Goal: Task Accomplishment & Management: Complete application form

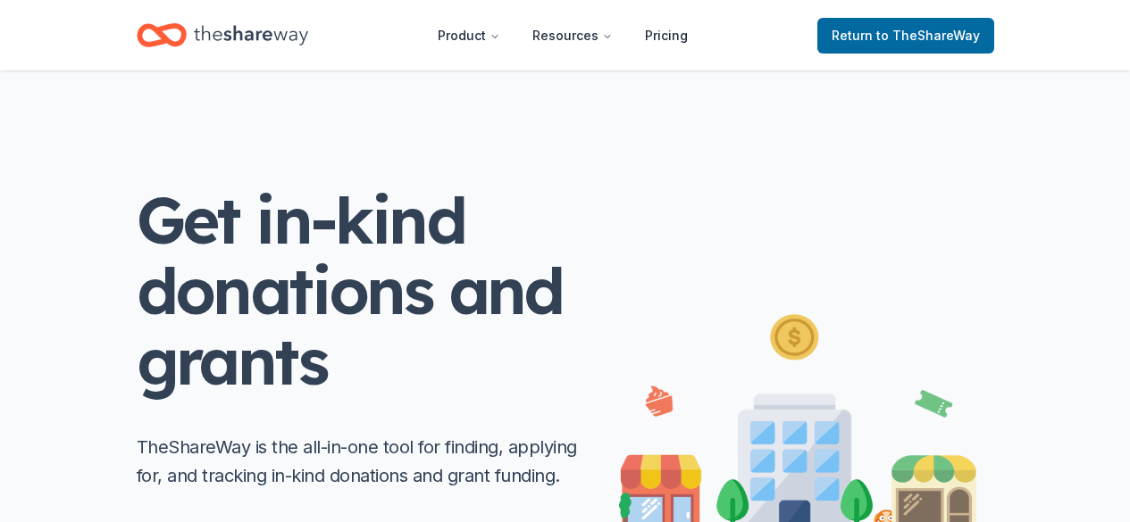
click at [882, 35] on span "to TheShareWay" at bounding box center [928, 35] width 104 height 15
click at [941, 38] on span "to TheShareWay" at bounding box center [928, 35] width 104 height 15
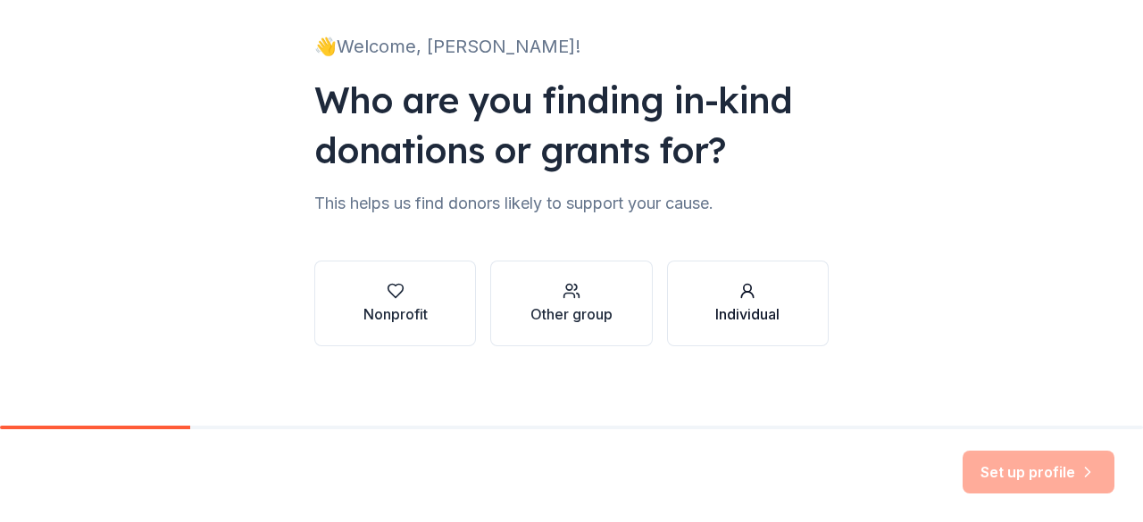
scroll to position [116, 0]
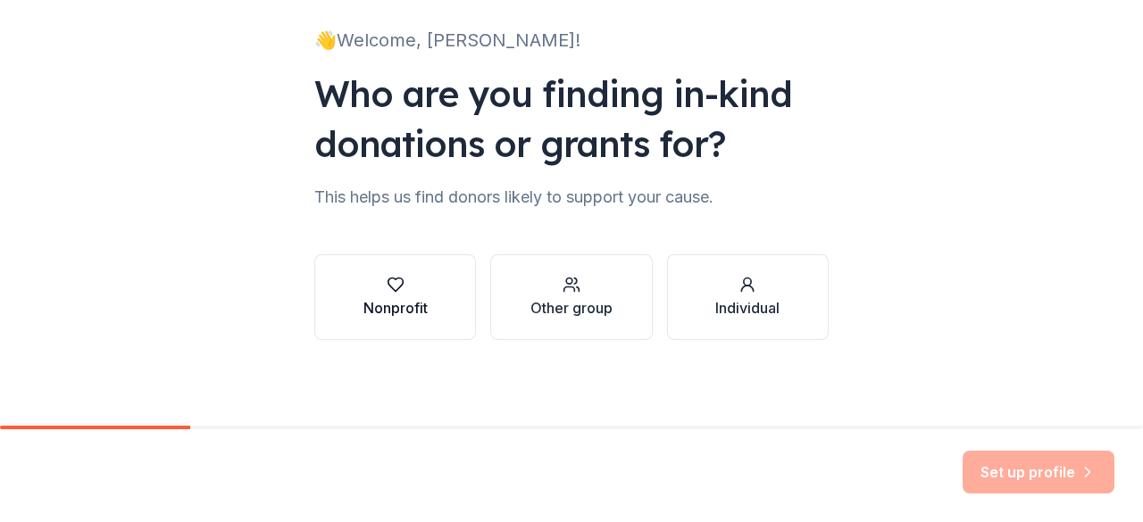
click at [395, 299] on div "Nonprofit" at bounding box center [395, 307] width 64 height 21
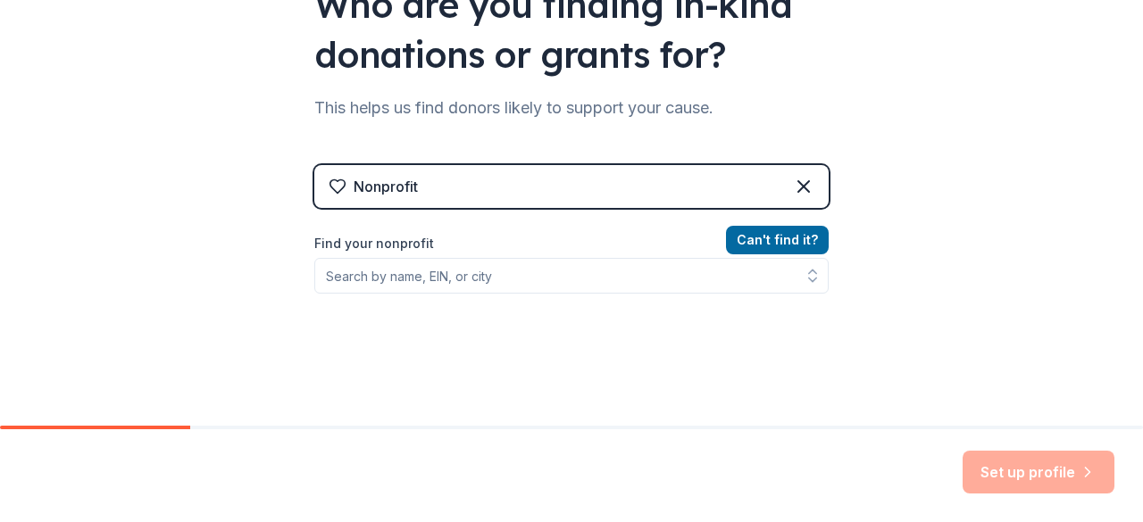
scroll to position [295, 0]
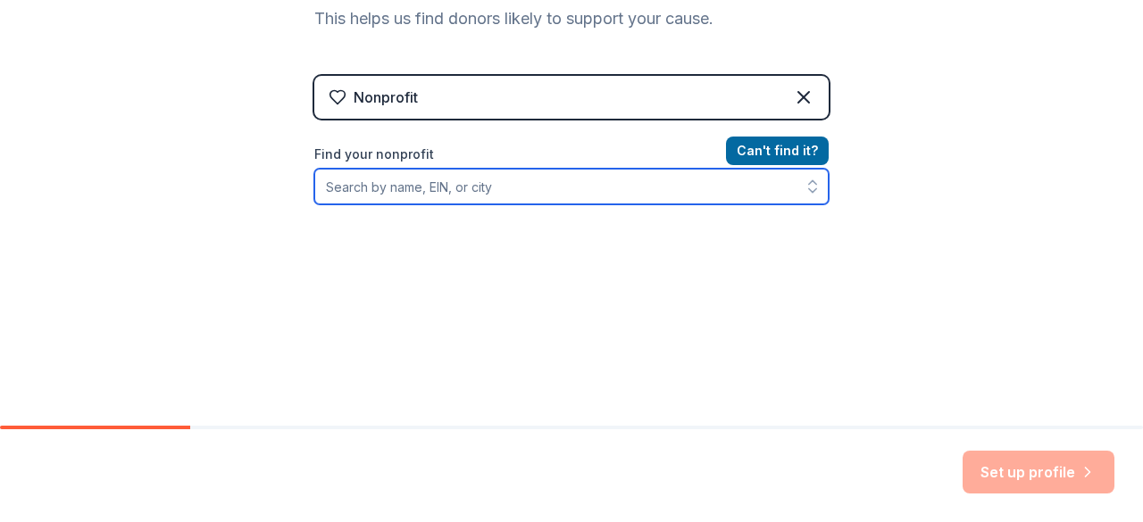
click at [416, 190] on input "Find your nonprofit" at bounding box center [571, 187] width 514 height 36
paste input "[URL][DOMAIN_NAME]"
drag, startPoint x: 802, startPoint y: 186, endPoint x: 366, endPoint y: 171, distance: 436.1
click at [366, 171] on div "[URL][DOMAIN_NAME]" at bounding box center [571, 187] width 514 height 36
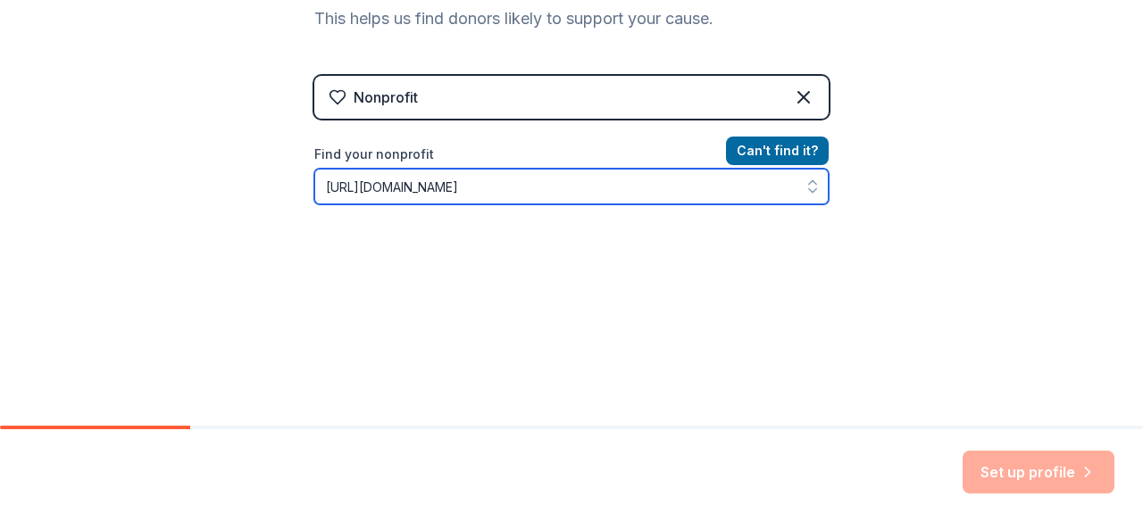
scroll to position [0, 0]
drag, startPoint x: 788, startPoint y: 171, endPoint x: 172, endPoint y: 170, distance: 615.3
click at [175, 170] on div "👋 Welcome, [PERSON_NAME]! Who are you finding in-kind donations or grants for? …" at bounding box center [571, 87] width 1143 height 764
type input "link"
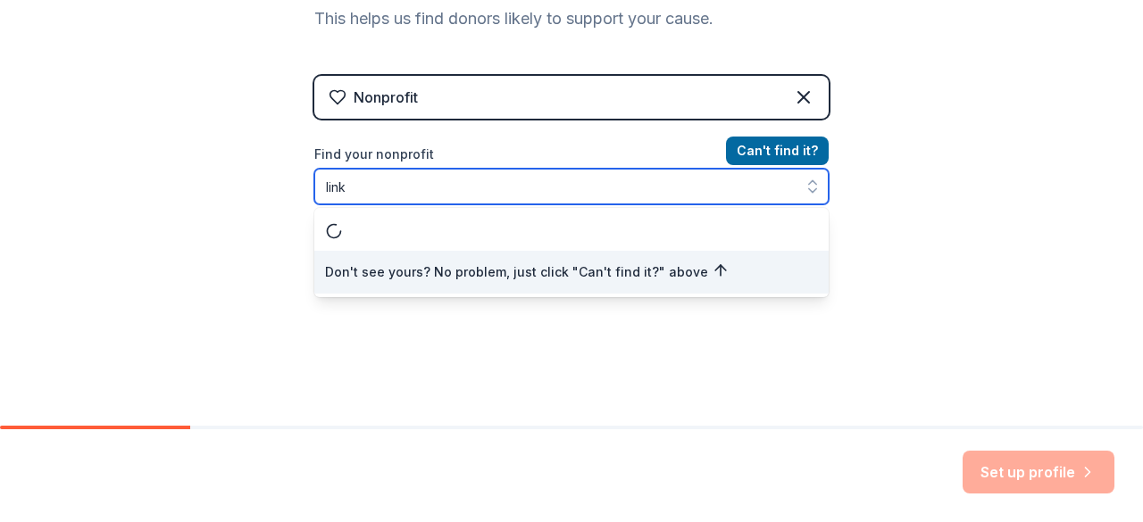
drag, startPoint x: 623, startPoint y: 194, endPoint x: 194, endPoint y: 197, distance: 429.6
click at [194, 197] on div "👋 Welcome, [PERSON_NAME]! Who are you finding in-kind donations or grants for? …" at bounding box center [571, 87] width 1143 height 764
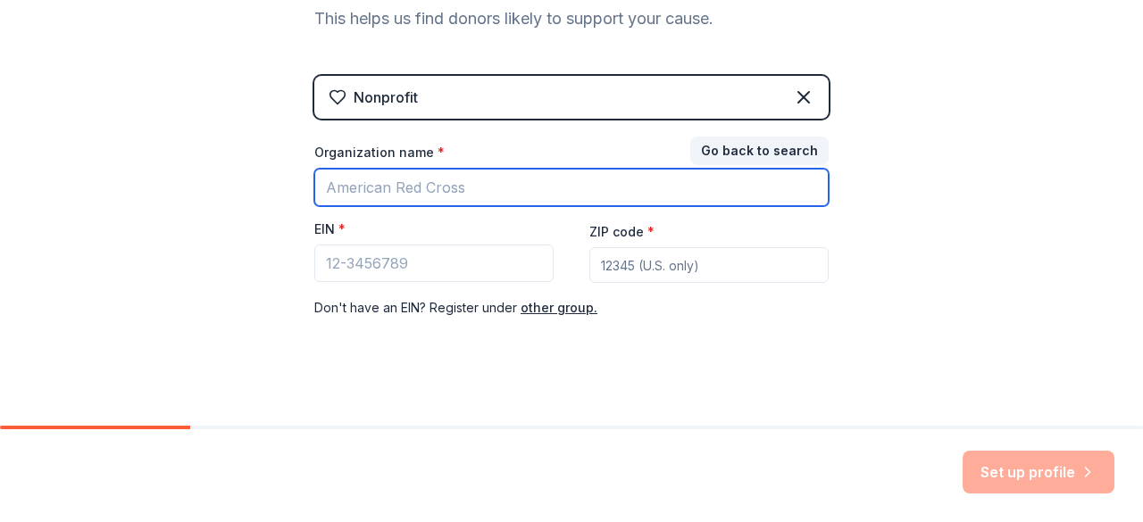
click at [384, 199] on input "Organization name *" at bounding box center [571, 188] width 514 height 38
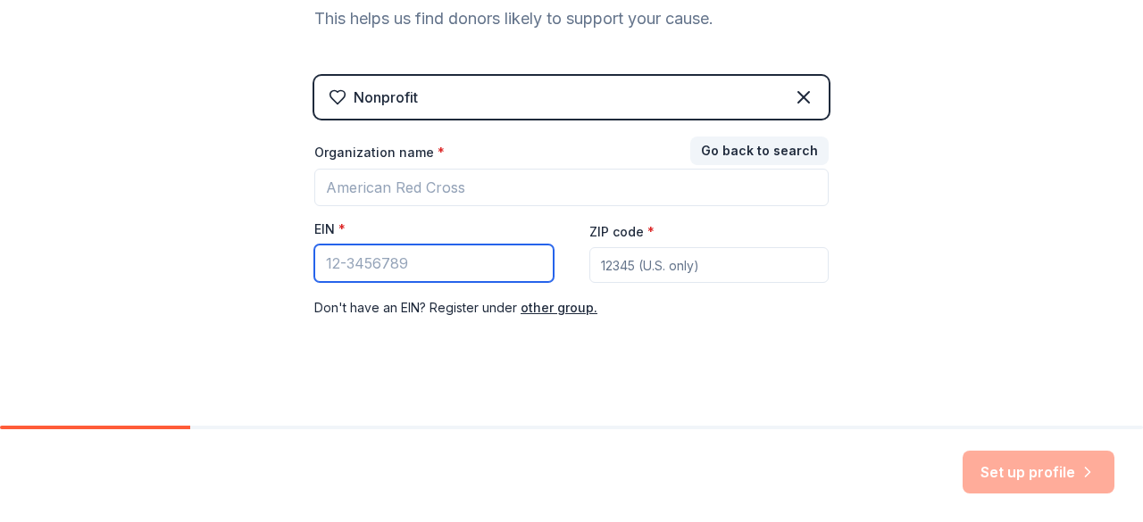
click at [344, 269] on input "EIN *" at bounding box center [433, 264] width 239 height 38
paste input "[US_EMPLOYER_IDENTIFICATION_NUMBER]"
type input "[US_EMPLOYER_IDENTIFICATION_NUMBER]"
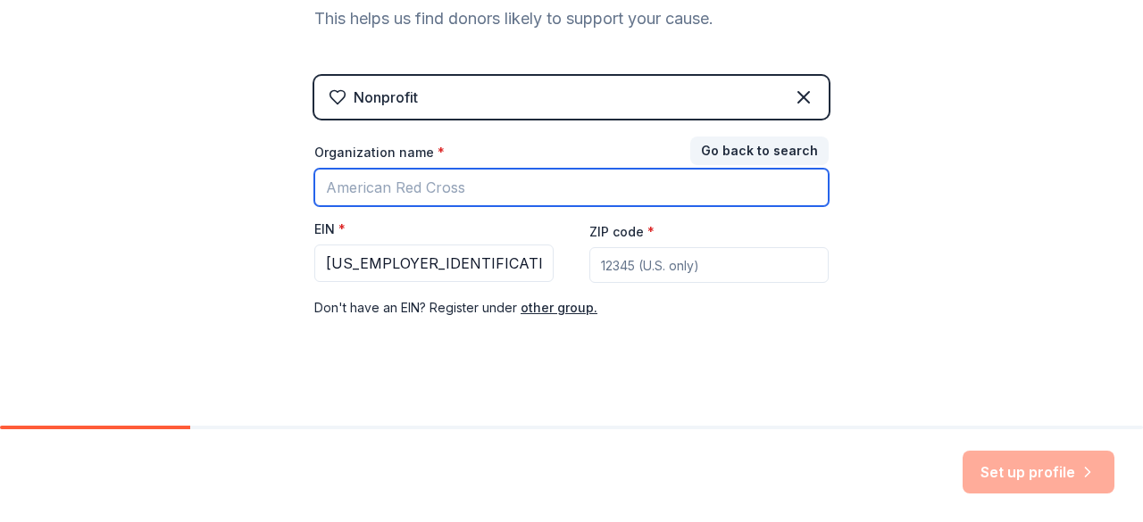
click at [373, 194] on input "Organization name *" at bounding box center [571, 188] width 514 height 38
type input "Region 4 Education Service Center"
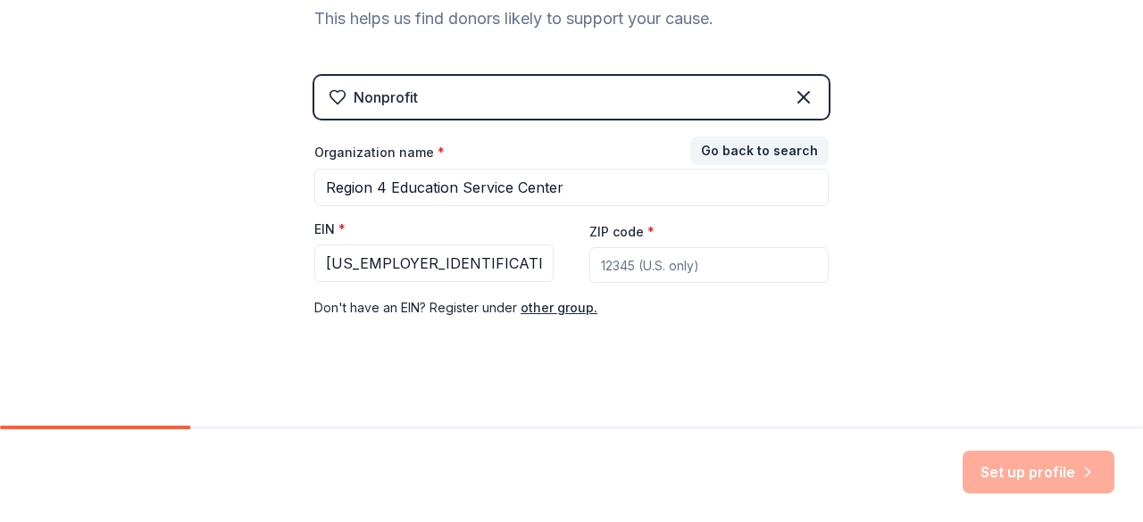
click at [618, 252] on input "ZIP code *" at bounding box center [708, 265] width 239 height 36
type input "77092"
click at [1070, 472] on button "Set up profile" at bounding box center [1039, 472] width 152 height 43
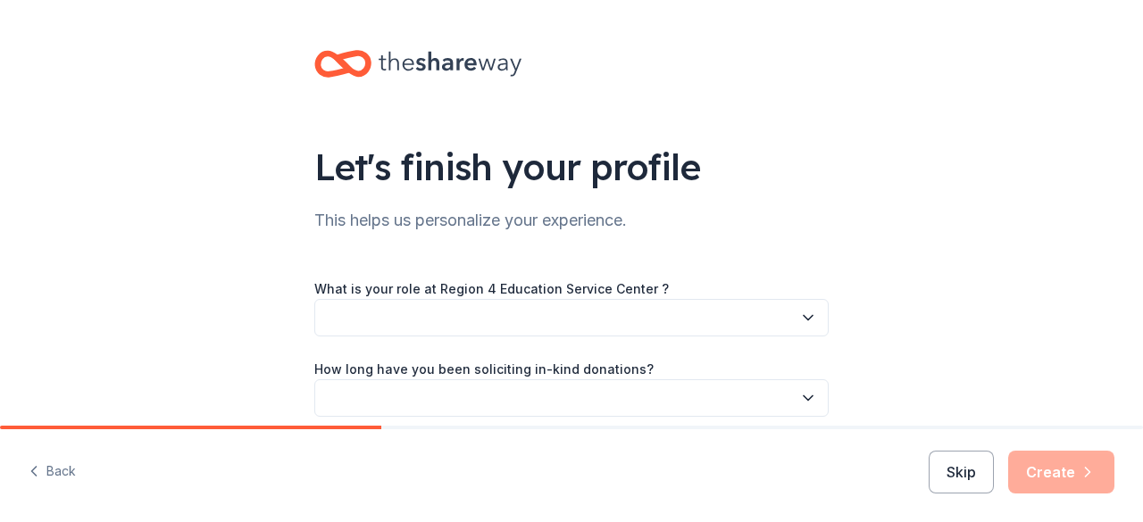
click at [681, 317] on button "button" at bounding box center [571, 318] width 514 height 38
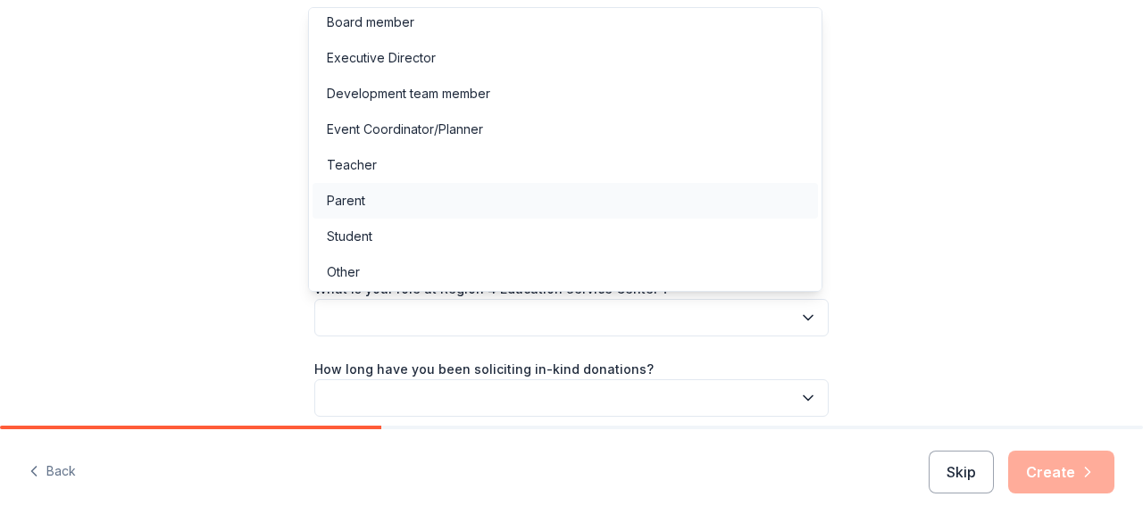
scroll to position [9, 0]
click at [470, 118] on div "Event Coordinator/Planner" at bounding box center [405, 127] width 156 height 21
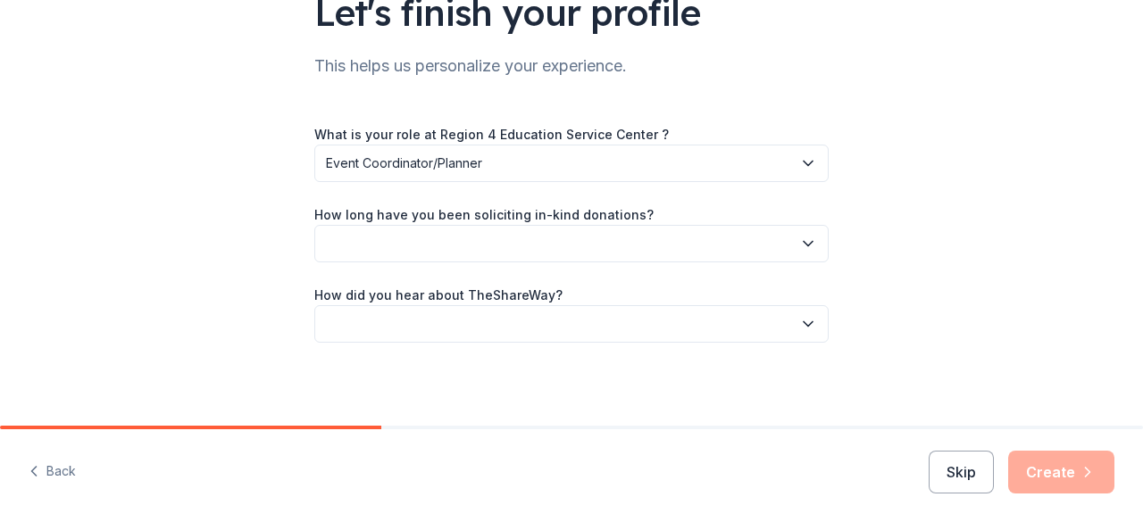
scroll to position [157, 0]
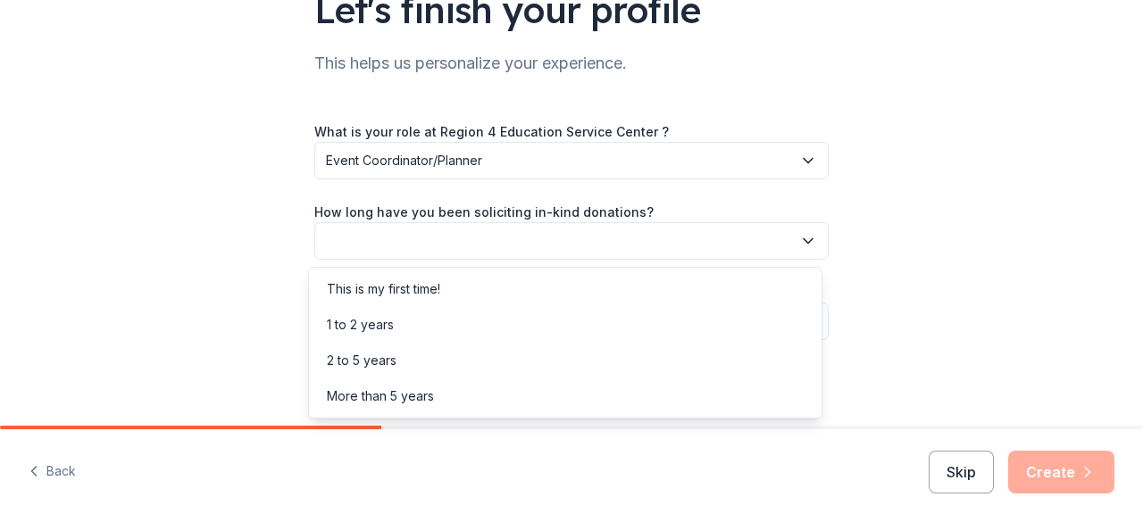
click at [461, 227] on button "button" at bounding box center [571, 241] width 514 height 38
click at [428, 399] on div "More than 5 years" at bounding box center [380, 396] width 107 height 21
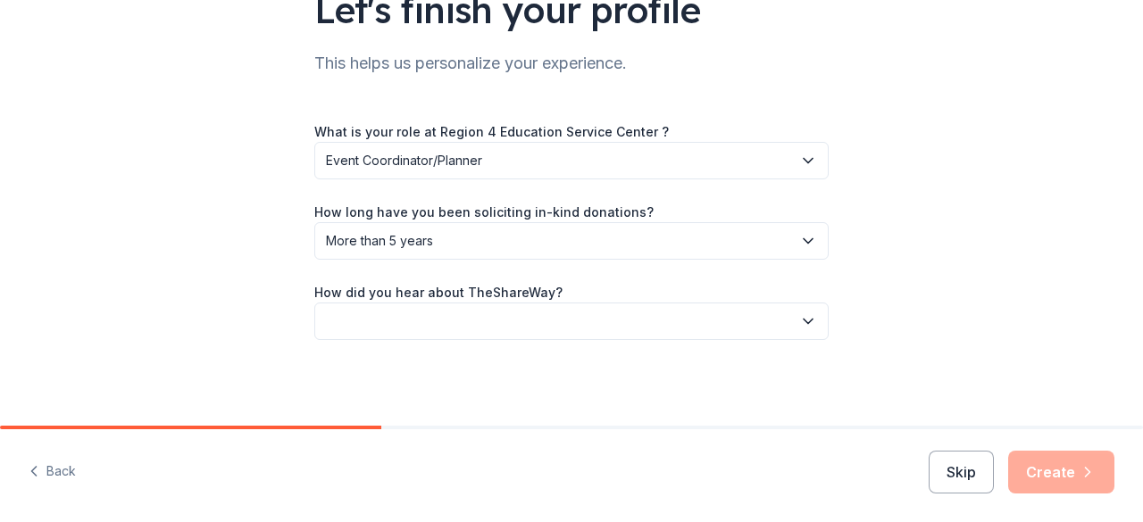
click at [481, 314] on button "button" at bounding box center [571, 322] width 514 height 38
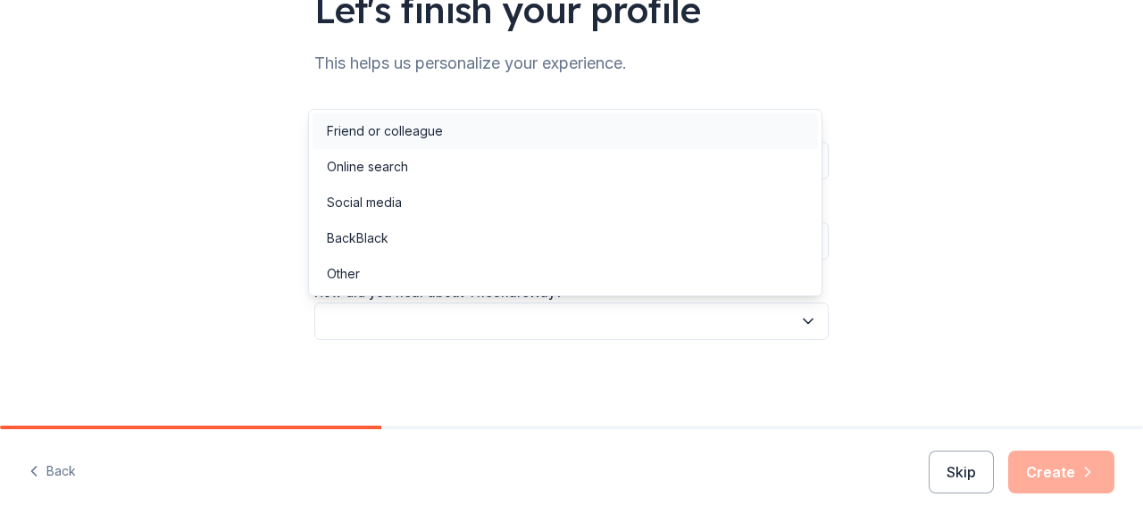
click at [437, 133] on div "Friend or colleague" at bounding box center [385, 131] width 116 height 21
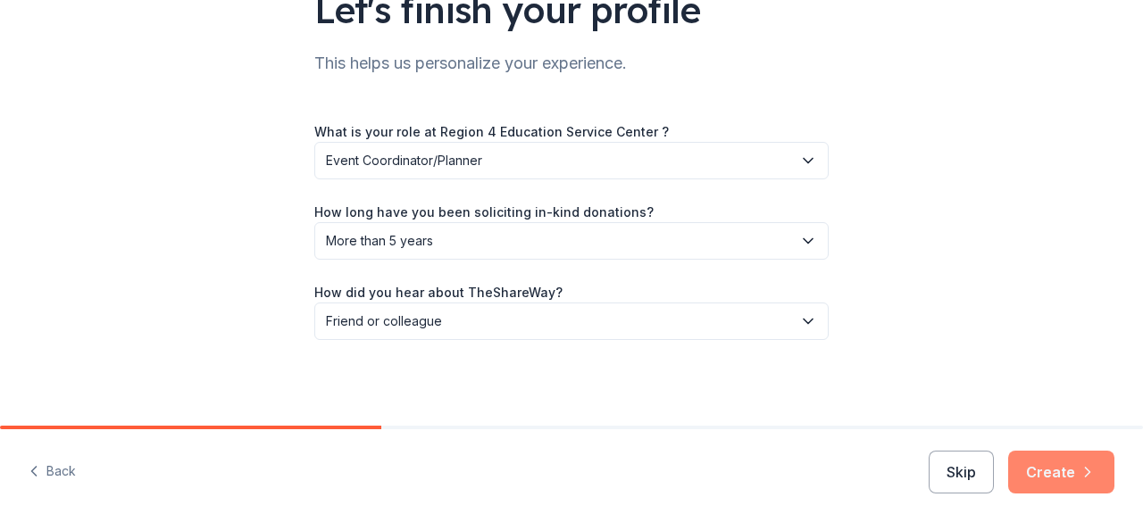
click at [1038, 478] on button "Create" at bounding box center [1061, 472] width 106 height 43
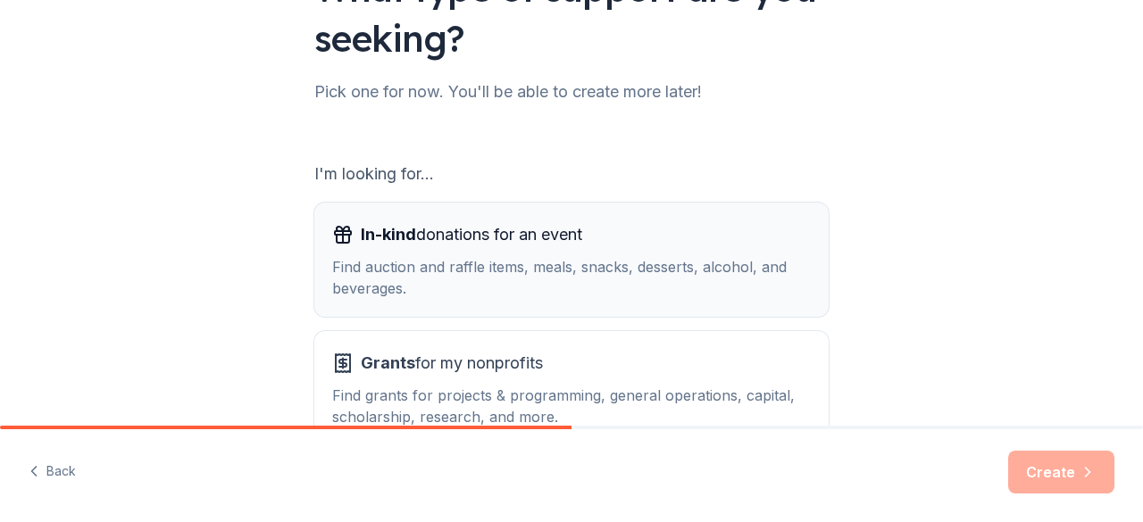
scroll to position [268, 0]
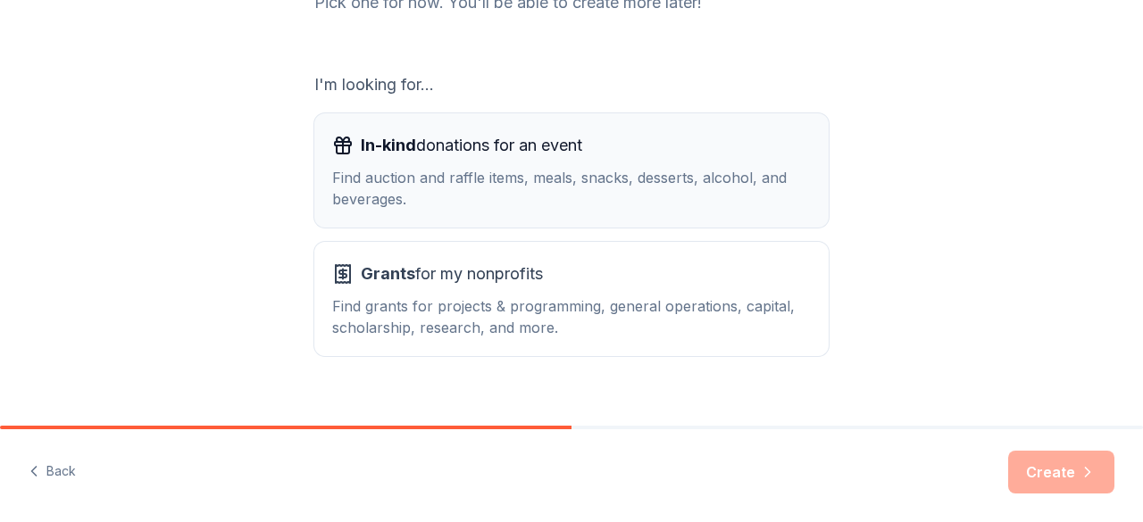
click at [503, 169] on div "Find auction and raffle items, meals, snacks, desserts, alcohol, and beverages." at bounding box center [571, 188] width 479 height 43
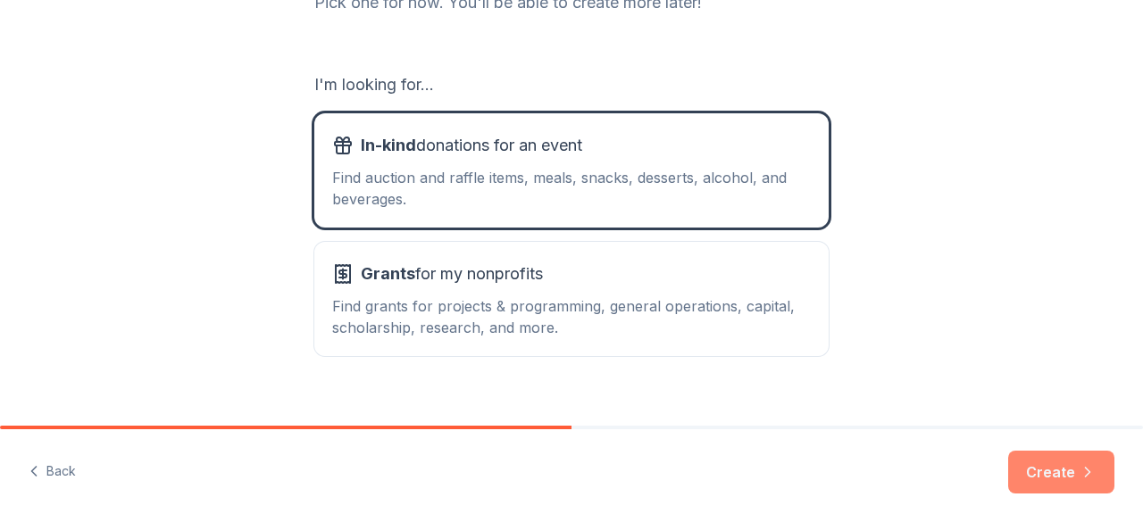
click at [1068, 472] on button "Create" at bounding box center [1061, 472] width 106 height 43
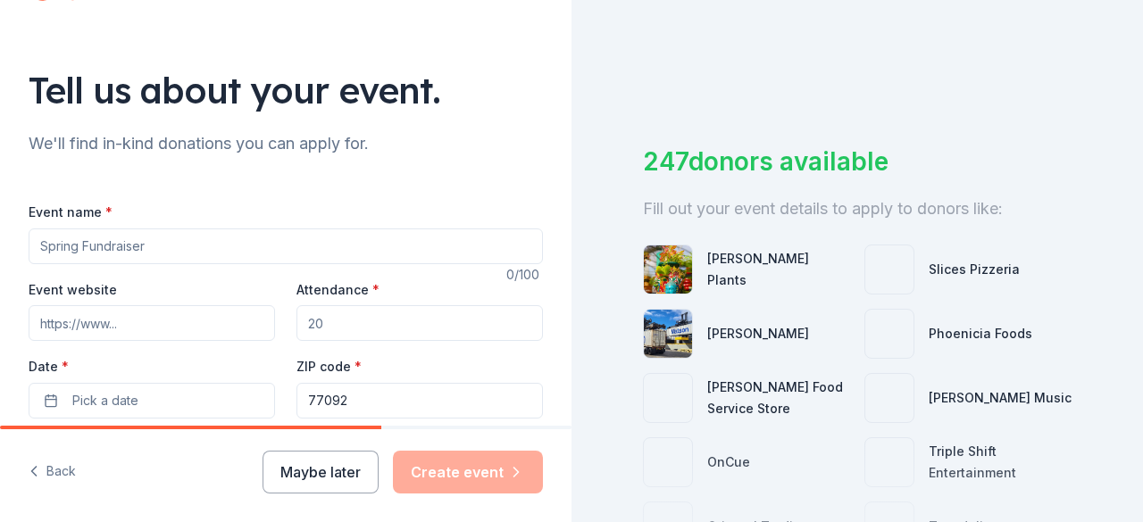
scroll to position [179, 0]
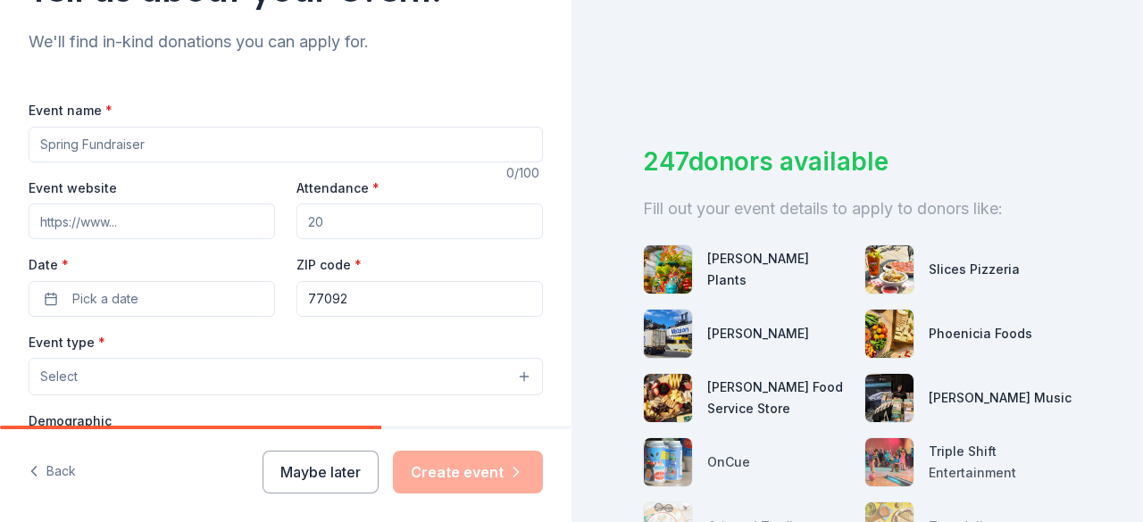
click at [110, 153] on input "Event name *" at bounding box center [286, 145] width 514 height 36
type input "S"
type input "Teacher of the Year 2027"
click at [149, 221] on input "Event website" at bounding box center [152, 222] width 246 height 36
type input "https://esc4.net/"
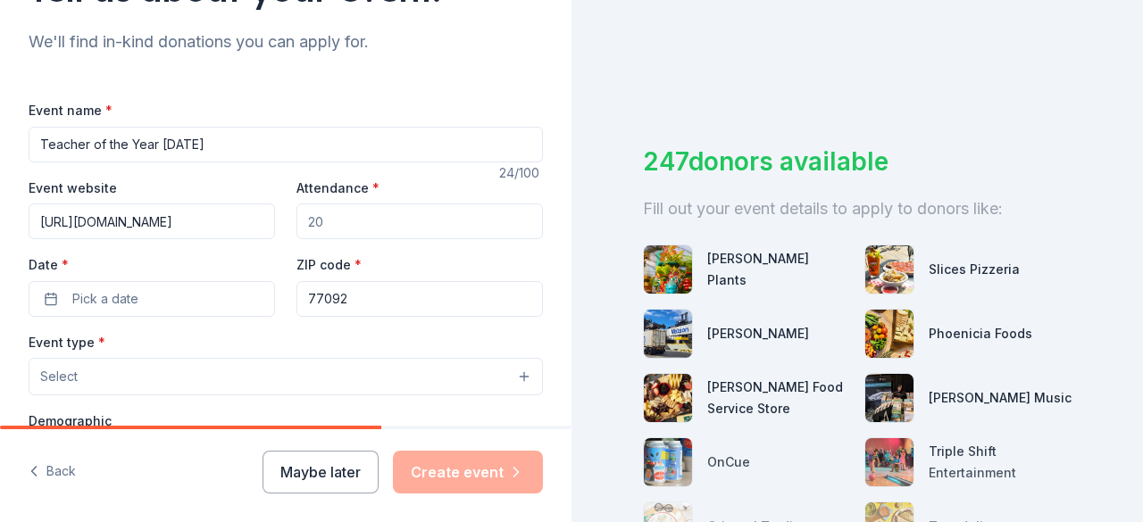
click at [382, 208] on input "Attendance *" at bounding box center [419, 222] width 246 height 36
type input "400"
click at [167, 302] on button "Pick a date" at bounding box center [152, 299] width 246 height 36
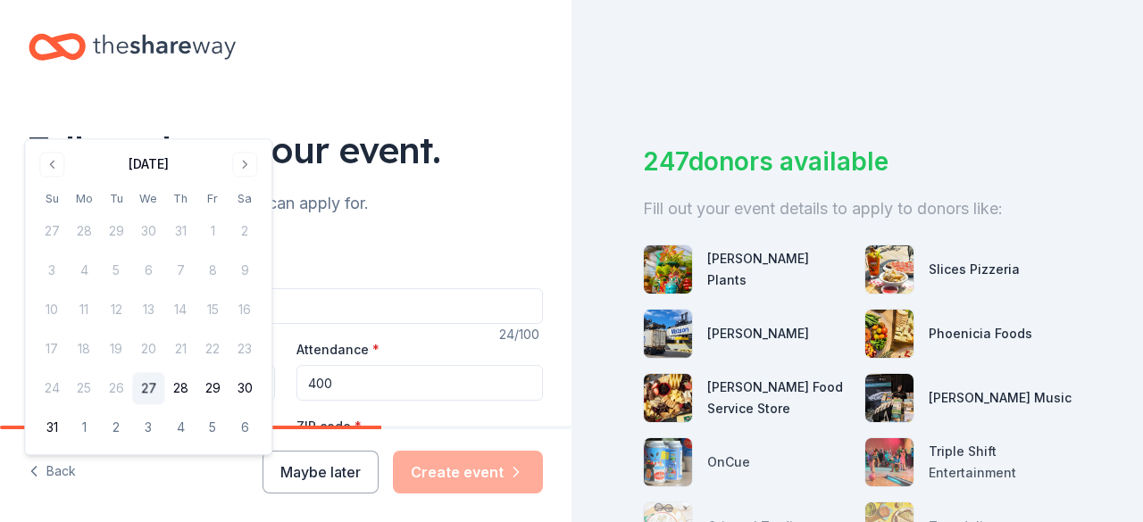
scroll to position [0, 0]
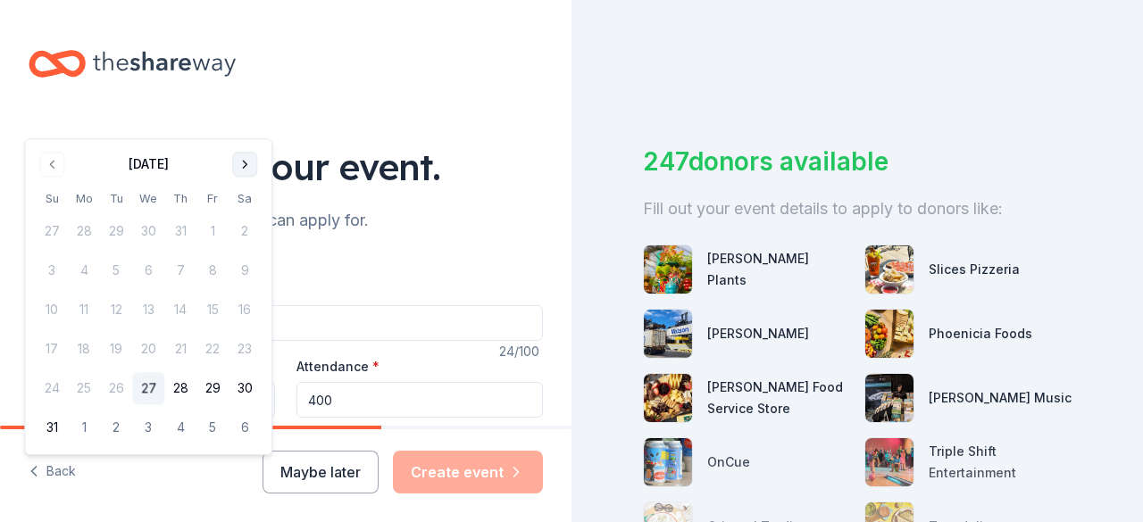
click at [245, 162] on button "Go to next month" at bounding box center [244, 164] width 25 height 25
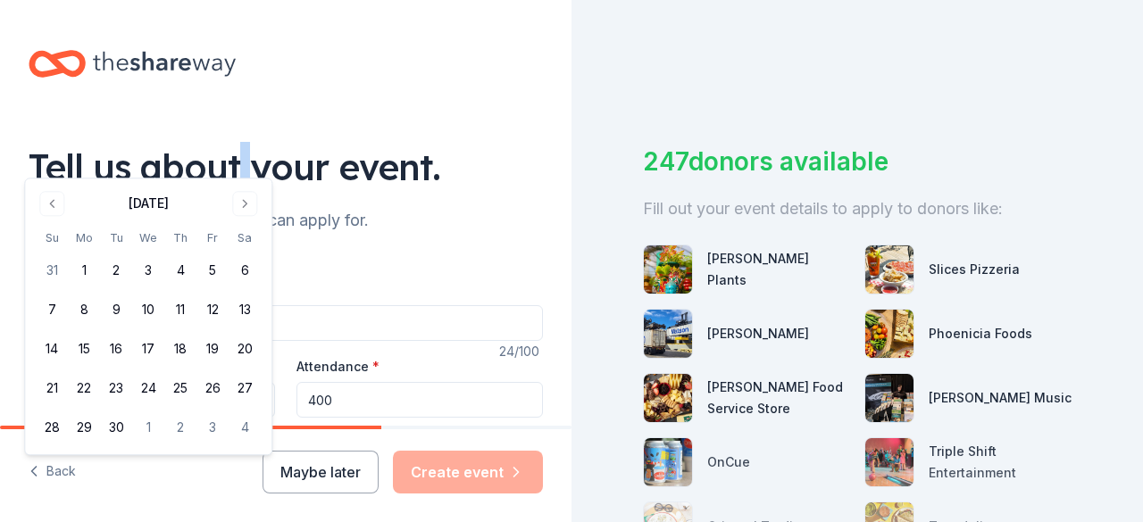
click at [244, 162] on div "Tell us about your event." at bounding box center [286, 167] width 514 height 50
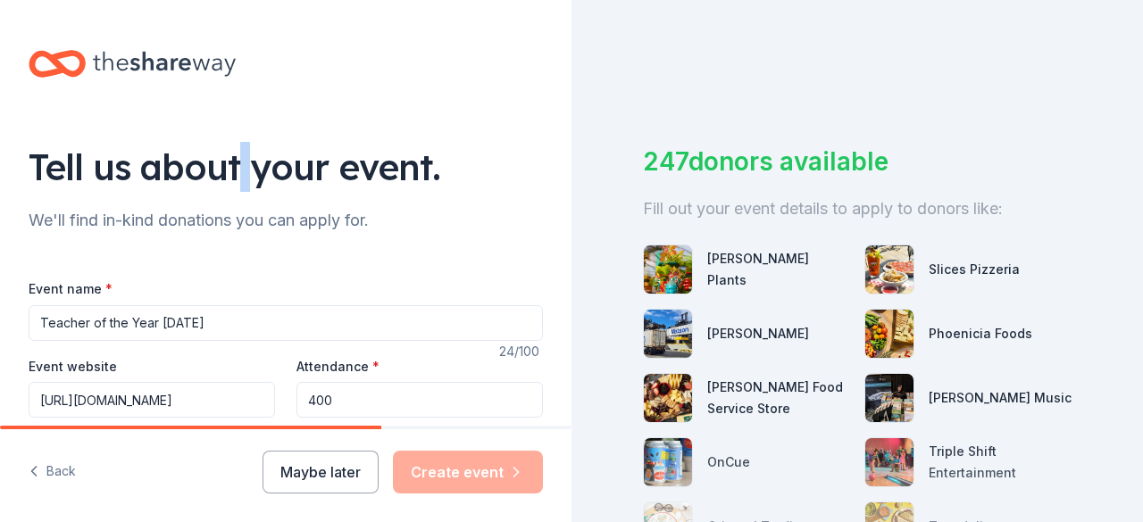
scroll to position [179, 0]
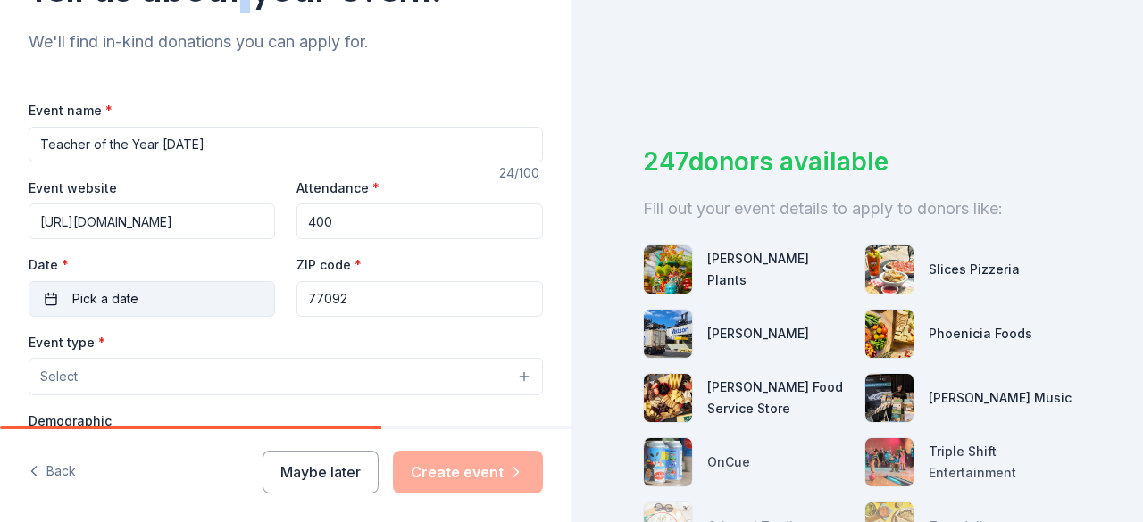
click at [157, 312] on button "Pick a date" at bounding box center [152, 299] width 246 height 36
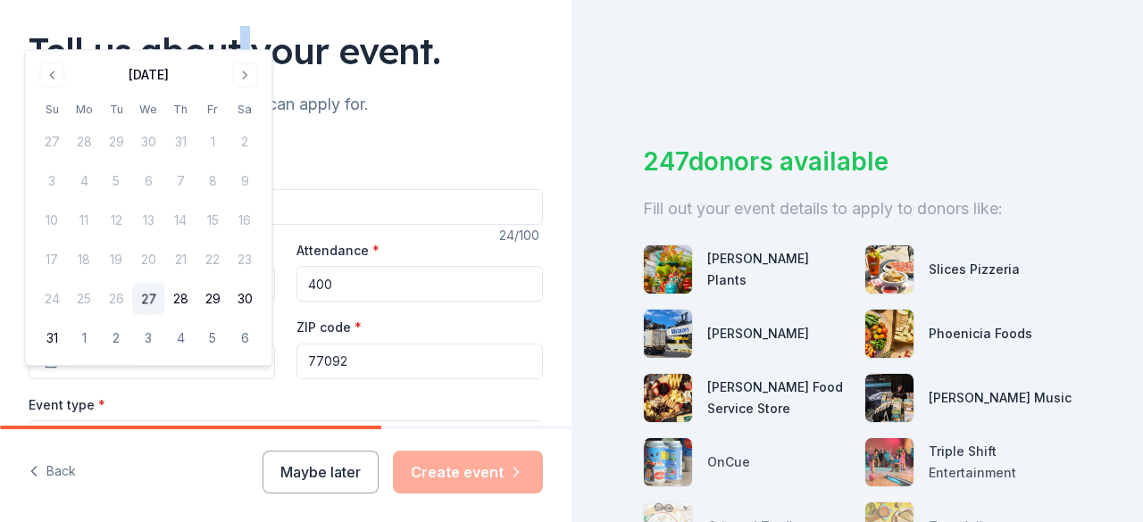
scroll to position [89, 0]
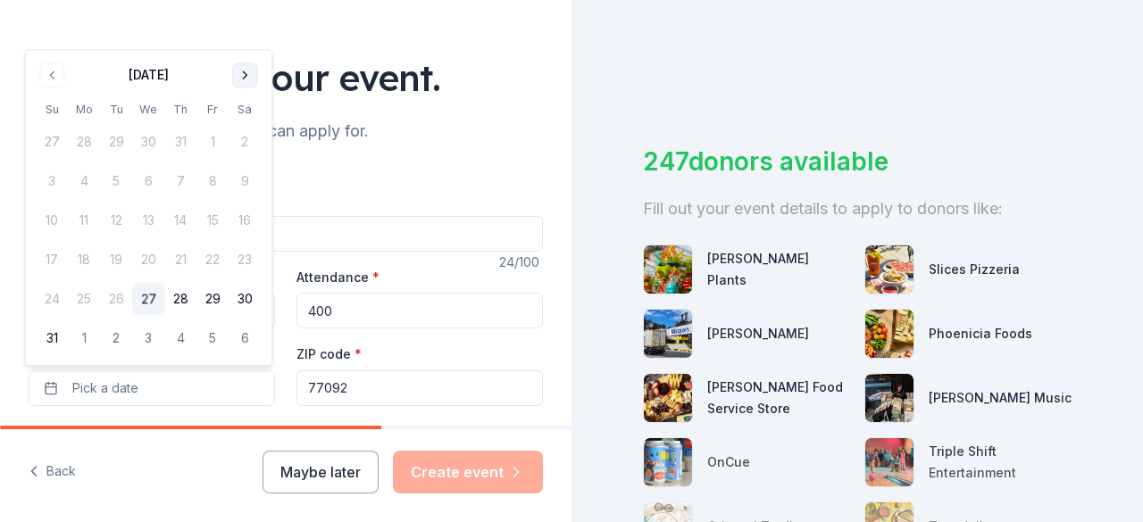
click at [250, 77] on button "Go to next month" at bounding box center [244, 75] width 25 height 25
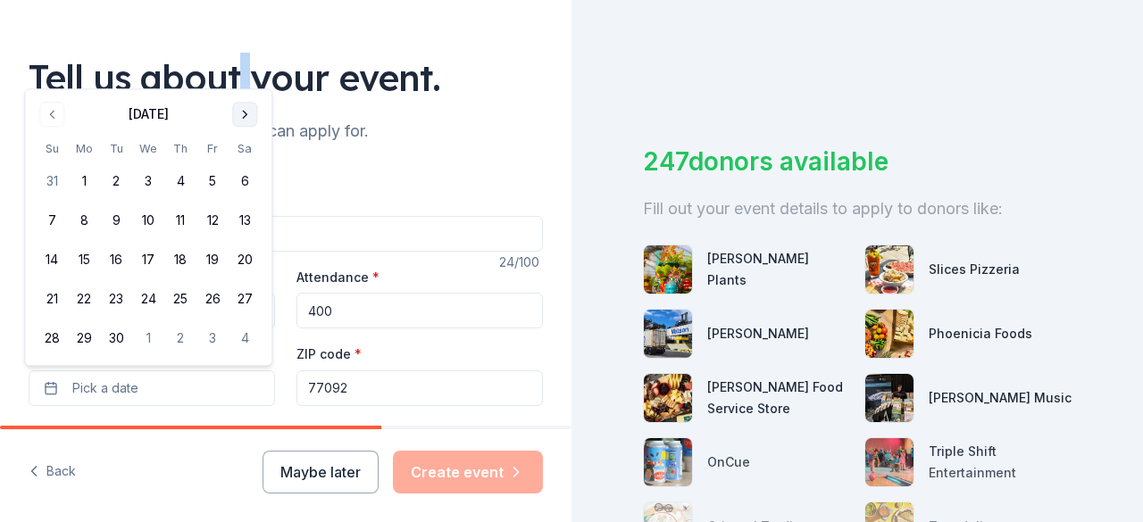
click at [250, 77] on div "Tell us about your event." at bounding box center [286, 78] width 514 height 50
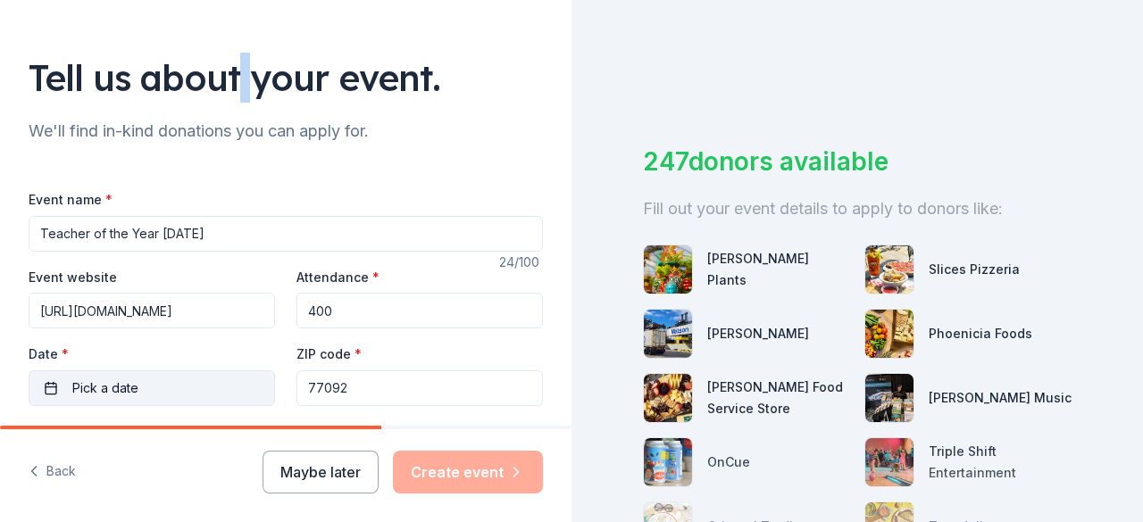
click at [154, 371] on button "Pick a date" at bounding box center [152, 389] width 246 height 36
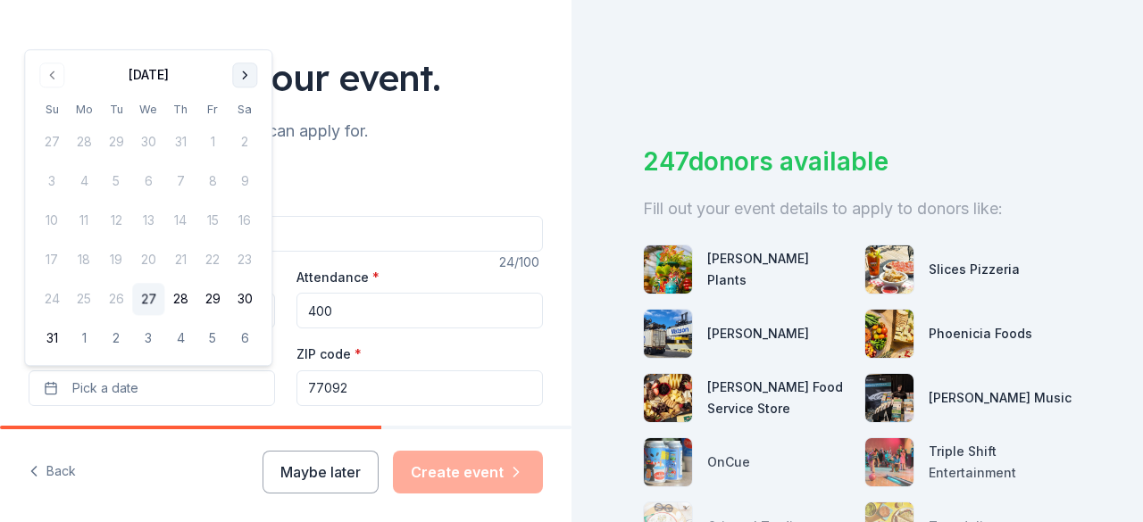
click at [245, 80] on button "Go to next month" at bounding box center [244, 75] width 25 height 25
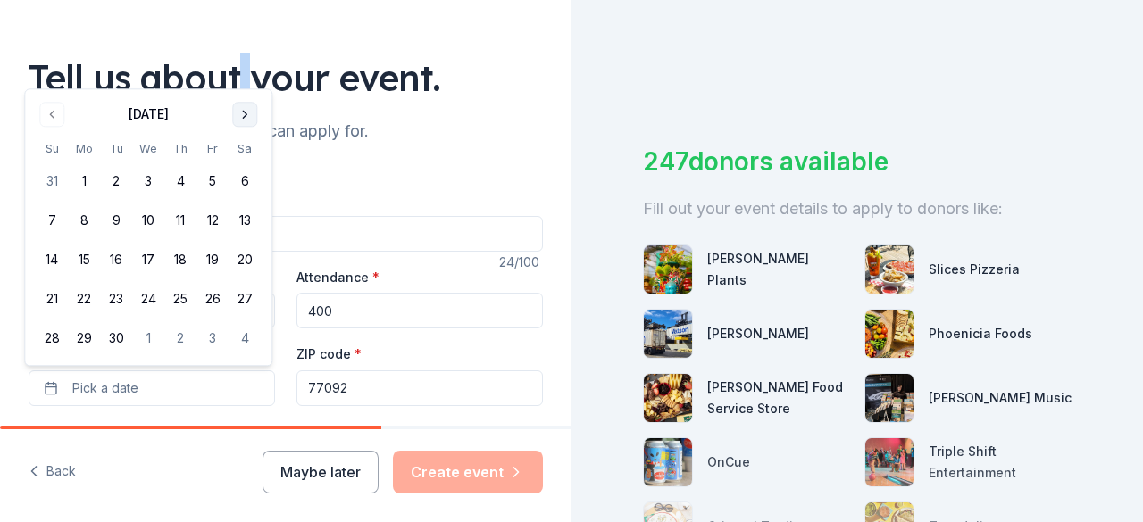
click at [244, 113] on button "Go to next month" at bounding box center [244, 114] width 25 height 25
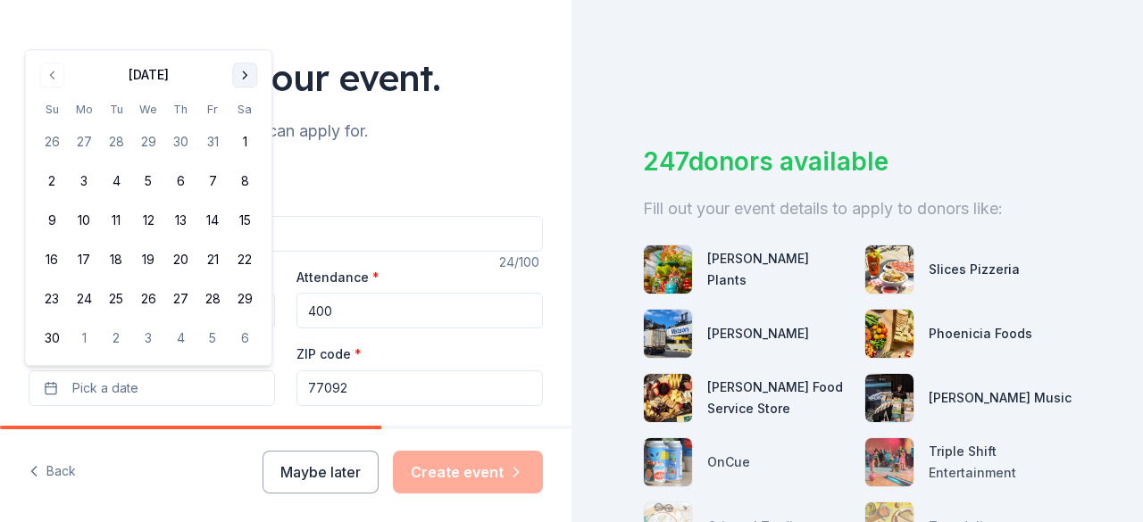
click at [244, 113] on th "Sa" at bounding box center [245, 109] width 32 height 19
click at [241, 82] on button "Go to next month" at bounding box center [244, 75] width 25 height 25
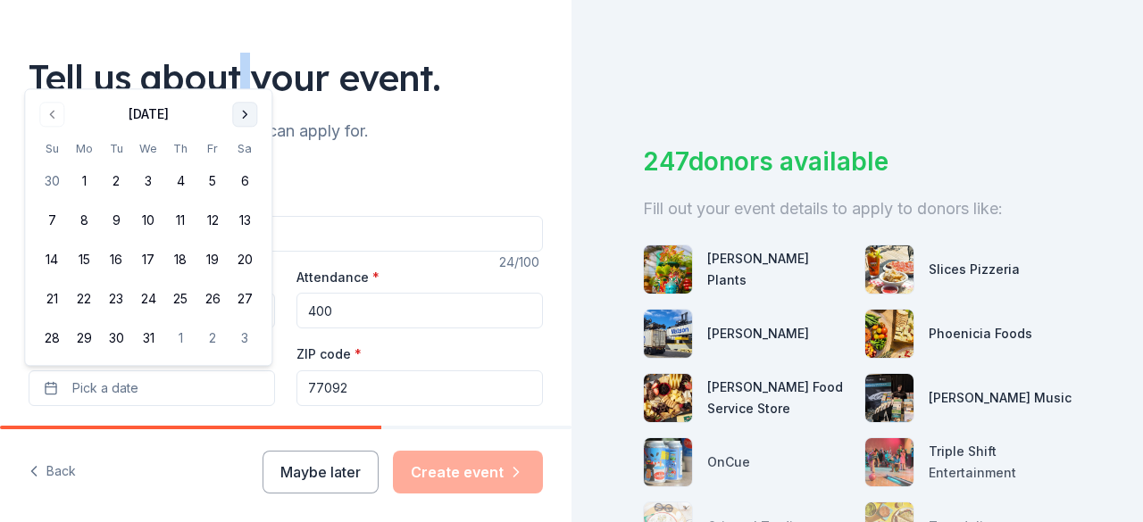
click at [247, 112] on button "Go to next month" at bounding box center [244, 114] width 25 height 25
click at [247, 113] on button "Go to next month" at bounding box center [244, 114] width 25 height 25
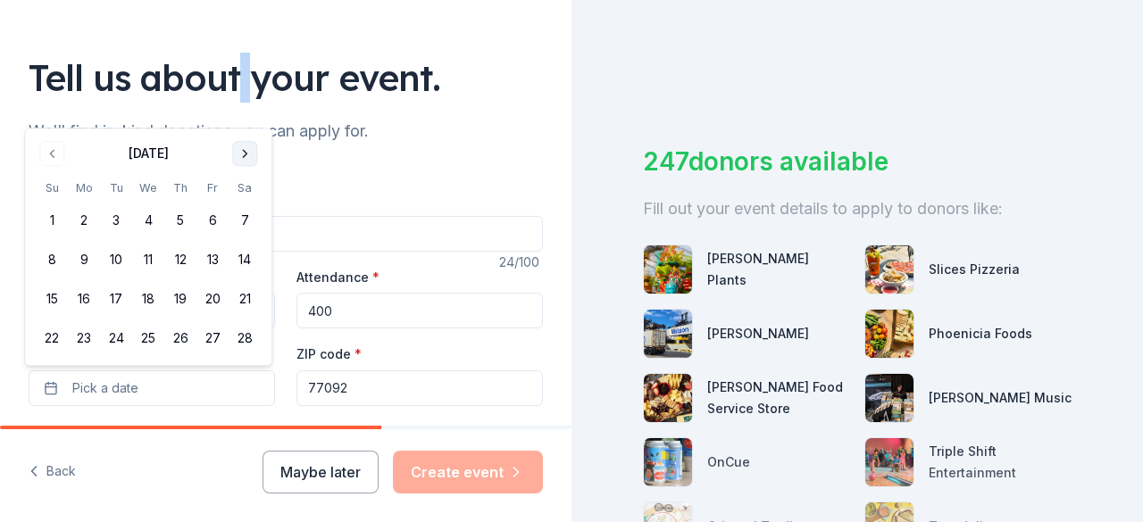
click at [239, 162] on button "Go to next month" at bounding box center [244, 153] width 25 height 25
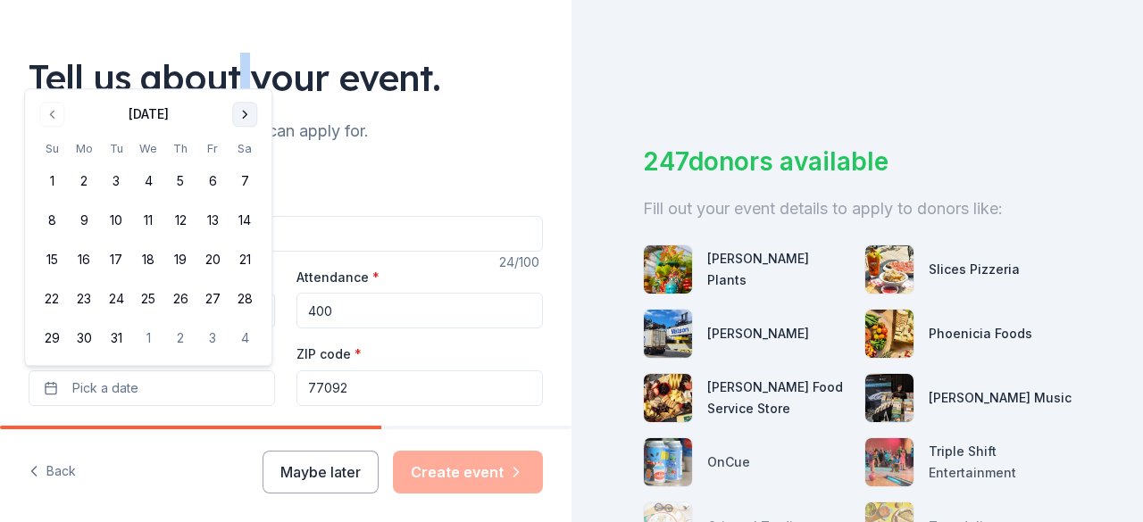
click at [236, 117] on button "Go to next month" at bounding box center [244, 114] width 25 height 25
click at [242, 115] on button "Go to next month" at bounding box center [244, 114] width 25 height 25
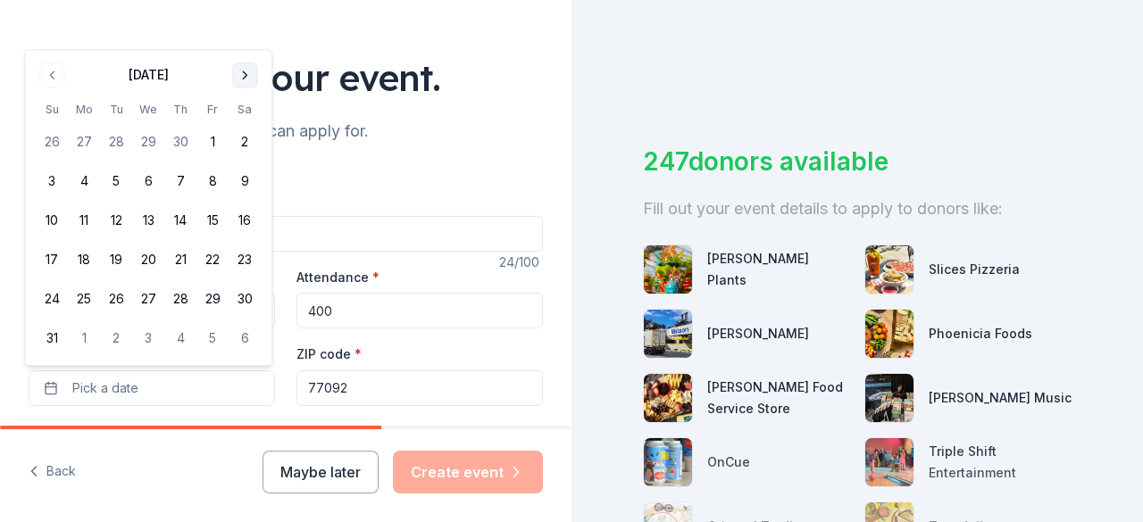
click at [246, 79] on button "Go to next month" at bounding box center [244, 75] width 25 height 25
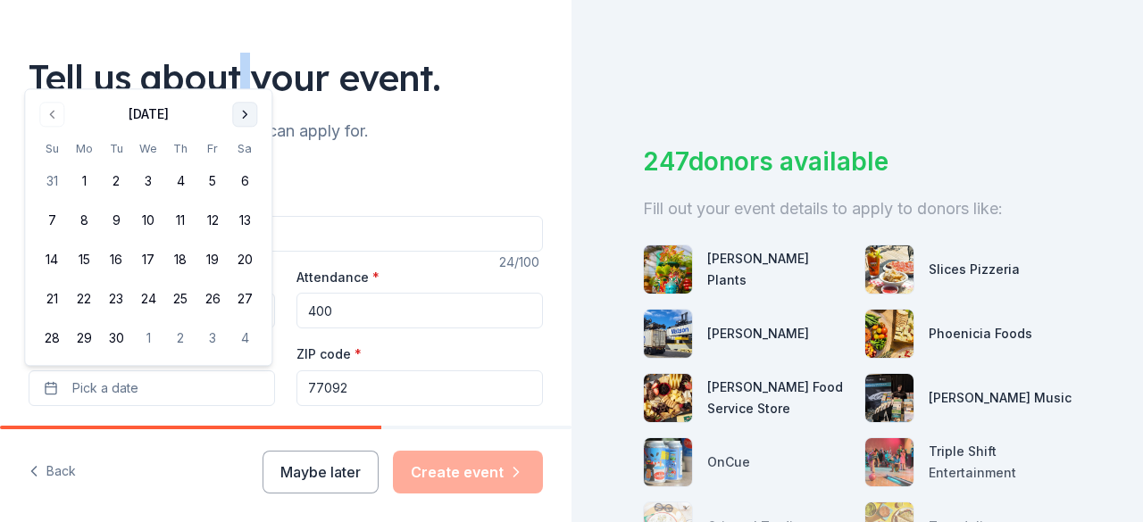
click at [246, 114] on button "Go to next month" at bounding box center [244, 114] width 25 height 25
click at [245, 115] on button "Go to next month" at bounding box center [244, 114] width 25 height 25
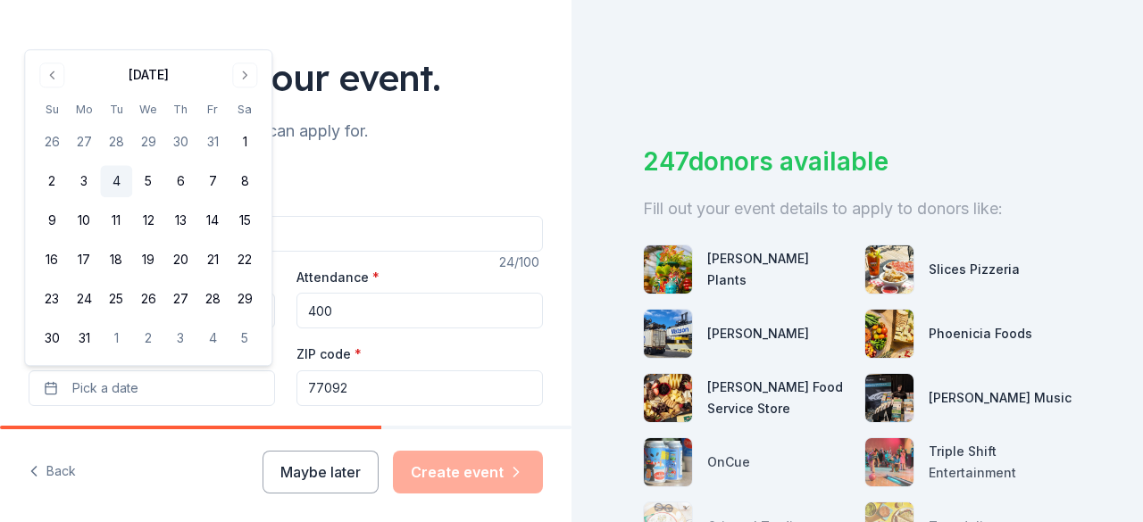
click at [119, 184] on button "4" at bounding box center [116, 182] width 32 height 32
click at [171, 421] on div "Event type * Select" at bounding box center [286, 453] width 514 height 65
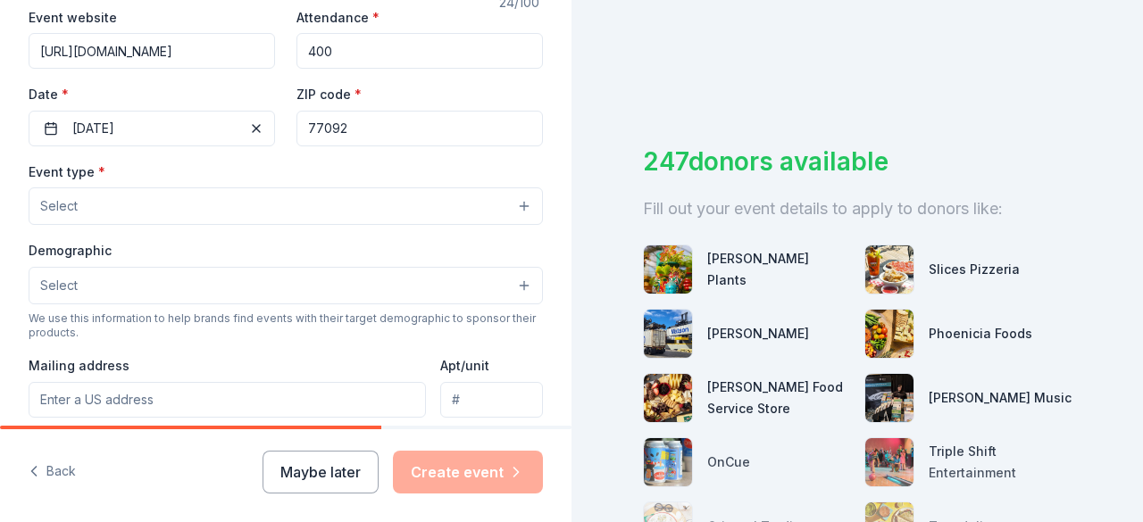
scroll to position [357, 0]
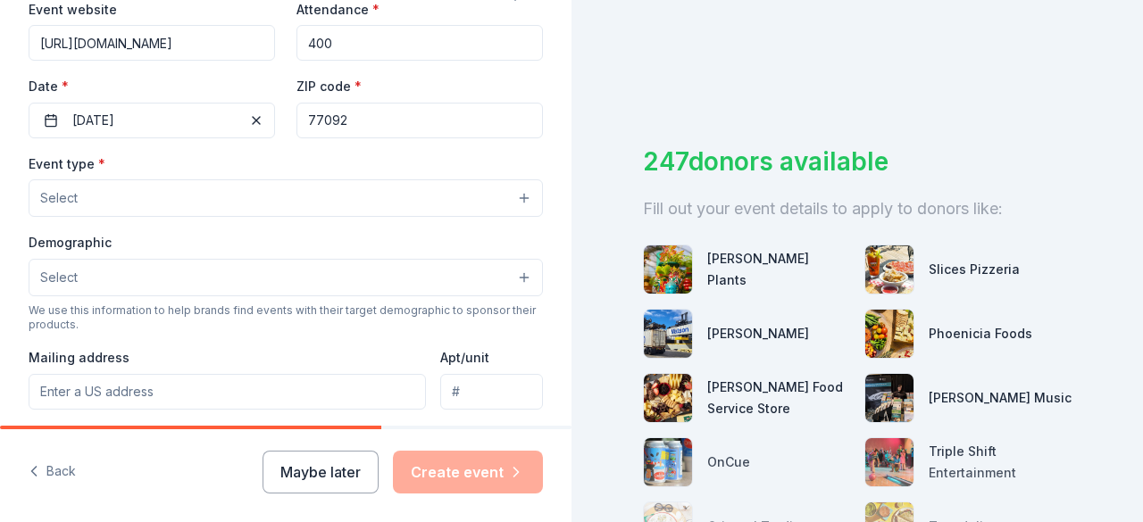
click at [171, 203] on button "Select" at bounding box center [286, 199] width 514 height 38
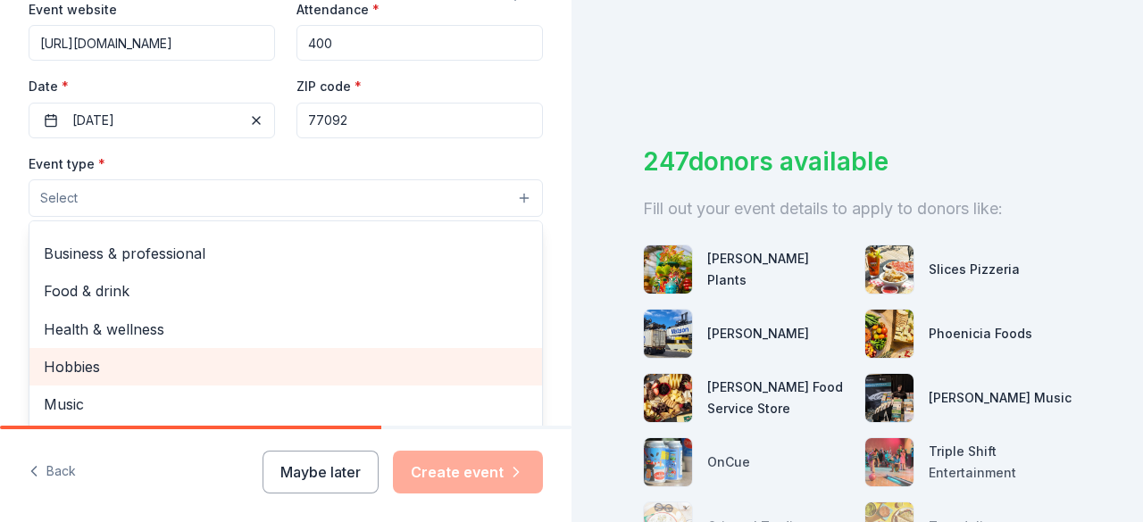
scroll to position [0, 0]
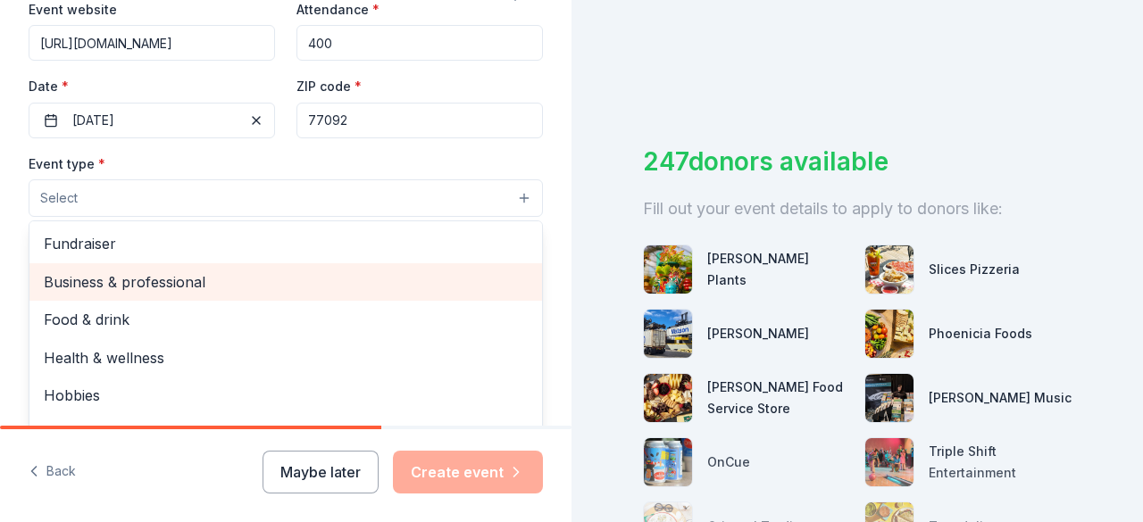
click at [191, 283] on span "Business & professional" at bounding box center [286, 282] width 484 height 23
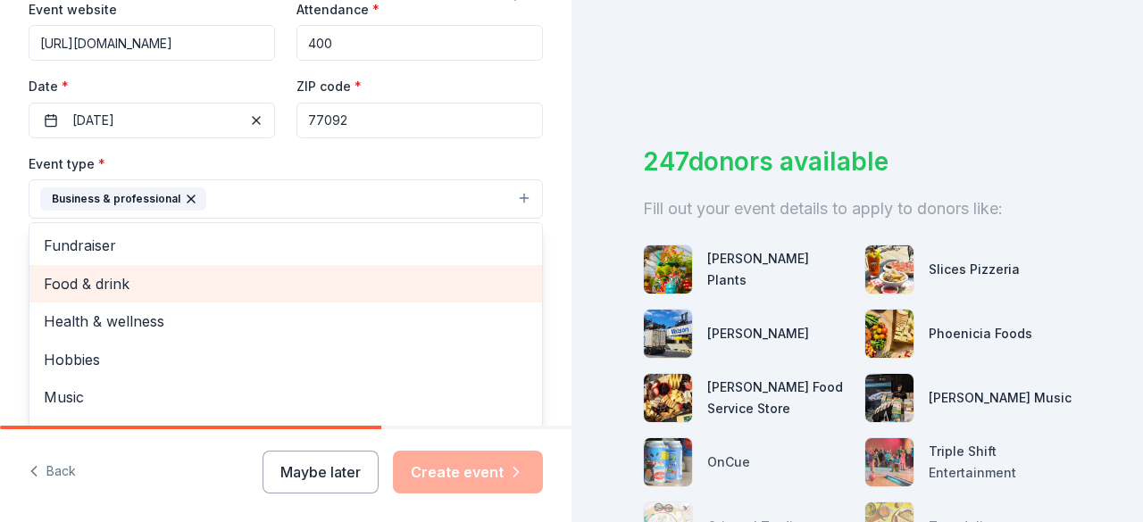
click at [134, 278] on span "Food & drink" at bounding box center [286, 283] width 484 height 23
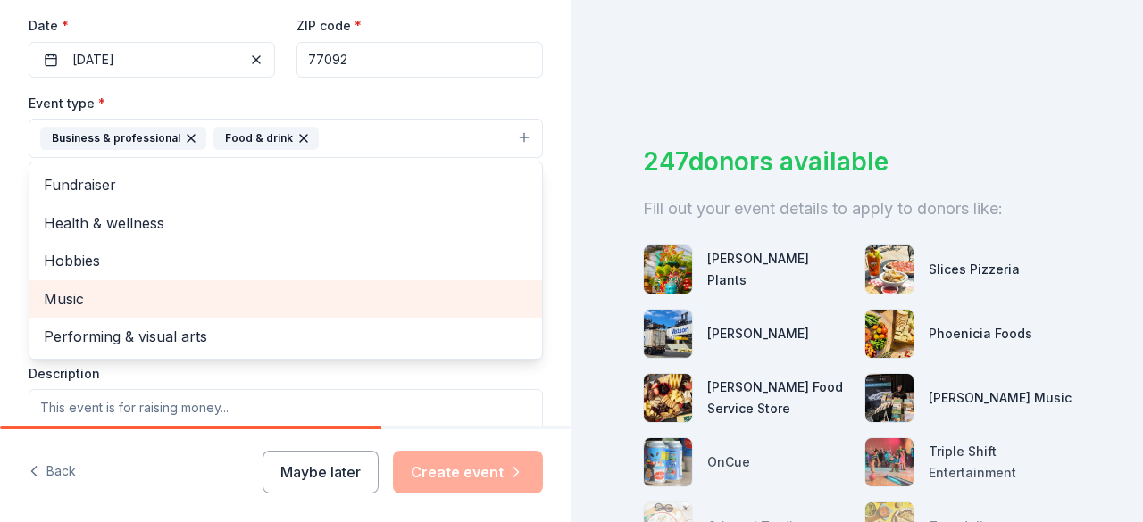
scroll to position [447, 0]
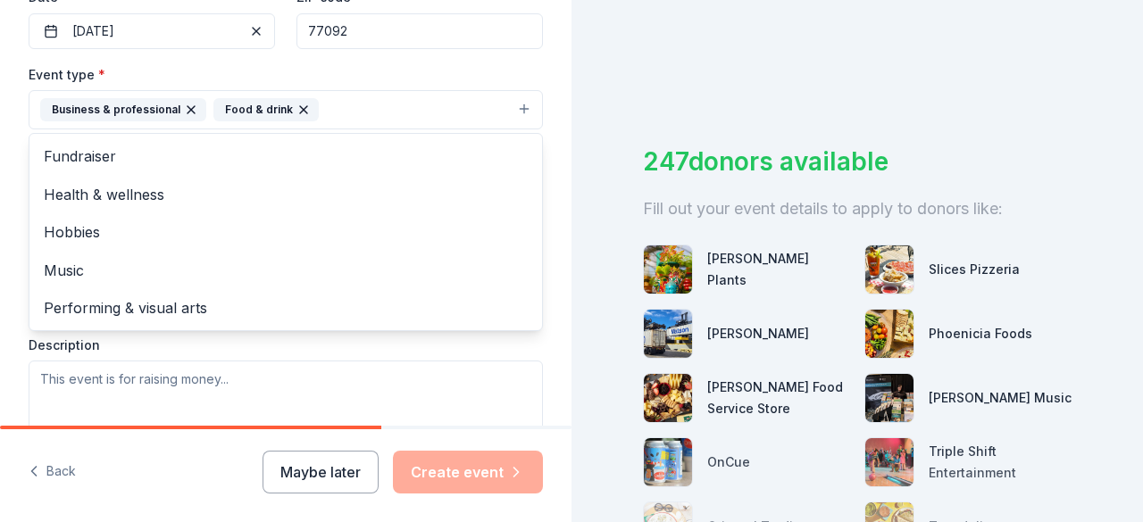
click at [2, 246] on div "Tell us about your event. We'll find in-kind donations you can apply for. Event…" at bounding box center [286, 148] width 572 height 1190
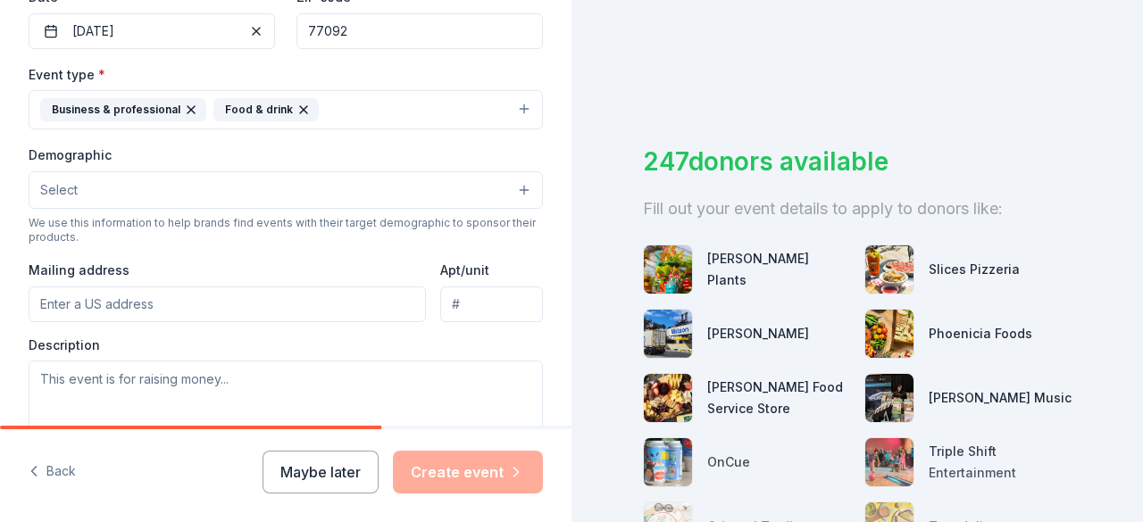
click at [146, 189] on button "Select" at bounding box center [286, 190] width 514 height 38
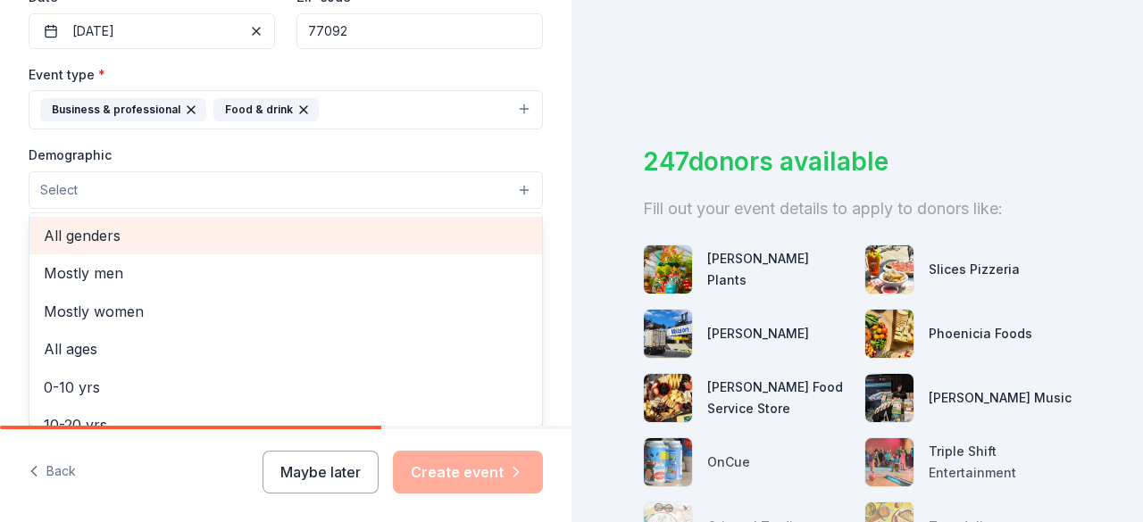
click at [150, 230] on span "All genders" at bounding box center [286, 235] width 484 height 23
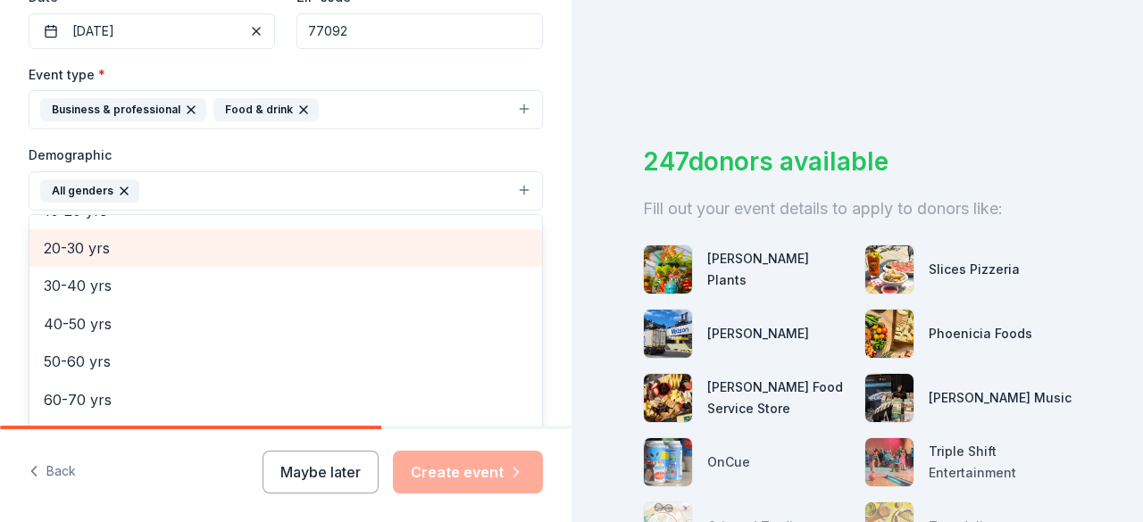
click at [118, 247] on span "20-30 yrs" at bounding box center [286, 248] width 484 height 23
click at [118, 247] on span "30-40 yrs" at bounding box center [286, 248] width 484 height 23
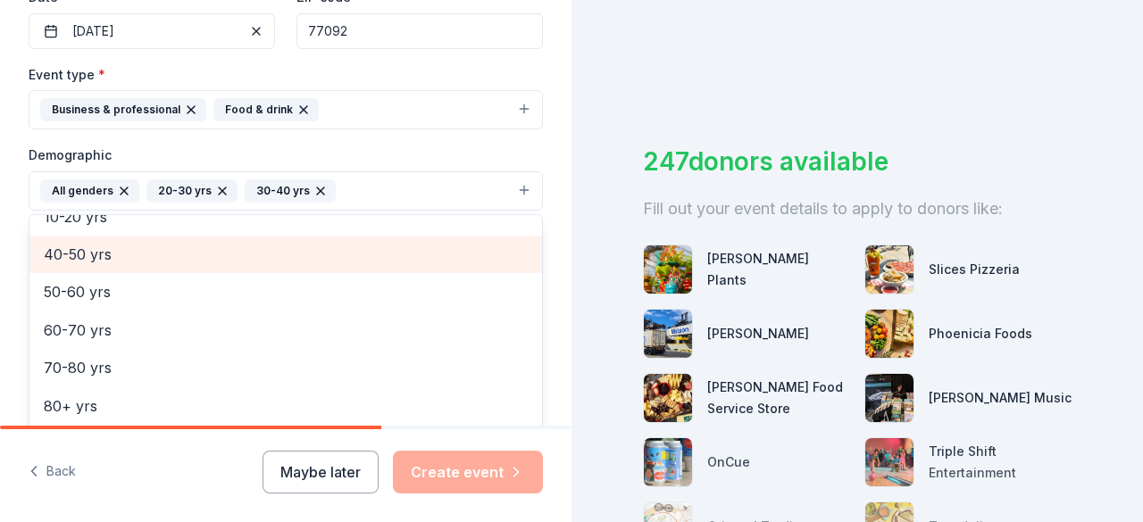
click at [118, 247] on span "40-50 yrs" at bounding box center [286, 254] width 484 height 23
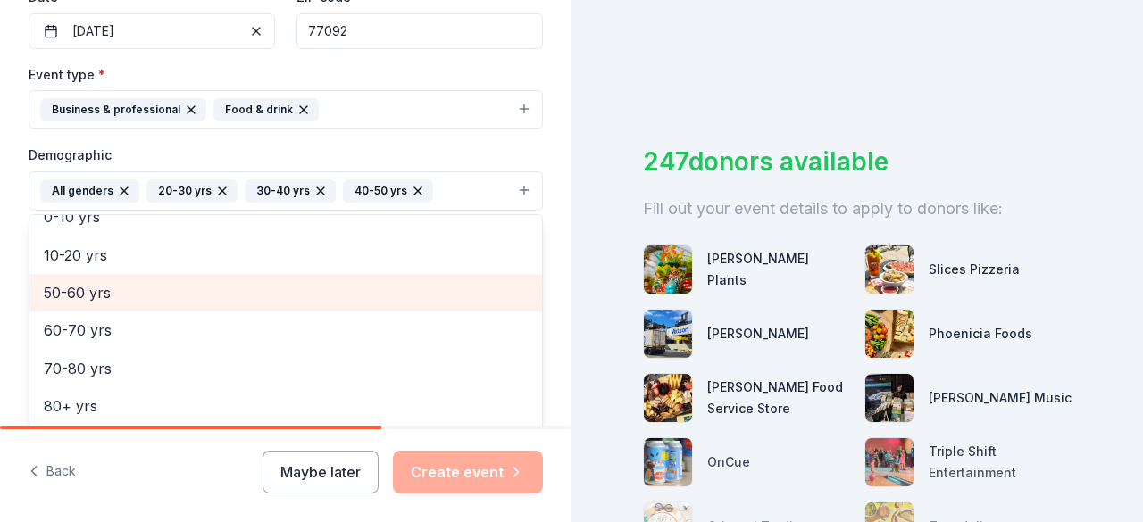
click at [111, 288] on span "50-60 yrs" at bounding box center [286, 292] width 484 height 23
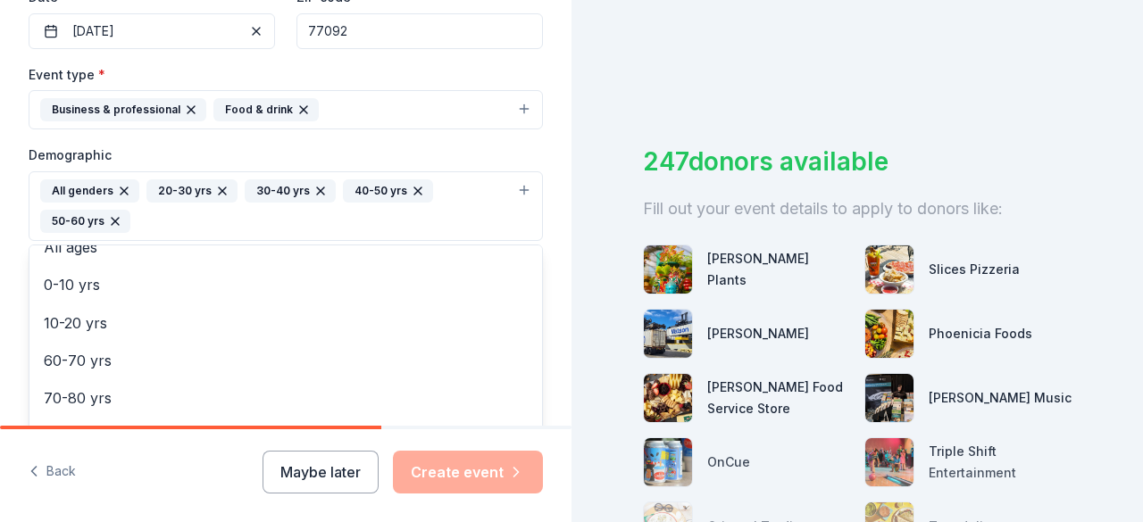
click at [14, 306] on div "Tell us about your event. We'll find in-kind donations you can apply for. Event…" at bounding box center [286, 164] width 572 height 1223
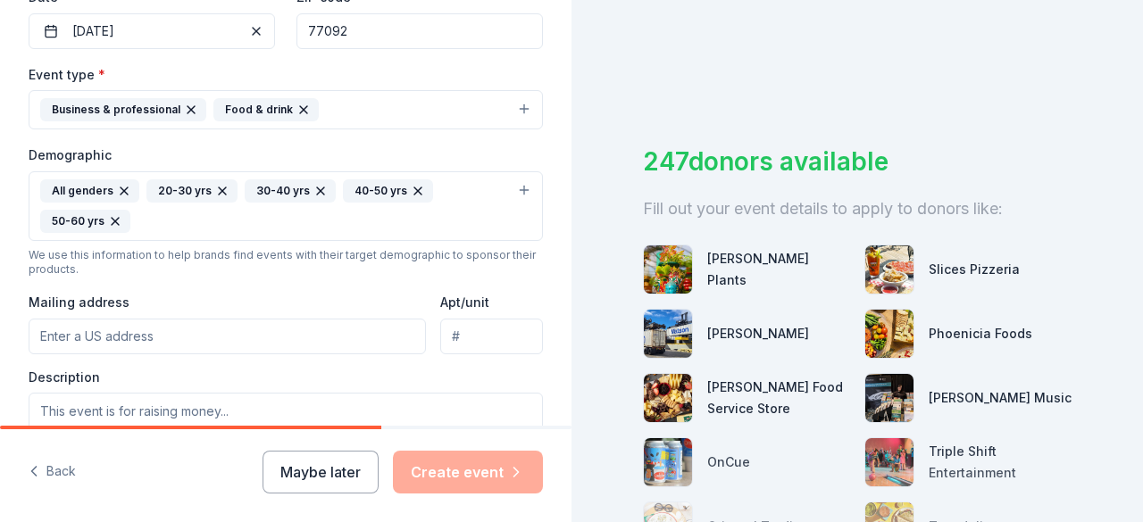
scroll to position [536, 0]
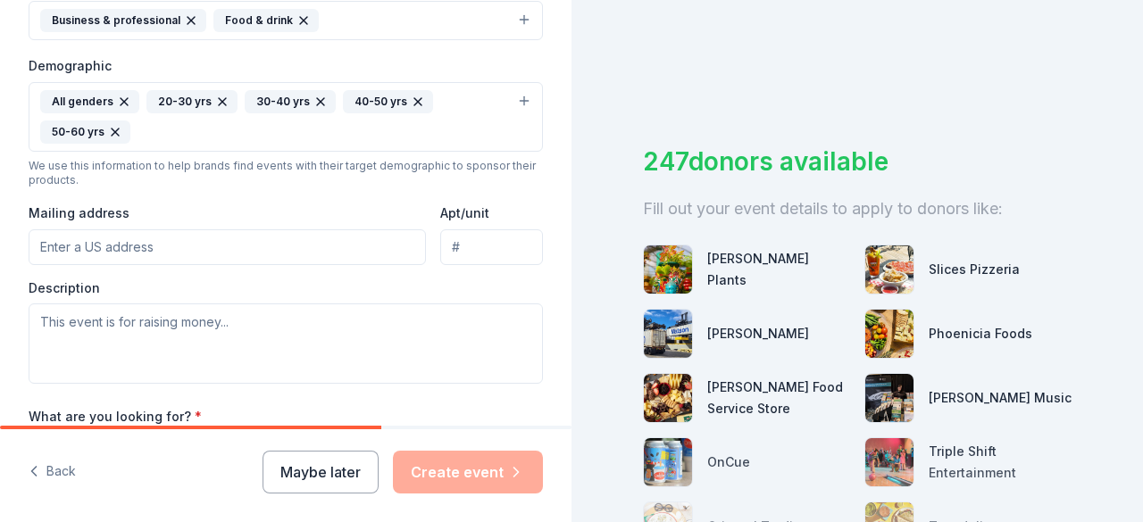
click at [84, 251] on input "Mailing address" at bounding box center [227, 248] width 397 height 36
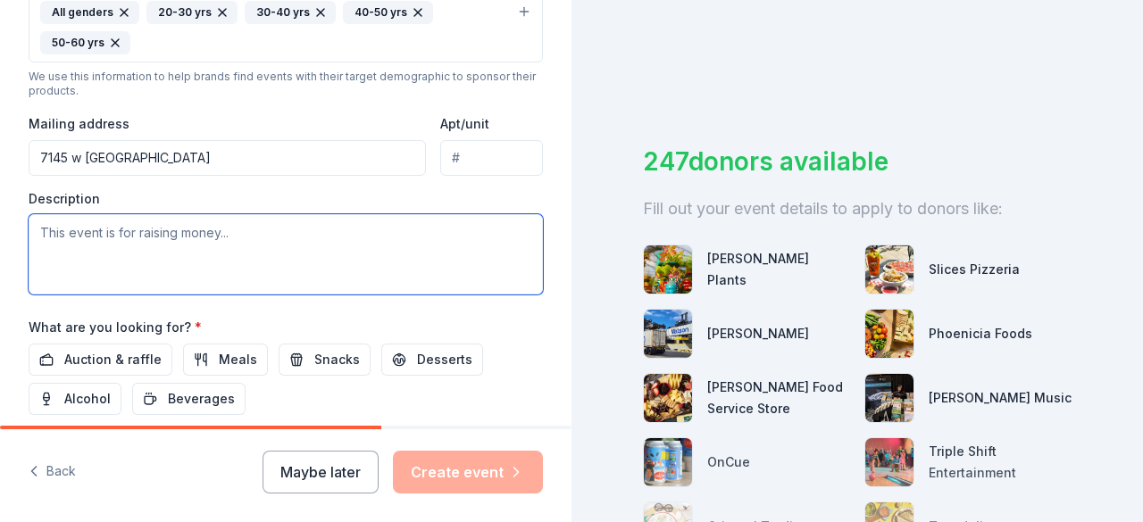
click at [180, 246] on textarea at bounding box center [286, 254] width 514 height 80
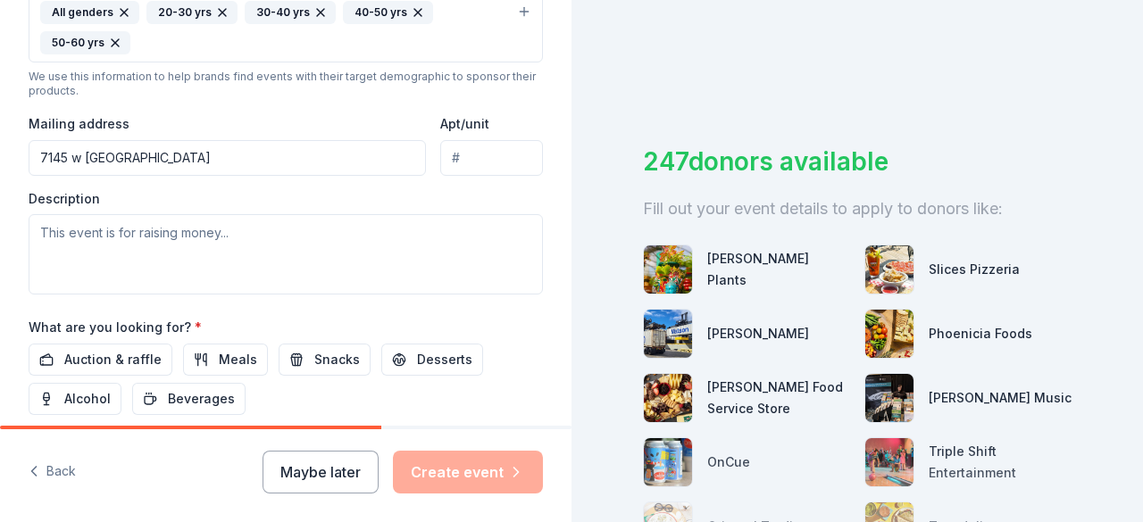
click at [171, 154] on input "7145 w tidwell" at bounding box center [227, 158] width 397 height 36
type input "7145 West Tidwell Road, Houston, TX, 77092"
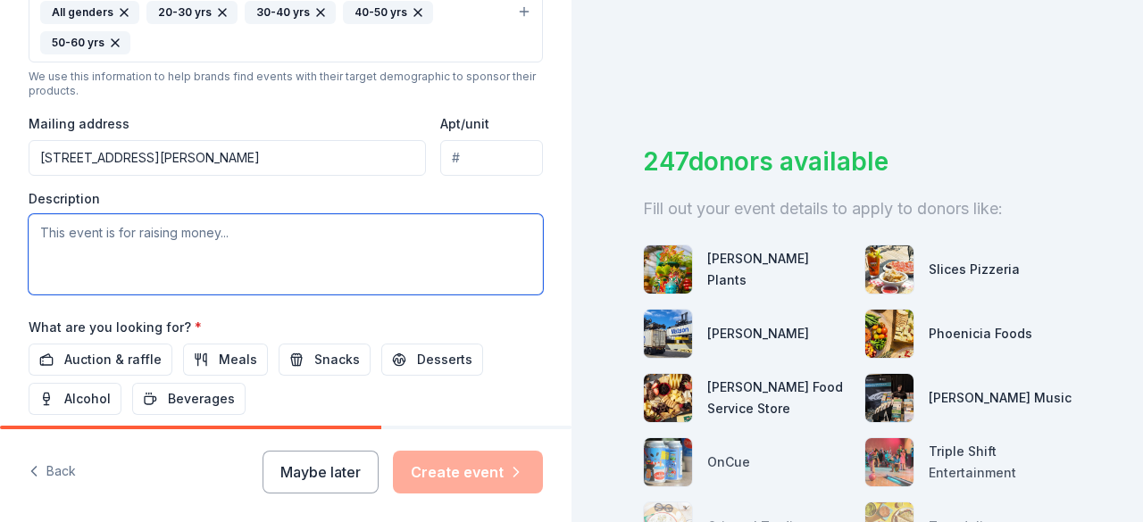
click at [173, 240] on textarea at bounding box center [286, 254] width 514 height 80
click at [84, 233] on textarea at bounding box center [286, 254] width 514 height 80
paste textarea "This annual fall luncheon is one of the most anticipated and well-attended even…"
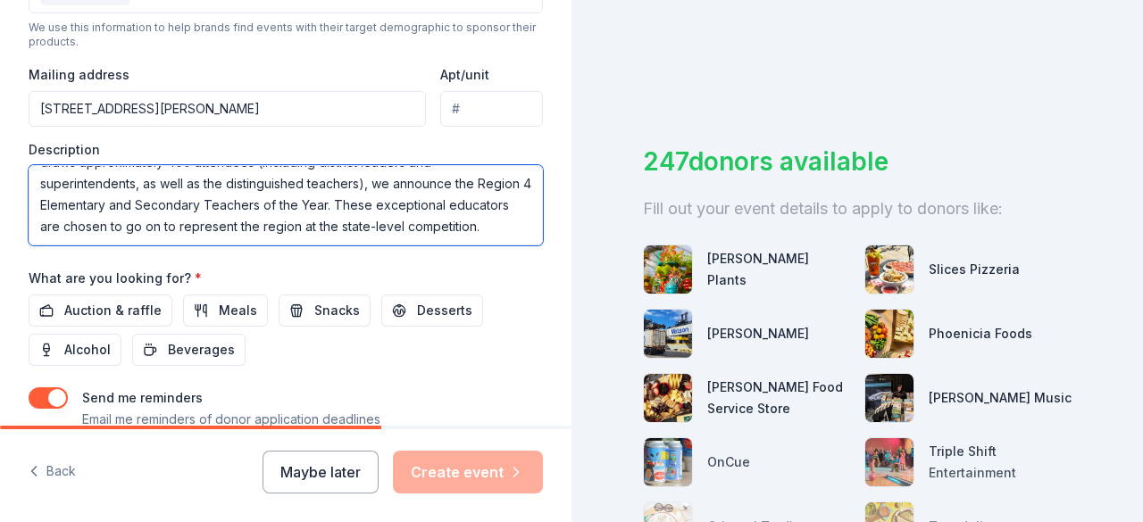
scroll to position [714, 0]
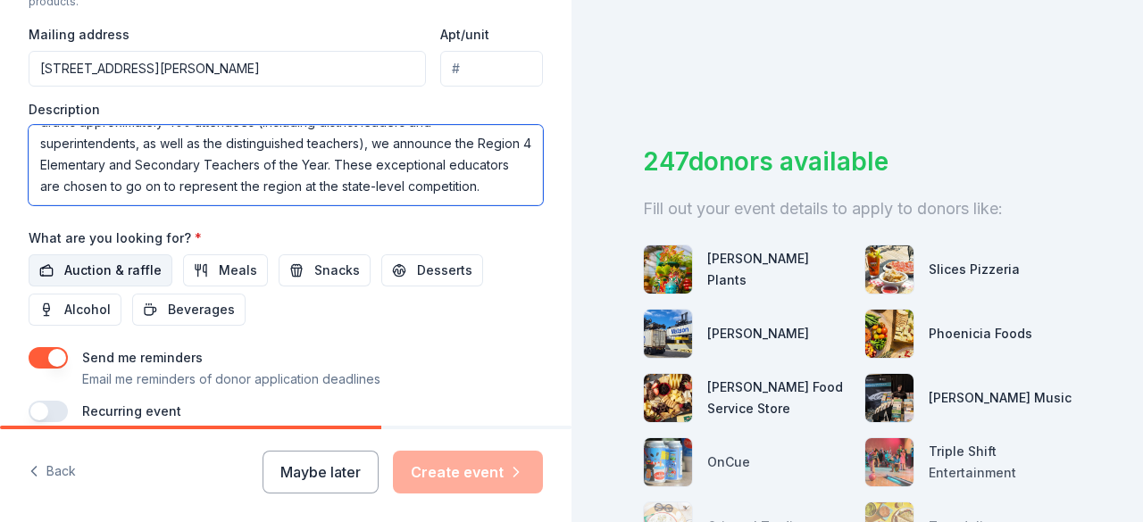
type textarea "This annual fall luncheon is one of the most anticipated and well-attended even…"
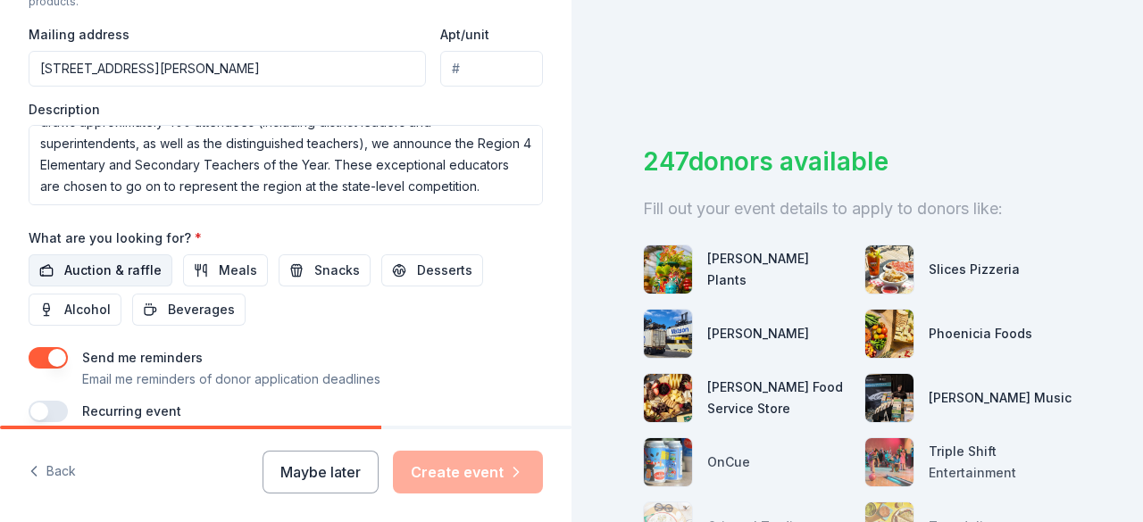
click at [90, 261] on span "Auction & raffle" at bounding box center [112, 270] width 97 height 21
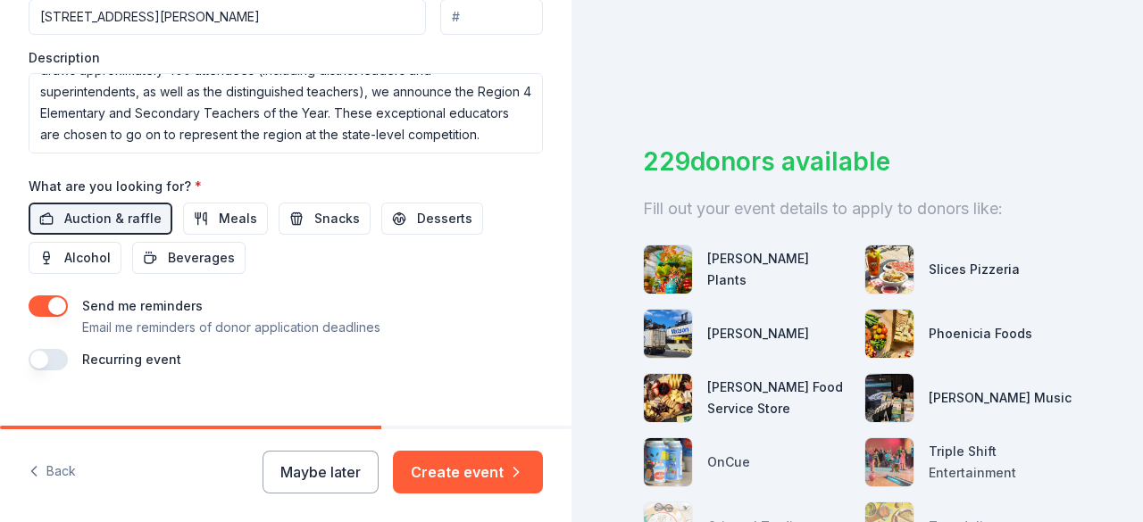
scroll to position [790, 0]
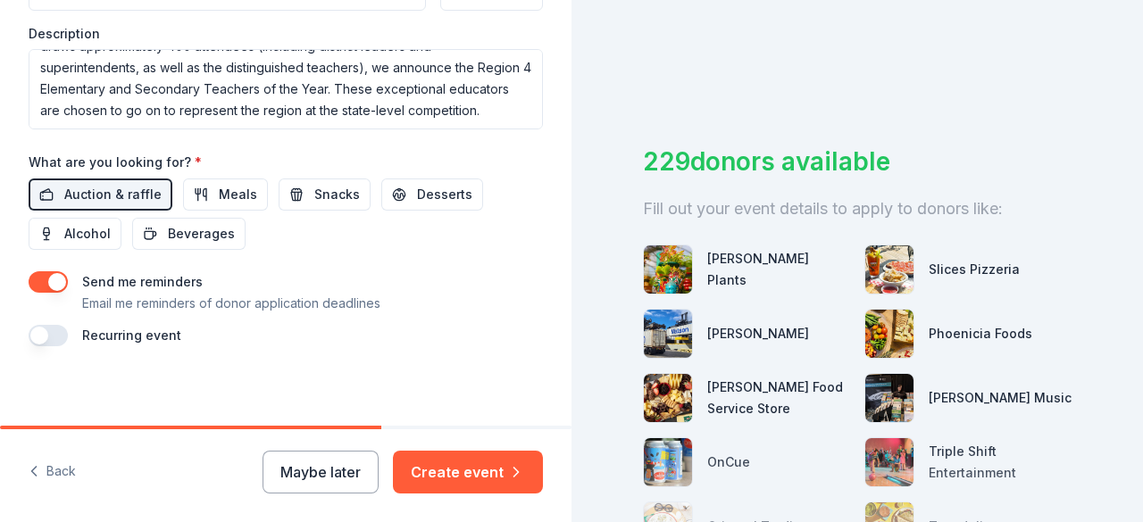
click at [34, 334] on button "button" at bounding box center [48, 335] width 39 height 21
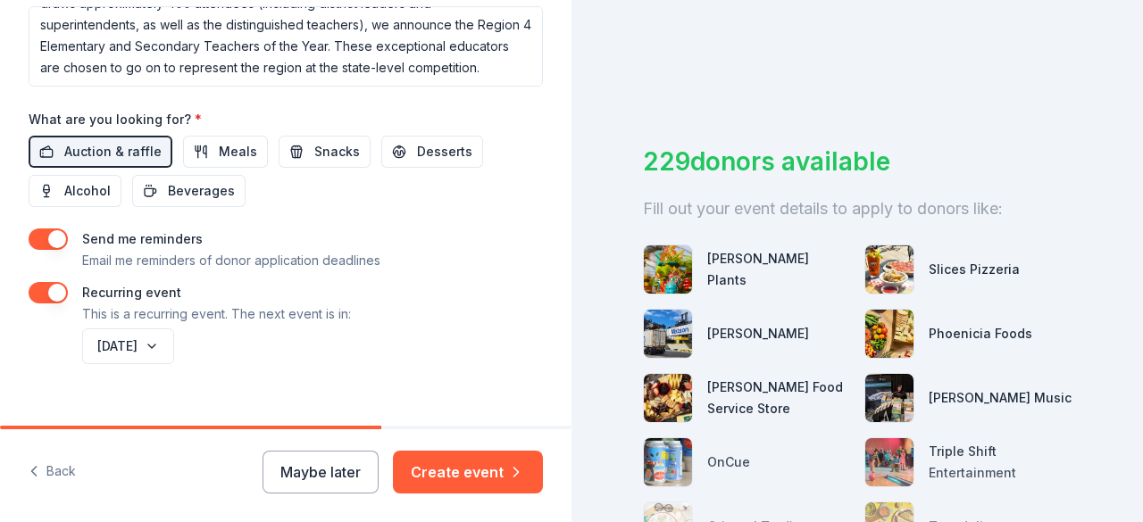
scroll to position [855, 0]
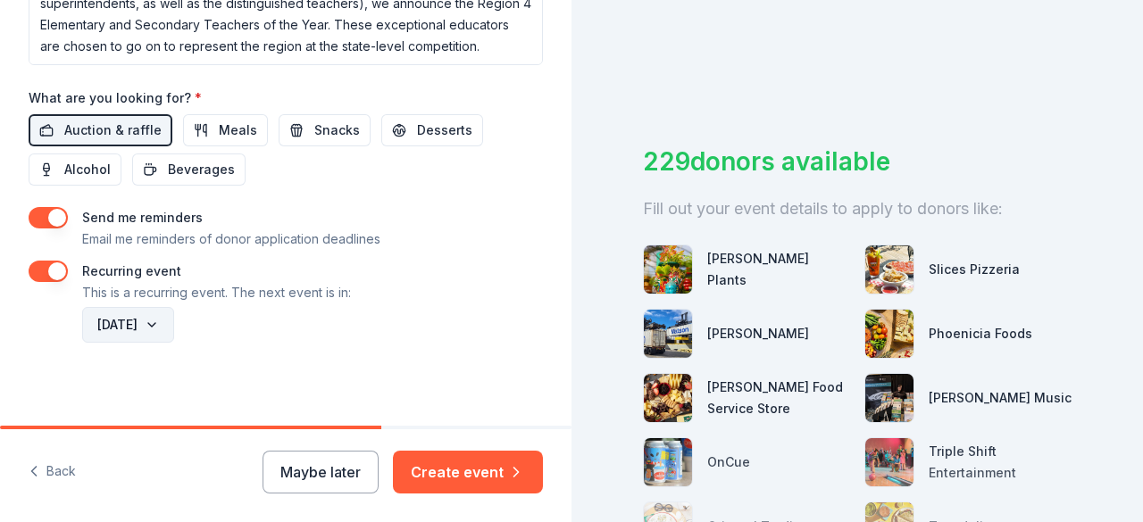
click at [174, 323] on button "August 2027" at bounding box center [128, 325] width 92 height 36
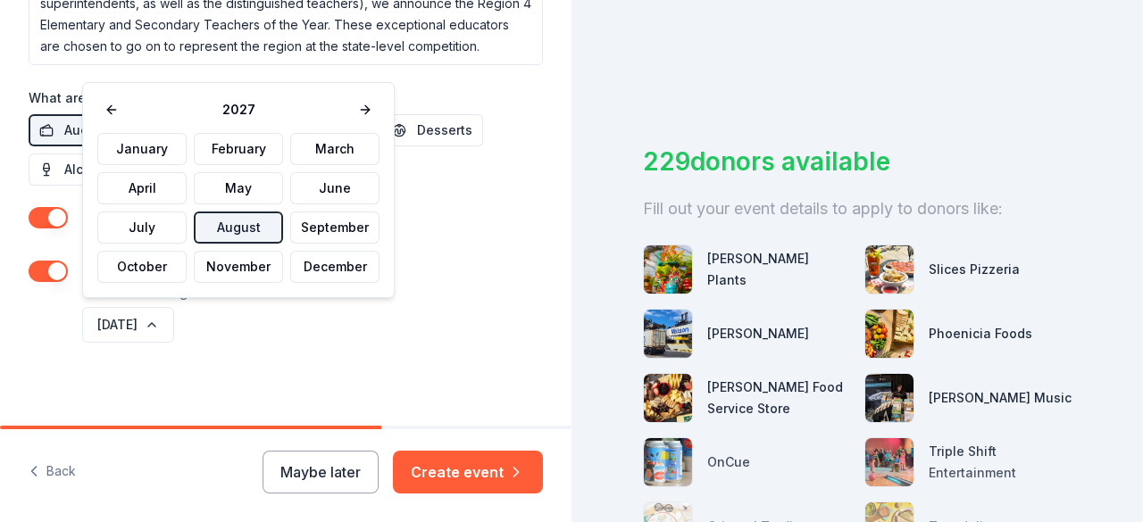
click at [230, 226] on button "August" at bounding box center [238, 228] width 89 height 32
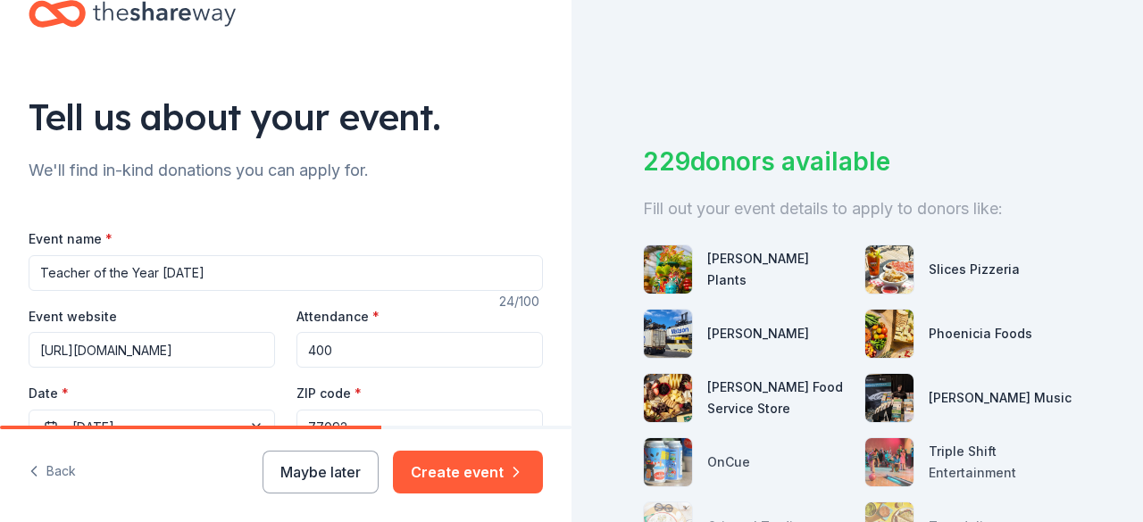
scroll to position [0, 0]
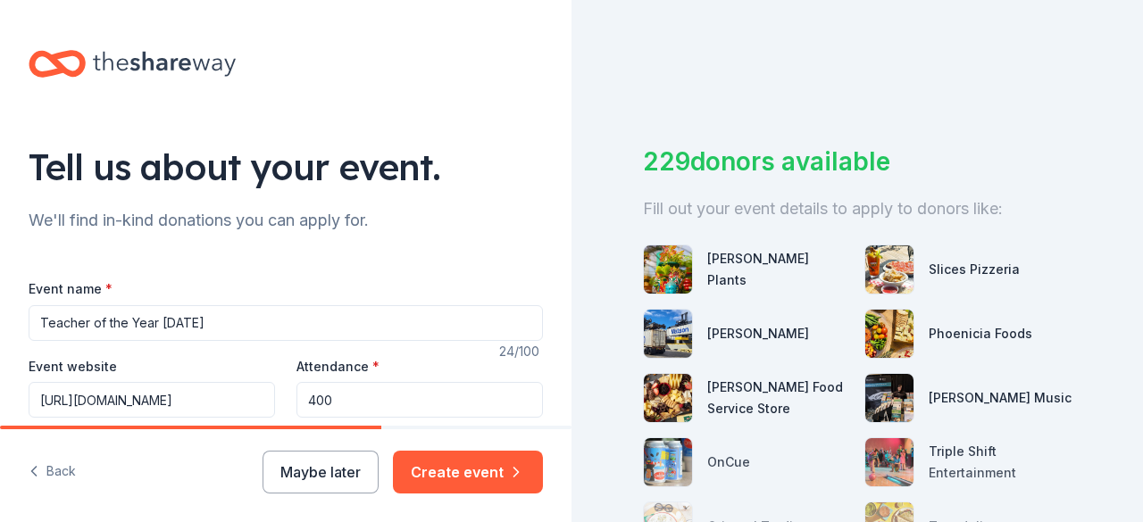
drag, startPoint x: 202, startPoint y: 315, endPoint x: 163, endPoint y: 320, distance: 39.5
click at [163, 320] on input "Teacher of the Year 2027" at bounding box center [286, 323] width 514 height 36
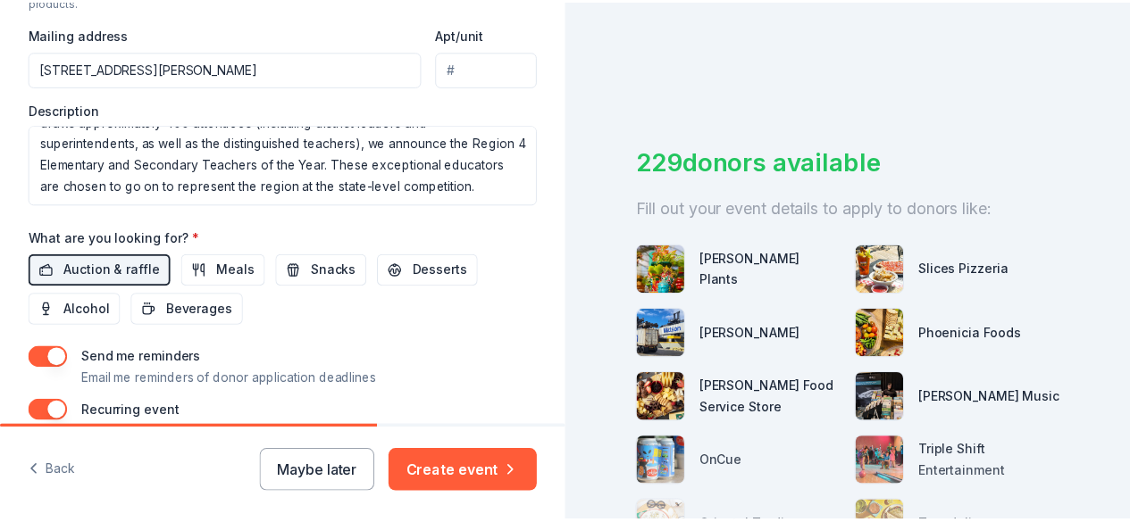
scroll to position [804, 0]
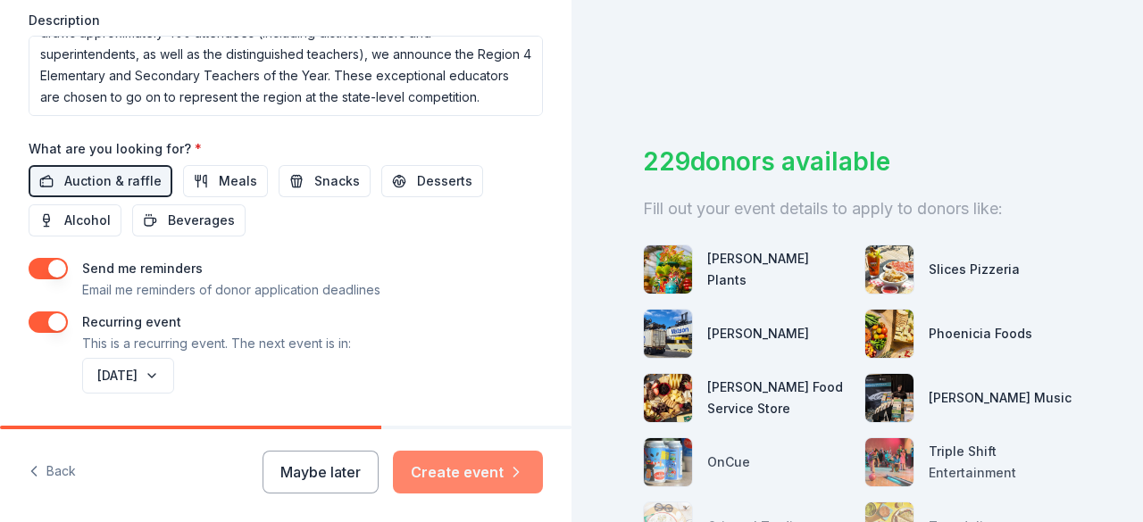
type input "Teacher of the Year"
click at [459, 480] on button "Create event" at bounding box center [468, 472] width 150 height 43
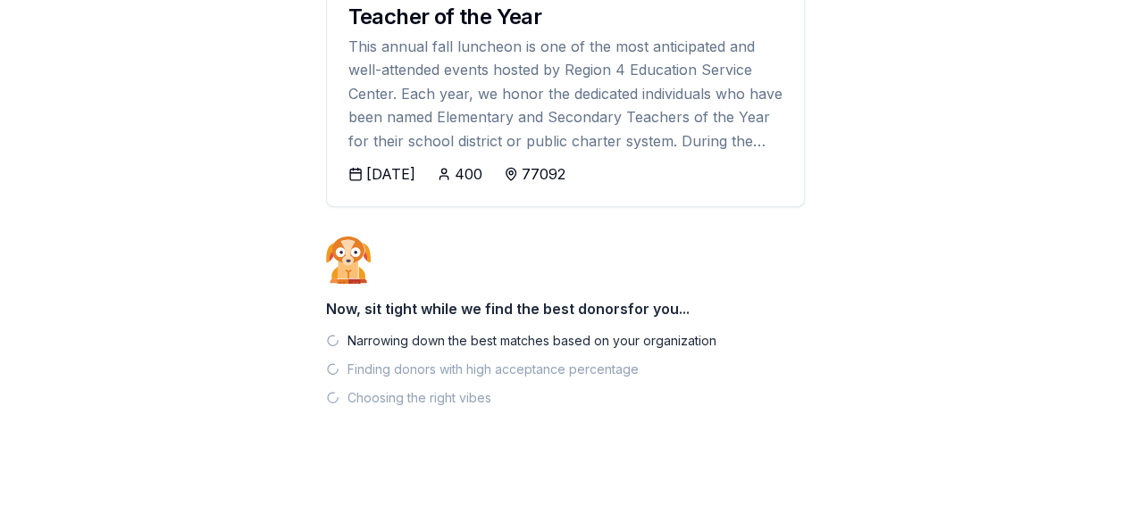
scroll to position [255, 0]
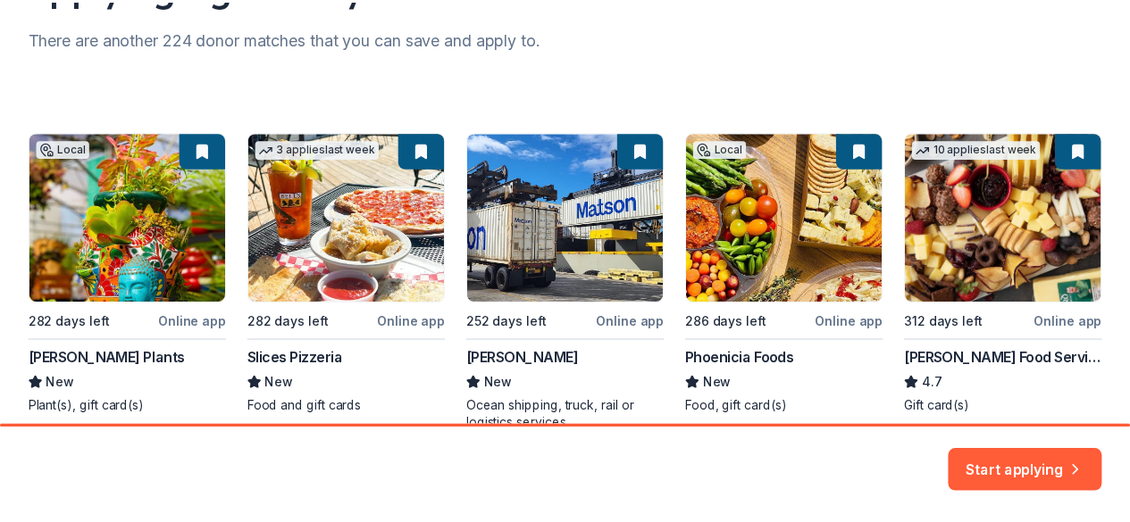
scroll to position [268, 0]
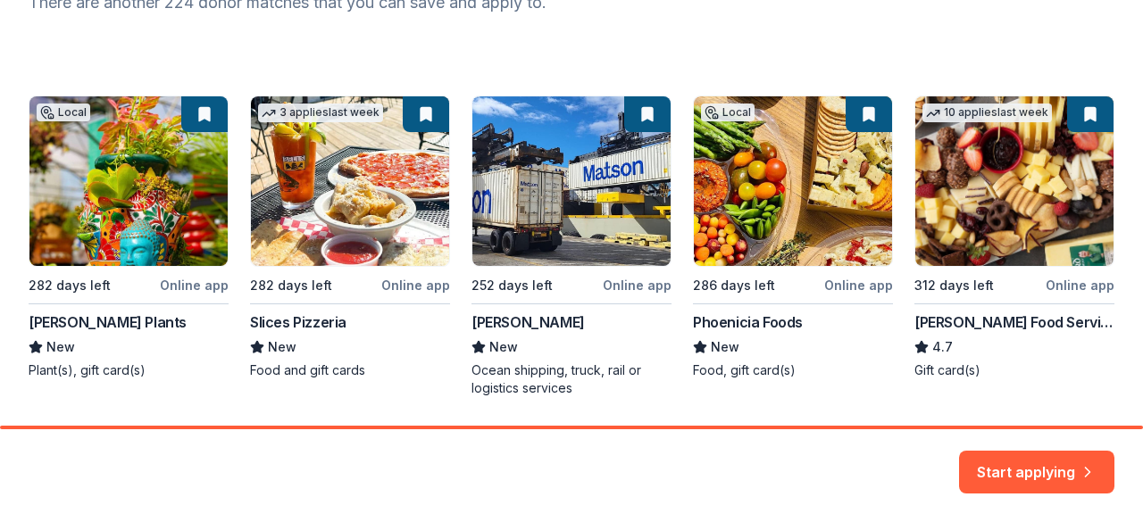
click at [773, 192] on div "Local 282 days left Online app Buchanan's Plants New Plant(s), gift card(s) 3 a…" at bounding box center [572, 247] width 1086 height 302
click at [756, 320] on div "Local 282 days left Online app Buchanan's Plants New Plant(s), gift card(s) 3 a…" at bounding box center [572, 247] width 1086 height 302
click at [754, 181] on div "Local 282 days left Online app Buchanan's Plants New Plant(s), gift card(s) 3 a…" at bounding box center [572, 247] width 1086 height 302
click at [1061, 471] on button "Start applying" at bounding box center [1036, 461] width 155 height 43
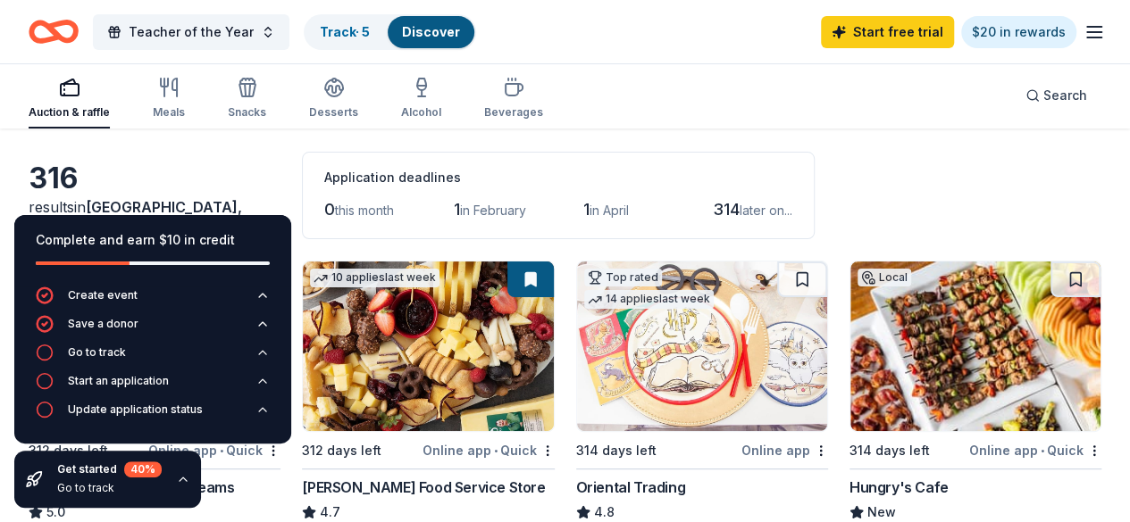
scroll to position [89, 0]
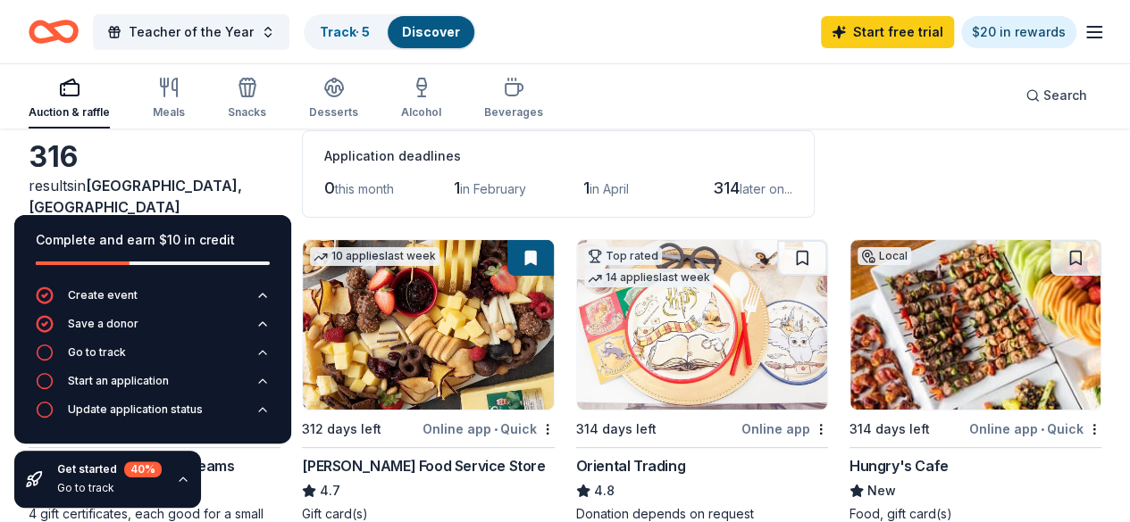
click at [941, 181] on div "316 results in Houston, TX Application deadlines 0 this month 1 in February 1 i…" at bounding box center [565, 174] width 1073 height 88
click at [180, 478] on icon "button" at bounding box center [183, 479] width 14 height 14
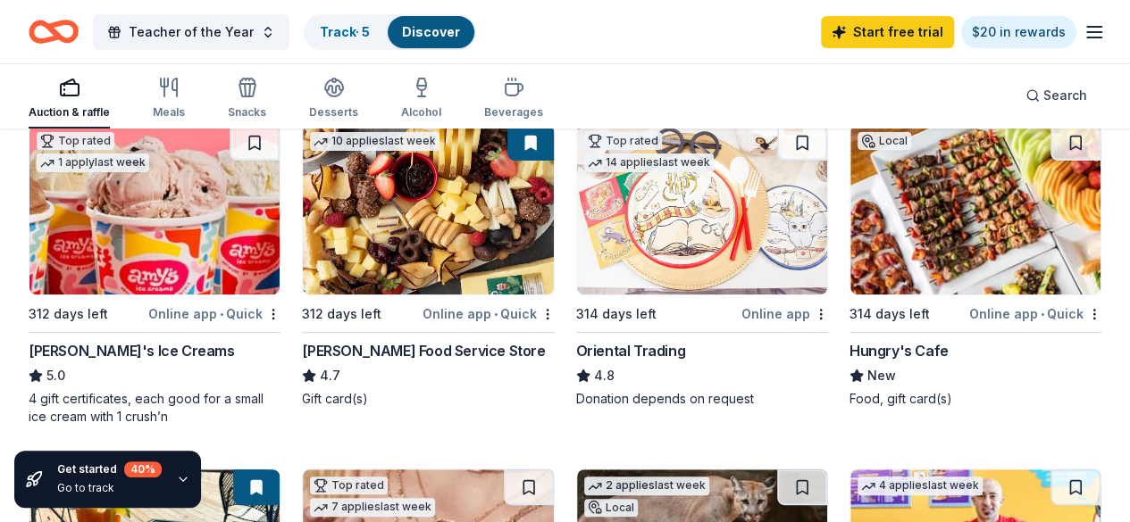
scroll to position [179, 0]
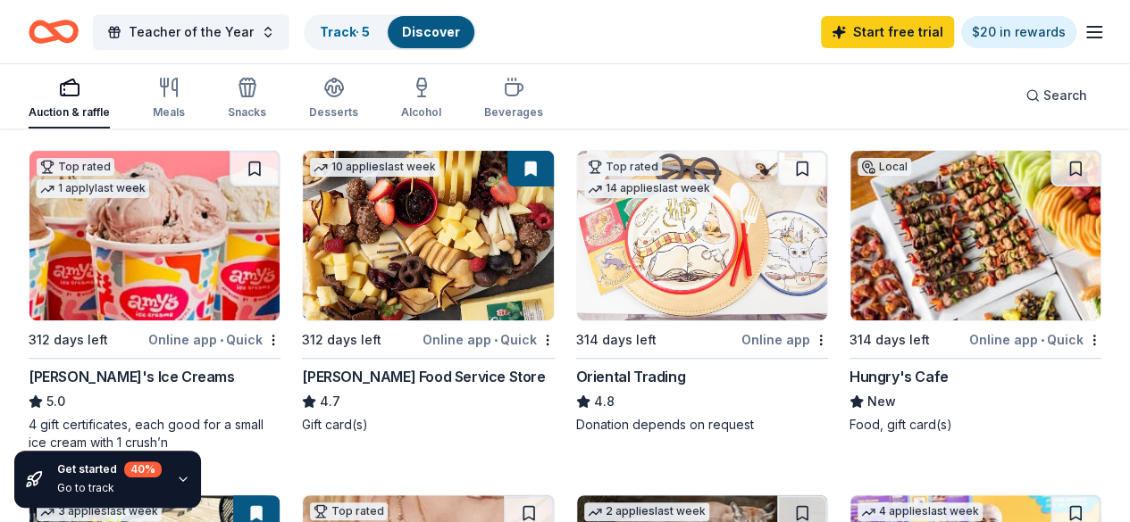
click at [606, 242] on img at bounding box center [702, 236] width 250 height 170
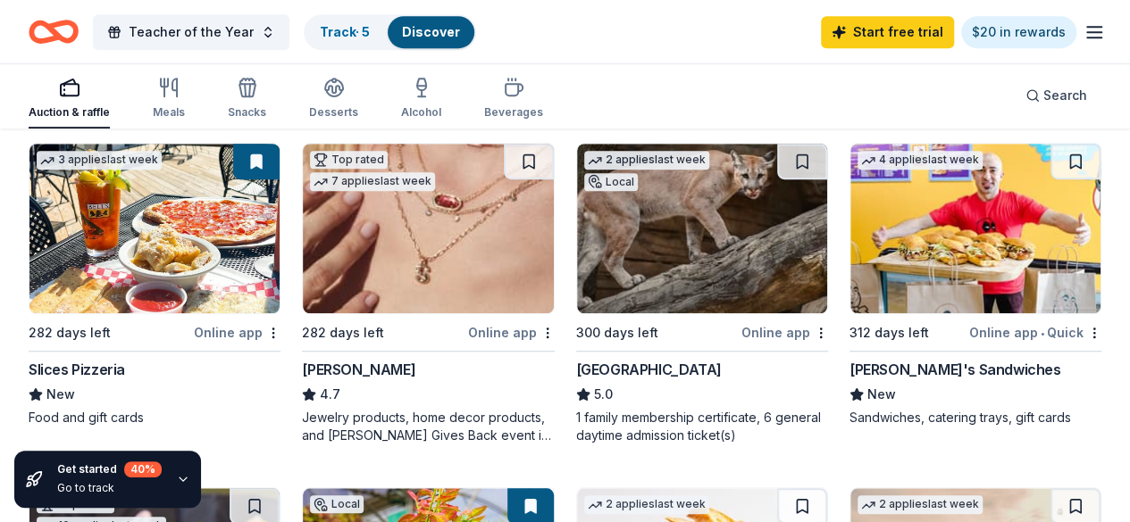
scroll to position [536, 0]
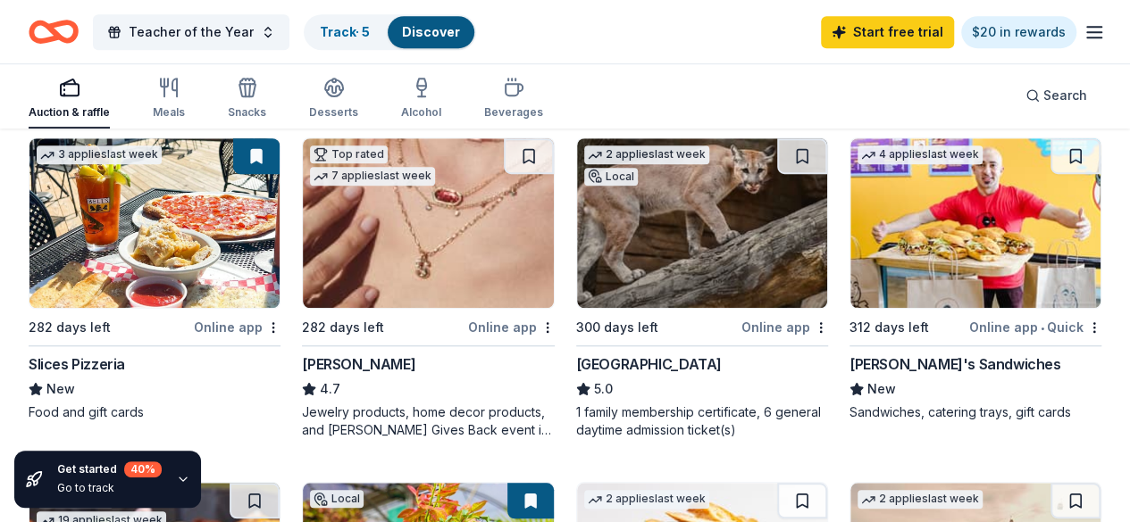
click at [303, 240] on img at bounding box center [428, 223] width 250 height 170
click at [577, 262] on img at bounding box center [702, 223] width 250 height 170
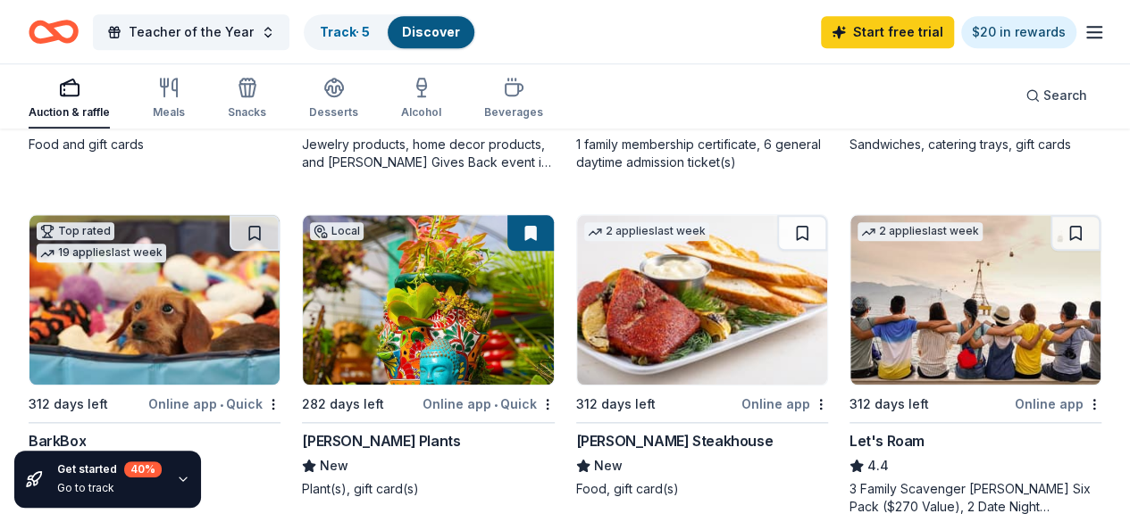
scroll to position [893, 0]
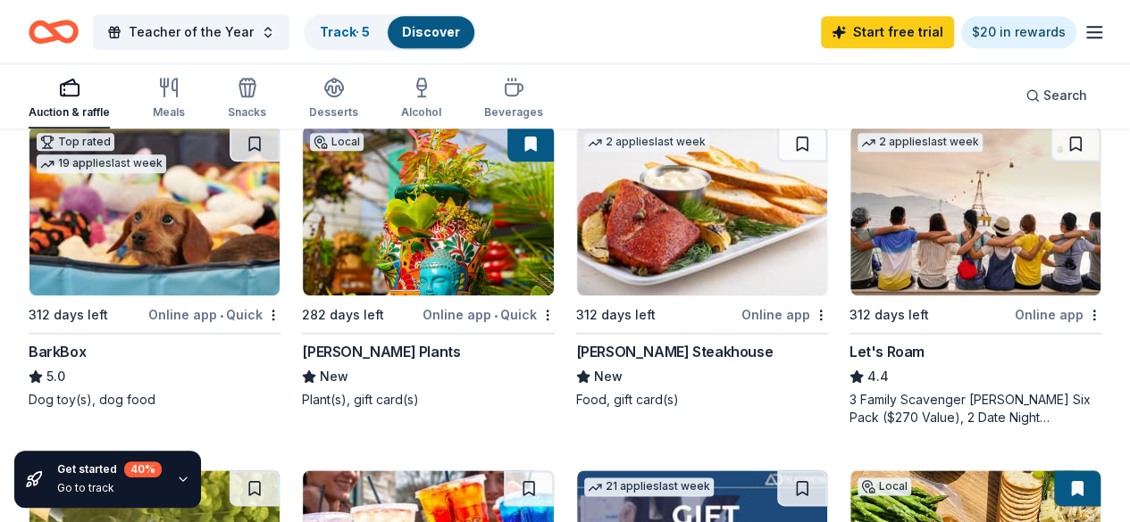
click at [577, 222] on img at bounding box center [702, 211] width 250 height 170
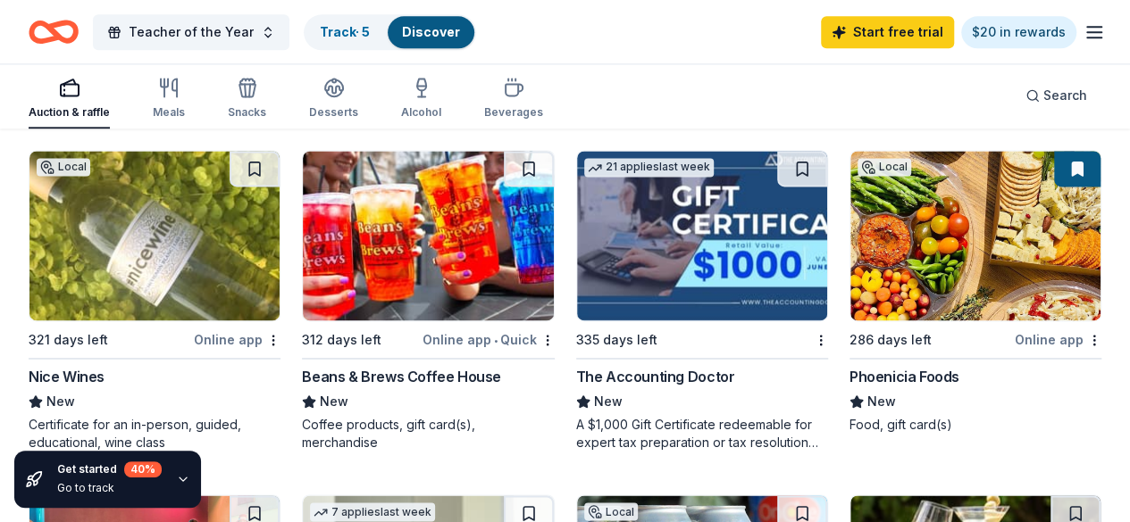
scroll to position [1250, 0]
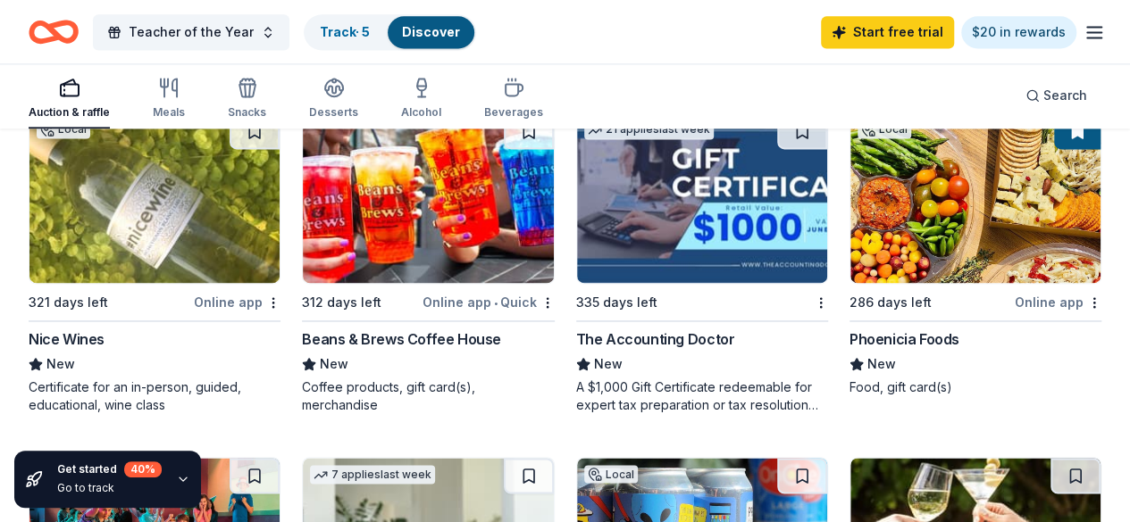
click at [850, 226] on img at bounding box center [975, 198] width 250 height 170
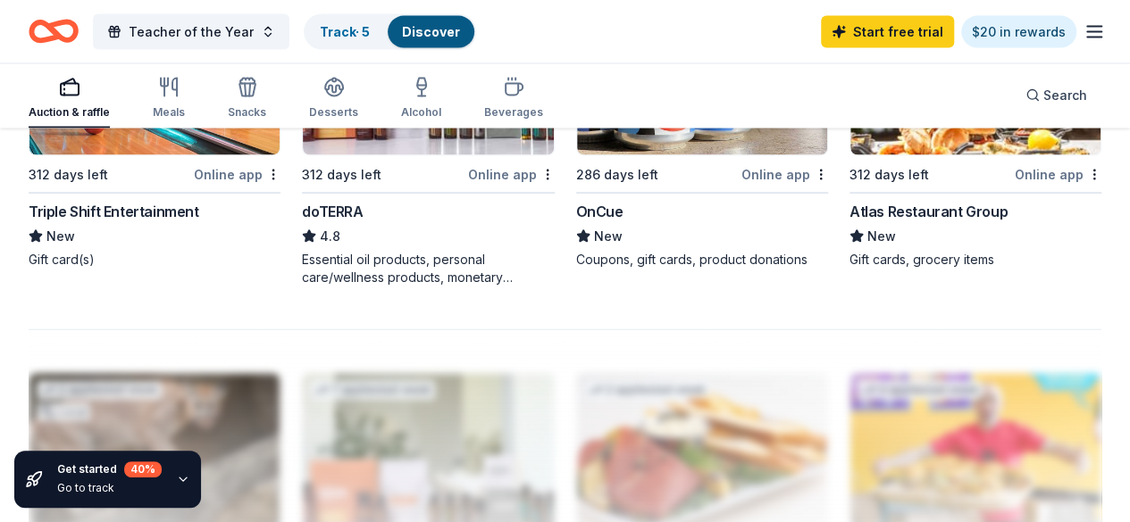
scroll to position [1697, 0]
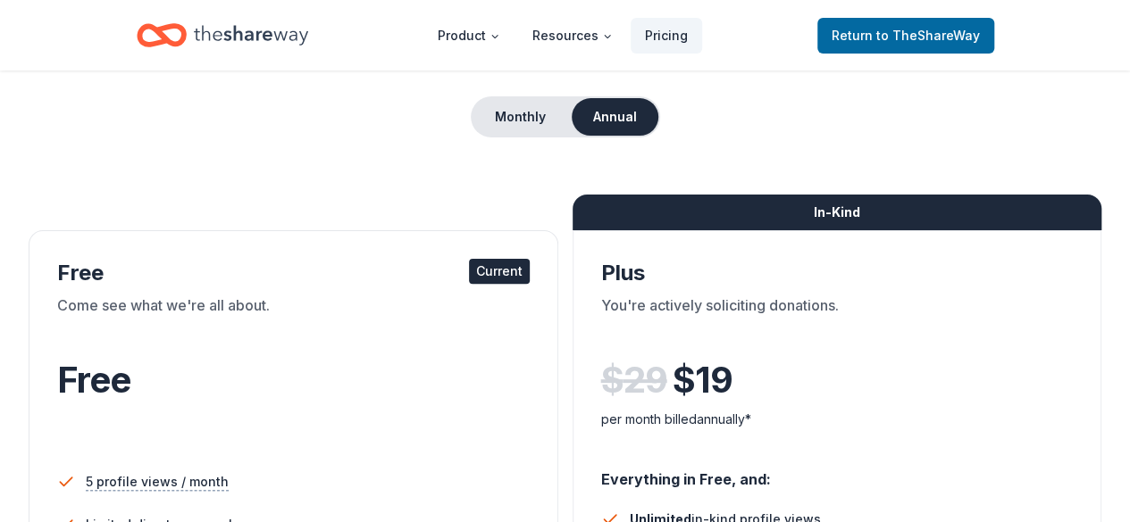
scroll to position [179, 0]
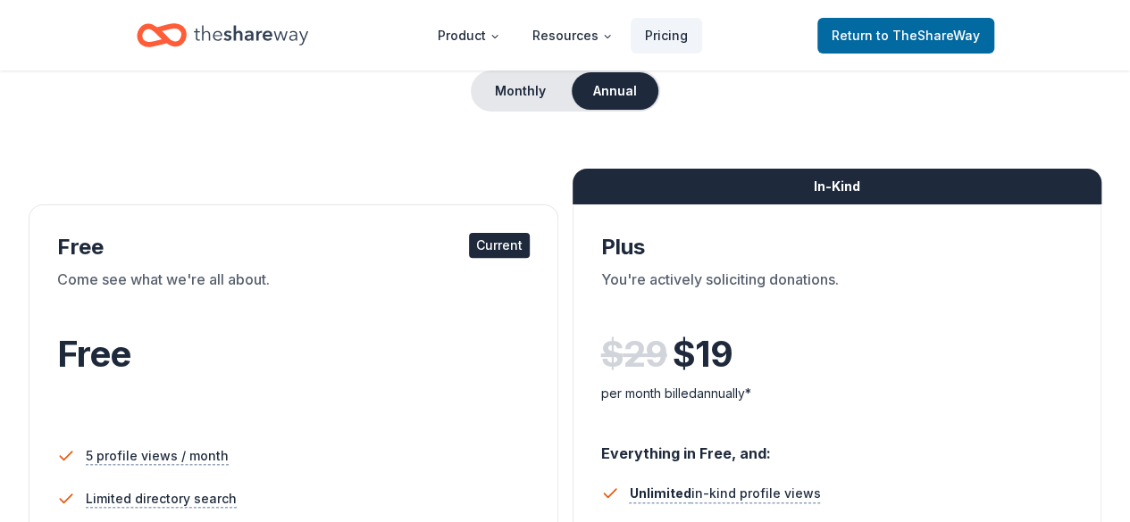
click at [171, 396] on div "Free" at bounding box center [293, 379] width 472 height 98
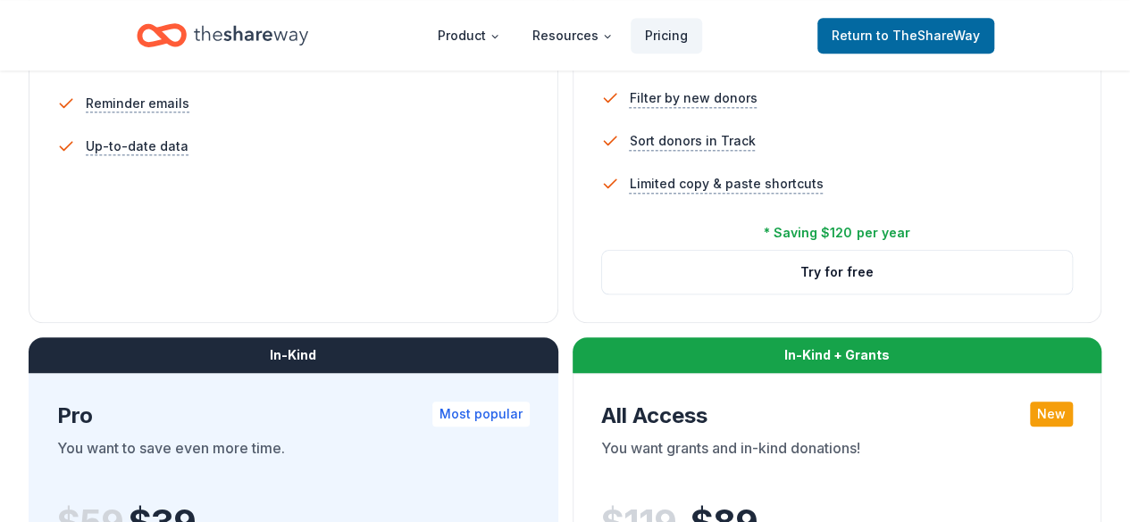
scroll to position [714, 0]
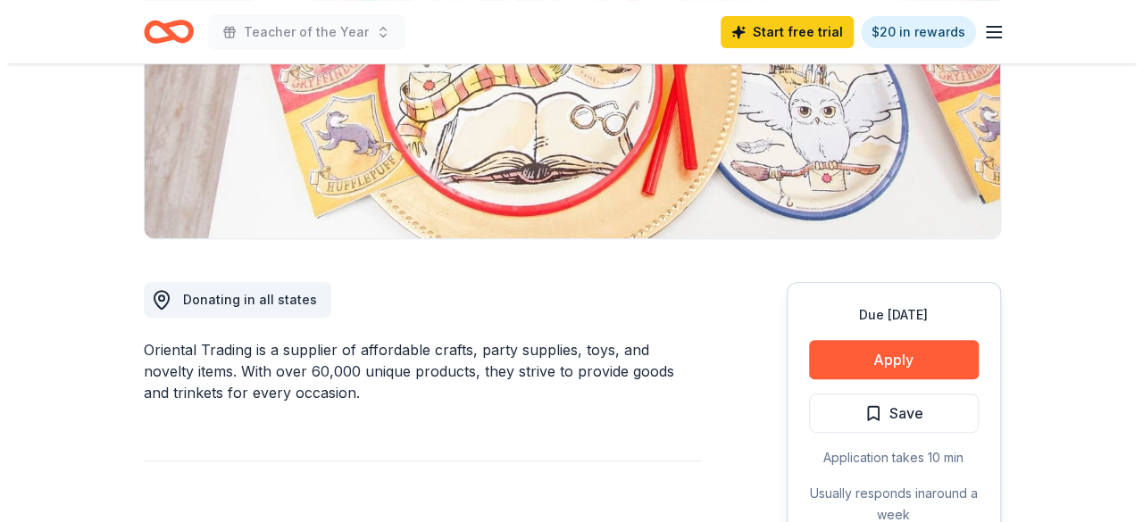
scroll to position [357, 0]
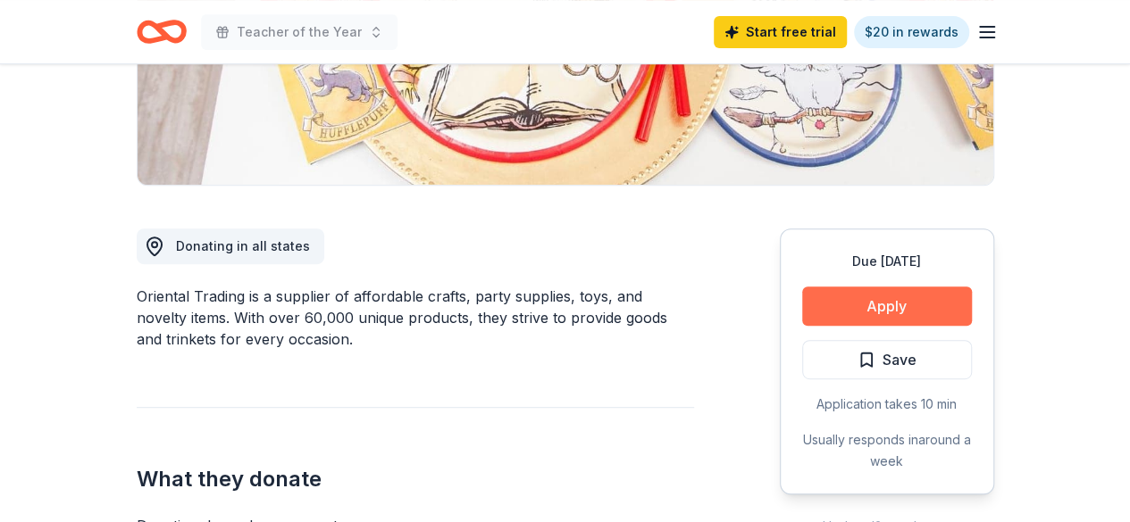
click at [916, 296] on button "Apply" at bounding box center [887, 306] width 170 height 39
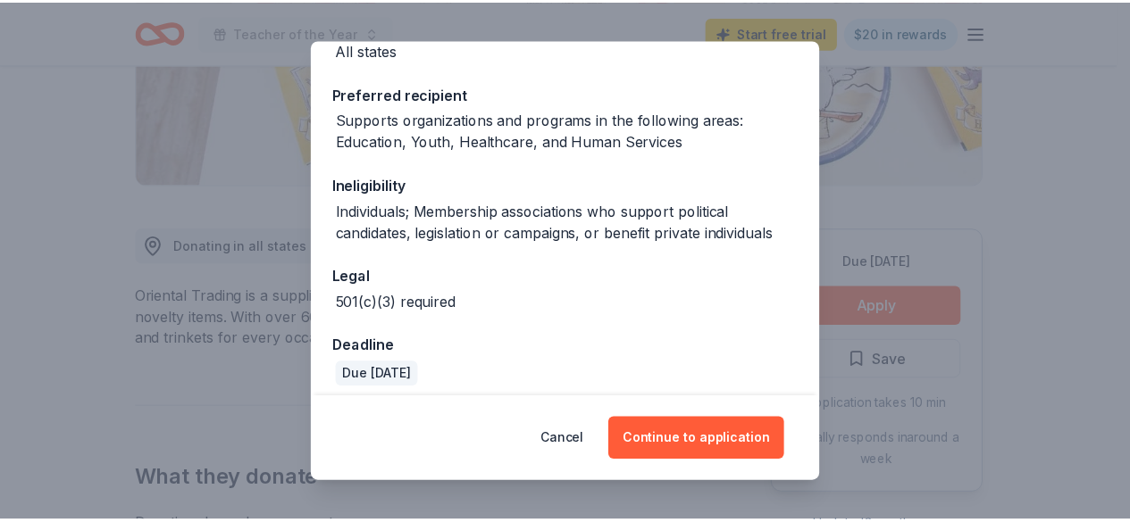
scroll to position [252, 0]
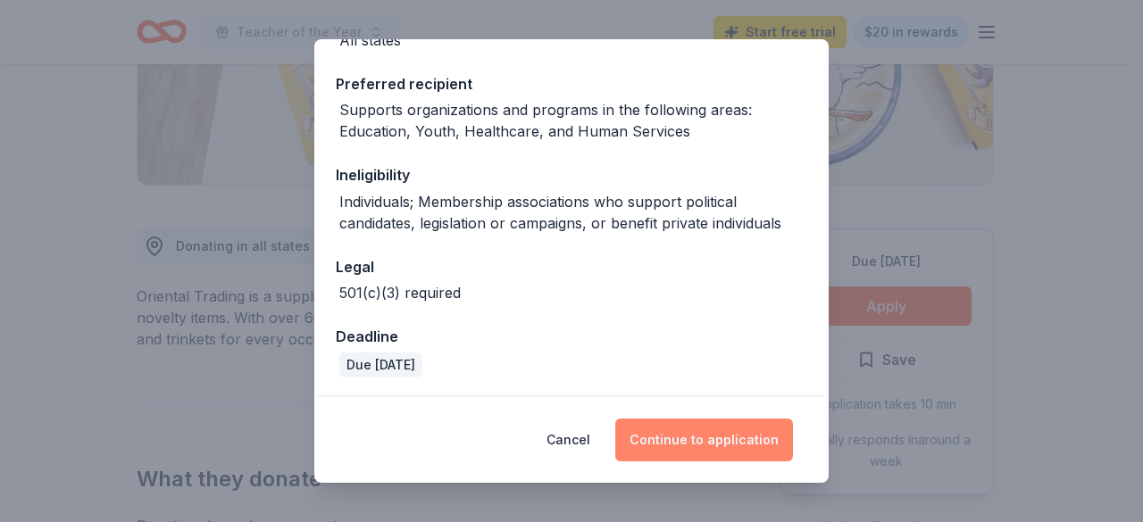
click at [724, 445] on button "Continue to application" at bounding box center [704, 440] width 178 height 43
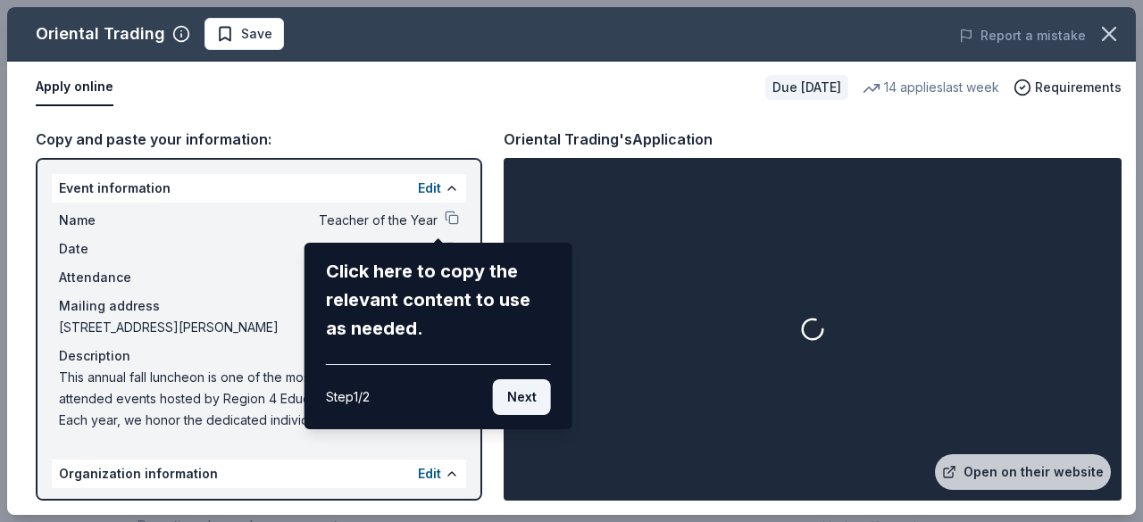
click at [524, 392] on button "Next" at bounding box center [522, 398] width 58 height 36
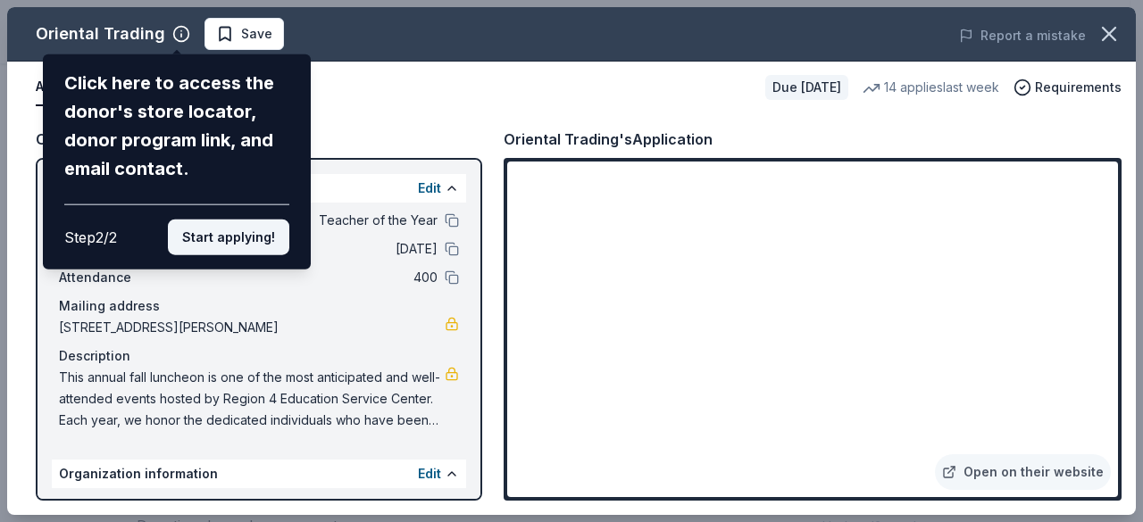
click at [238, 233] on button "Start applying!" at bounding box center [228, 238] width 121 height 36
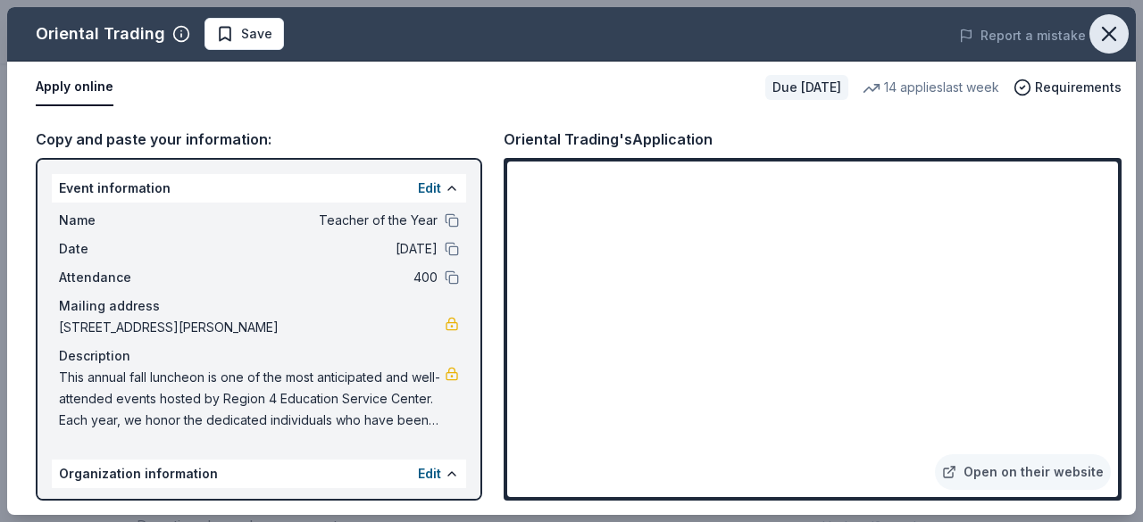
click at [1111, 33] on icon "button" at bounding box center [1109, 33] width 25 height 25
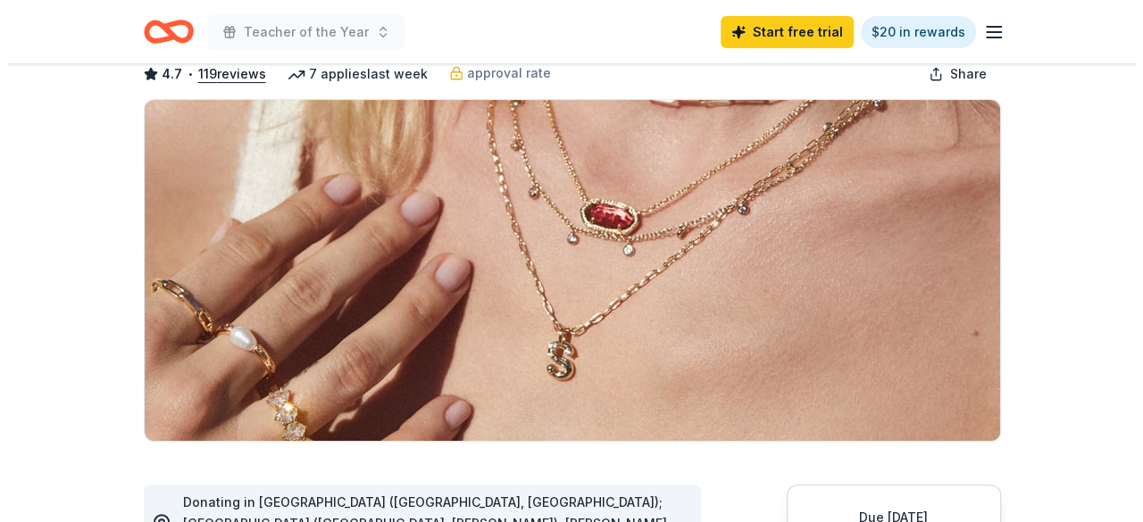
scroll to position [357, 0]
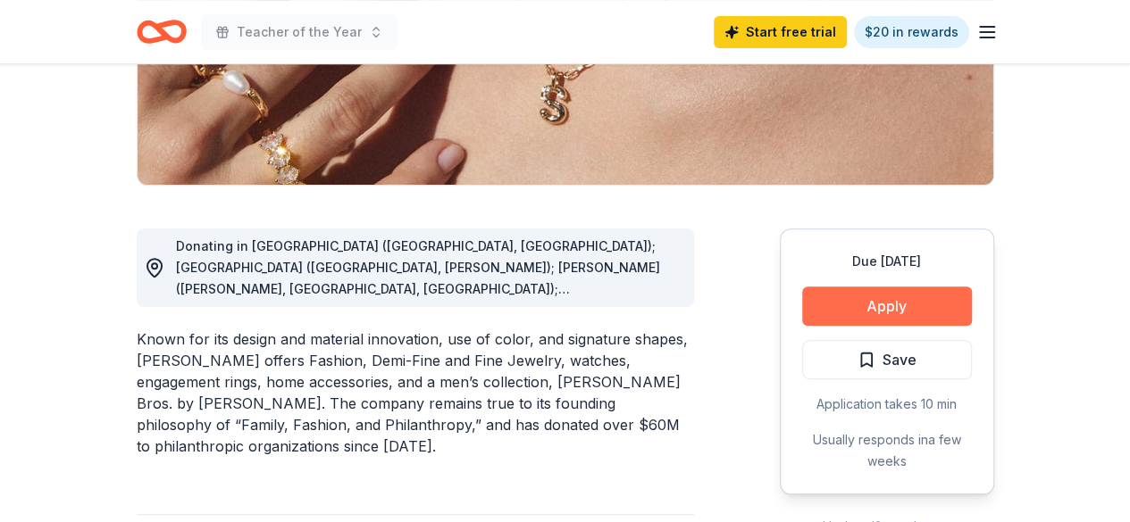
click at [884, 301] on button "Apply" at bounding box center [887, 306] width 170 height 39
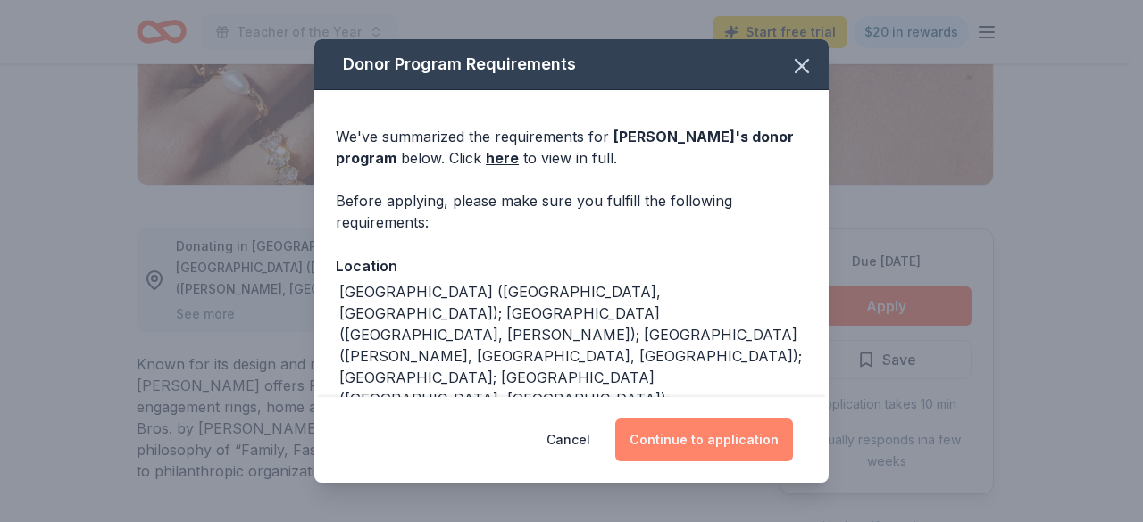
click at [721, 431] on button "Continue to application" at bounding box center [704, 440] width 178 height 43
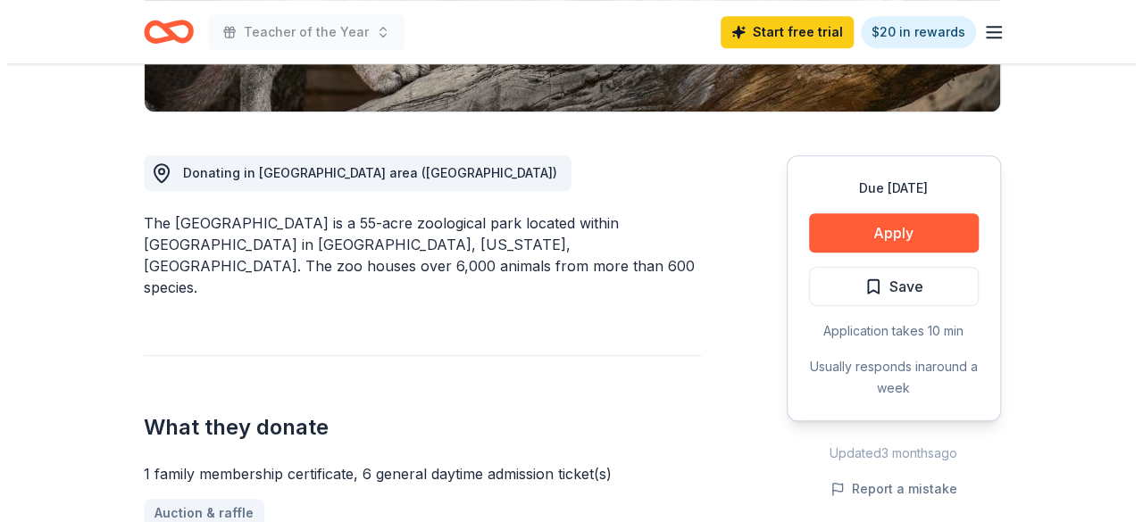
scroll to position [447, 0]
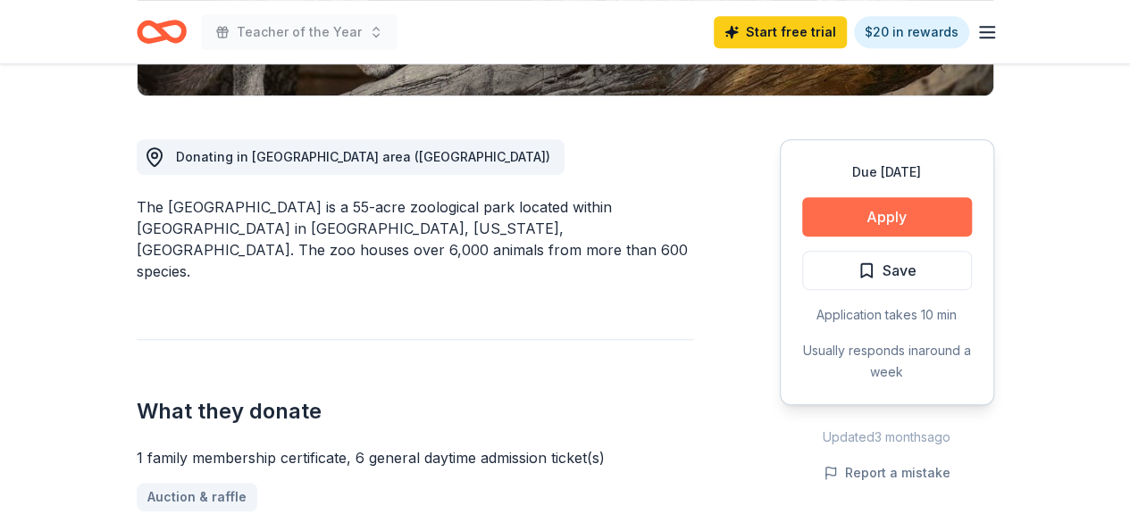
click at [841, 223] on button "Apply" at bounding box center [887, 216] width 170 height 39
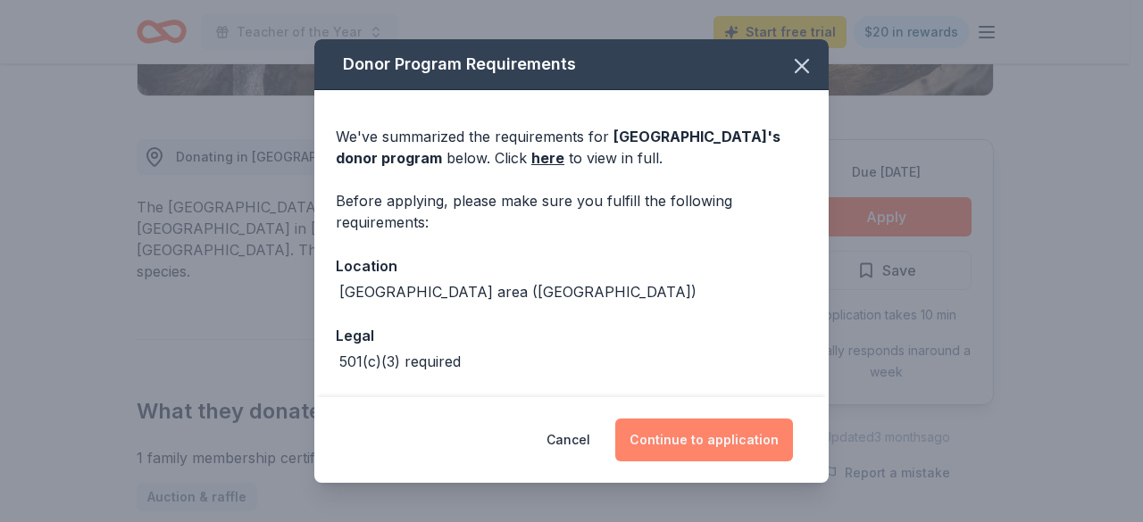
click at [698, 430] on button "Continue to application" at bounding box center [704, 440] width 178 height 43
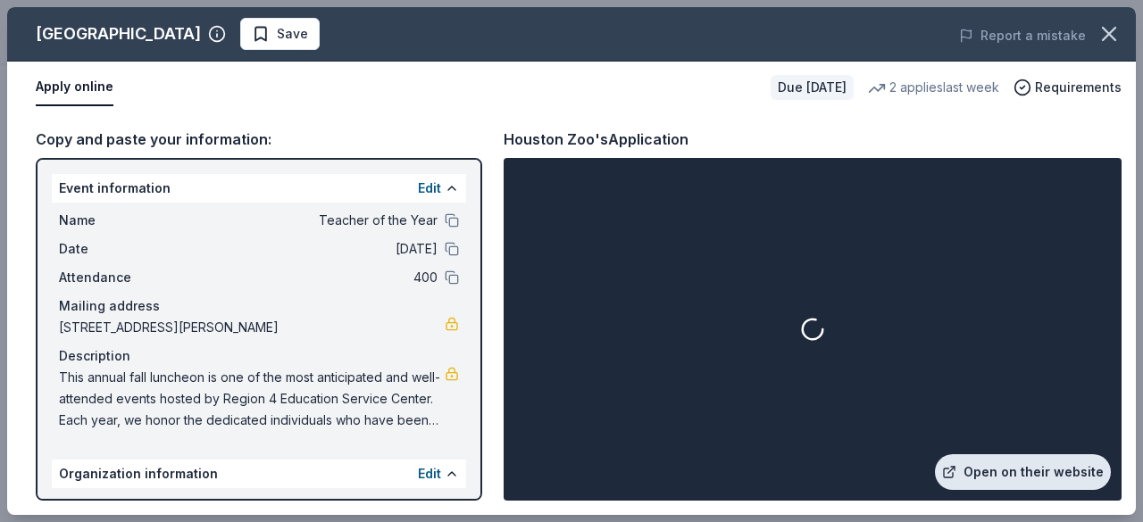
click at [1025, 469] on link "Open on their website" at bounding box center [1023, 473] width 176 height 36
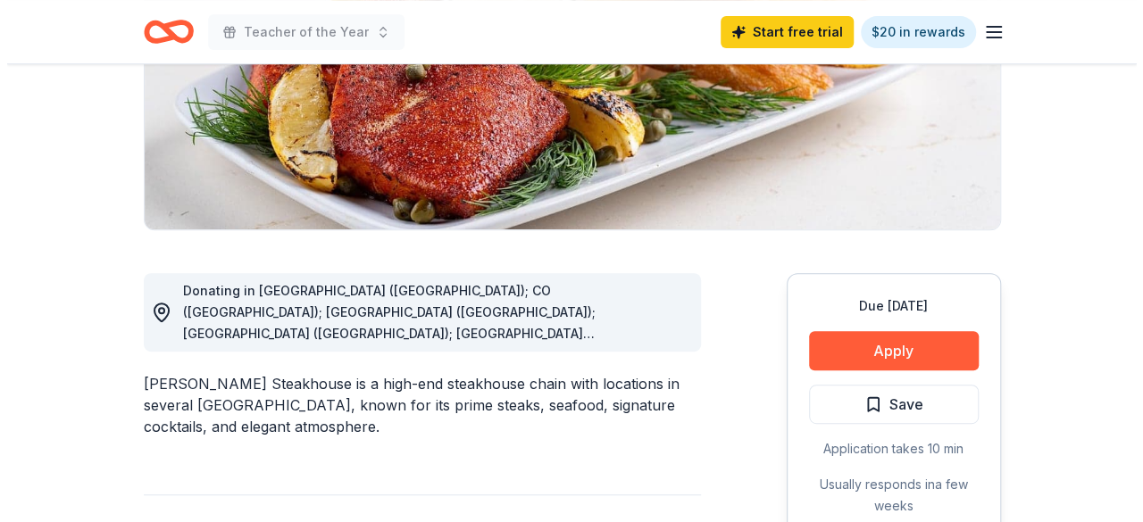
scroll to position [357, 0]
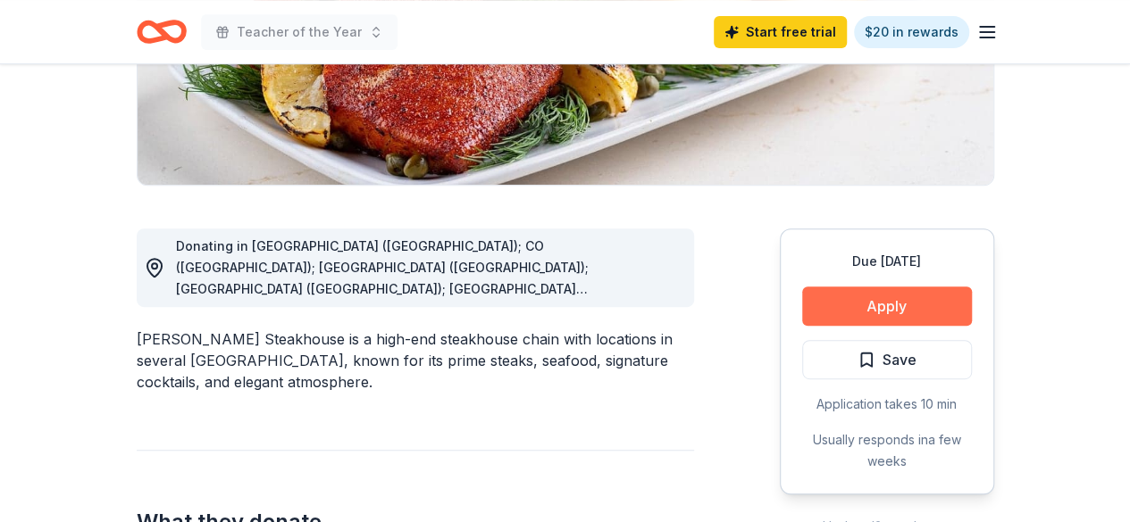
click at [904, 303] on button "Apply" at bounding box center [887, 306] width 170 height 39
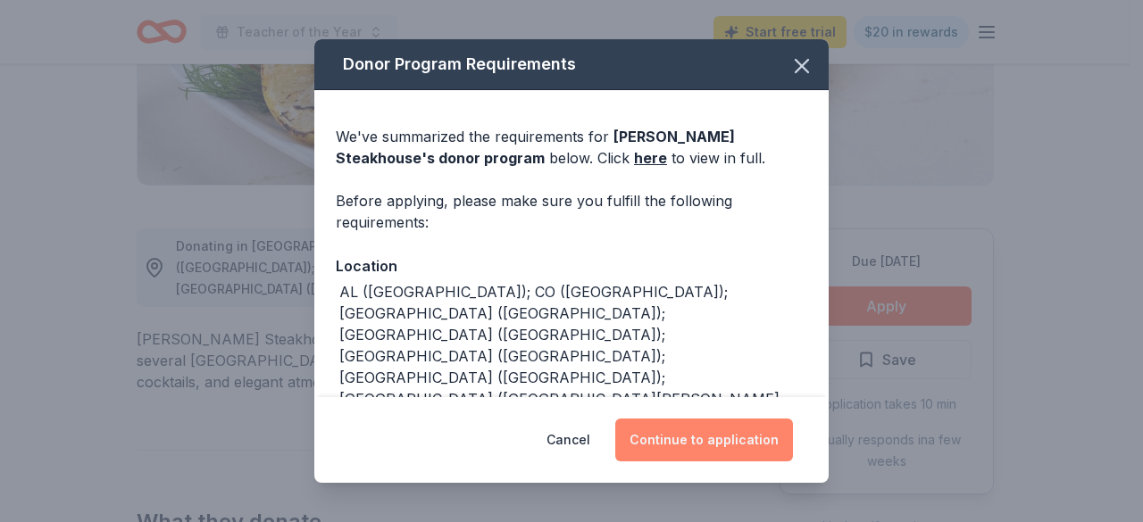
click at [738, 437] on button "Continue to application" at bounding box center [704, 440] width 178 height 43
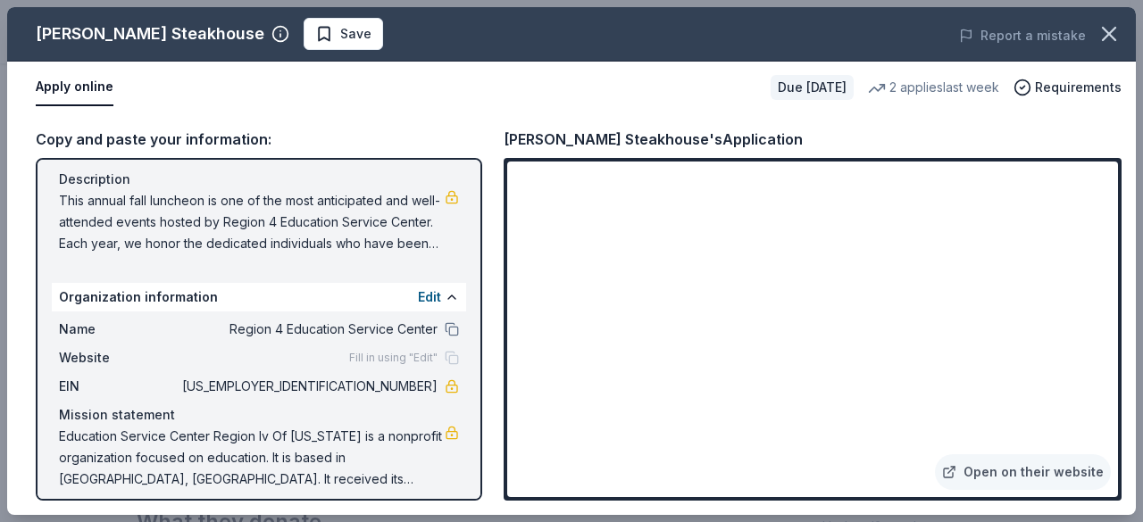
scroll to position [189, 0]
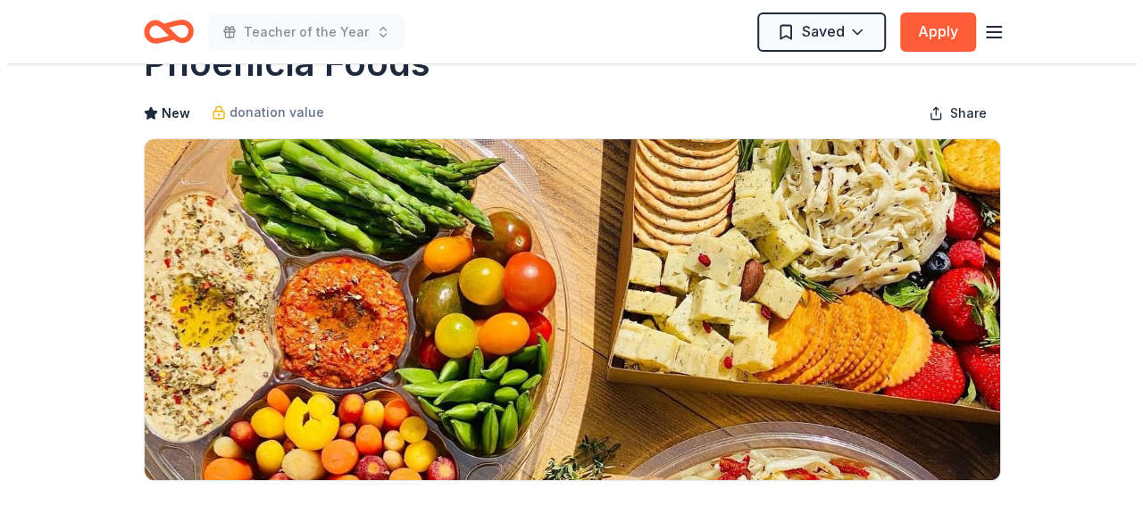
scroll to position [268, 0]
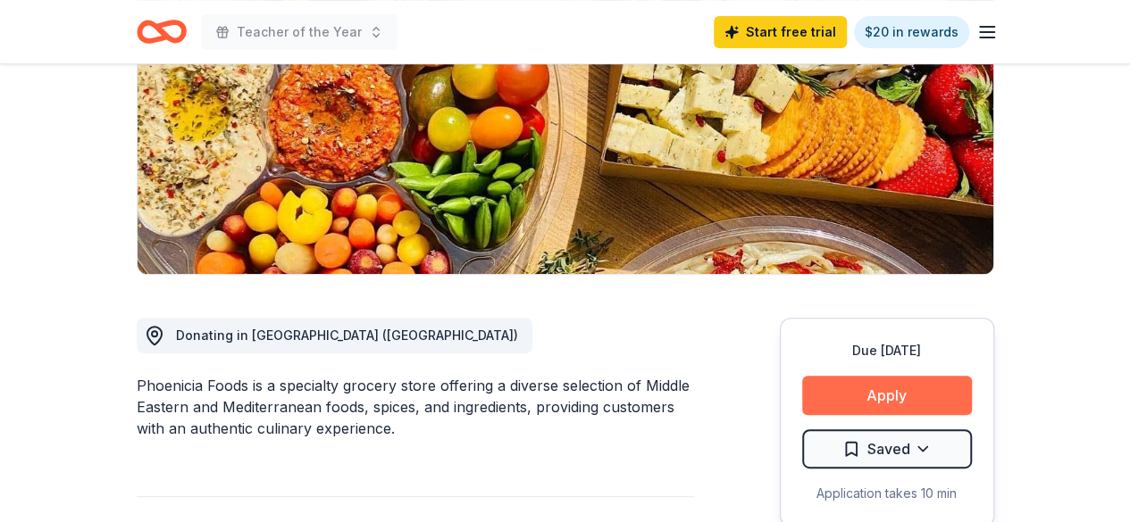
click at [917, 399] on button "Apply" at bounding box center [887, 395] width 170 height 39
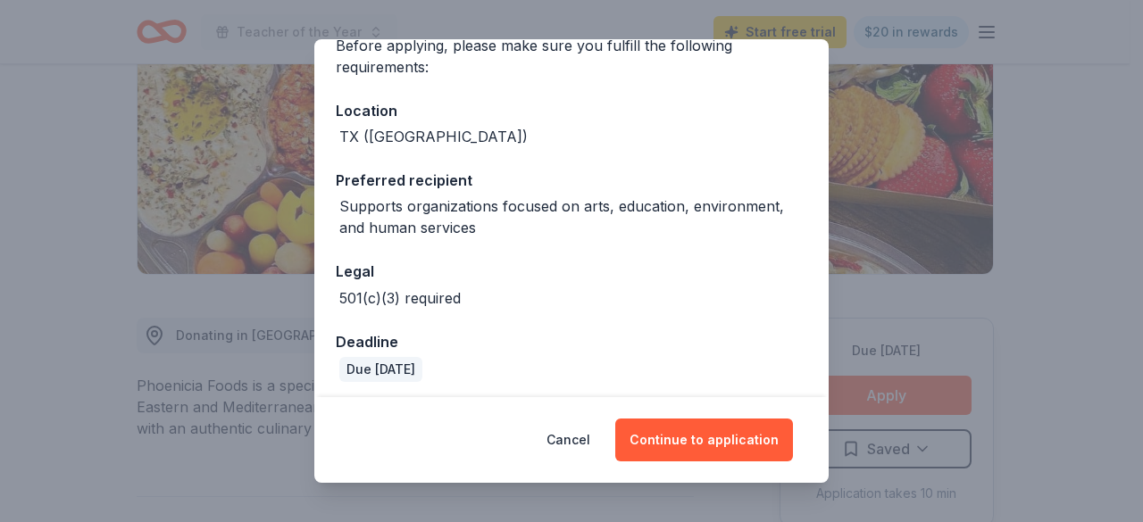
scroll to position [161, 0]
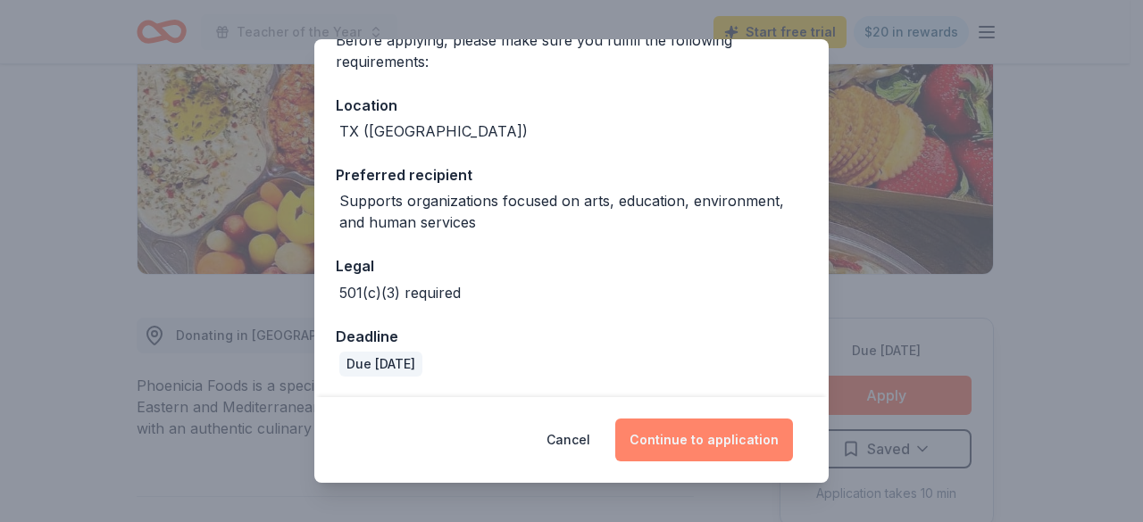
click at [697, 419] on button "Continue to application" at bounding box center [704, 440] width 178 height 43
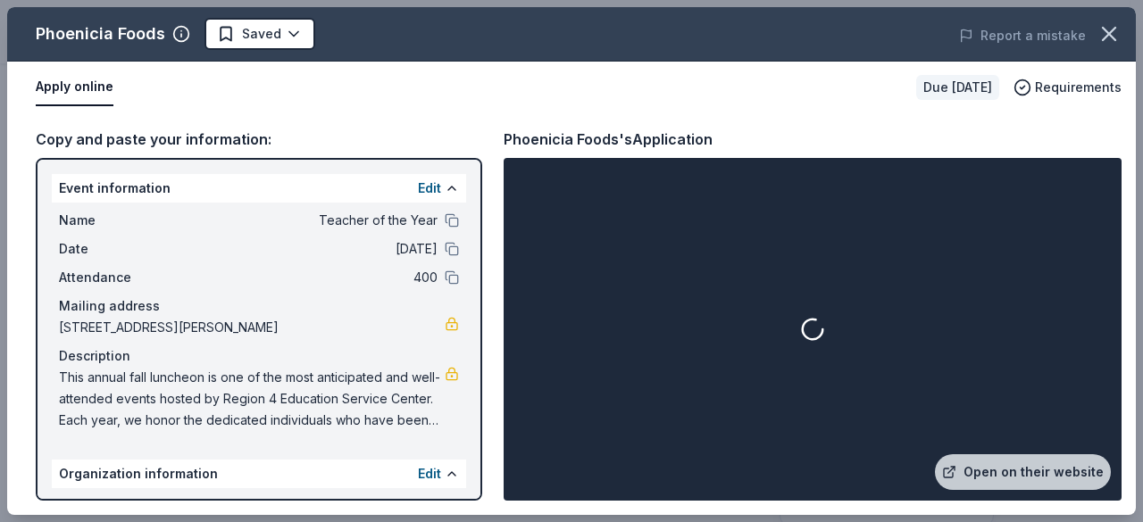
scroll to position [89, 0]
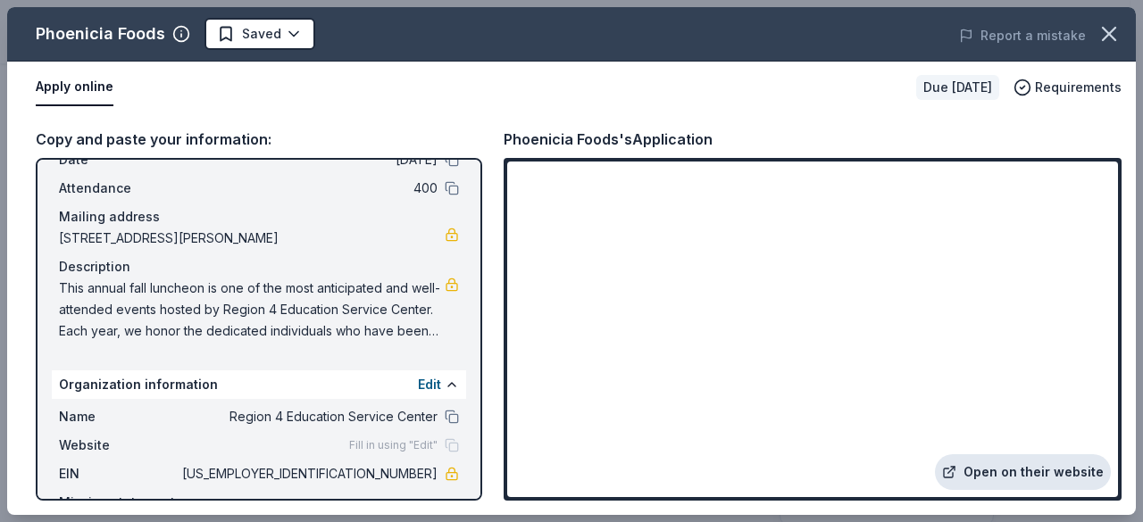
click at [1019, 473] on link "Open on their website" at bounding box center [1023, 473] width 176 height 36
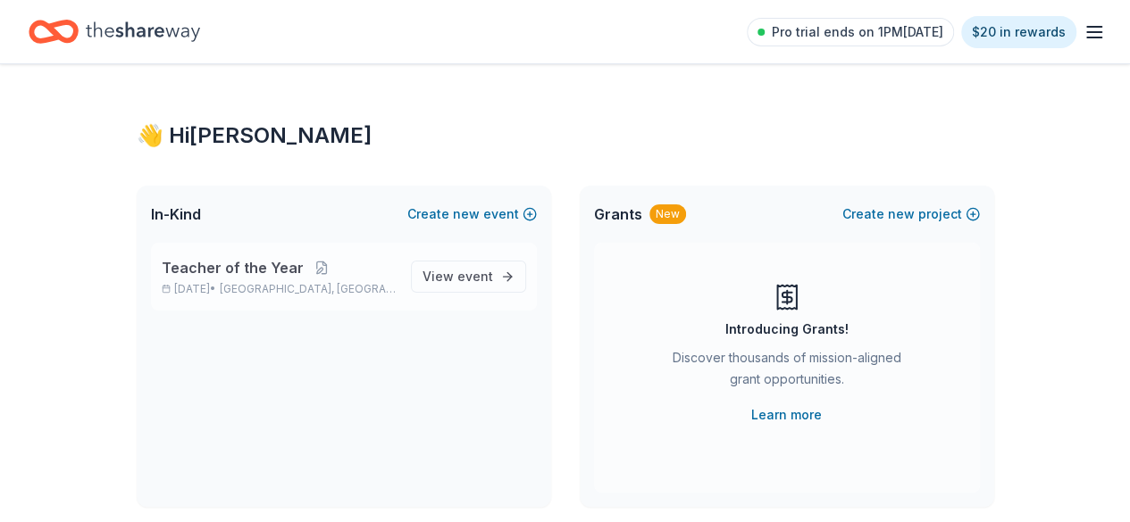
click at [282, 271] on span "Teacher of the Year" at bounding box center [233, 267] width 142 height 21
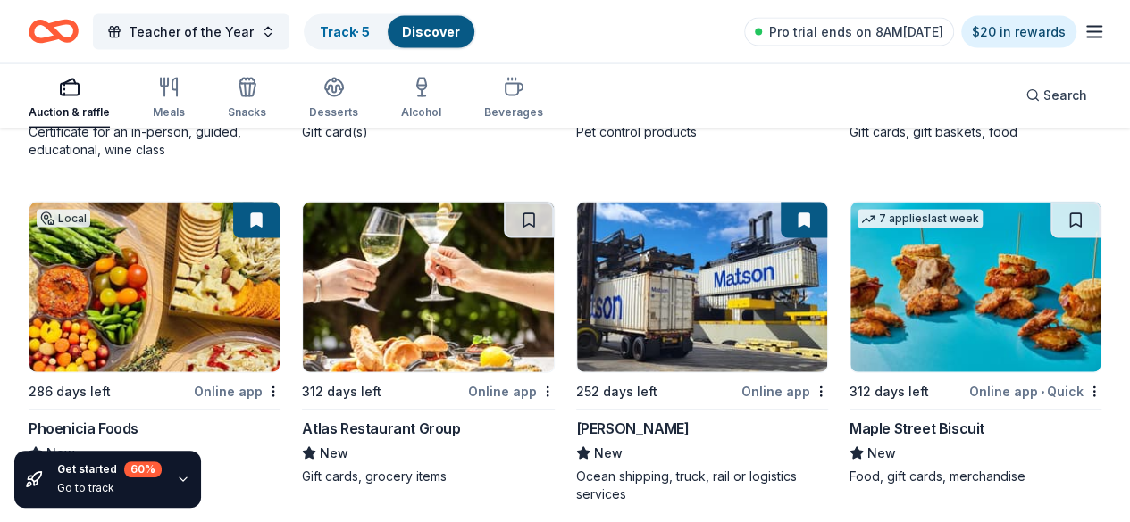
scroll to position [1875, 0]
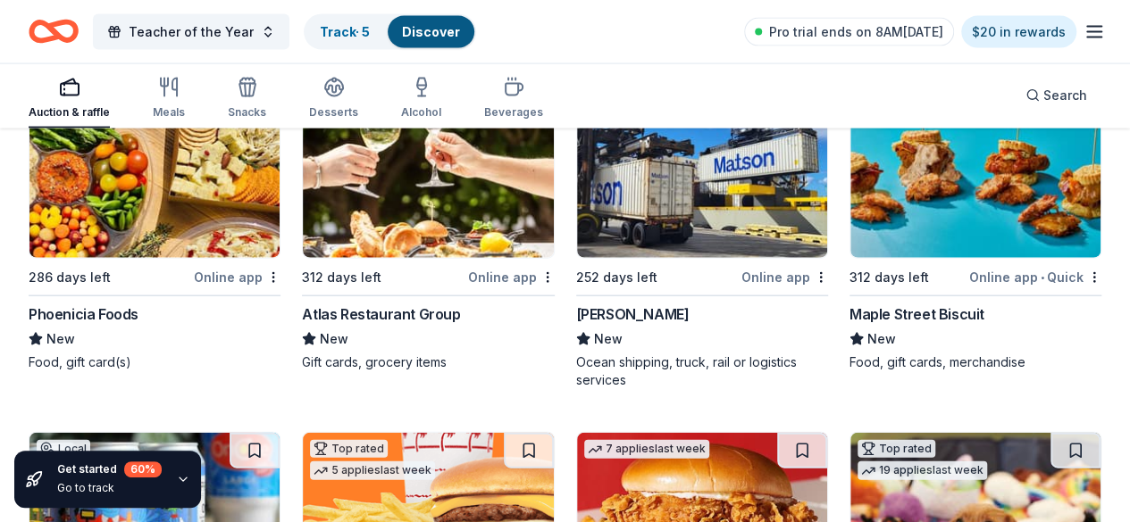
click at [303, 433] on img at bounding box center [428, 518] width 250 height 170
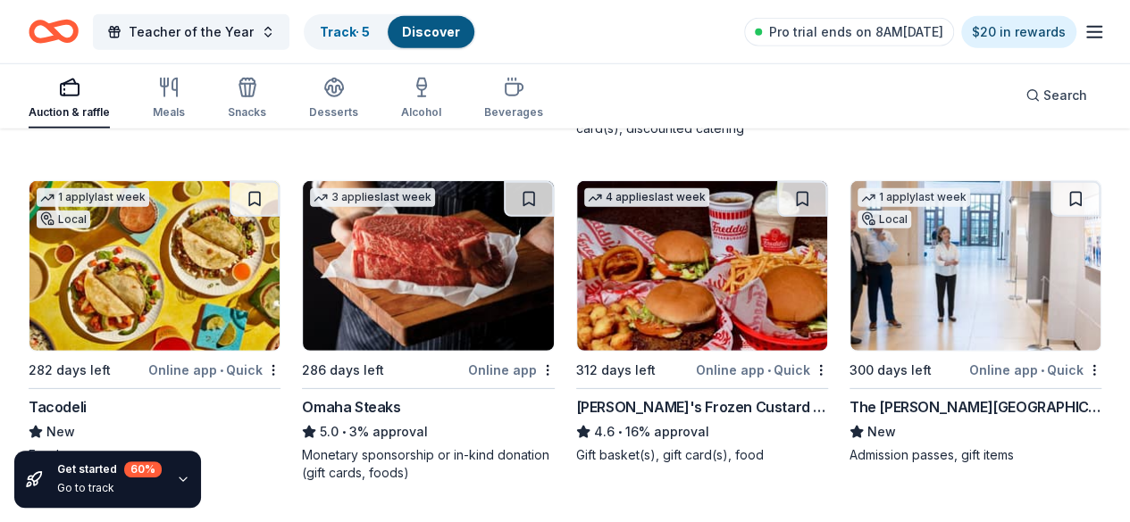
scroll to position [2590, 0]
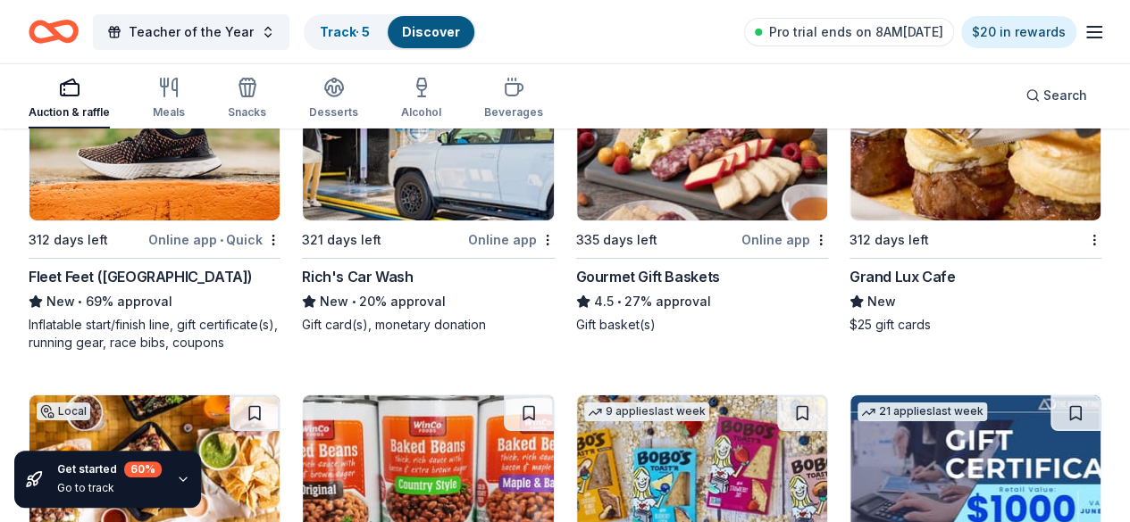
scroll to position [2947, 0]
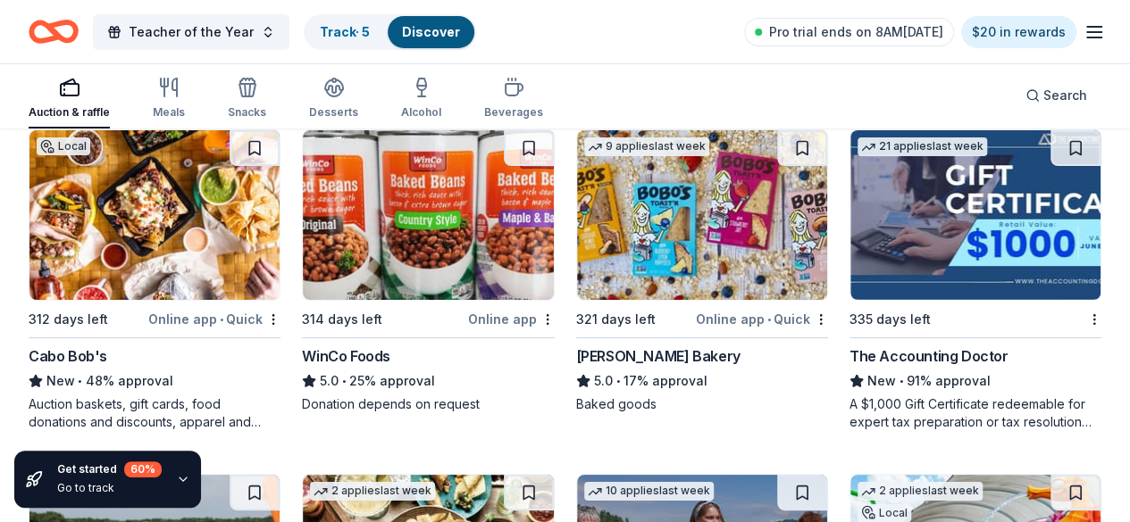
scroll to position [3304, 0]
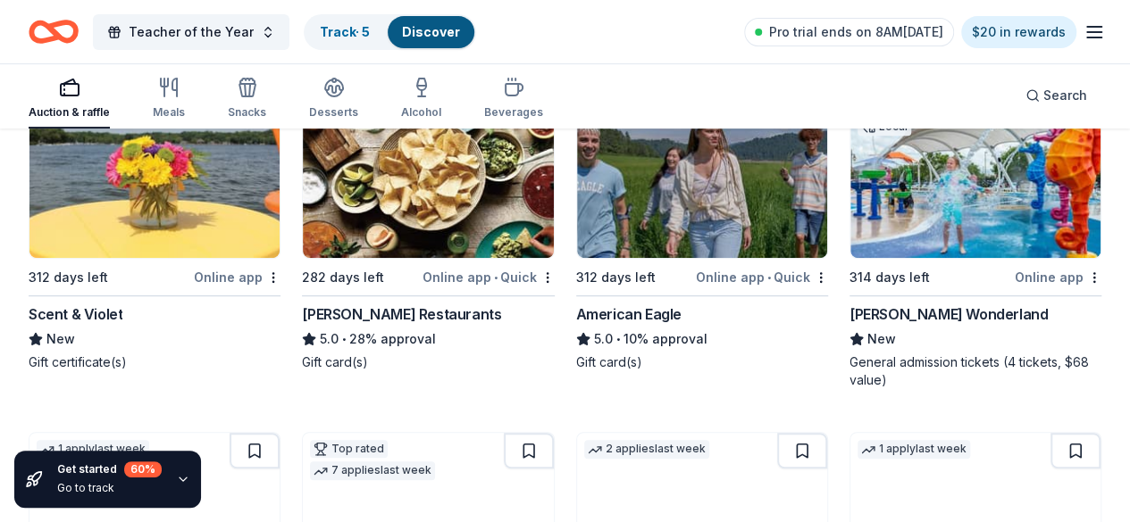
scroll to position [3662, 0]
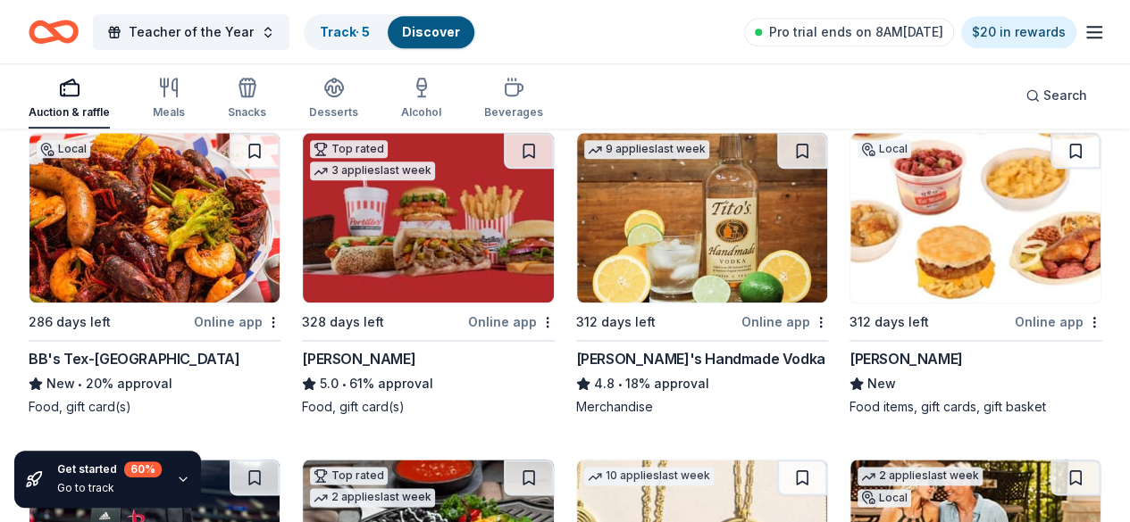
scroll to position [4306, 0]
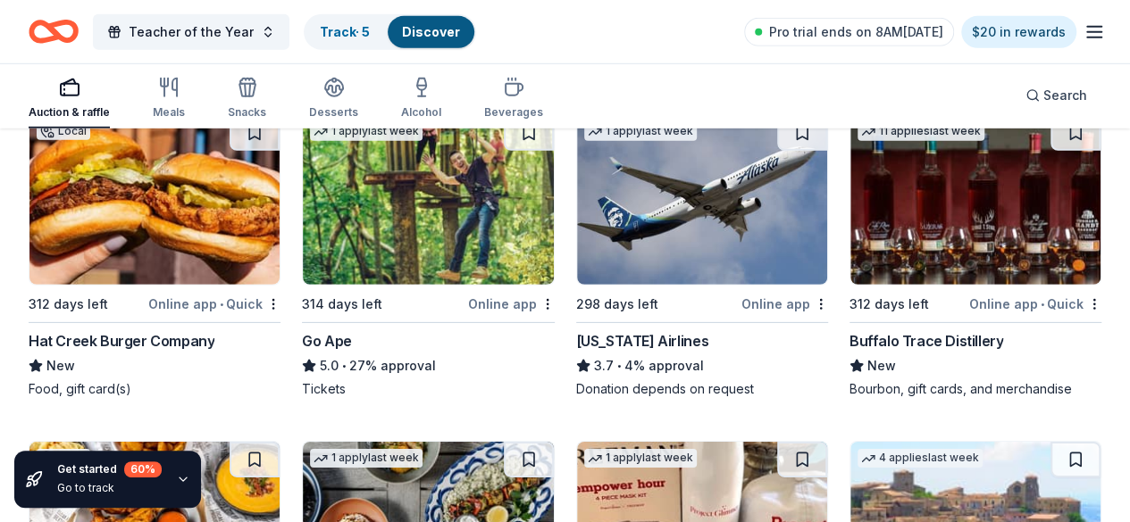
scroll to position [6093, 0]
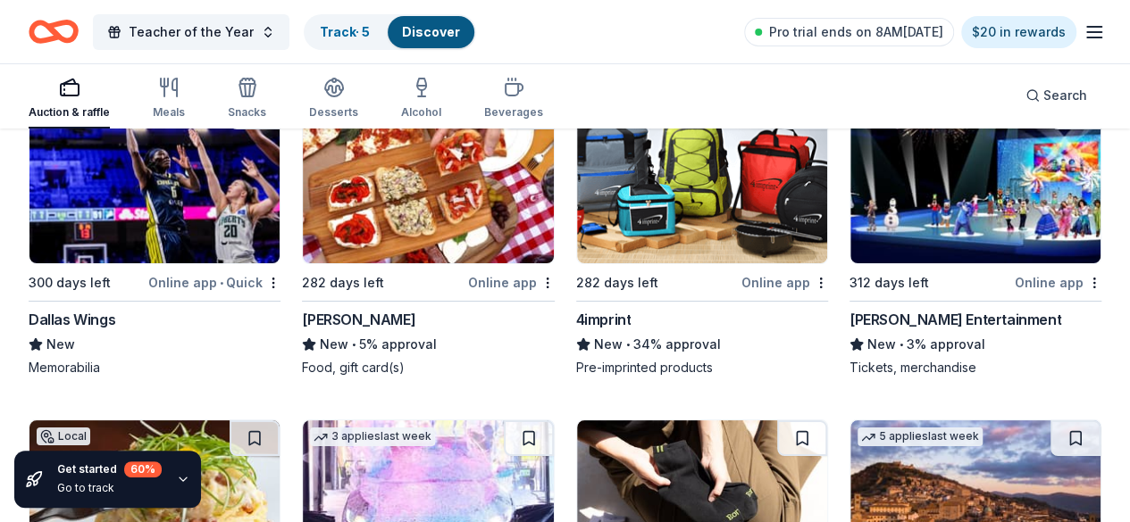
scroll to position [6704, 0]
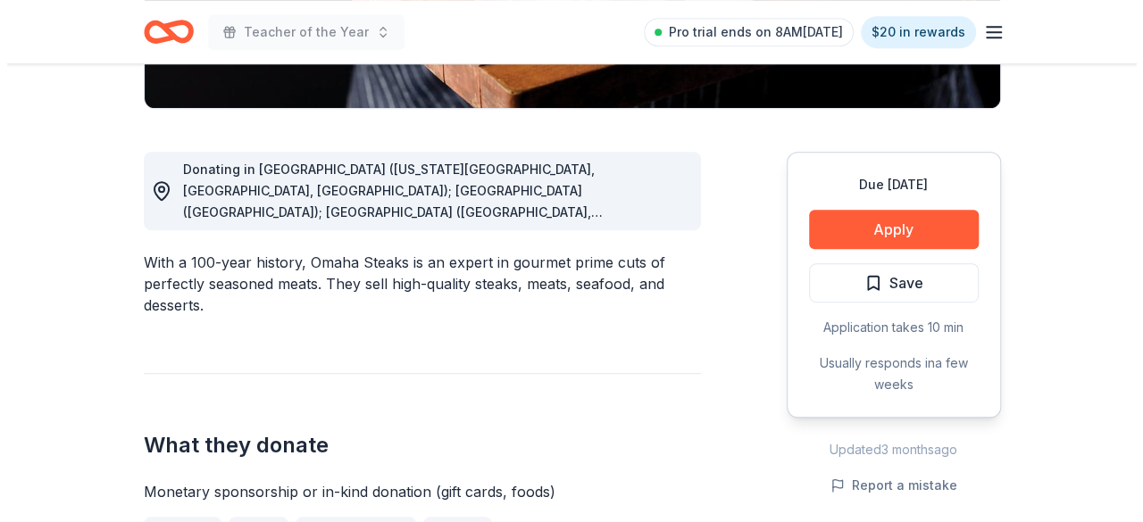
scroll to position [447, 0]
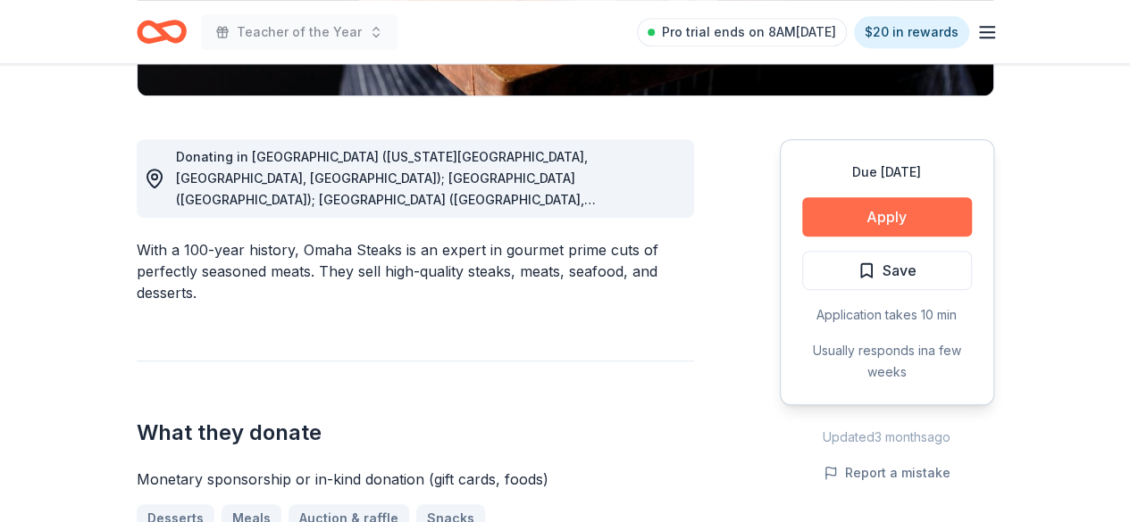
click at [861, 215] on button "Apply" at bounding box center [887, 216] width 170 height 39
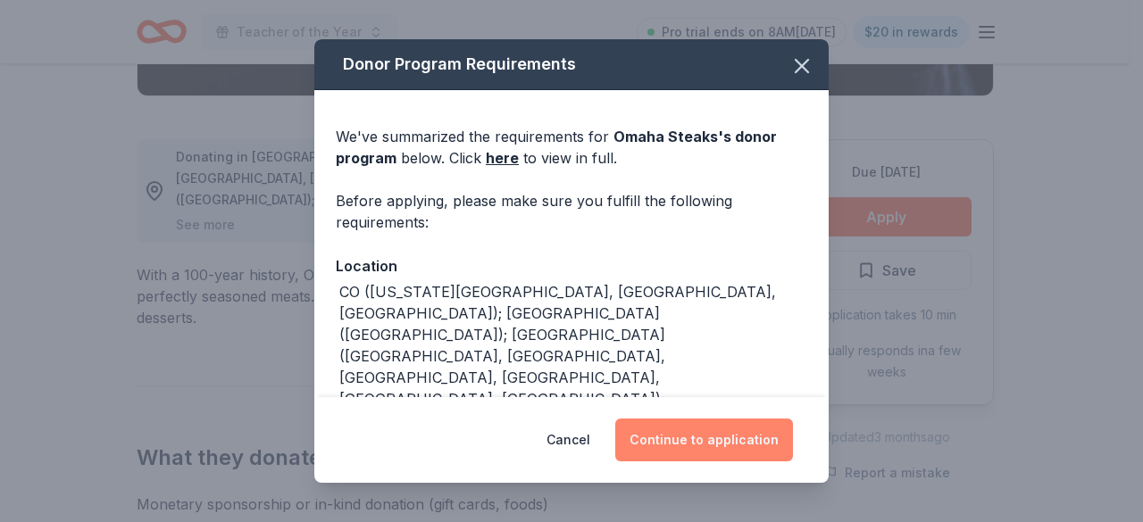
click at [686, 426] on button "Continue to application" at bounding box center [704, 440] width 178 height 43
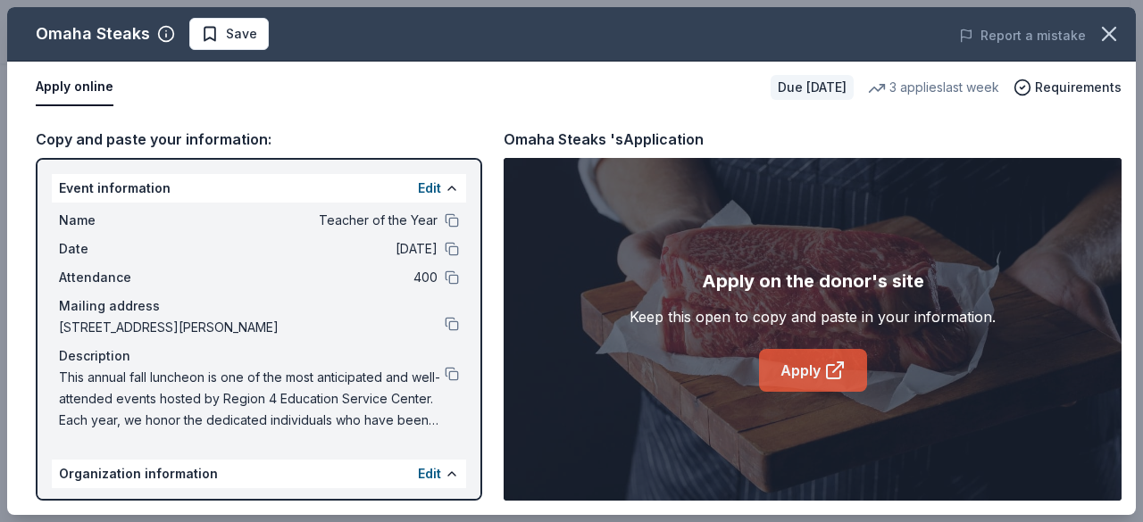
click at [816, 363] on link "Apply" at bounding box center [813, 370] width 108 height 43
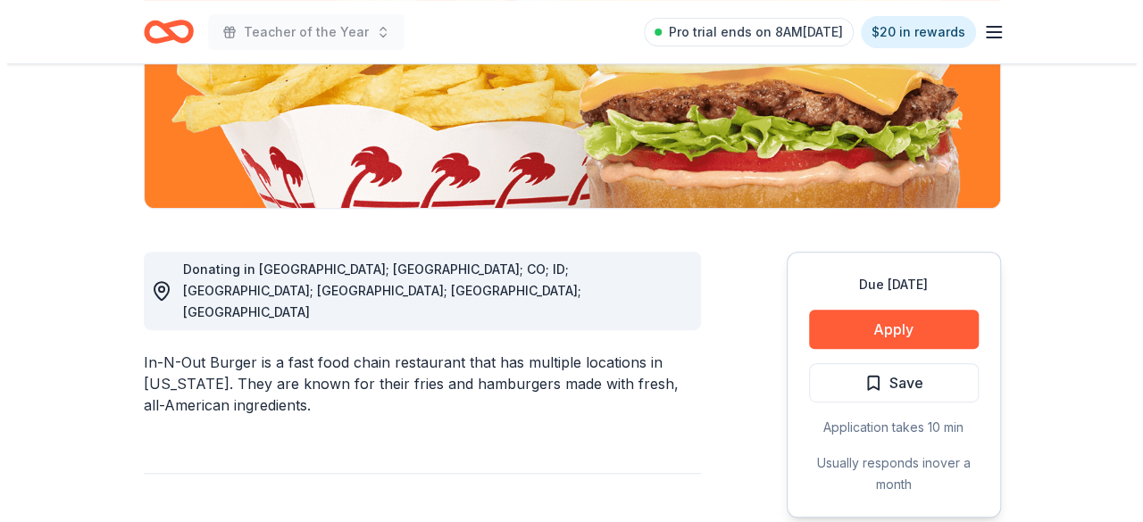
scroll to position [447, 0]
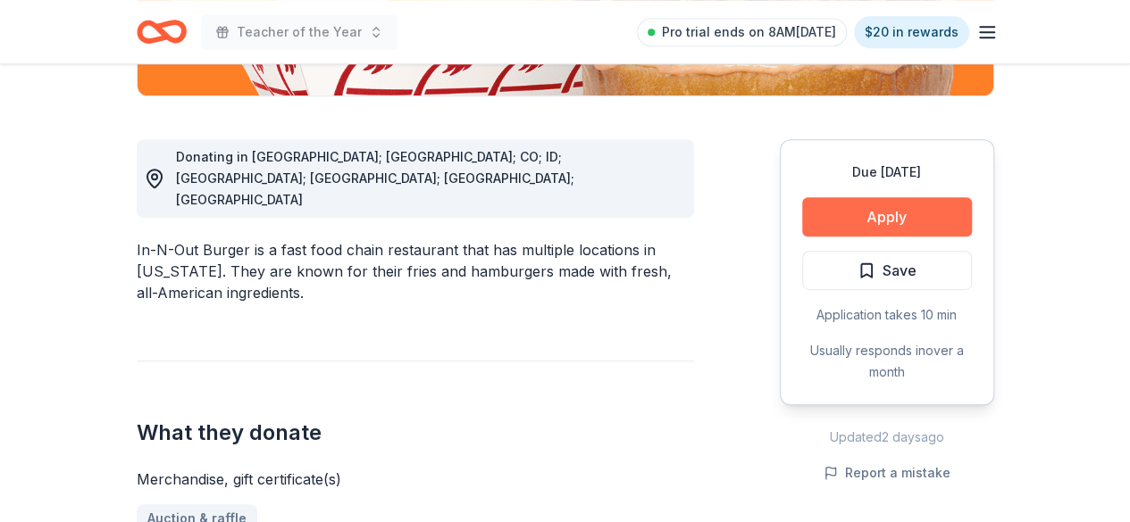
click at [900, 222] on button "Apply" at bounding box center [887, 216] width 170 height 39
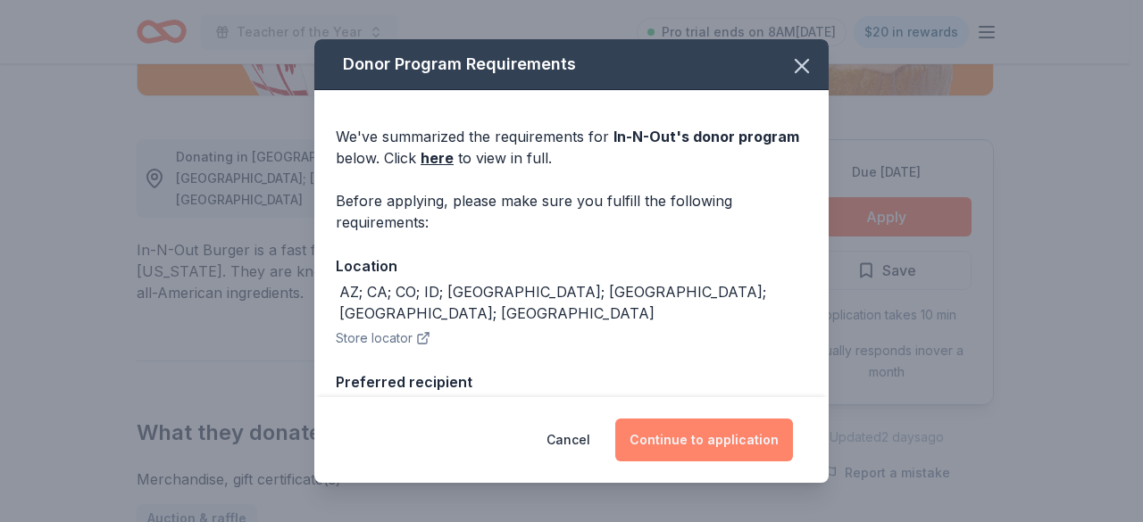
click at [722, 453] on button "Continue to application" at bounding box center [704, 440] width 178 height 43
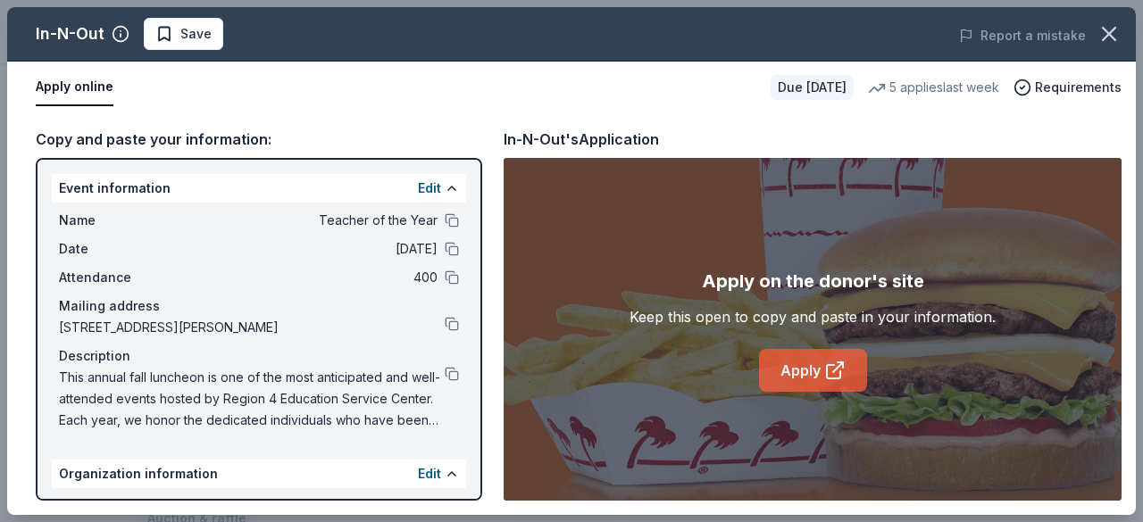
click at [827, 376] on icon at bounding box center [833, 371] width 13 height 13
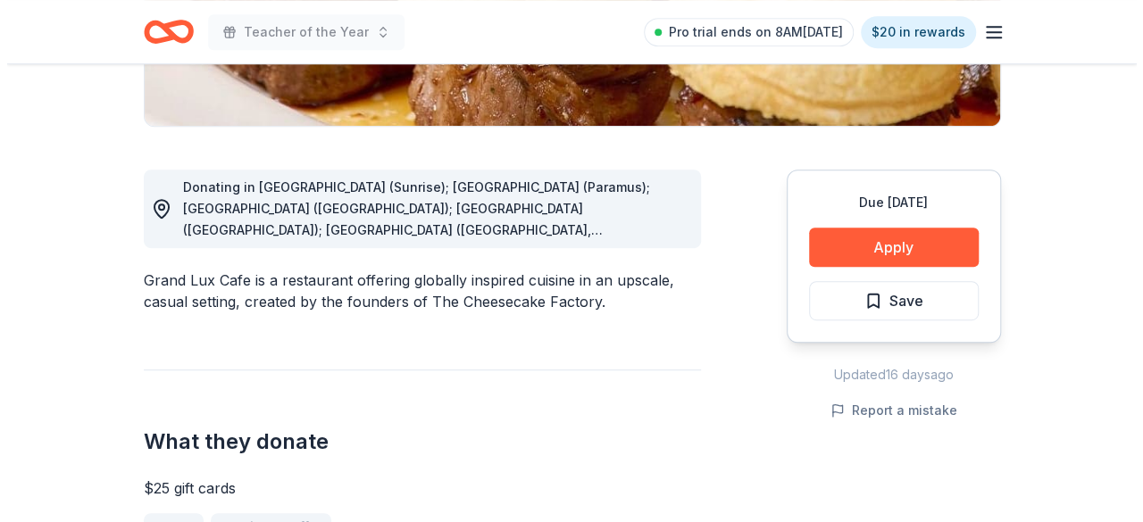
scroll to position [447, 0]
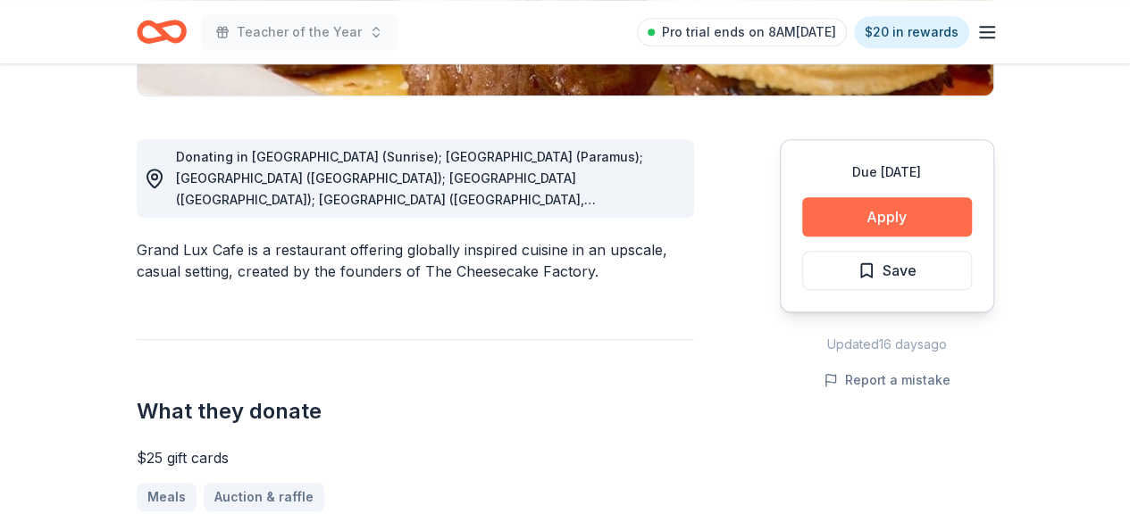
click at [889, 214] on button "Apply" at bounding box center [887, 216] width 170 height 39
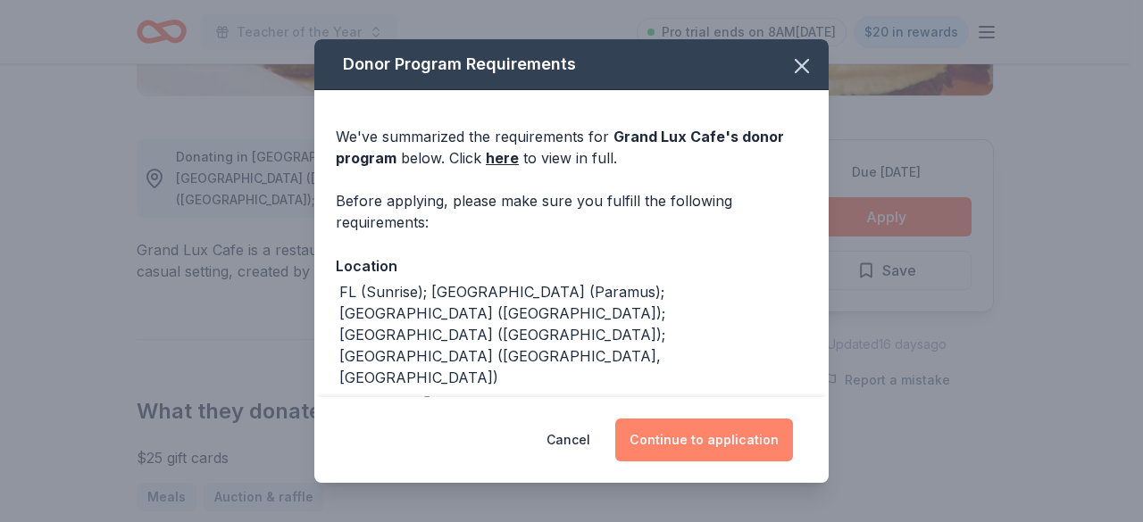
click at [702, 438] on button "Continue to application" at bounding box center [704, 440] width 178 height 43
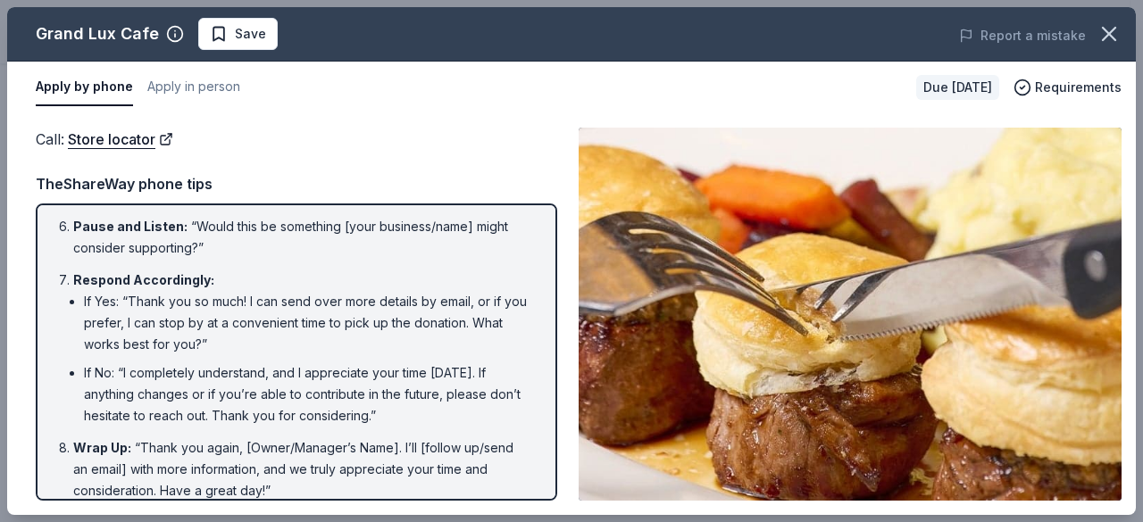
scroll to position [438, 0]
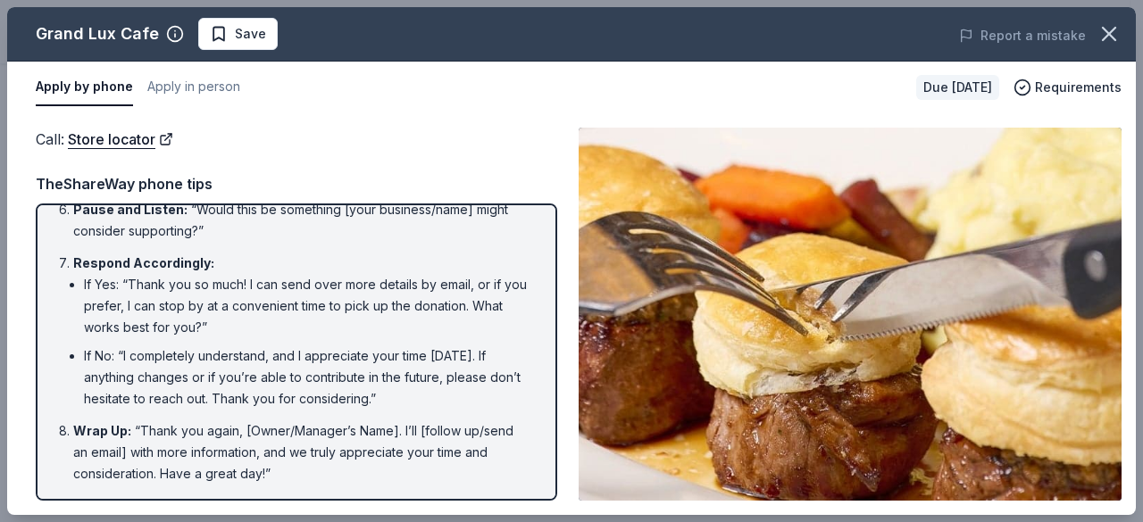
click at [639, 425] on img at bounding box center [850, 314] width 543 height 373
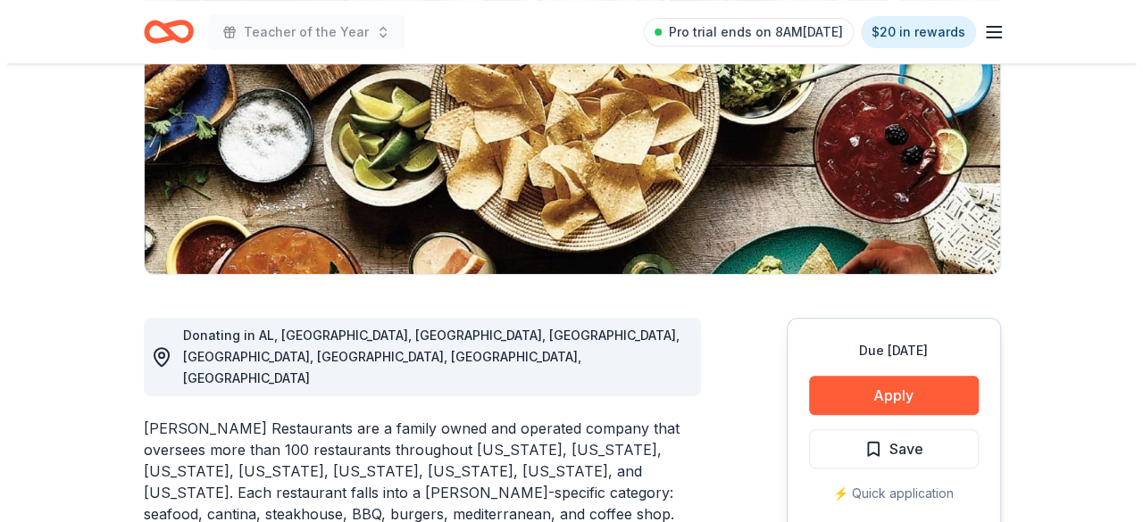
scroll to position [357, 0]
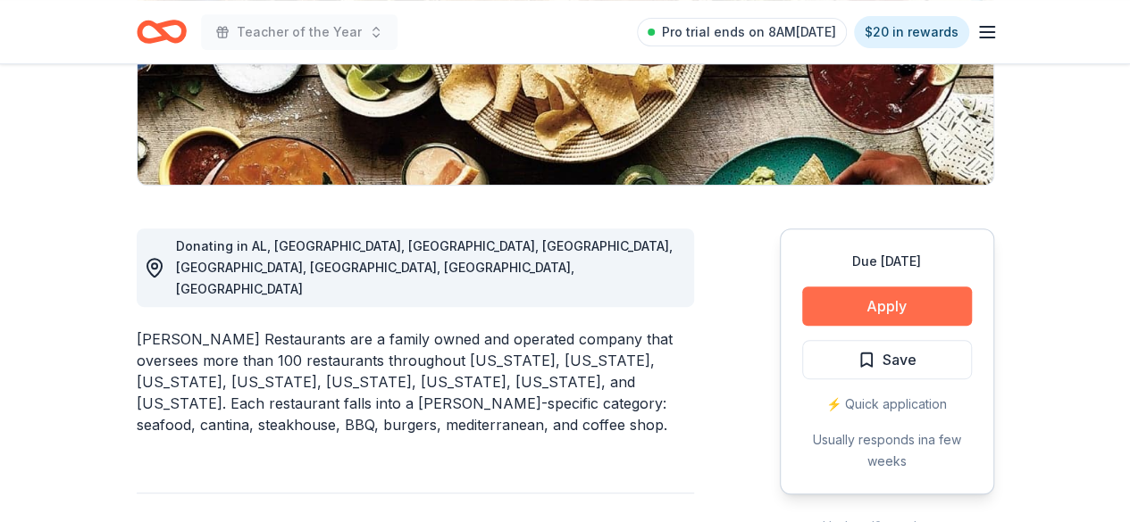
click at [898, 307] on button "Apply" at bounding box center [887, 306] width 170 height 39
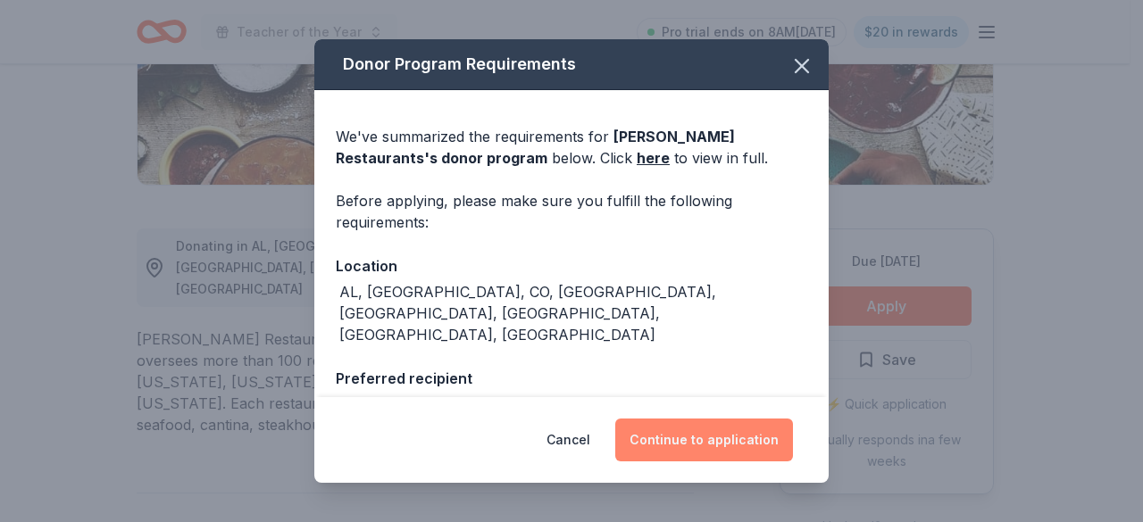
click at [720, 446] on button "Continue to application" at bounding box center [704, 440] width 178 height 43
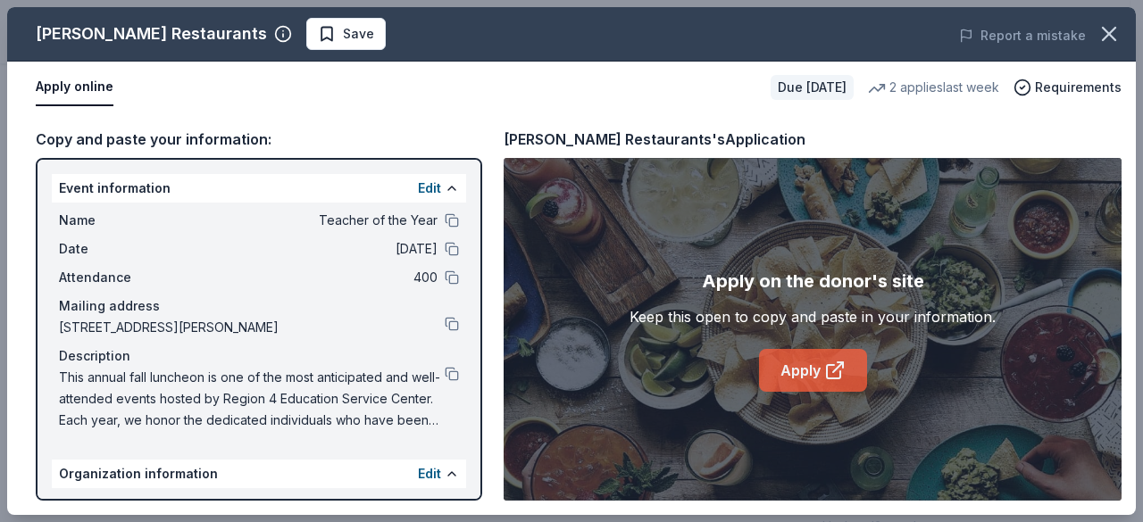
click at [818, 377] on link "Apply" at bounding box center [813, 370] width 108 height 43
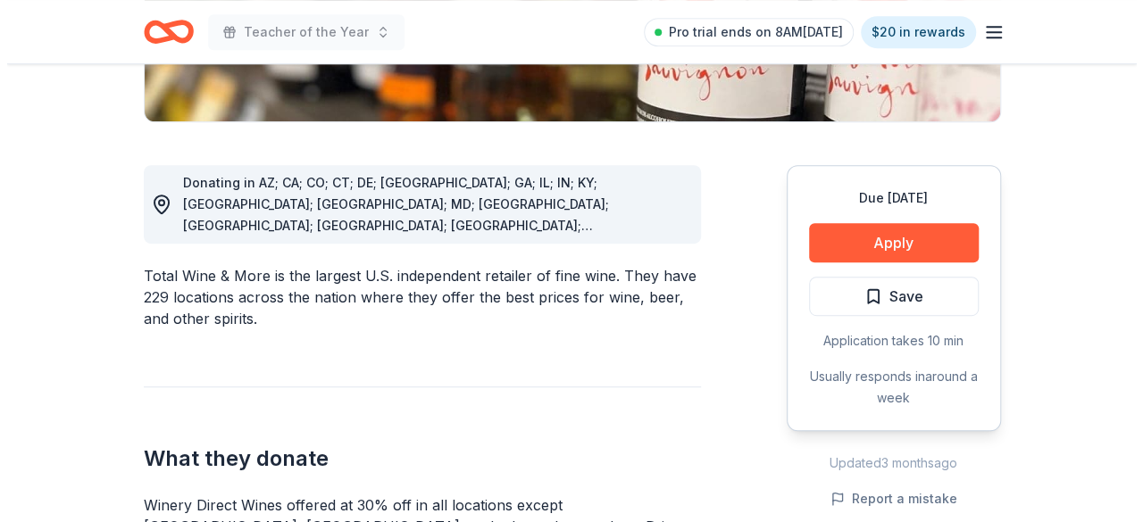
scroll to position [447, 0]
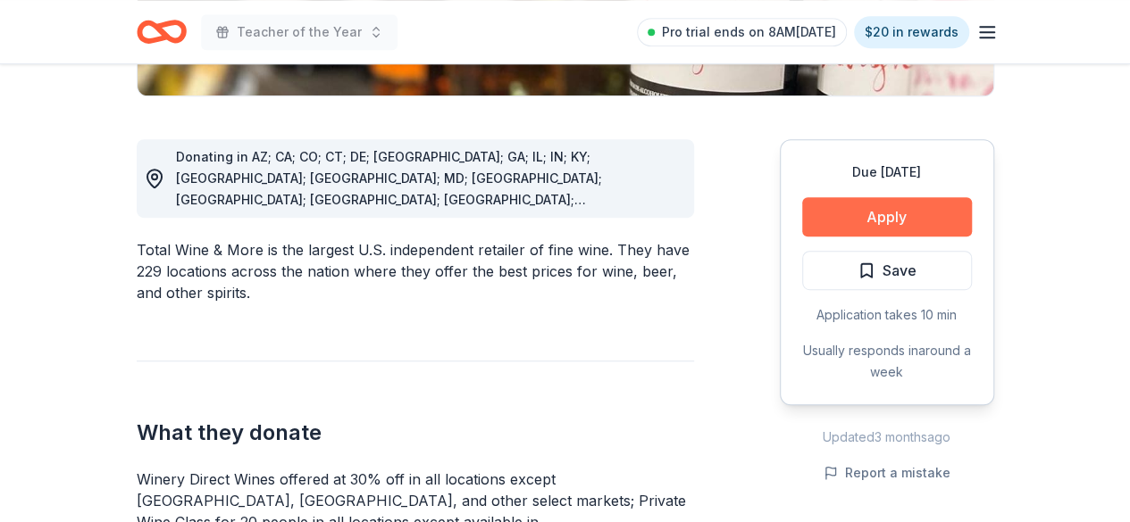
click at [946, 202] on button "Apply" at bounding box center [887, 216] width 170 height 39
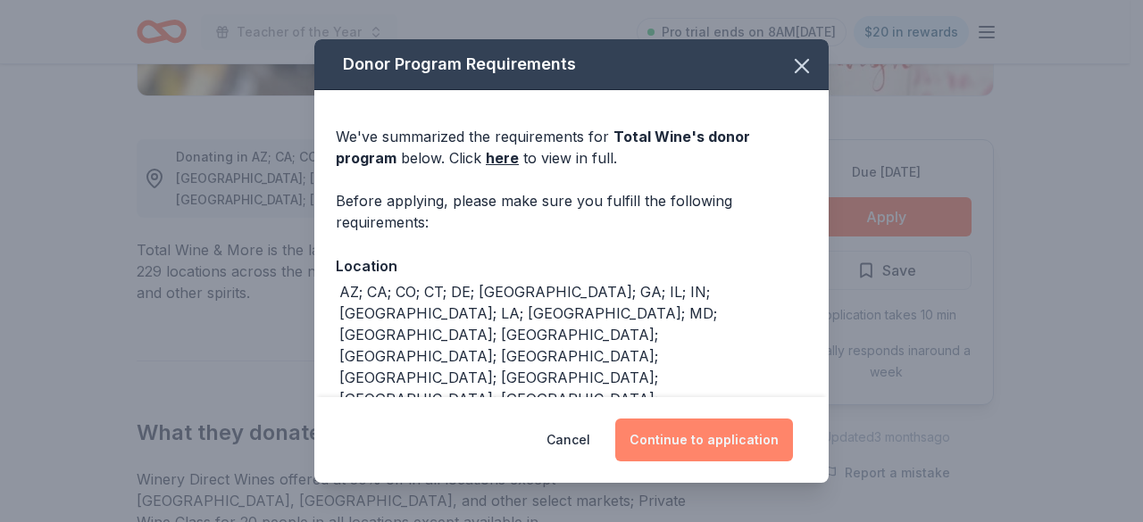
click at [714, 445] on button "Continue to application" at bounding box center [704, 440] width 178 height 43
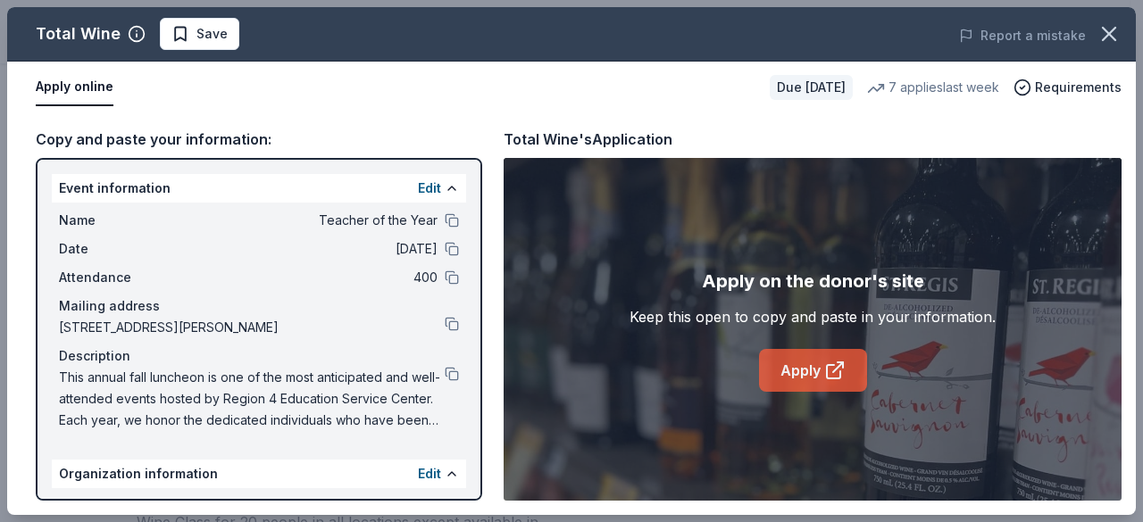
click at [806, 377] on link "Apply" at bounding box center [813, 370] width 108 height 43
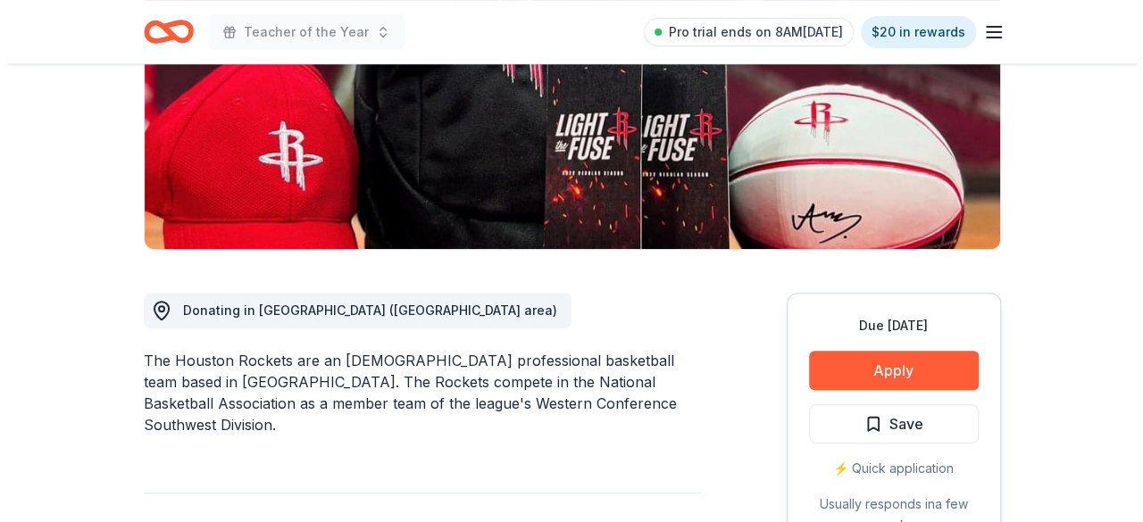
scroll to position [357, 0]
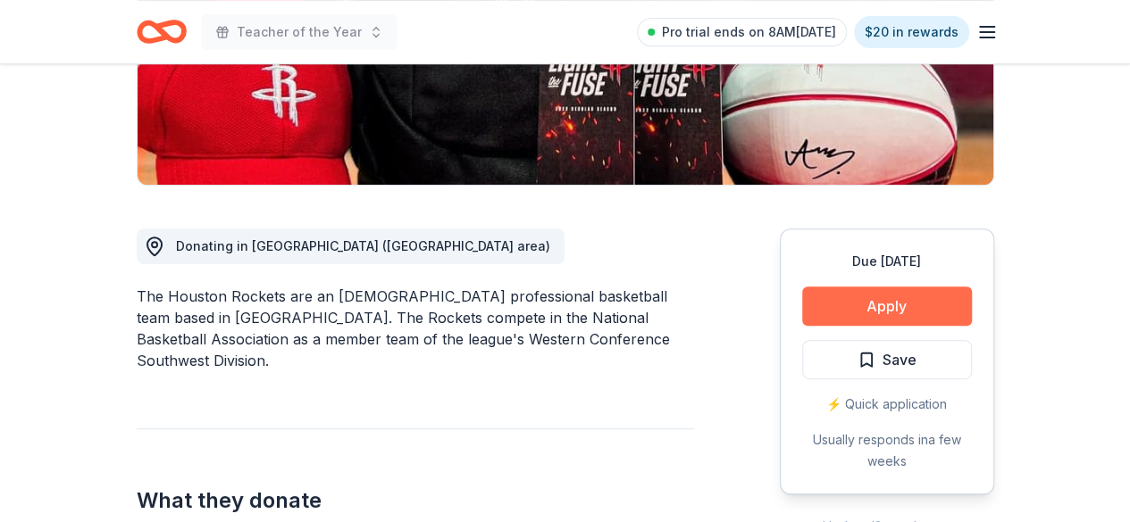
click at [873, 313] on button "Apply" at bounding box center [887, 306] width 170 height 39
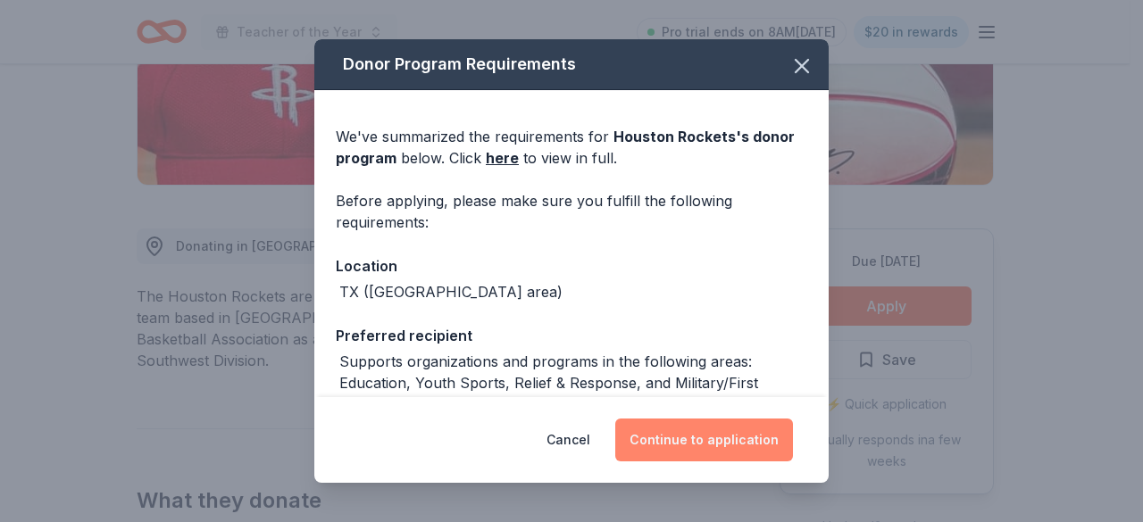
click at [710, 440] on button "Continue to application" at bounding box center [704, 440] width 178 height 43
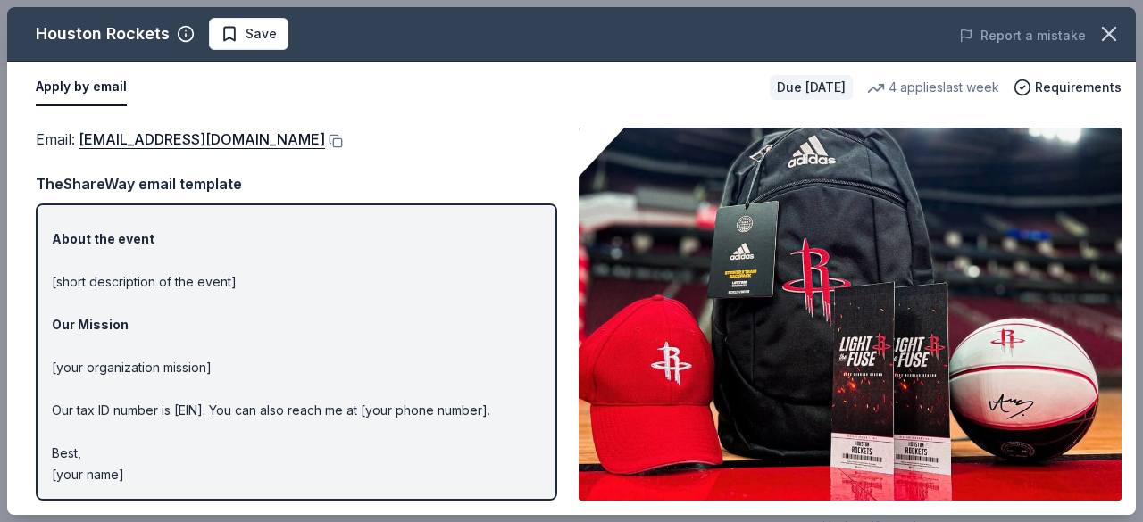
scroll to position [0, 0]
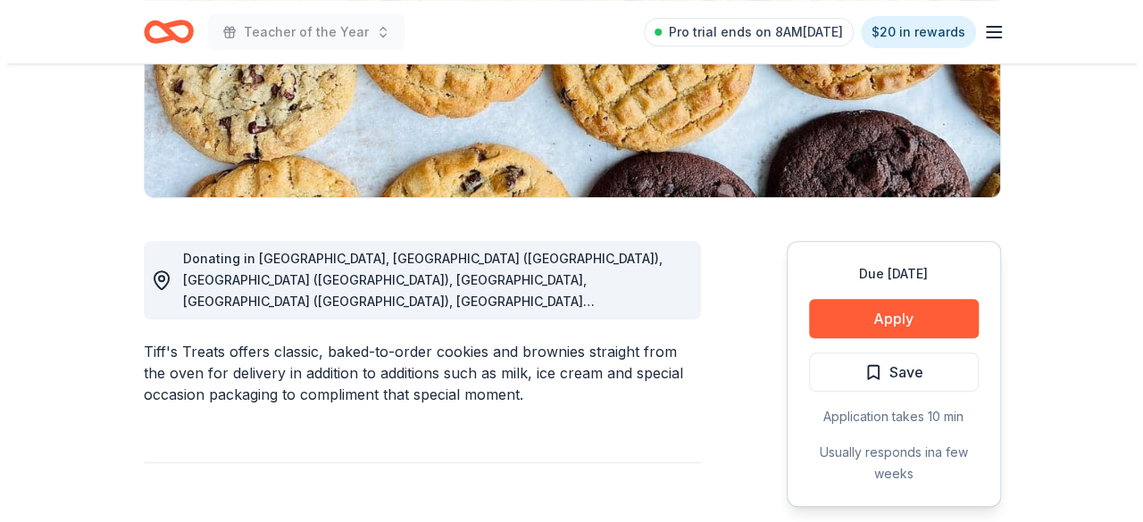
scroll to position [447, 0]
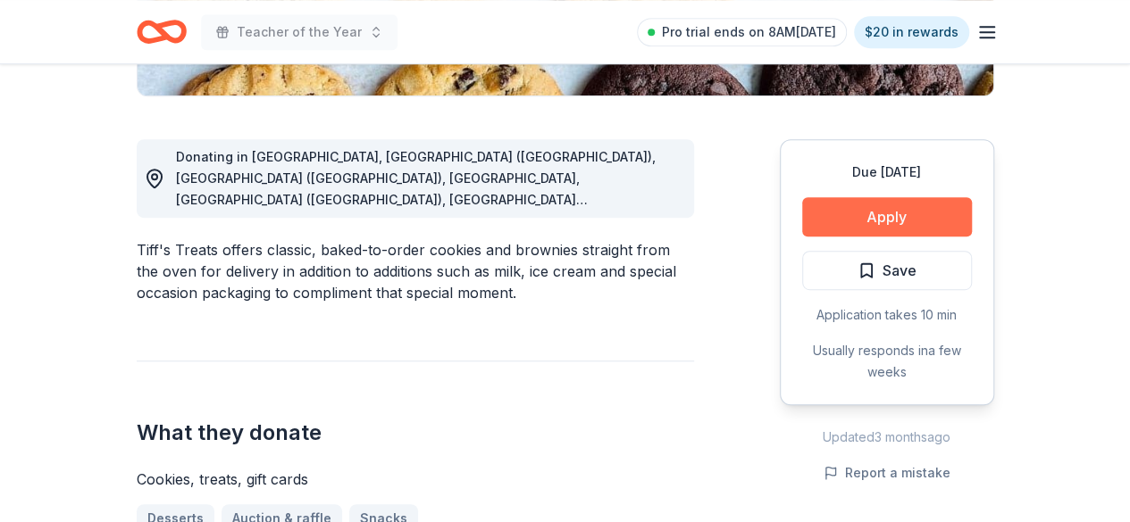
click at [864, 206] on button "Apply" at bounding box center [887, 216] width 170 height 39
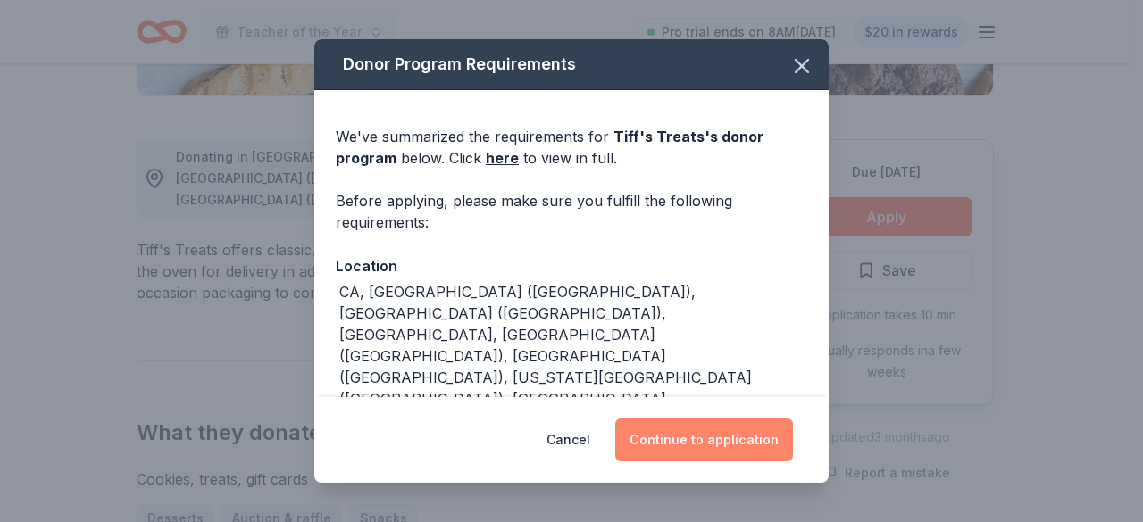
click at [712, 442] on button "Continue to application" at bounding box center [704, 440] width 178 height 43
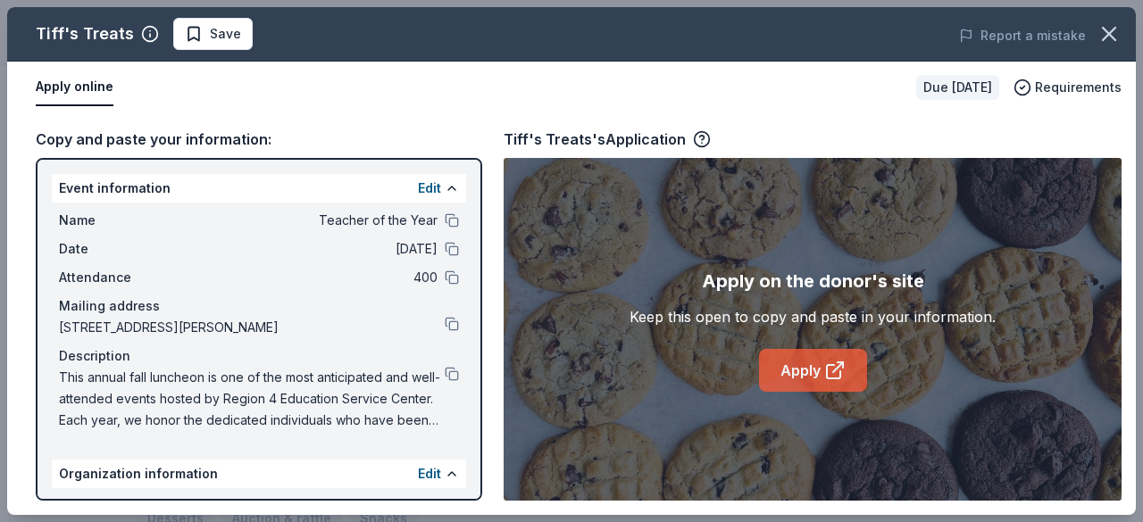
click at [786, 372] on link "Apply" at bounding box center [813, 370] width 108 height 43
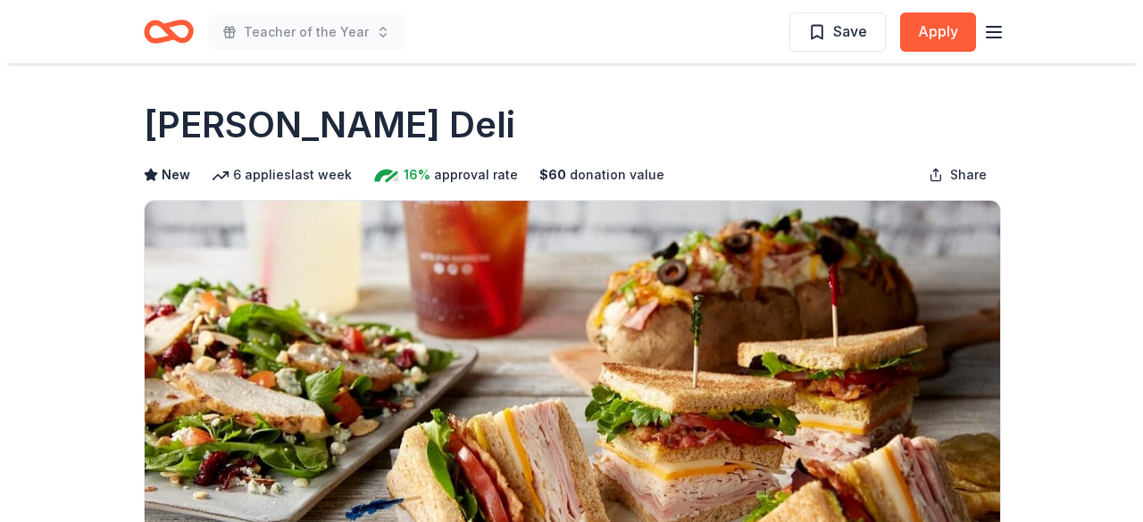
scroll to position [357, 0]
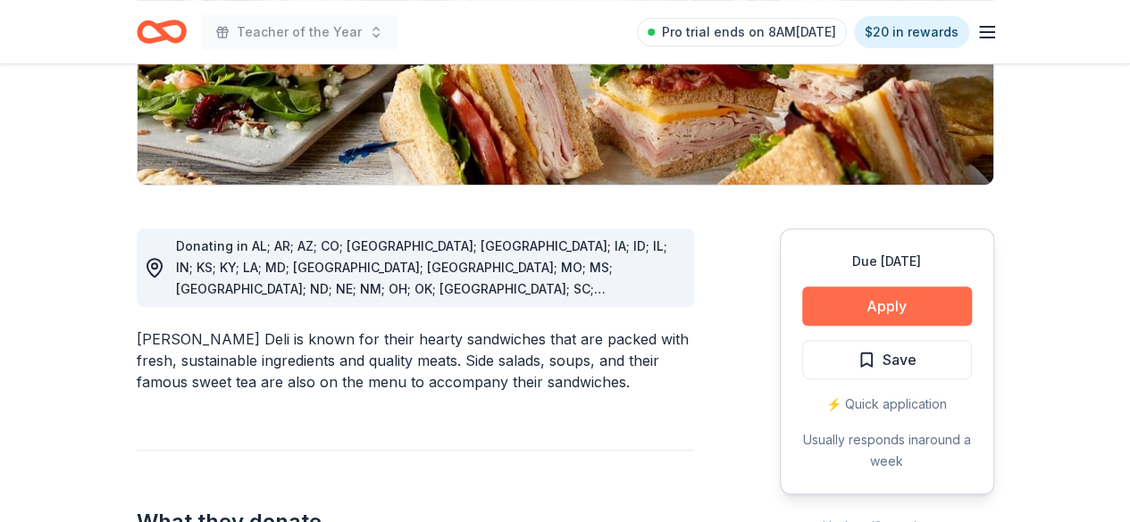
click at [888, 303] on button "Apply" at bounding box center [887, 306] width 170 height 39
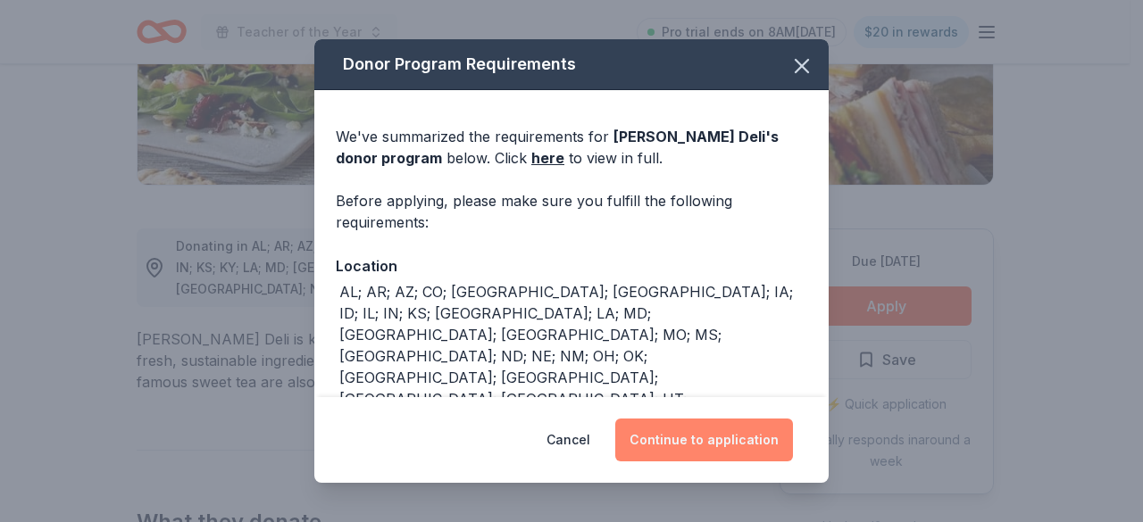
click at [747, 444] on button "Continue to application" at bounding box center [704, 440] width 178 height 43
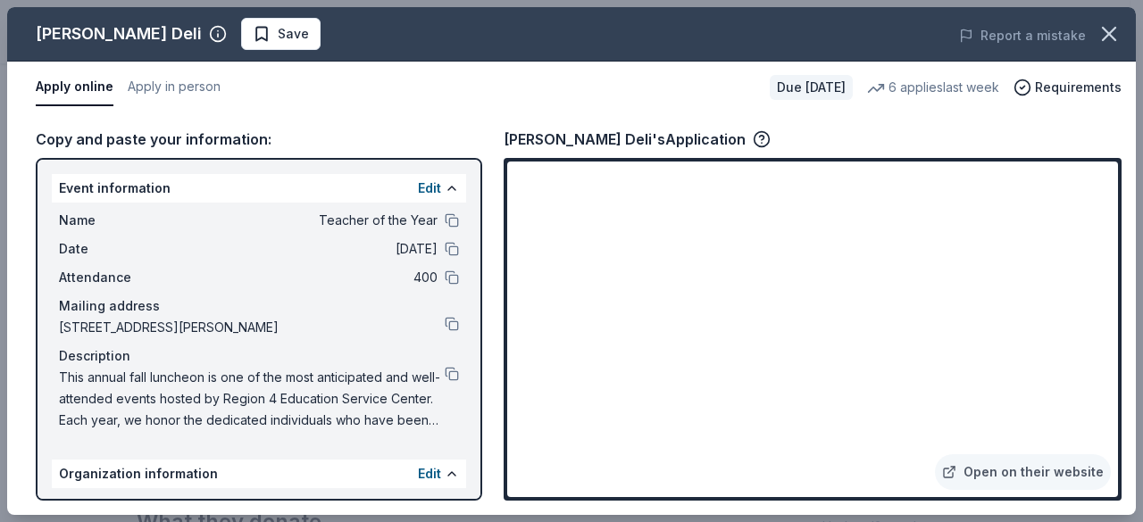
click at [652, 138] on div "[PERSON_NAME] Deli's Application" at bounding box center [637, 139] width 267 height 23
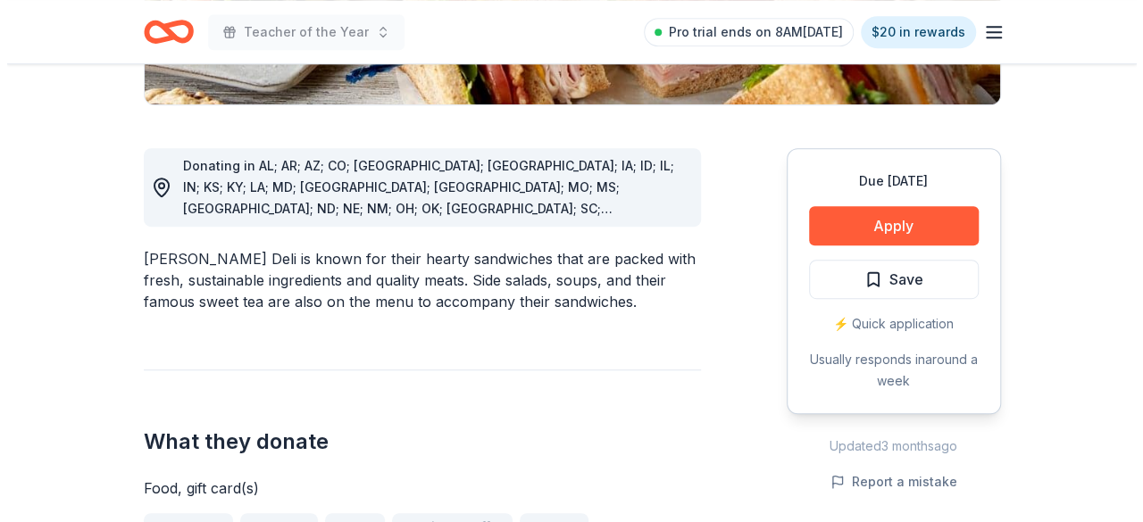
scroll to position [447, 0]
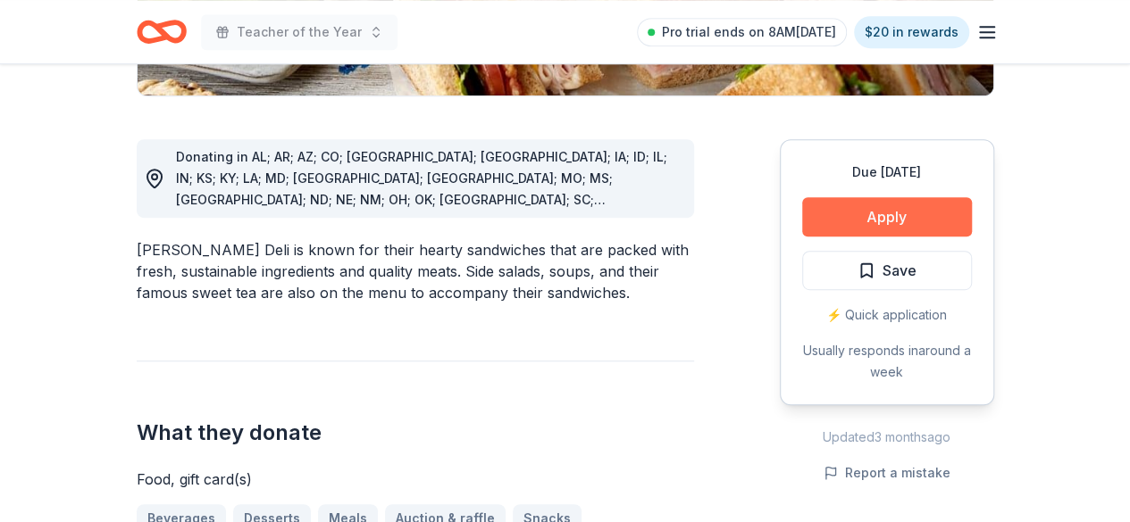
click at [865, 226] on button "Apply" at bounding box center [887, 216] width 170 height 39
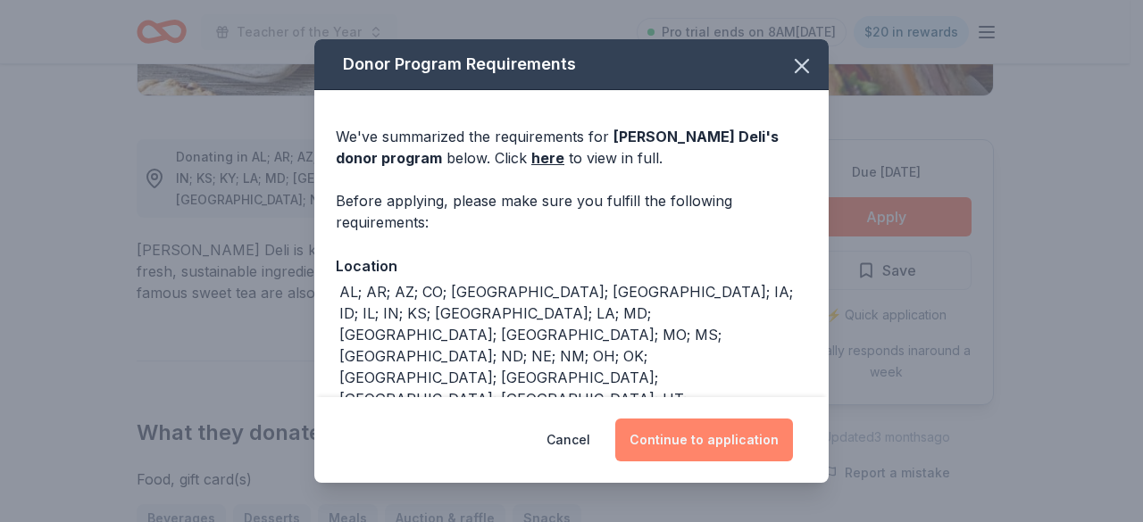
click at [727, 435] on button "Continue to application" at bounding box center [704, 440] width 178 height 43
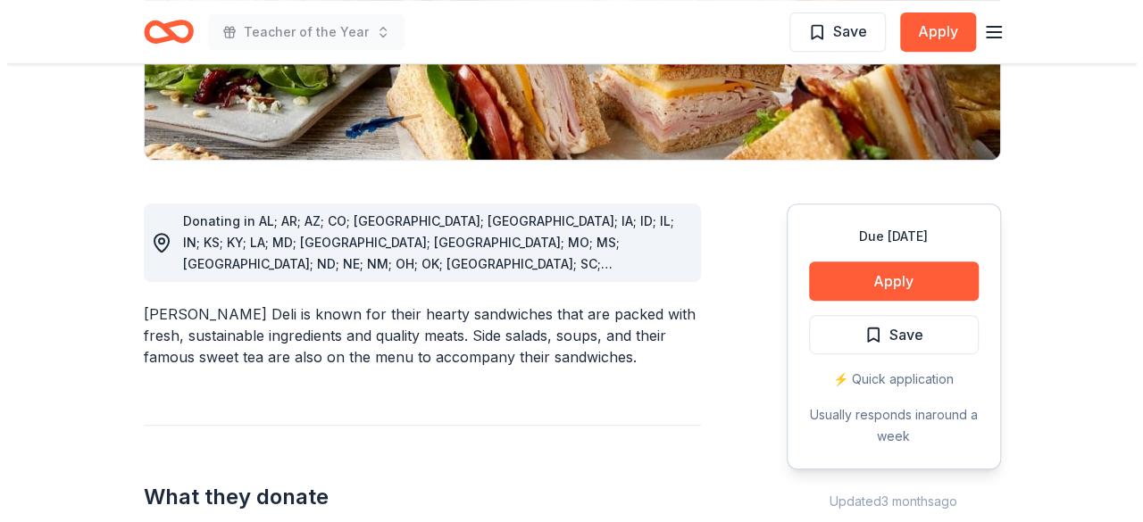
scroll to position [447, 0]
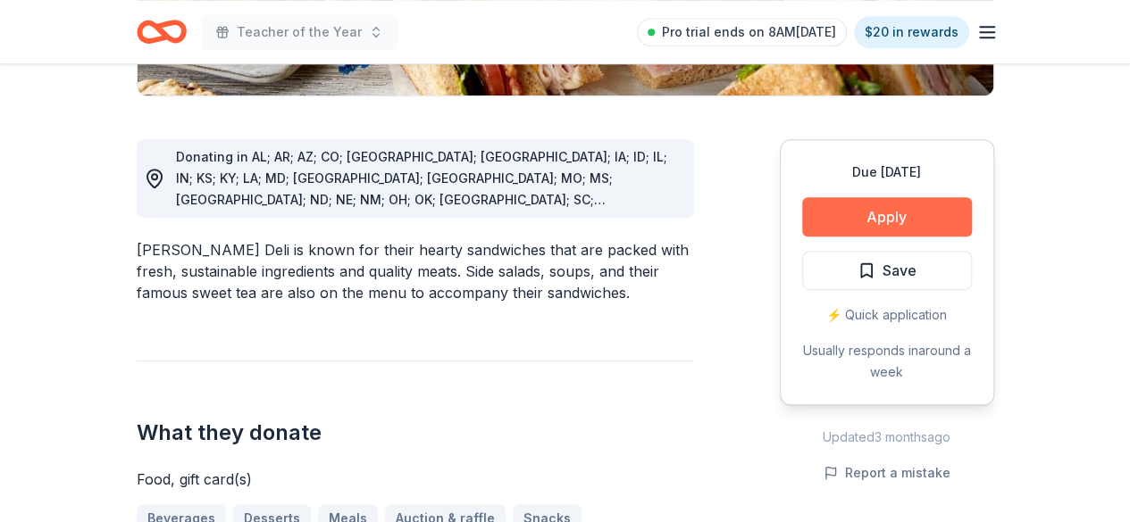
click at [885, 208] on button "Apply" at bounding box center [887, 216] width 170 height 39
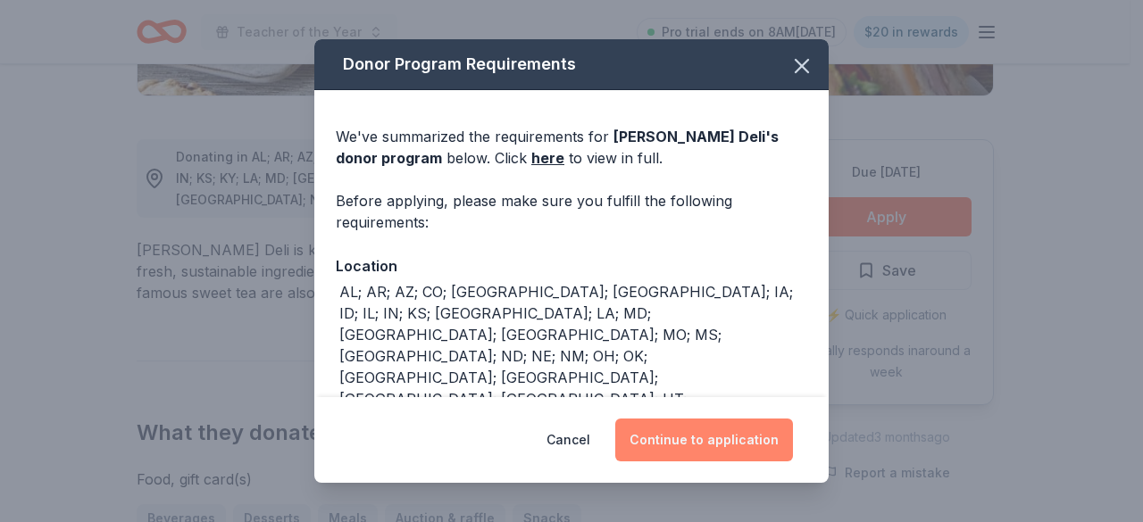
click at [670, 426] on button "Continue to application" at bounding box center [704, 440] width 178 height 43
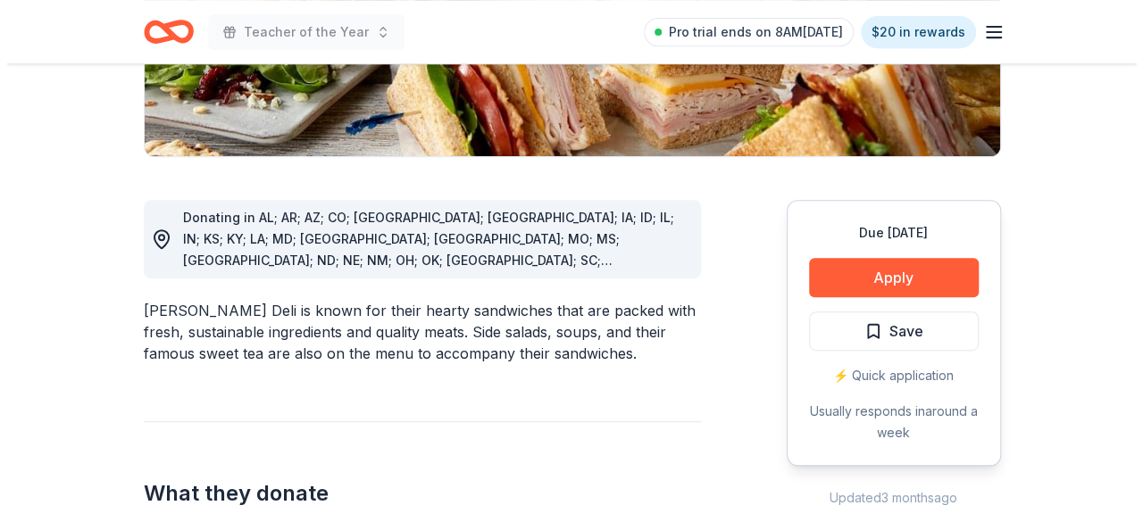
scroll to position [447, 0]
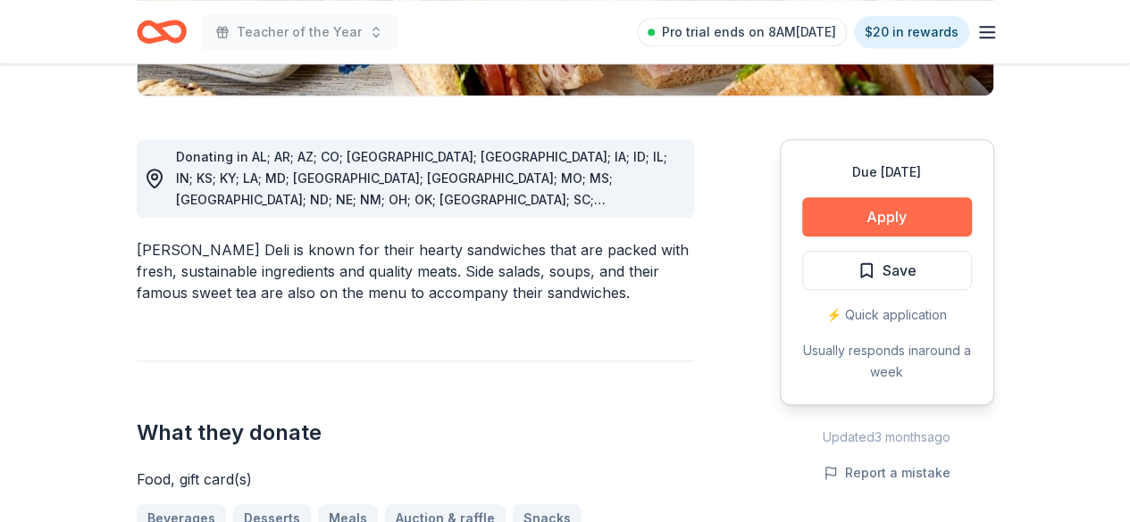
click at [915, 213] on button "Apply" at bounding box center [887, 216] width 170 height 39
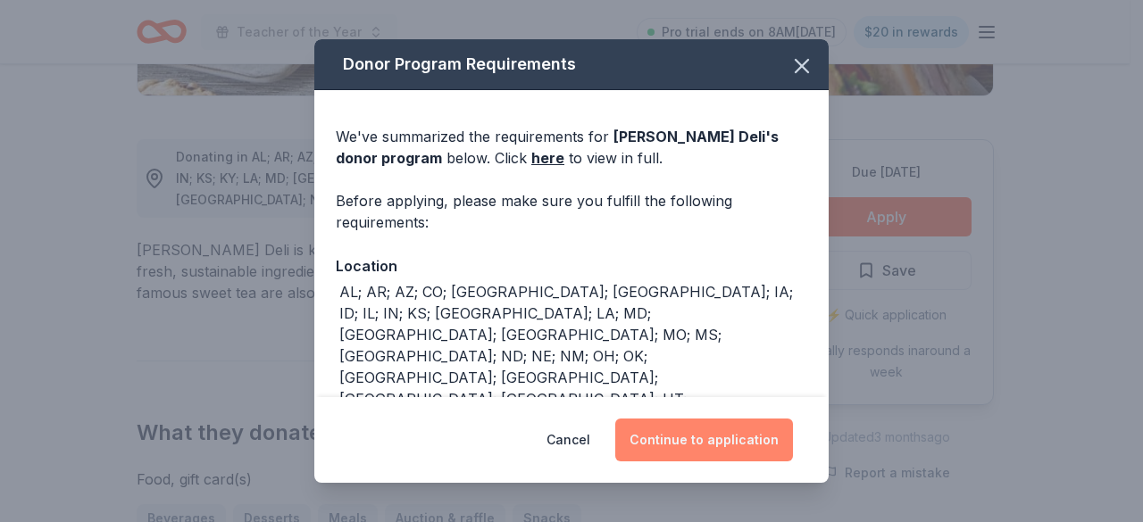
click at [707, 452] on button "Continue to application" at bounding box center [704, 440] width 178 height 43
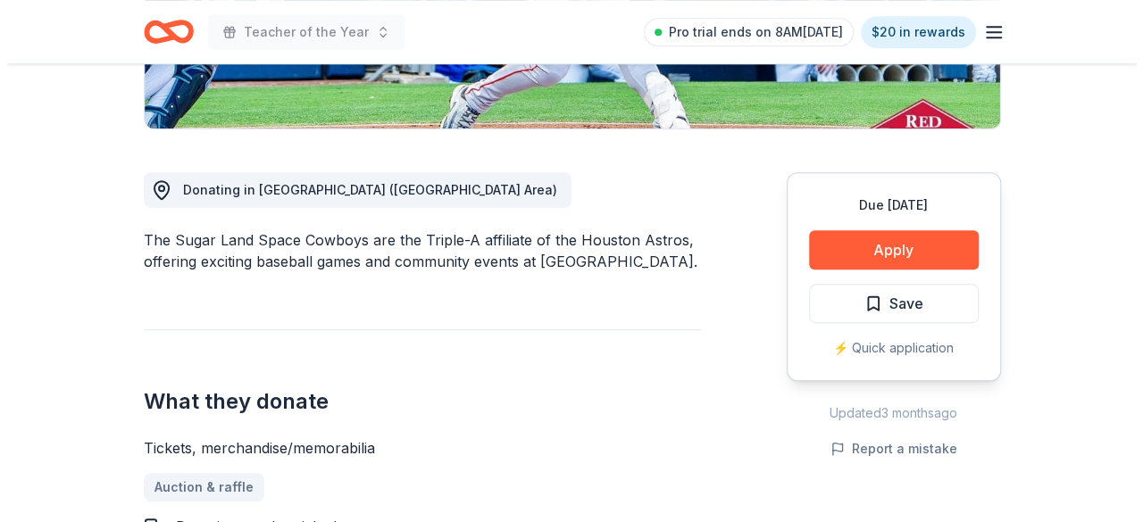
scroll to position [447, 0]
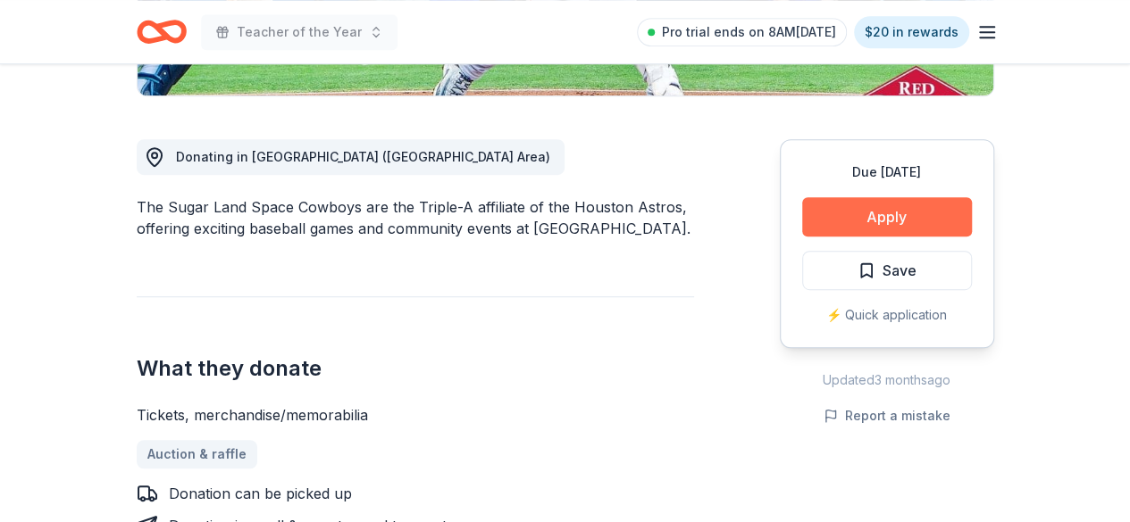
click at [903, 210] on button "Apply" at bounding box center [887, 216] width 170 height 39
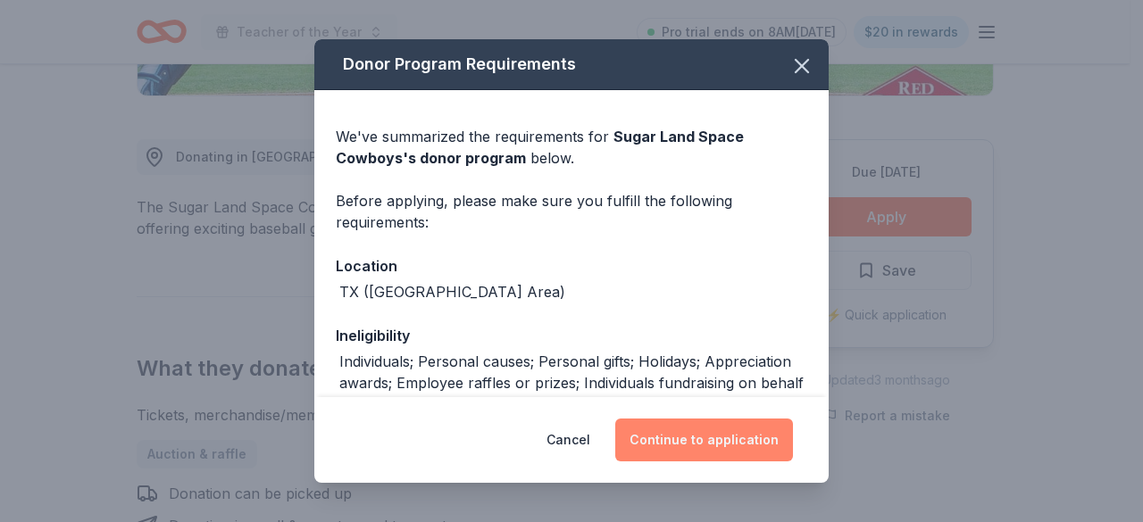
click at [682, 442] on button "Continue to application" at bounding box center [704, 440] width 178 height 43
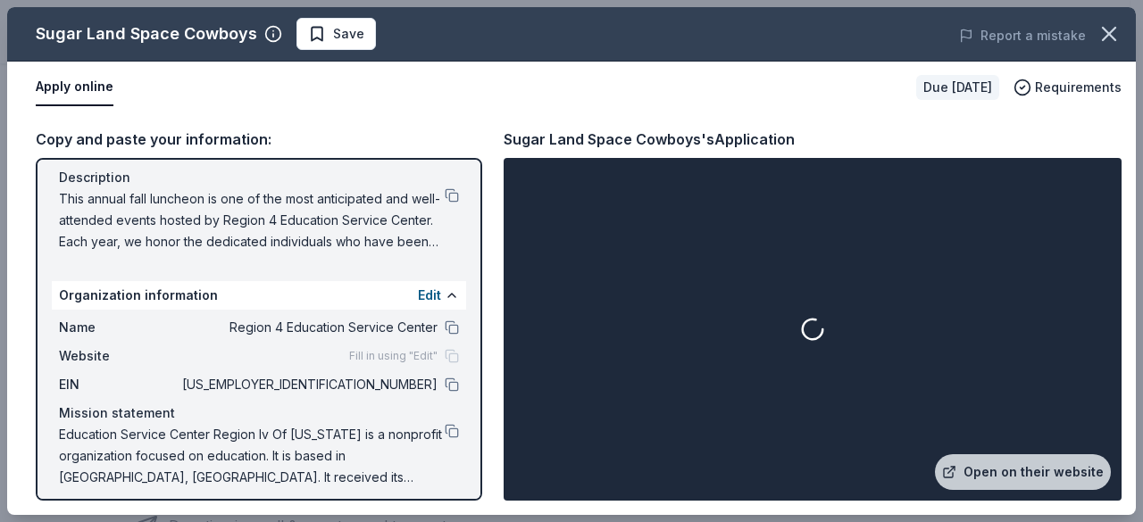
scroll to position [189, 0]
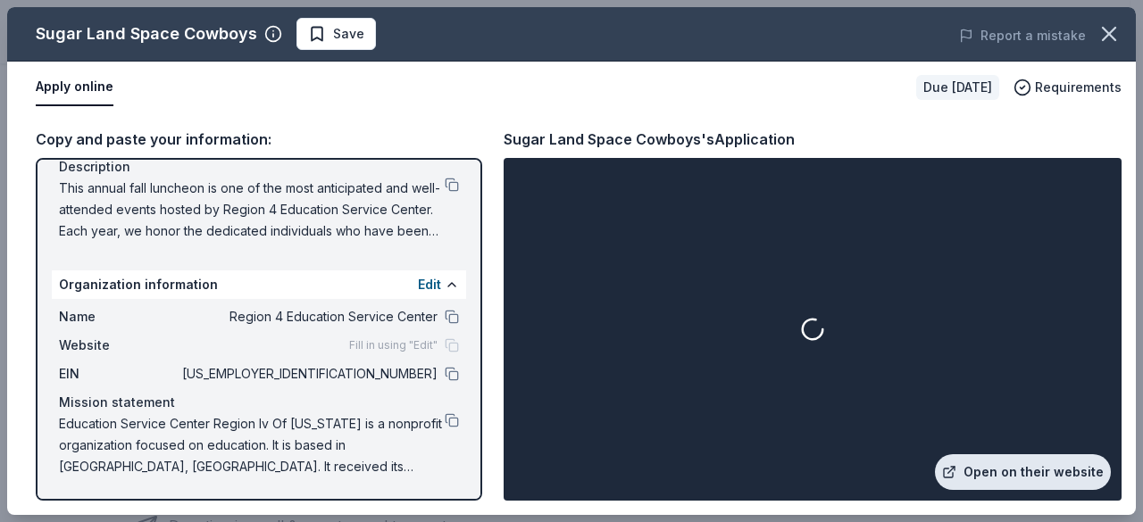
click at [1016, 470] on link "Open on their website" at bounding box center [1023, 473] width 176 height 36
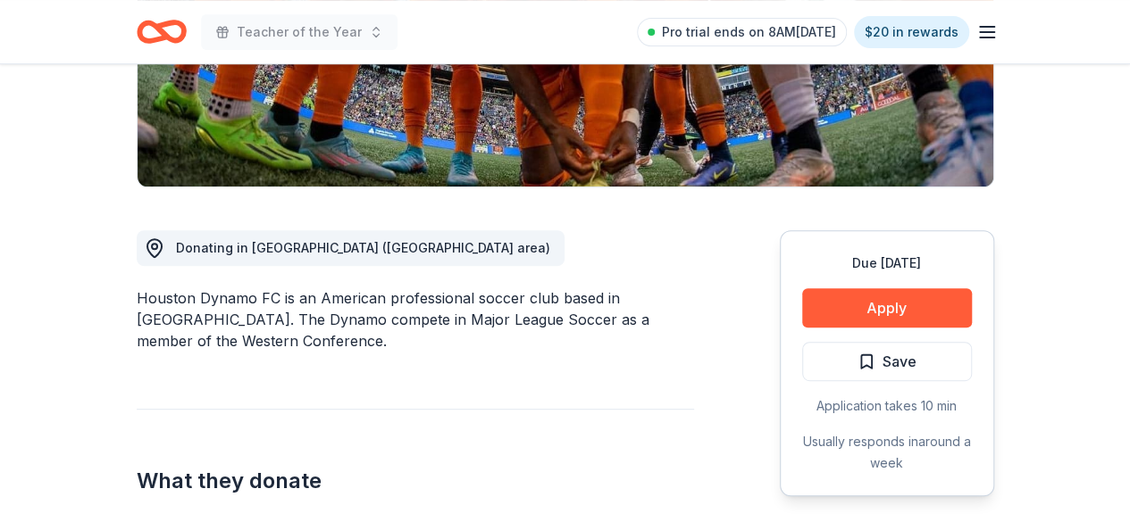
scroll to position [357, 0]
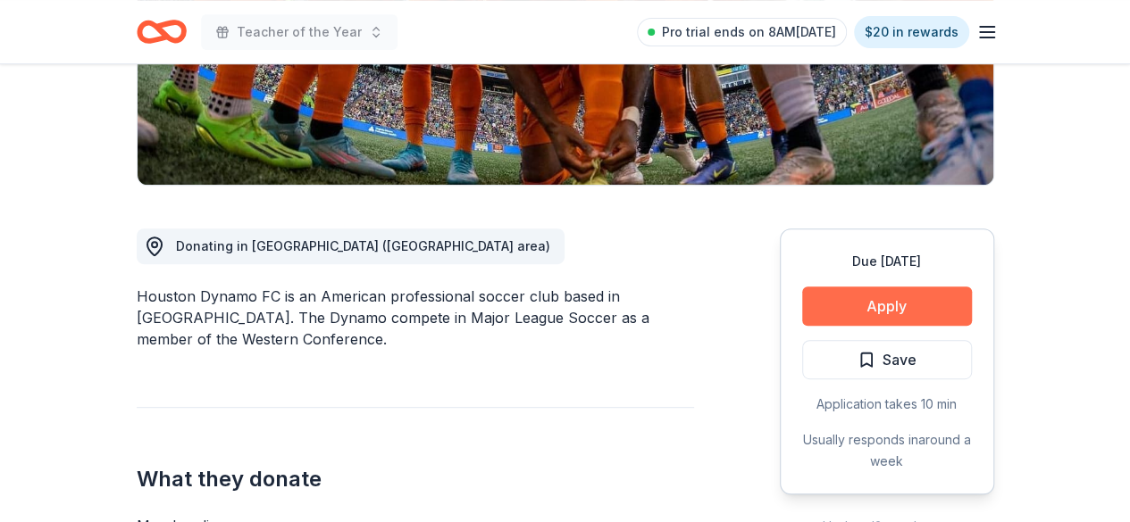
click at [861, 298] on button "Apply" at bounding box center [887, 306] width 170 height 39
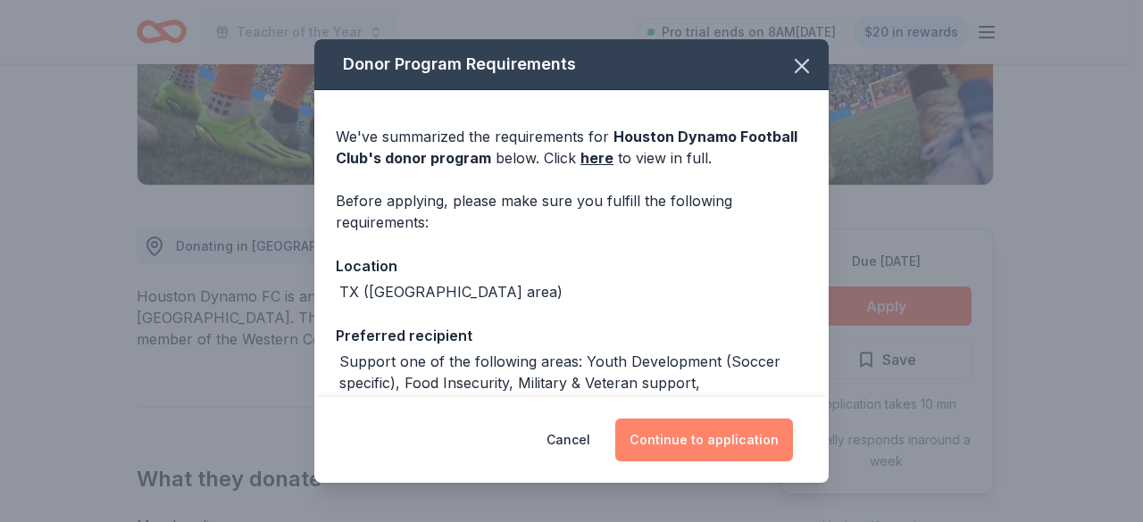
click at [723, 441] on button "Continue to application" at bounding box center [704, 440] width 178 height 43
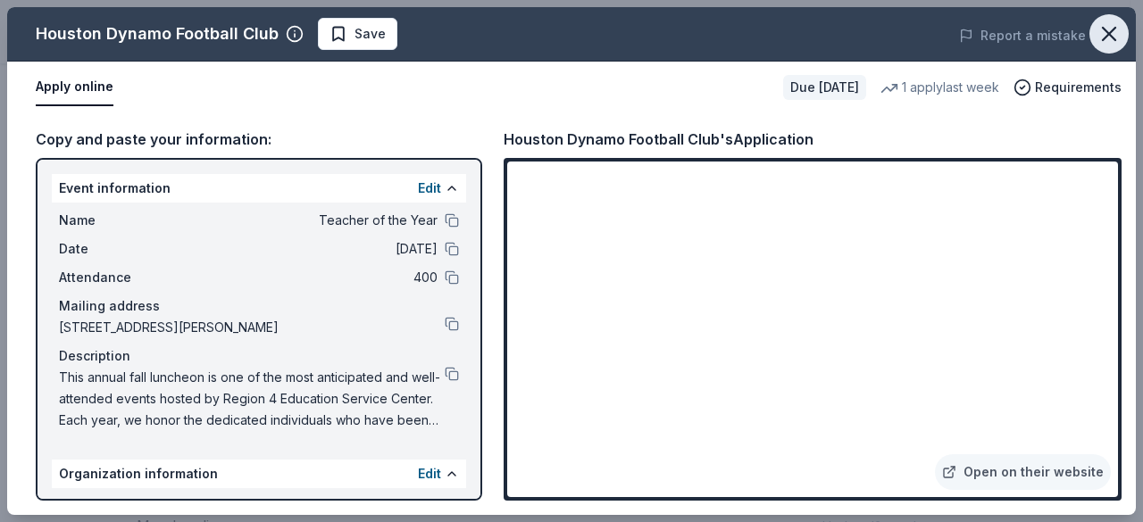
click at [1121, 35] on icon "button" at bounding box center [1109, 33] width 25 height 25
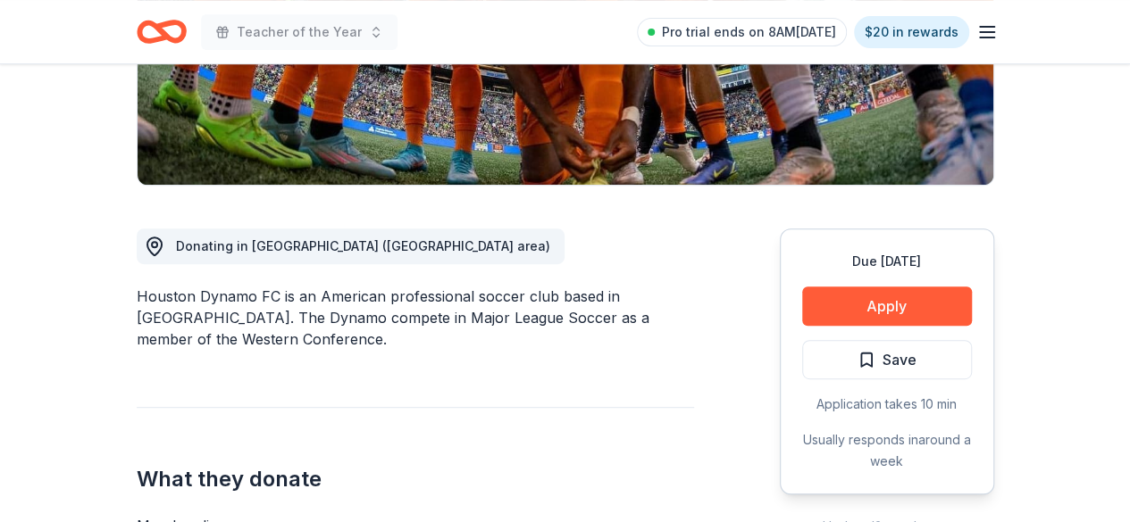
click at [171, 37] on icon "Home" at bounding box center [169, 31] width 28 height 18
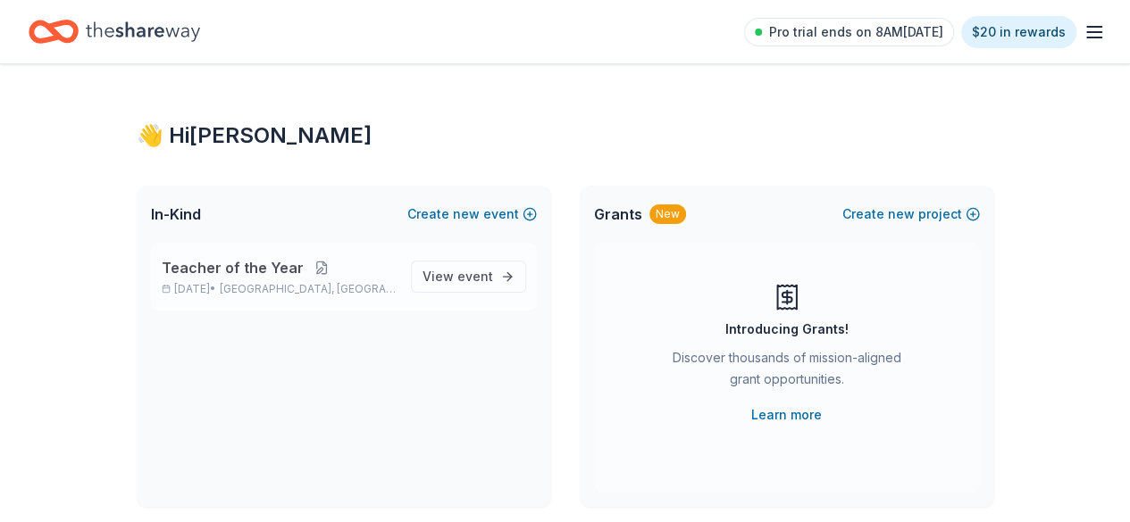
click at [307, 265] on button at bounding box center [322, 268] width 36 height 14
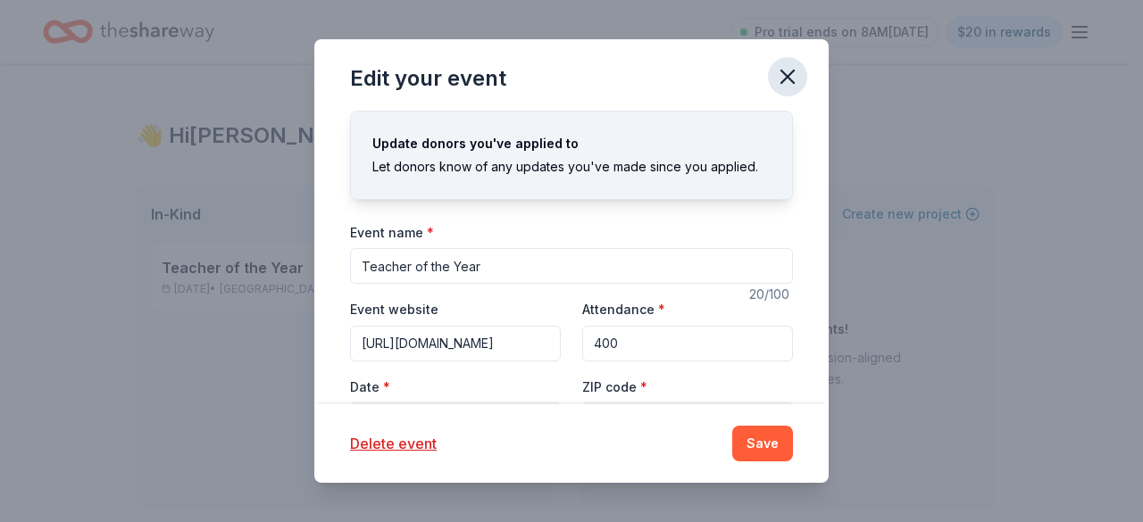
drag, startPoint x: 791, startPoint y: 77, endPoint x: 777, endPoint y: 80, distance: 14.7
click at [791, 78] on icon "button" at bounding box center [787, 76] width 25 height 25
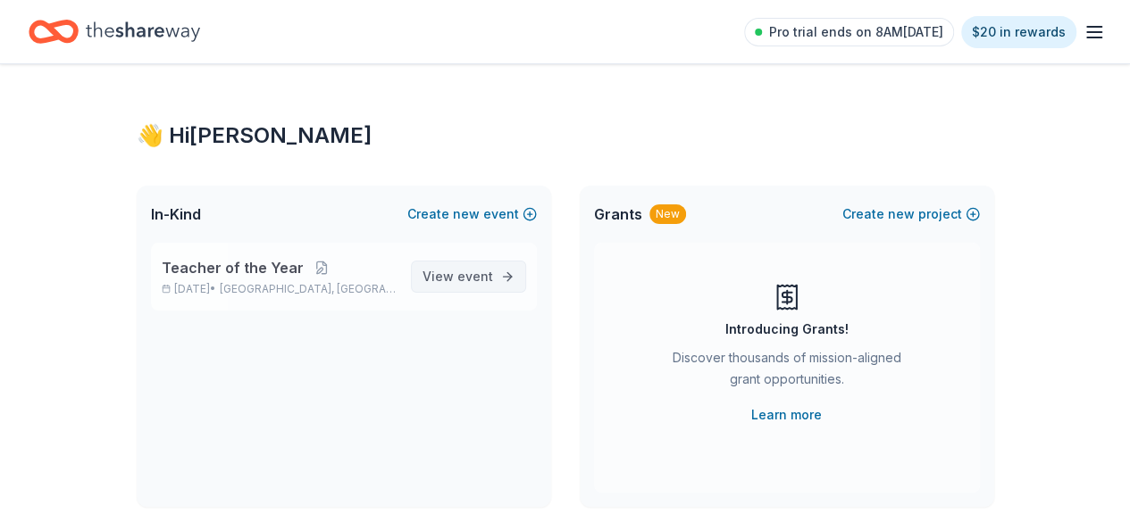
click at [463, 275] on span "event" at bounding box center [475, 276] width 36 height 15
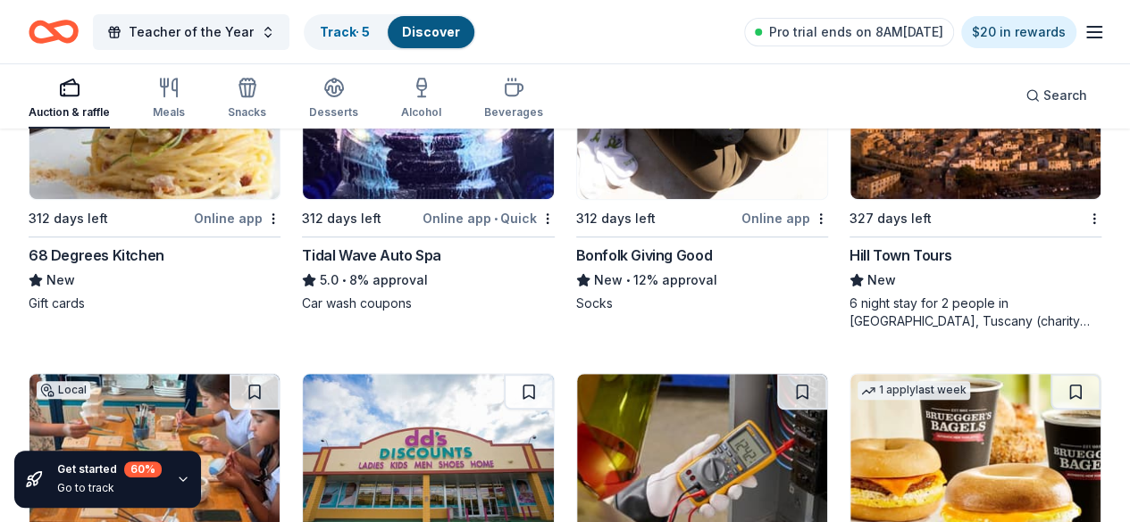
scroll to position [7151, 0]
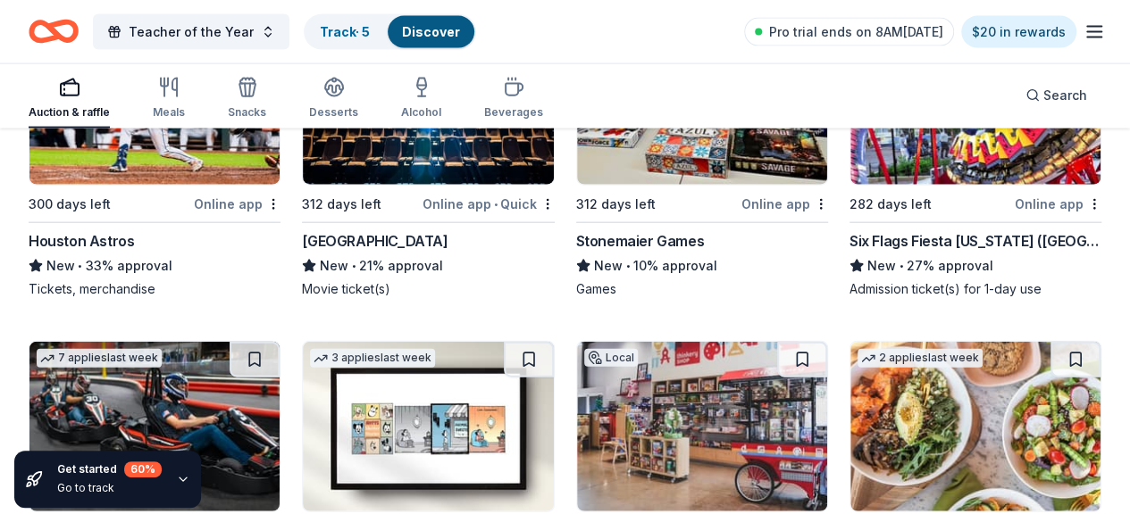
scroll to position [8842, 0]
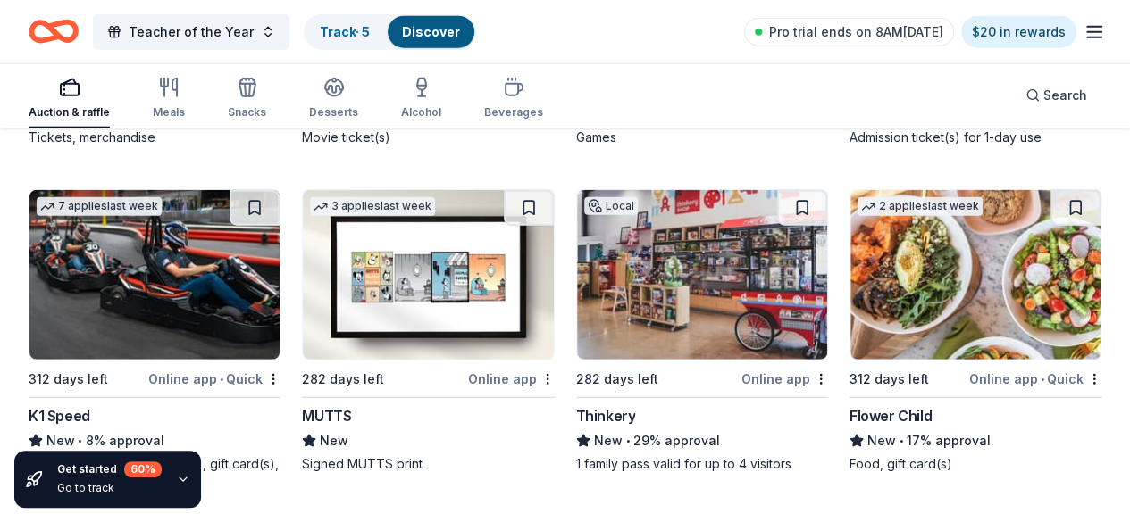
scroll to position [8932, 0]
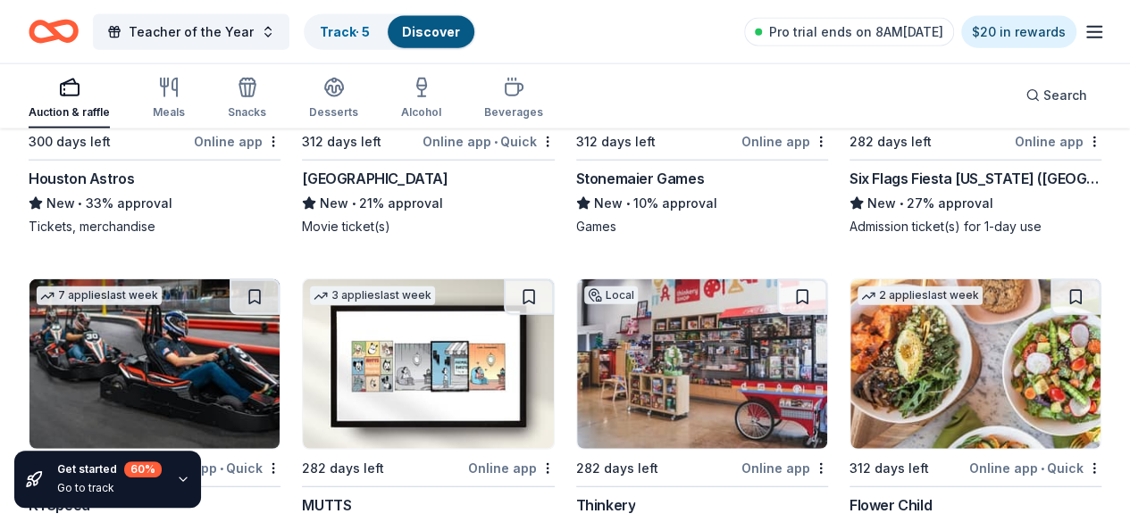
scroll to position [8842, 0]
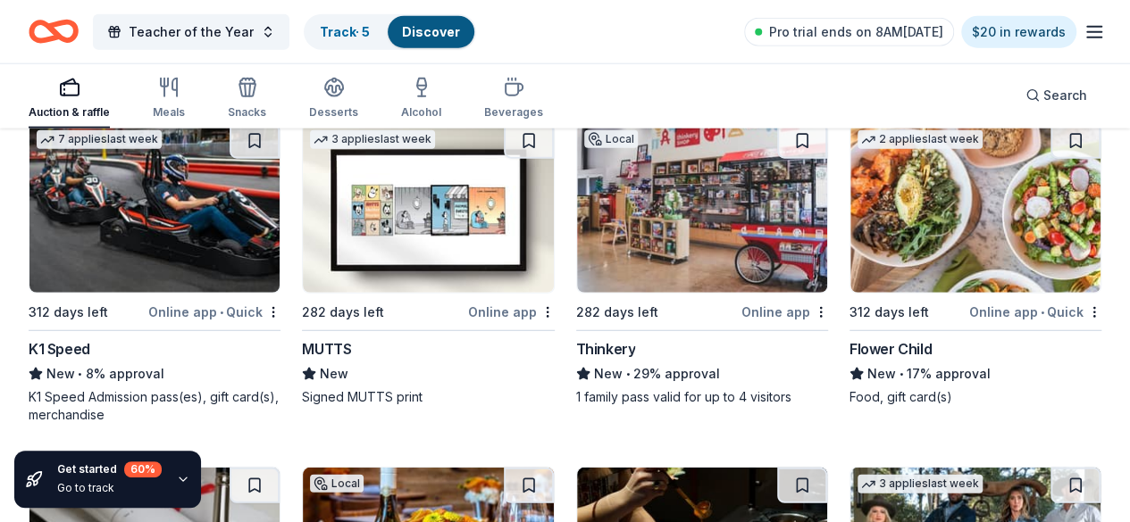
scroll to position [9110, 0]
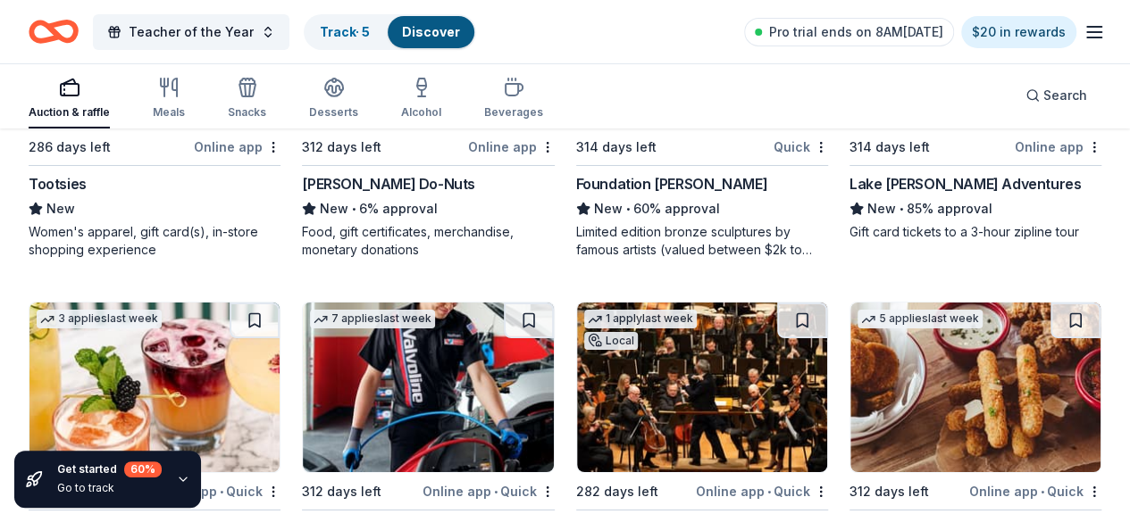
scroll to position [9888, 0]
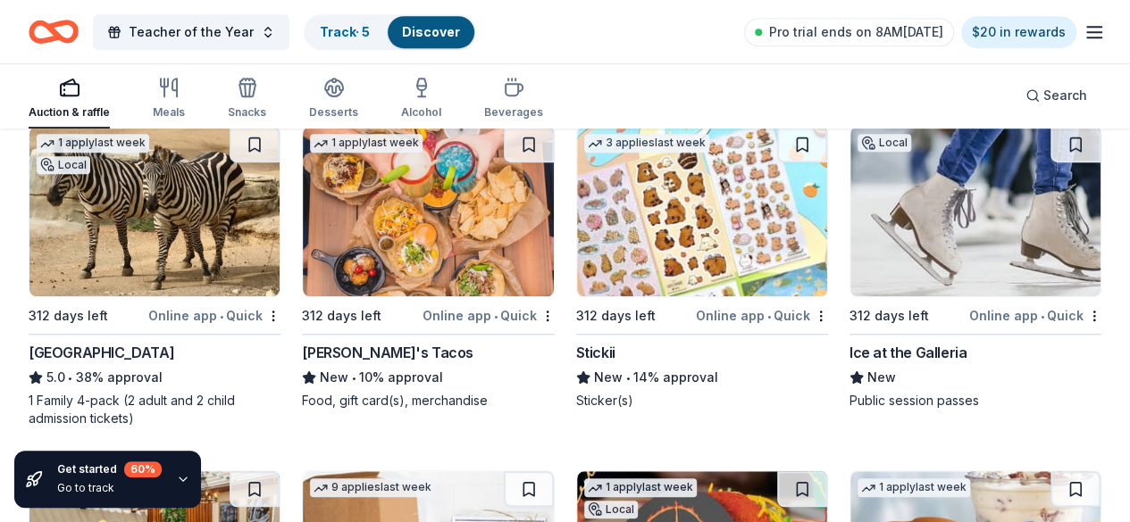
scroll to position [10845, 0]
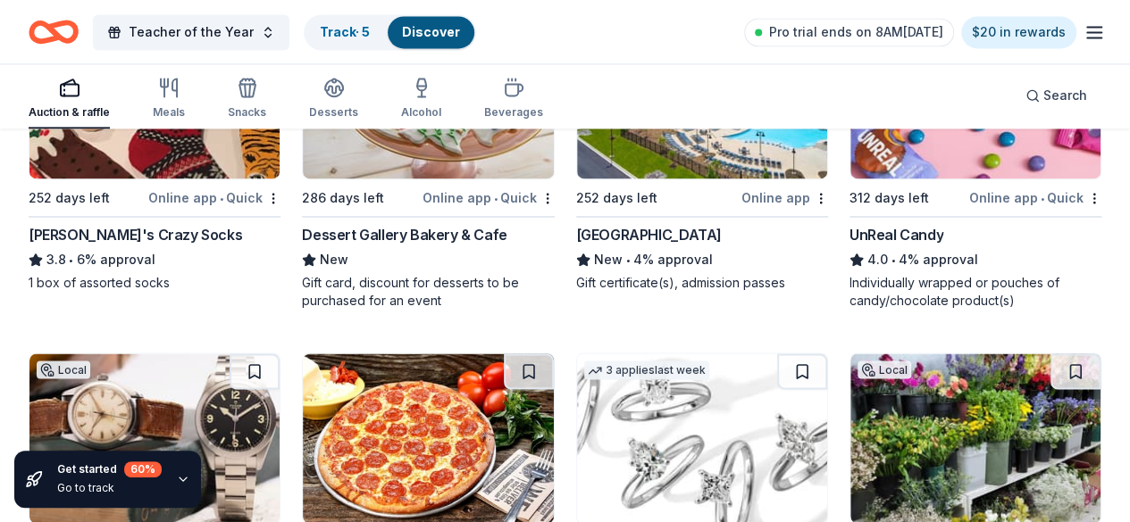
scroll to position [11508, 0]
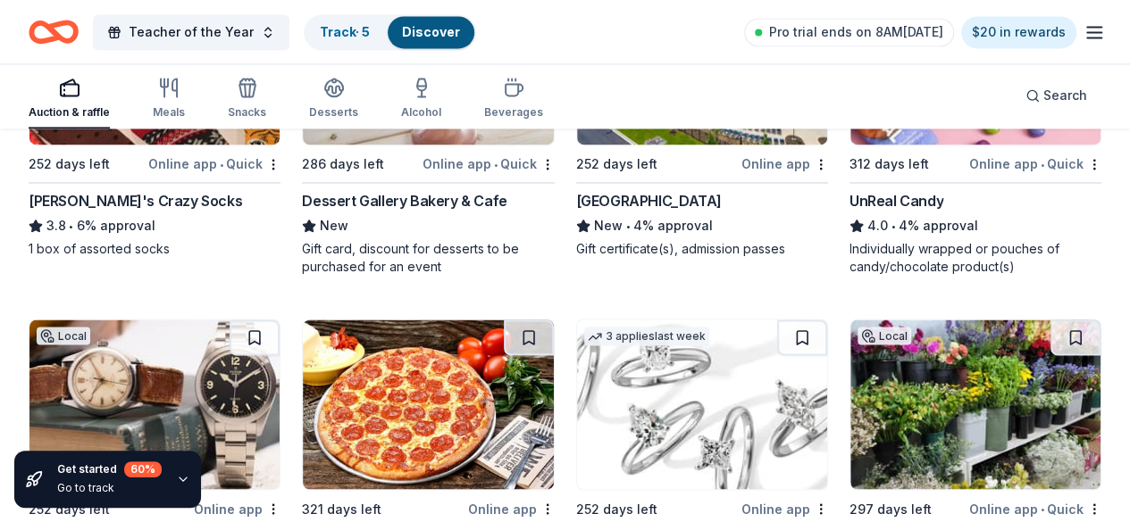
scroll to position [11597, 0]
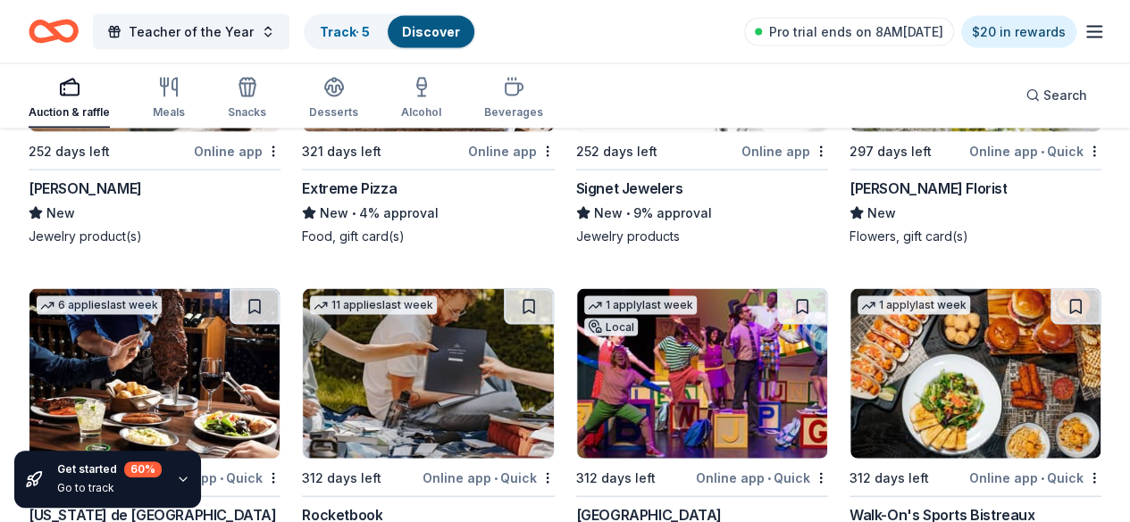
scroll to position [11955, 0]
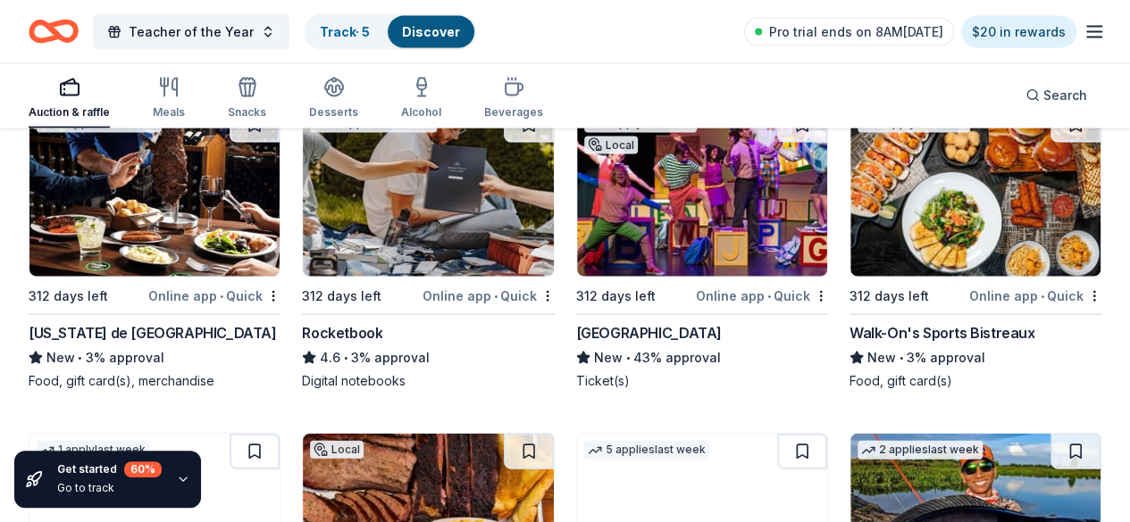
scroll to position [12223, 0]
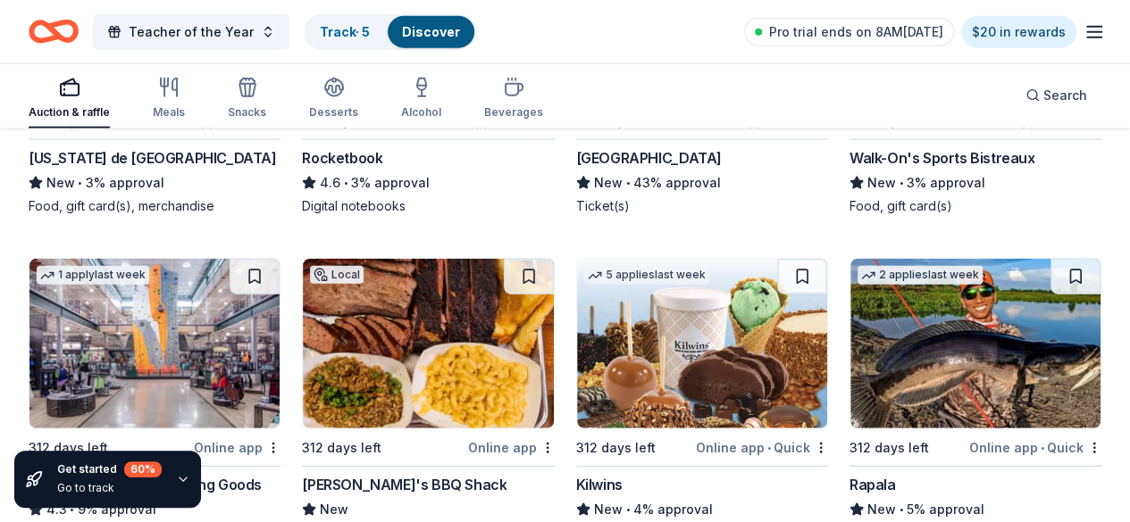
scroll to position [12312, 0]
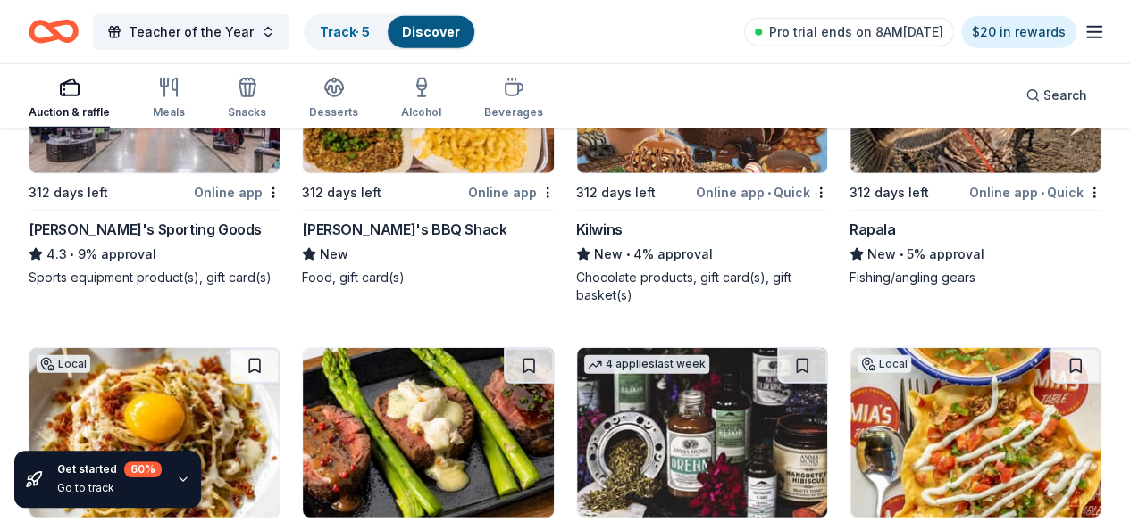
scroll to position [12580, 0]
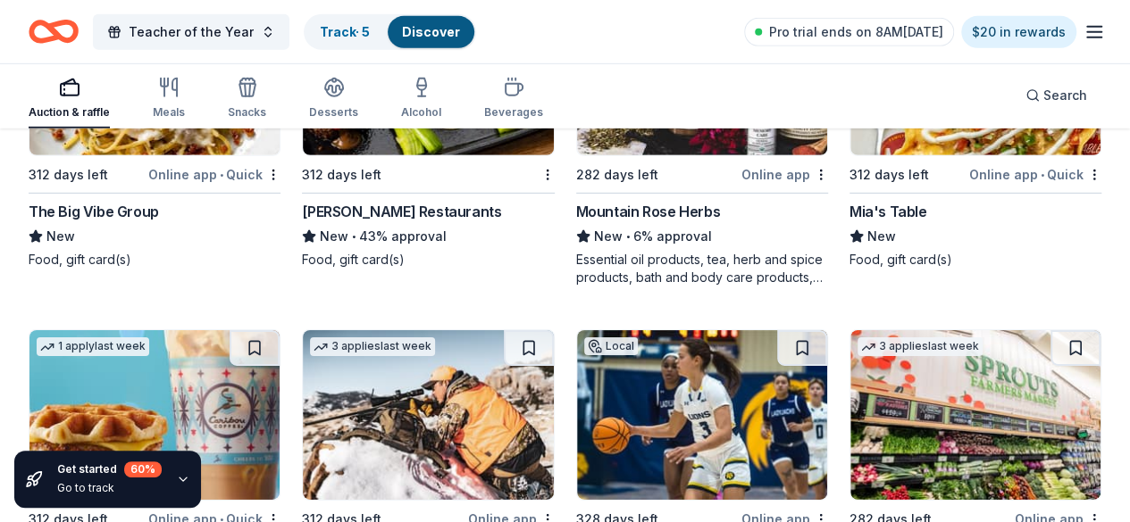
scroll to position [12937, 0]
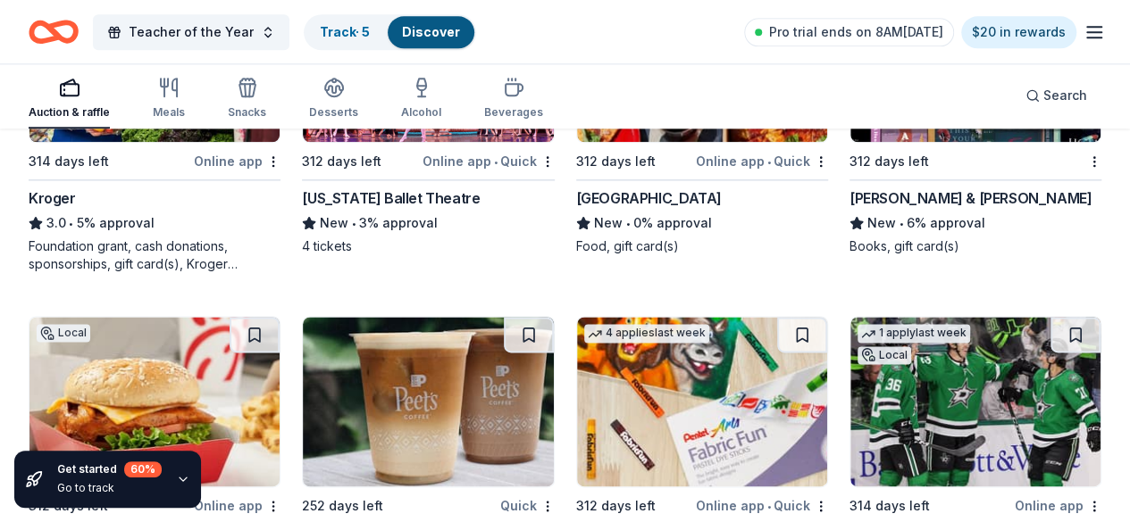
scroll to position [14353, 0]
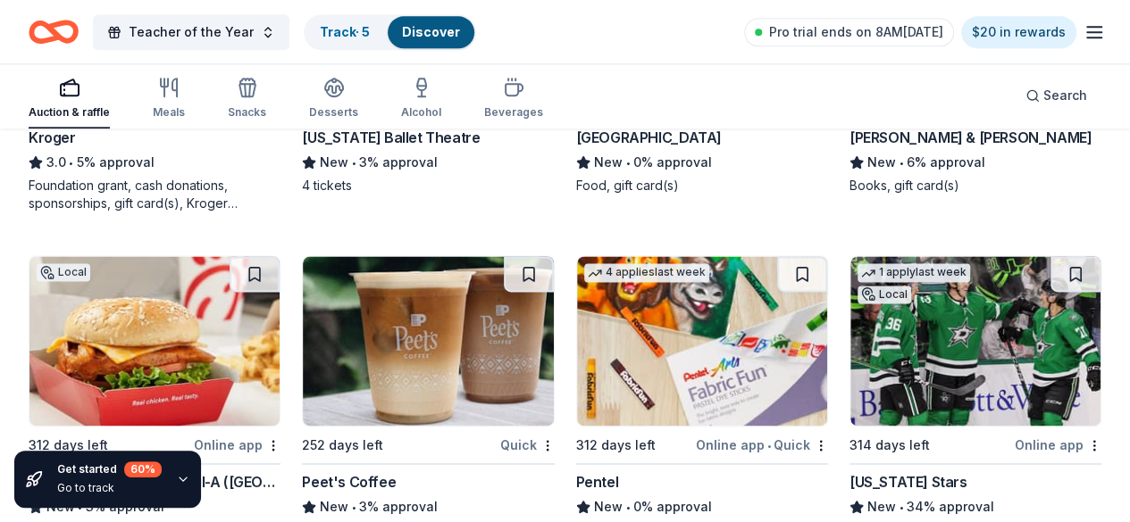
scroll to position [14711, 0]
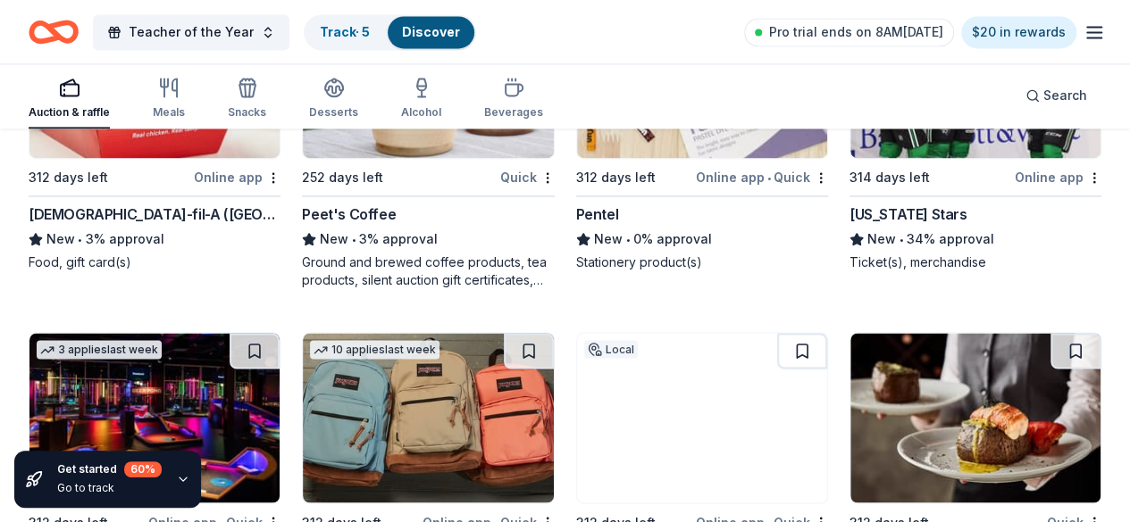
scroll to position [14979, 0]
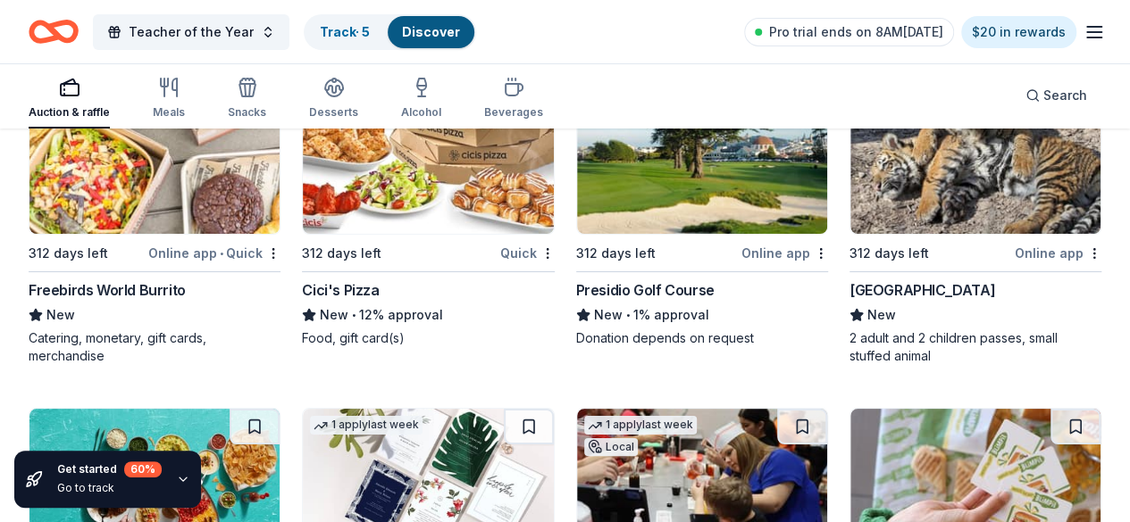
scroll to position [16943, 0]
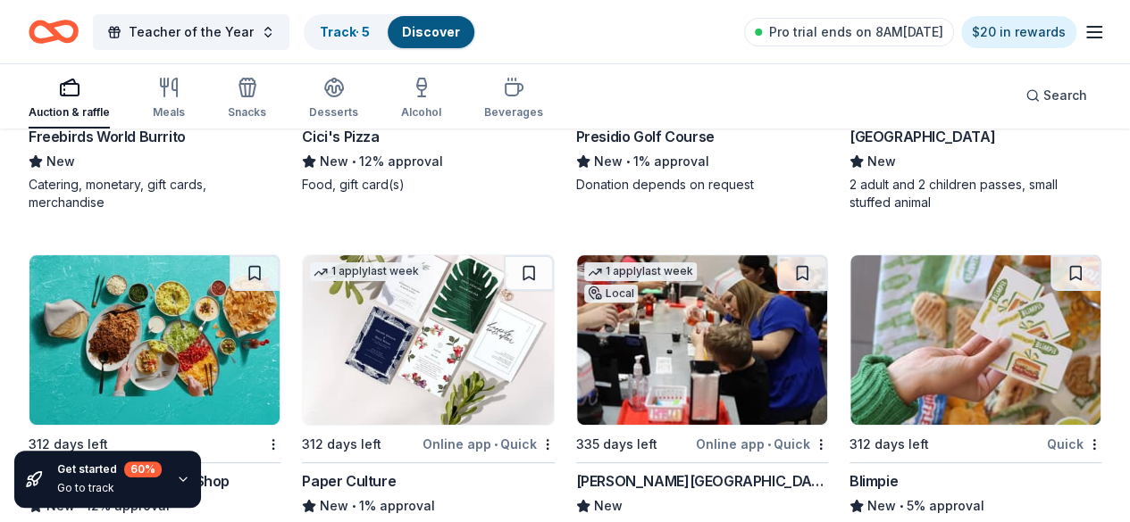
scroll to position [17033, 0]
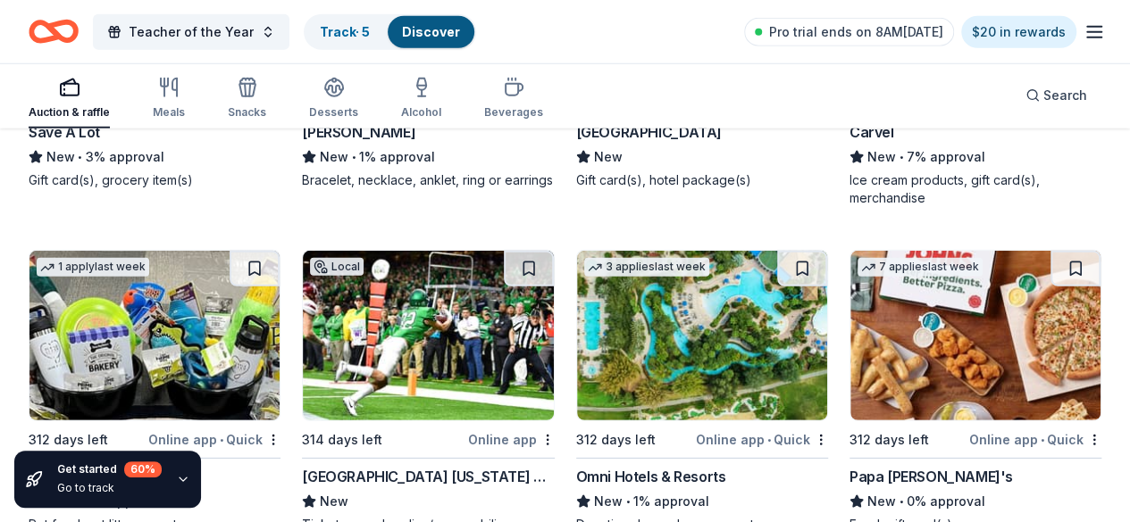
scroll to position [19444, 0]
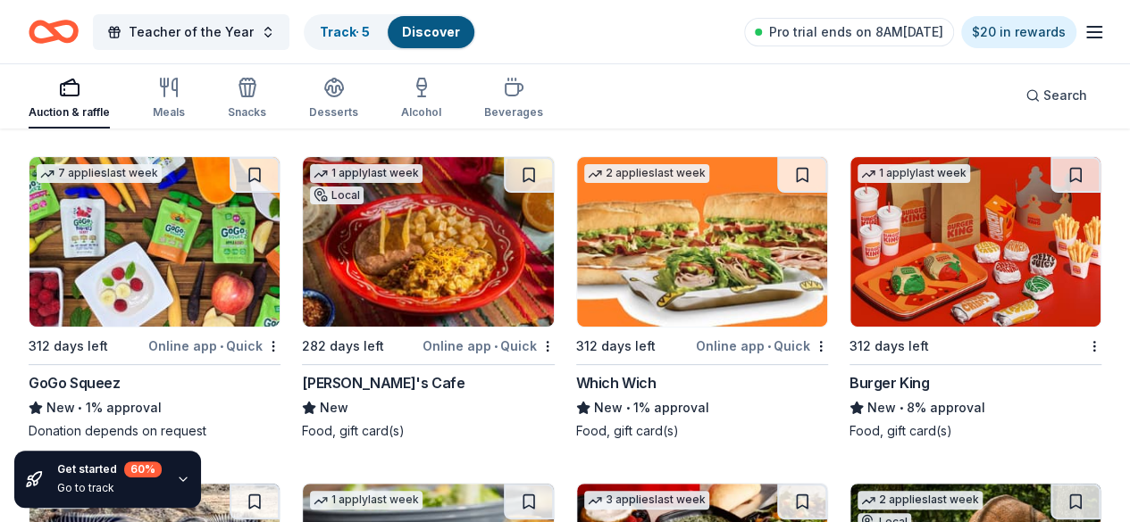
scroll to position [20482, 0]
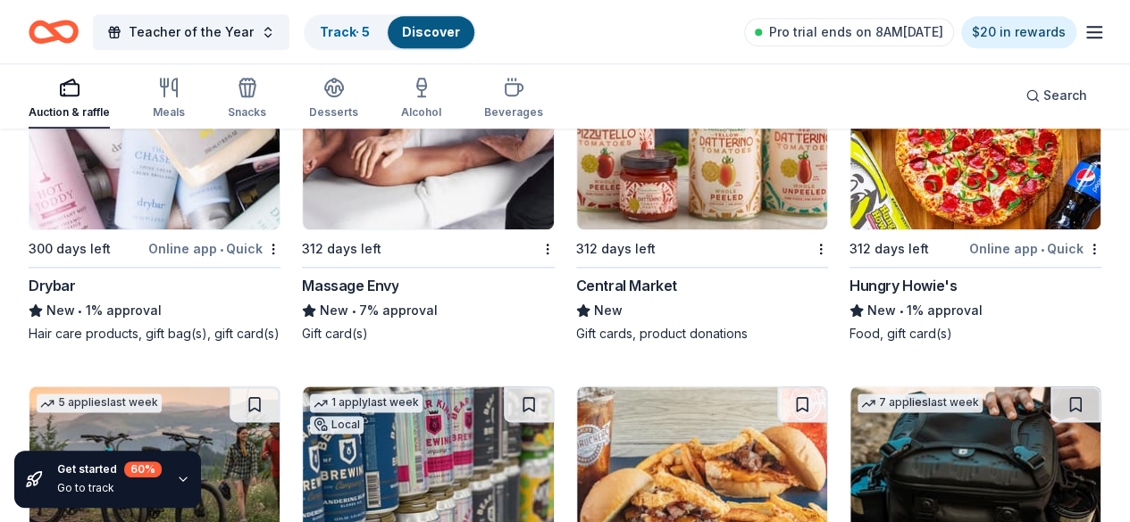
scroll to position [21196, 0]
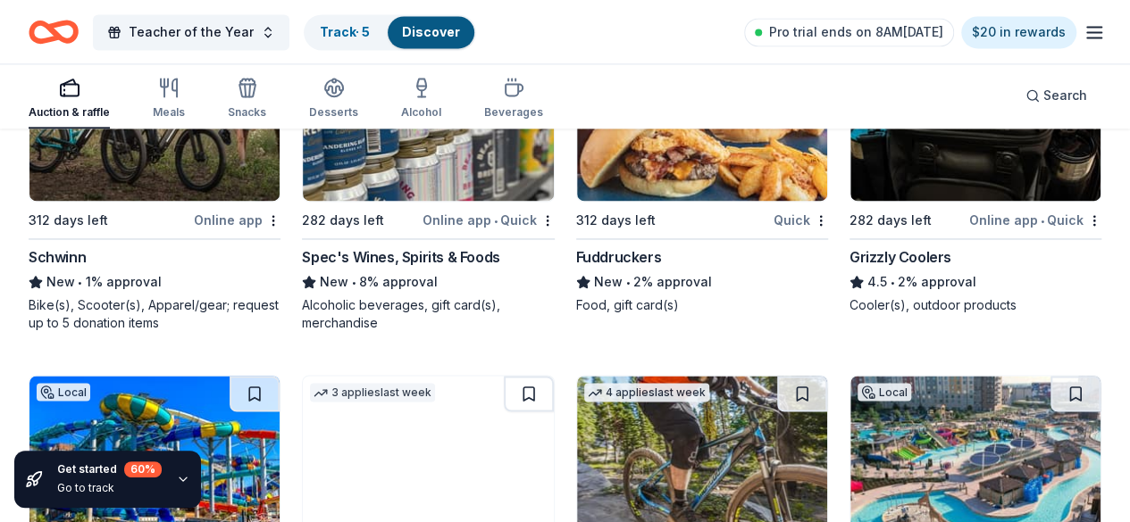
scroll to position [21537, 0]
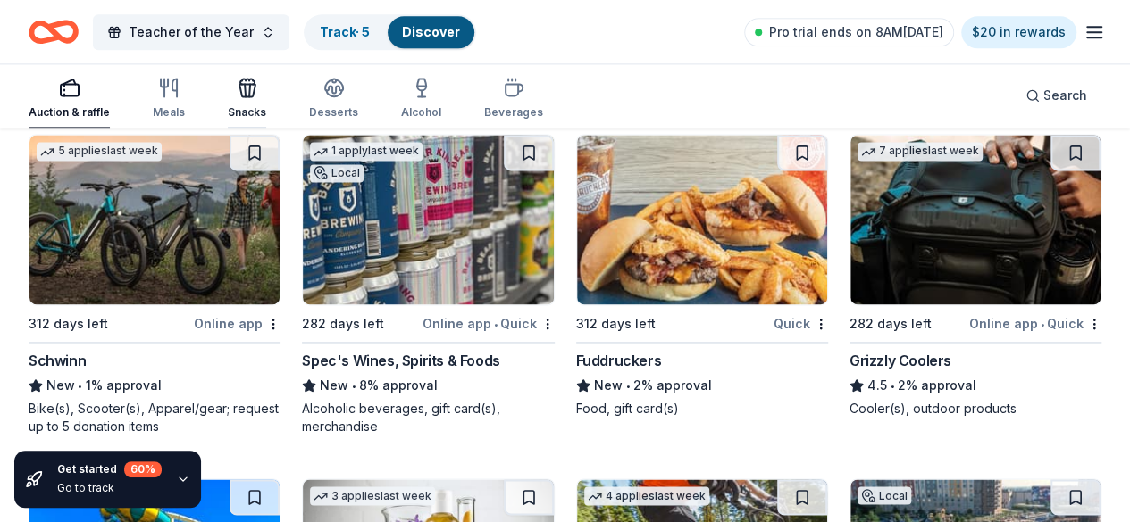
click at [261, 102] on div "Snacks" at bounding box center [247, 98] width 38 height 43
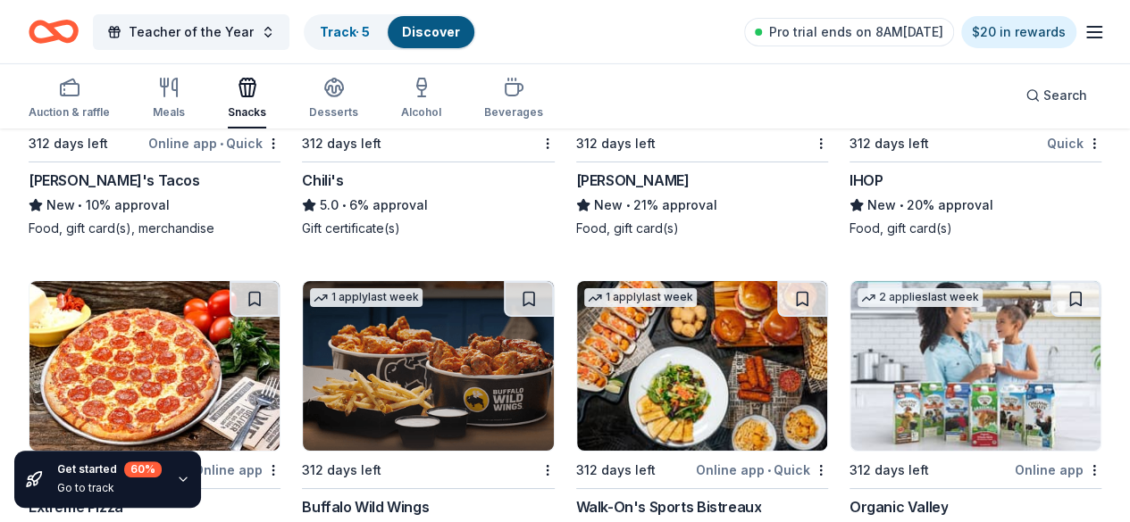
scroll to position [3126, 0]
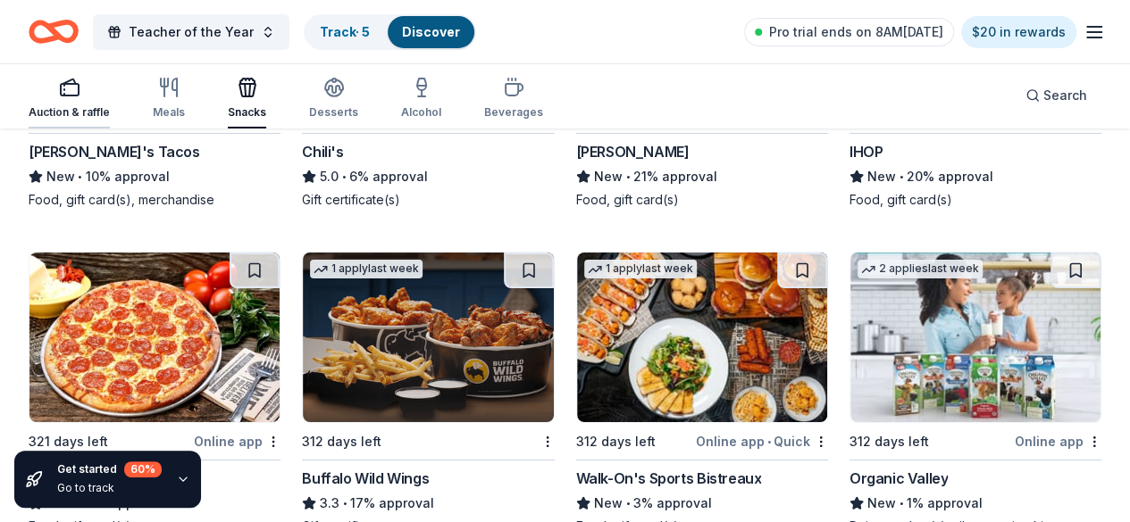
click at [79, 96] on rect "button" at bounding box center [70, 90] width 18 height 12
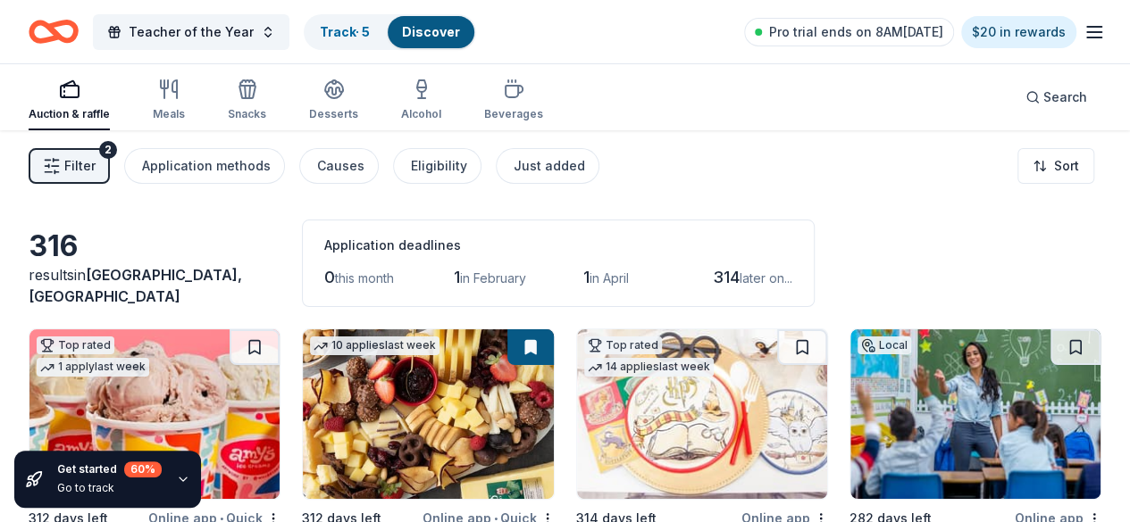
click at [95, 165] on span "Filter" at bounding box center [79, 165] width 31 height 21
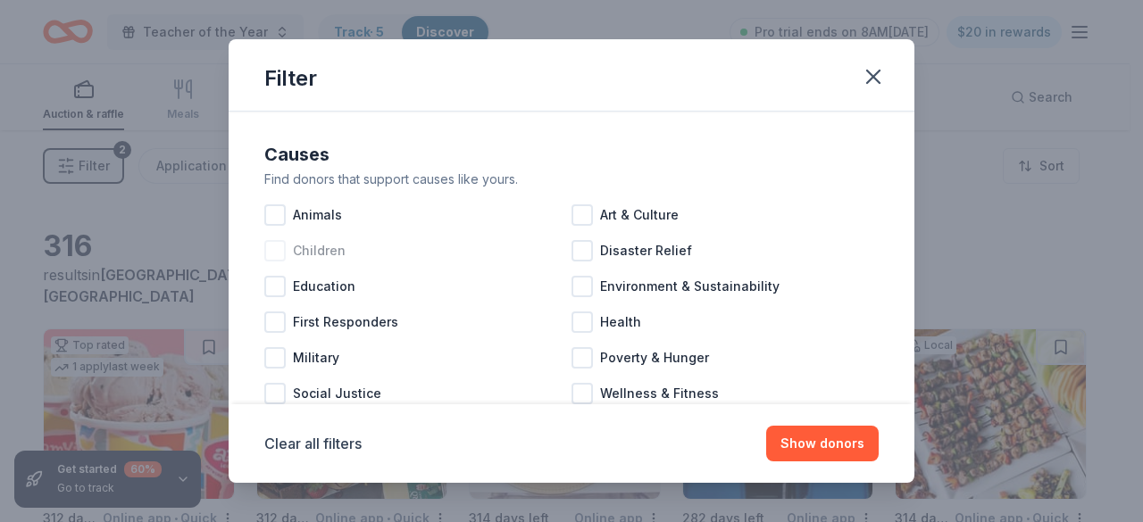
click at [277, 256] on div at bounding box center [274, 250] width 21 height 21
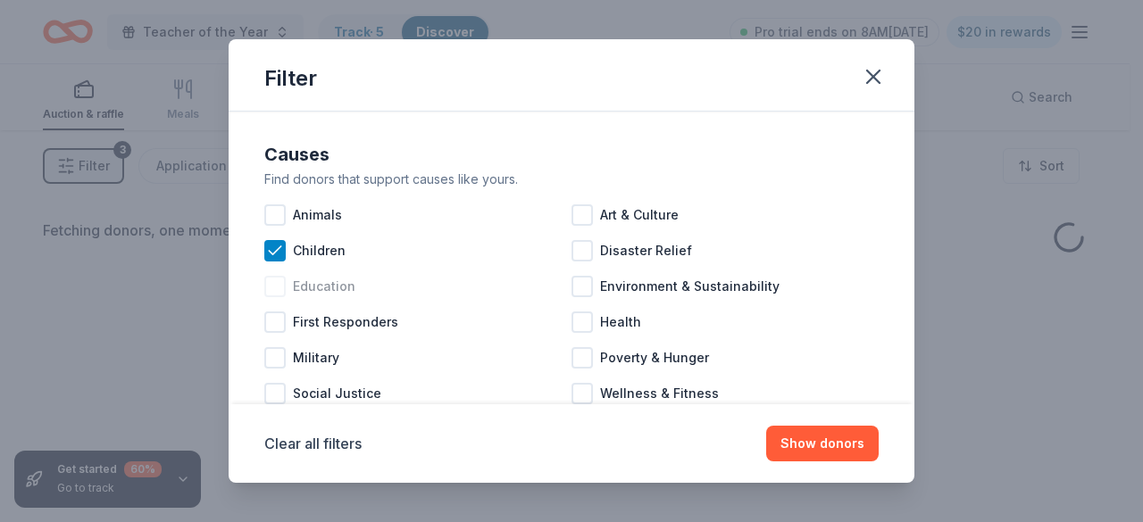
click at [270, 287] on div at bounding box center [274, 286] width 21 height 21
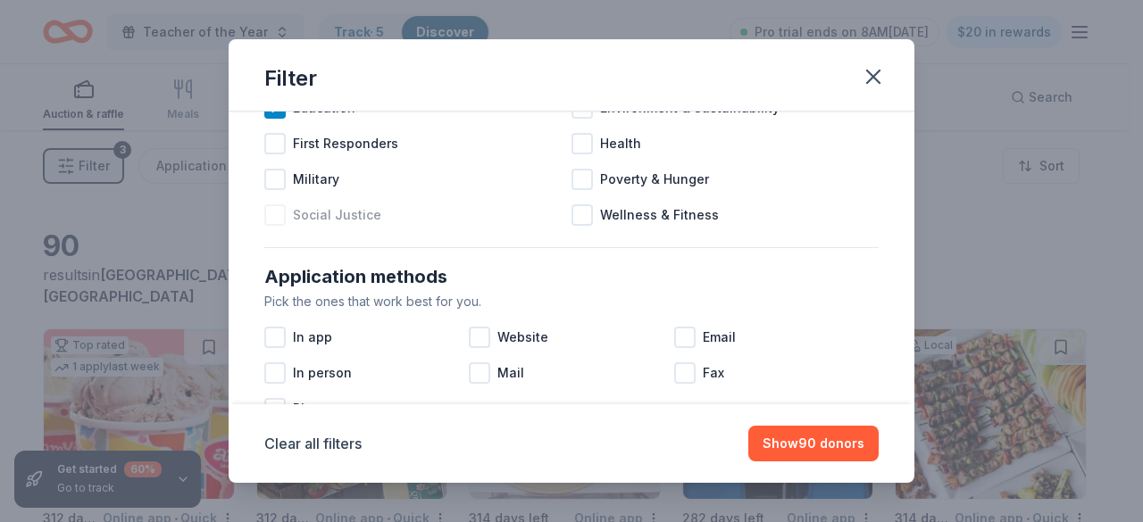
scroll to position [268, 0]
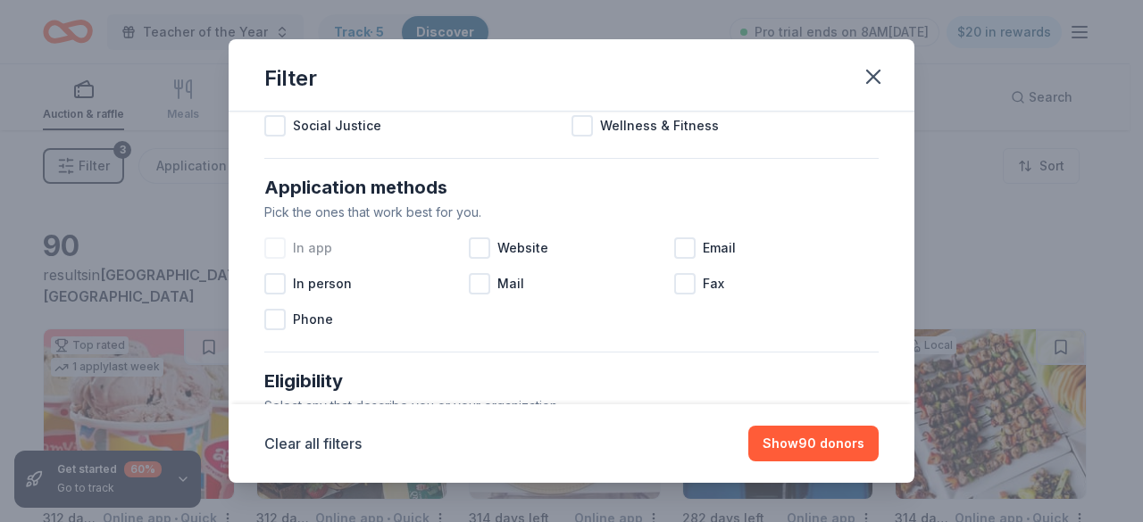
click at [274, 249] on div at bounding box center [274, 248] width 21 height 21
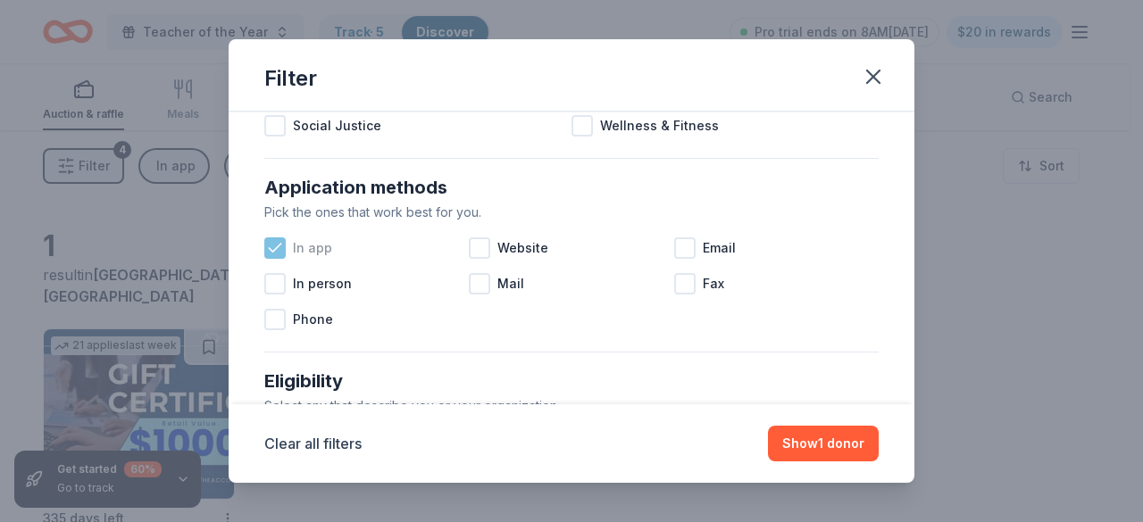
click at [274, 249] on icon at bounding box center [275, 248] width 12 height 8
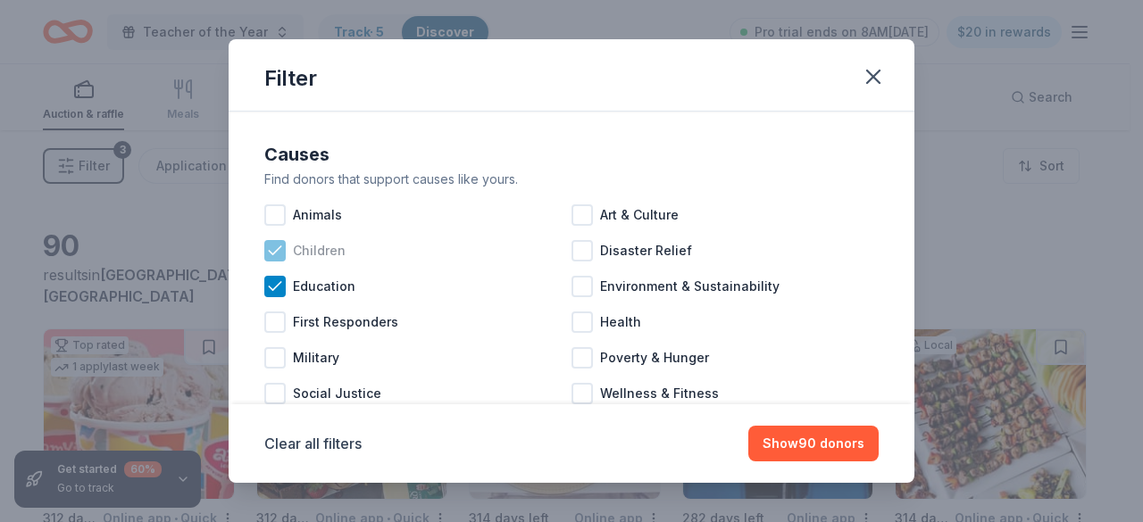
click at [264, 246] on div at bounding box center [274, 250] width 21 height 21
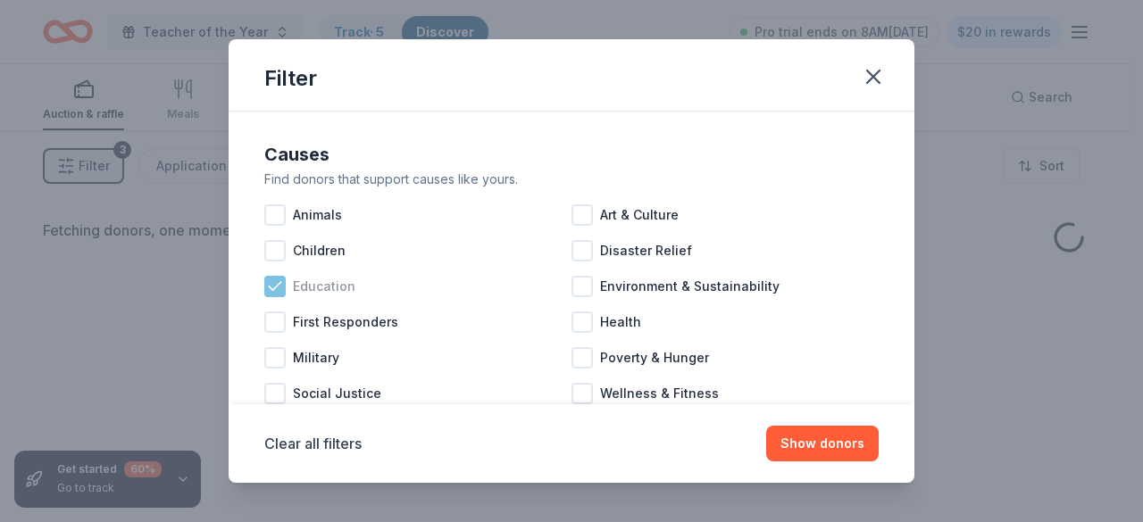
click at [277, 279] on icon at bounding box center [275, 287] width 18 height 18
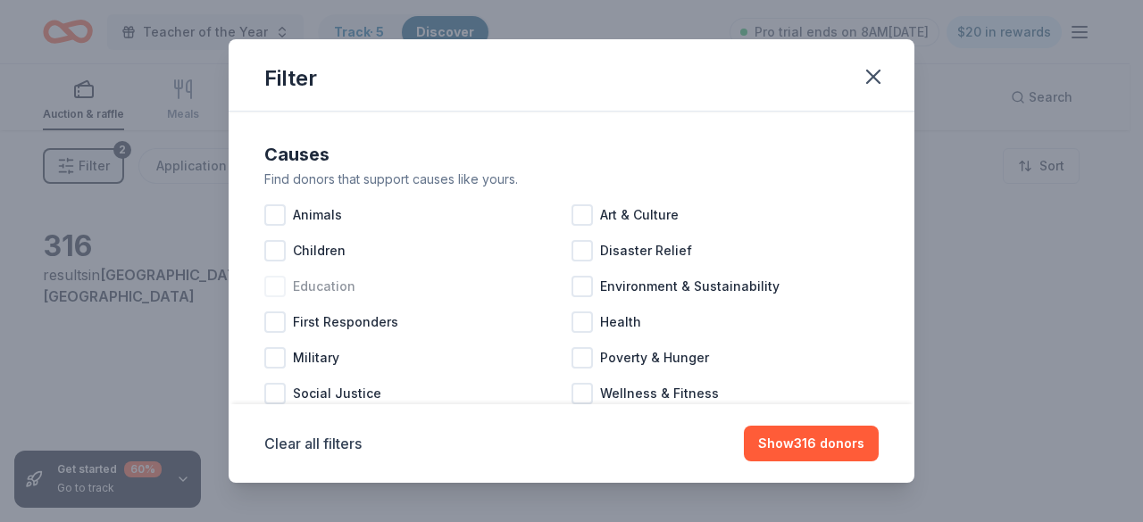
click at [276, 292] on div at bounding box center [274, 286] width 21 height 21
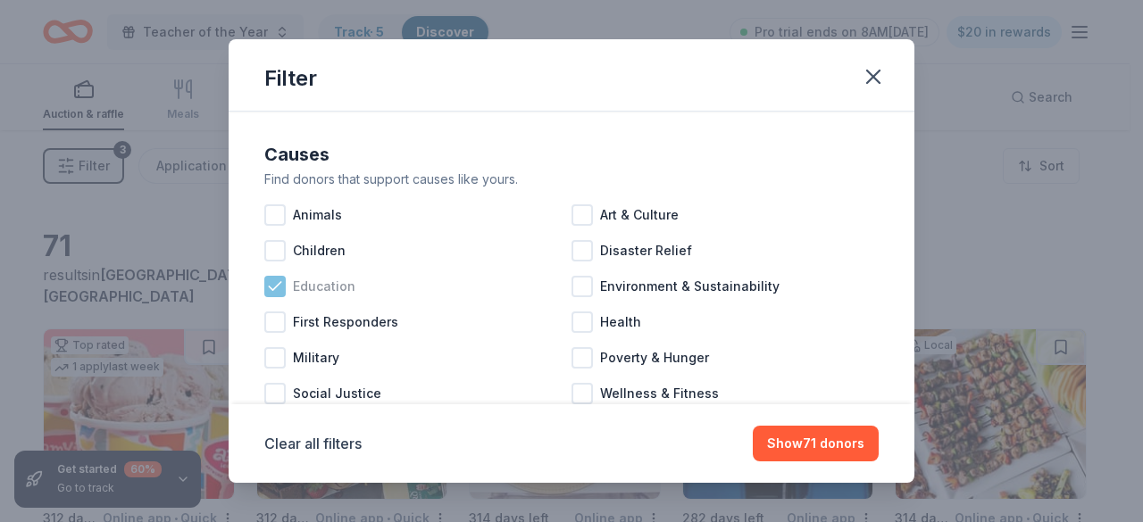
click at [277, 287] on icon at bounding box center [275, 287] width 18 height 18
click at [530, 337] on div "First Responders" at bounding box center [417, 323] width 307 height 36
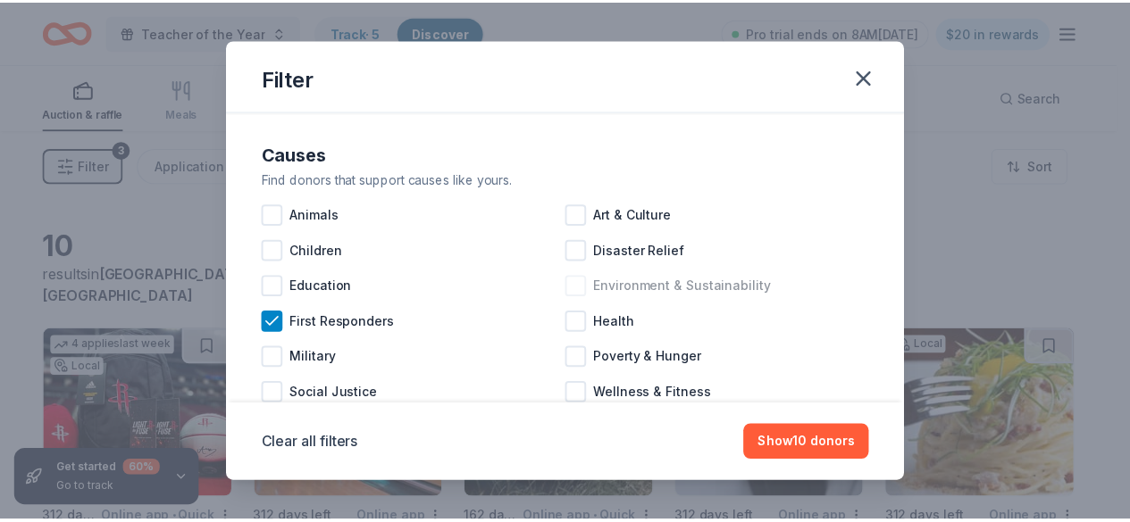
scroll to position [89, 0]
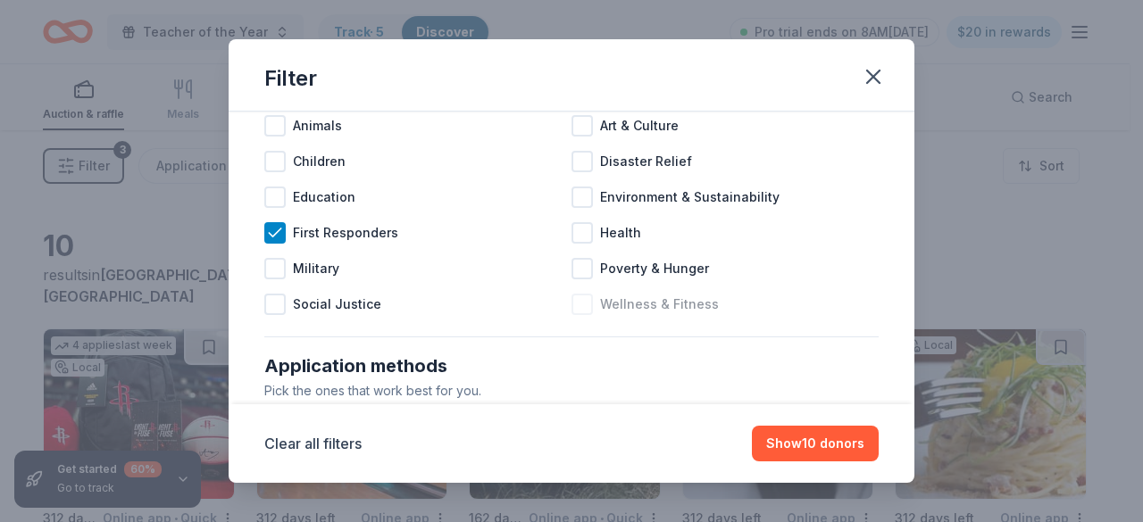
click at [580, 306] on div at bounding box center [582, 304] width 21 height 21
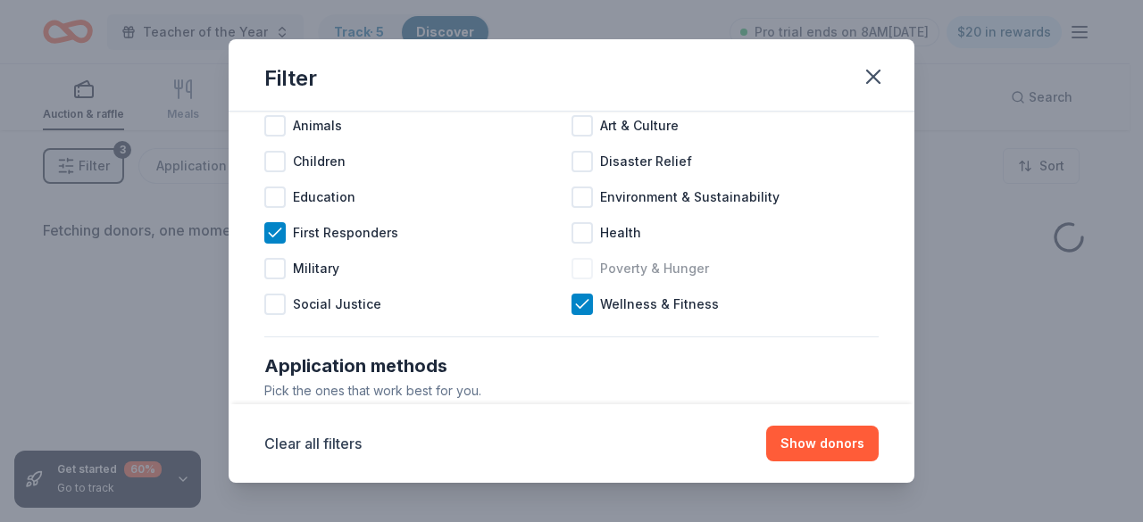
click at [577, 269] on div at bounding box center [582, 268] width 21 height 21
click at [584, 231] on div at bounding box center [582, 232] width 21 height 21
click at [579, 191] on div at bounding box center [582, 197] width 21 height 21
click at [579, 163] on div at bounding box center [582, 161] width 21 height 21
click at [575, 127] on div at bounding box center [582, 125] width 21 height 21
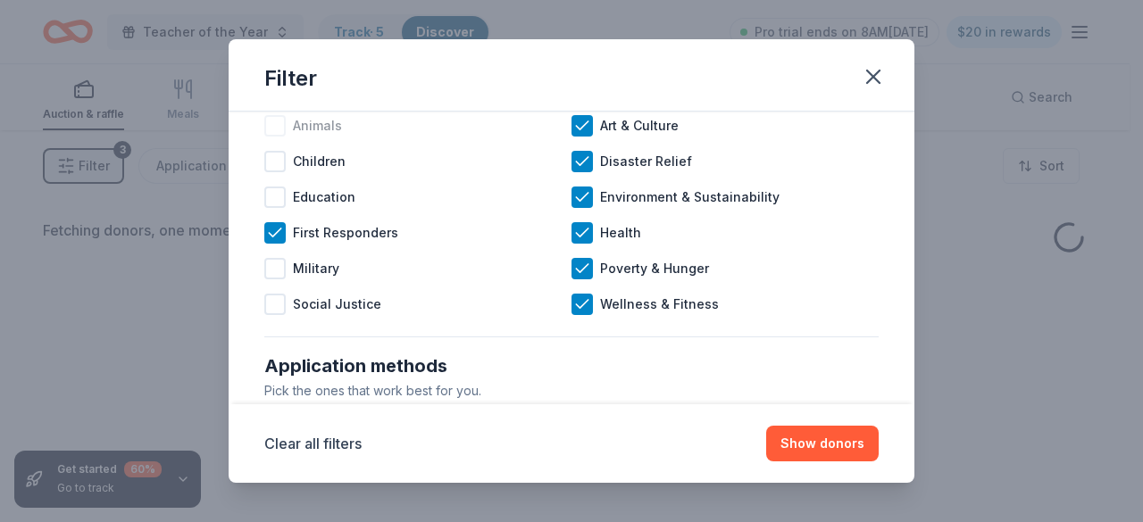
click at [282, 129] on div at bounding box center [274, 125] width 21 height 21
click at [277, 159] on div at bounding box center [274, 161] width 21 height 21
click at [273, 194] on div at bounding box center [274, 197] width 21 height 21
drag, startPoint x: 276, startPoint y: 258, endPoint x: 274, endPoint y: 310, distance: 51.8
click at [275, 258] on div at bounding box center [274, 268] width 21 height 21
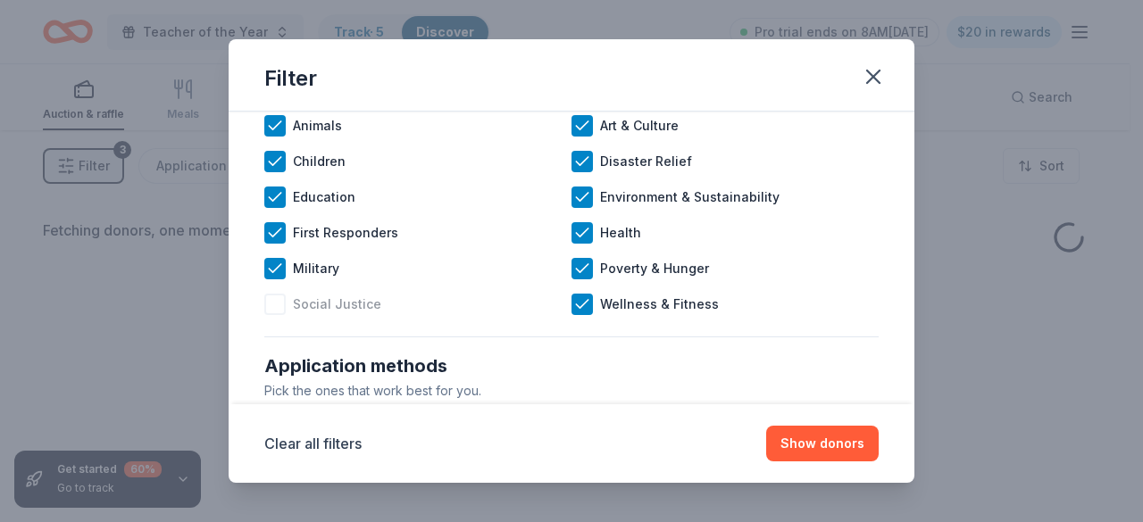
click at [271, 303] on div at bounding box center [274, 304] width 21 height 21
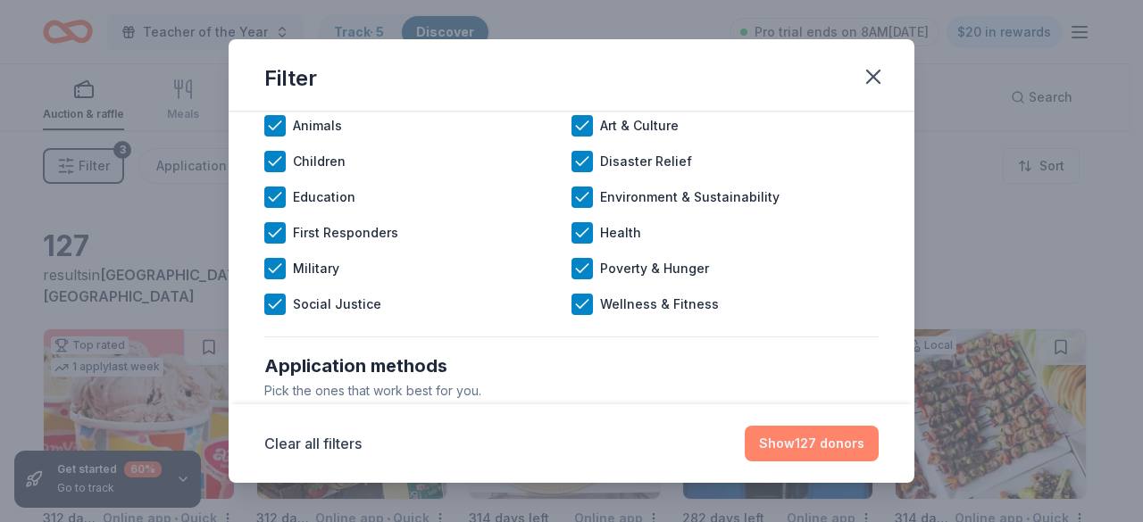
click at [838, 438] on button "Show 127 donors" at bounding box center [812, 444] width 134 height 36
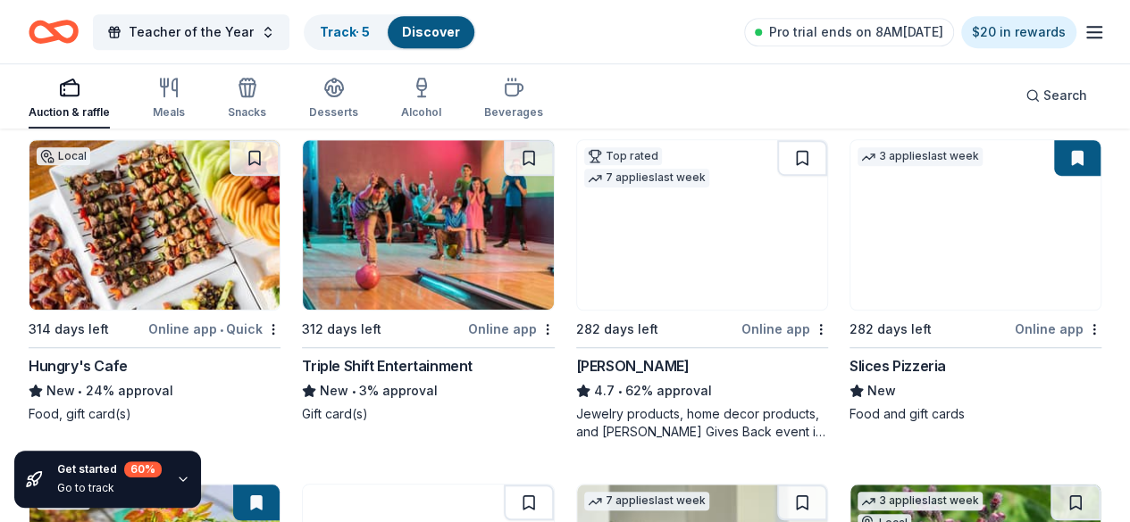
scroll to position [536, 0]
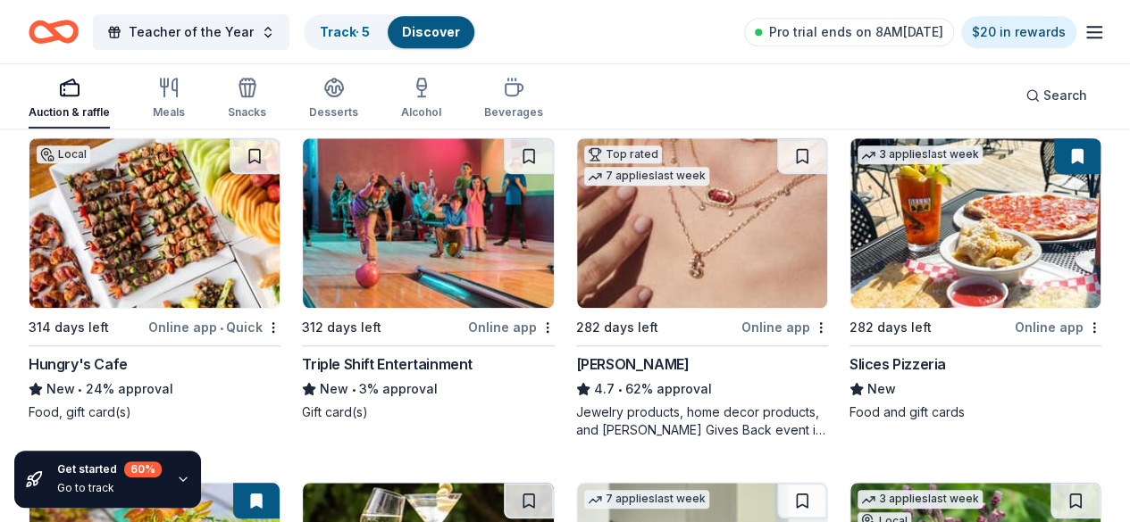
click at [303, 238] on img at bounding box center [428, 223] width 250 height 170
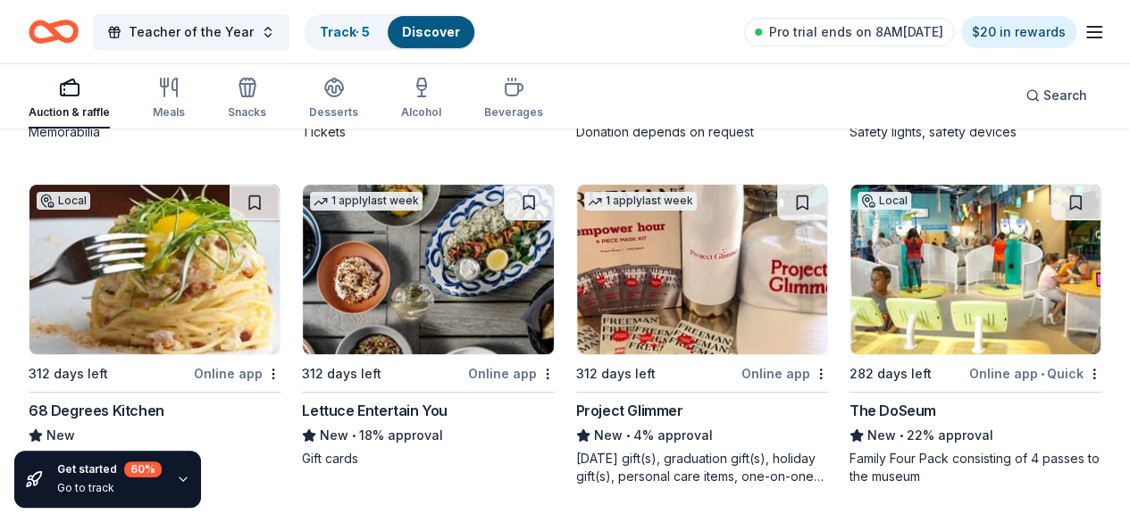
scroll to position [3562, 0]
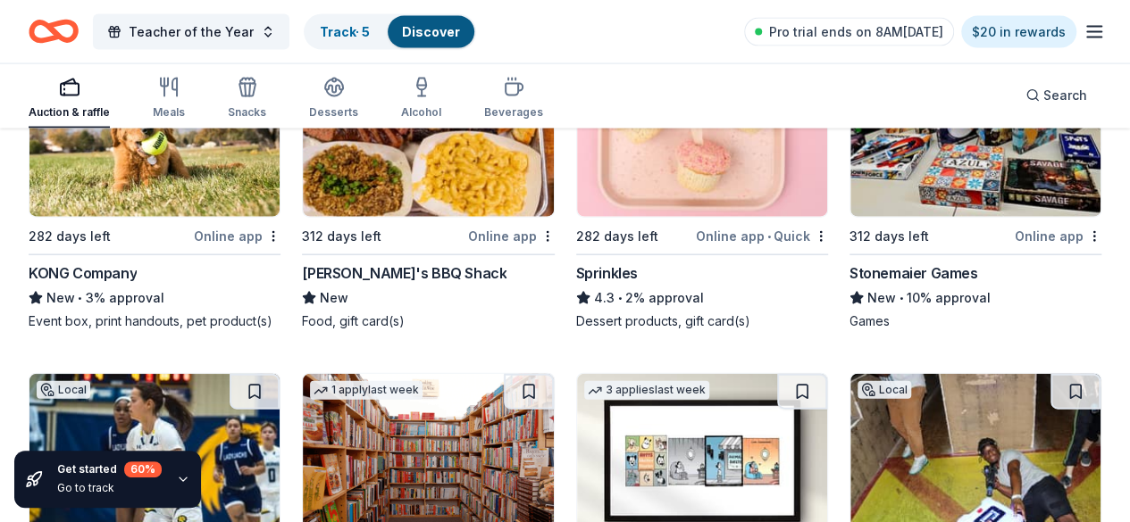
scroll to position [5348, 0]
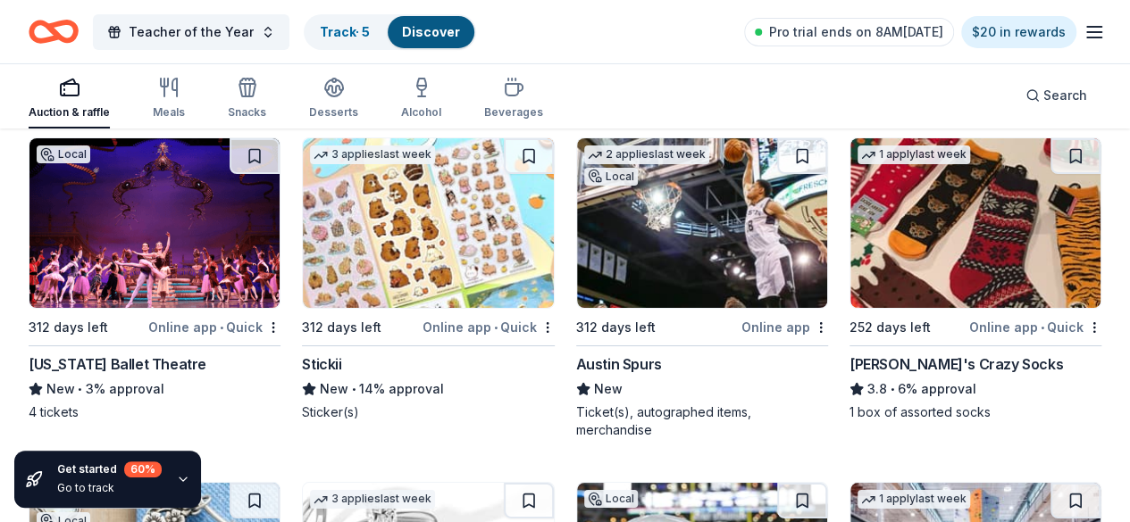
scroll to position [6419, 0]
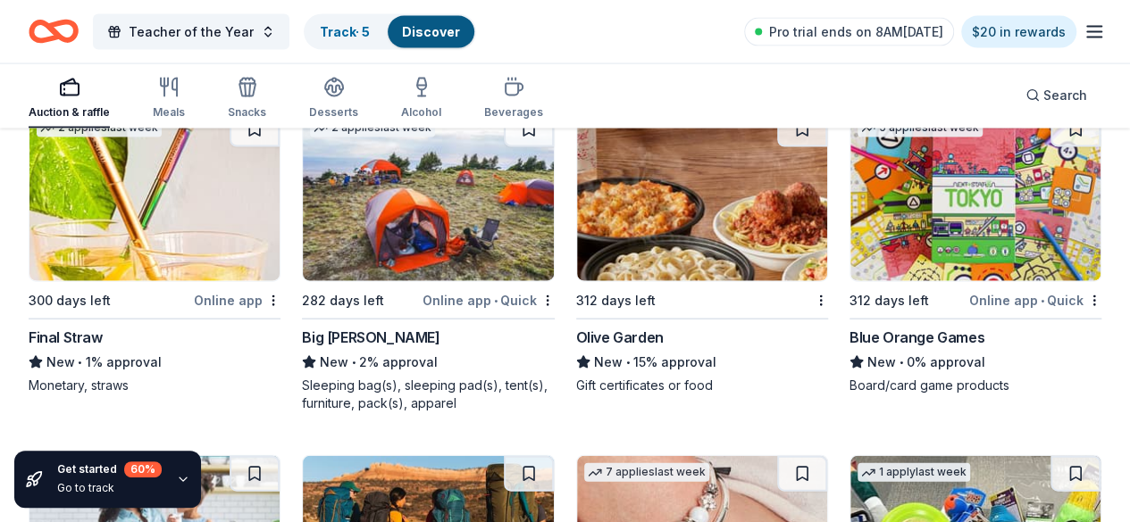
scroll to position [8682, 0]
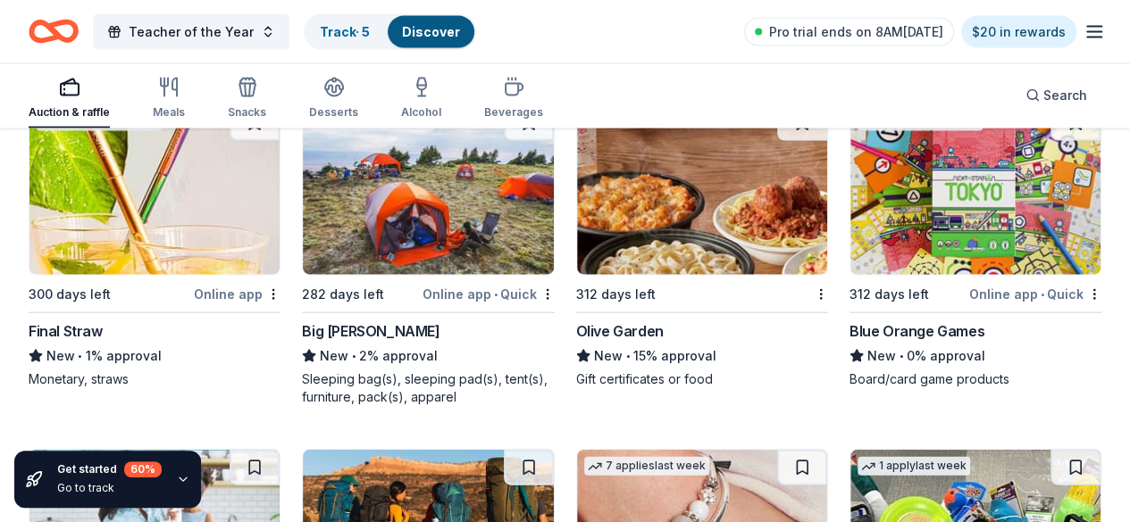
click at [88, 478] on div "Get started 60 %" at bounding box center [109, 470] width 104 height 16
click at [92, 487] on div "Go to track" at bounding box center [109, 488] width 104 height 14
click at [180, 480] on icon "button" at bounding box center [183, 479] width 14 height 14
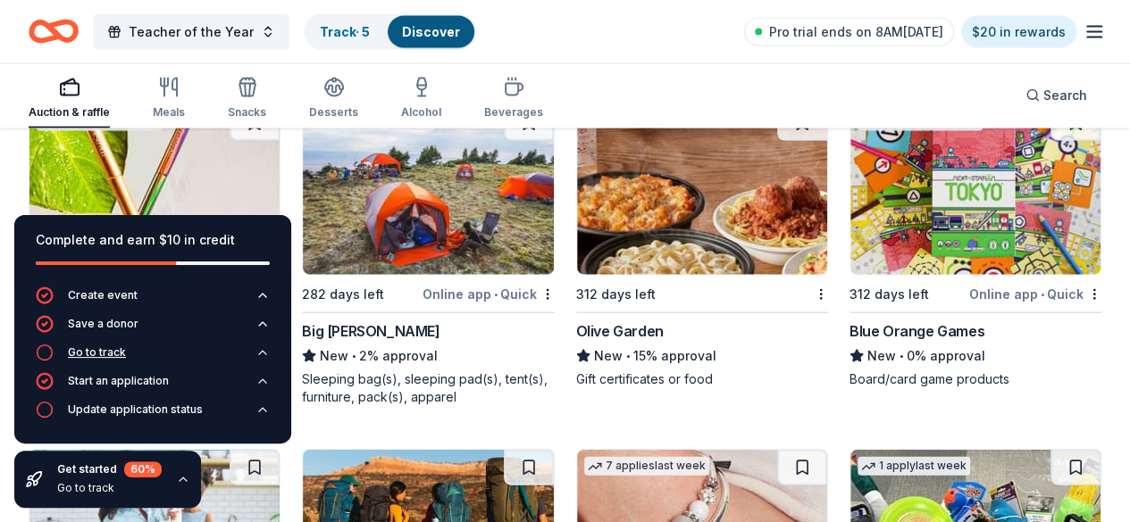
click at [104, 348] on div "Go to track" at bounding box center [97, 353] width 58 height 14
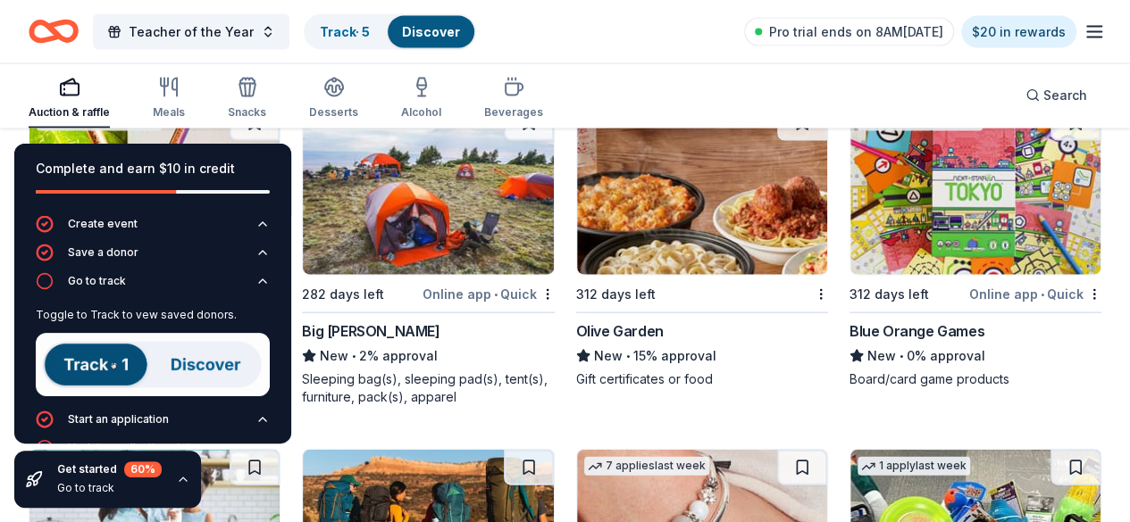
click at [102, 360] on img at bounding box center [153, 364] width 234 height 63
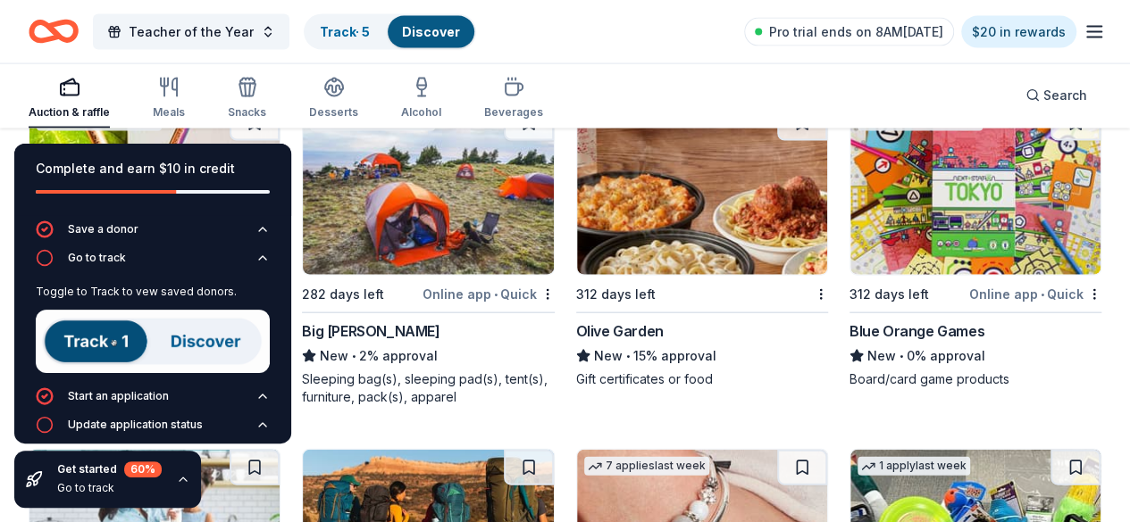
scroll to position [35, 0]
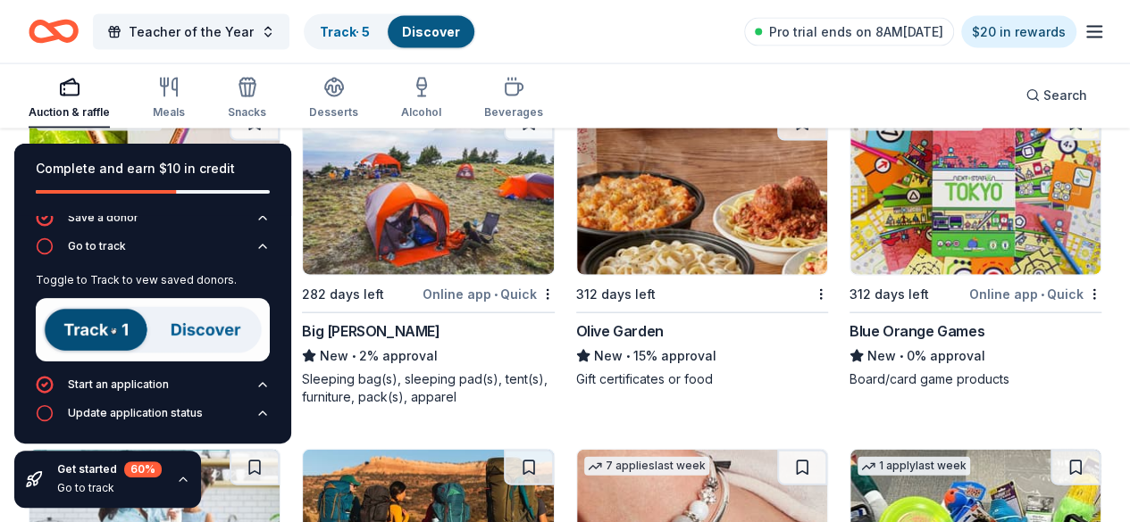
click at [190, 333] on img at bounding box center [153, 329] width 234 height 63
click at [102, 100] on div "Auction & raffle" at bounding box center [69, 98] width 81 height 43
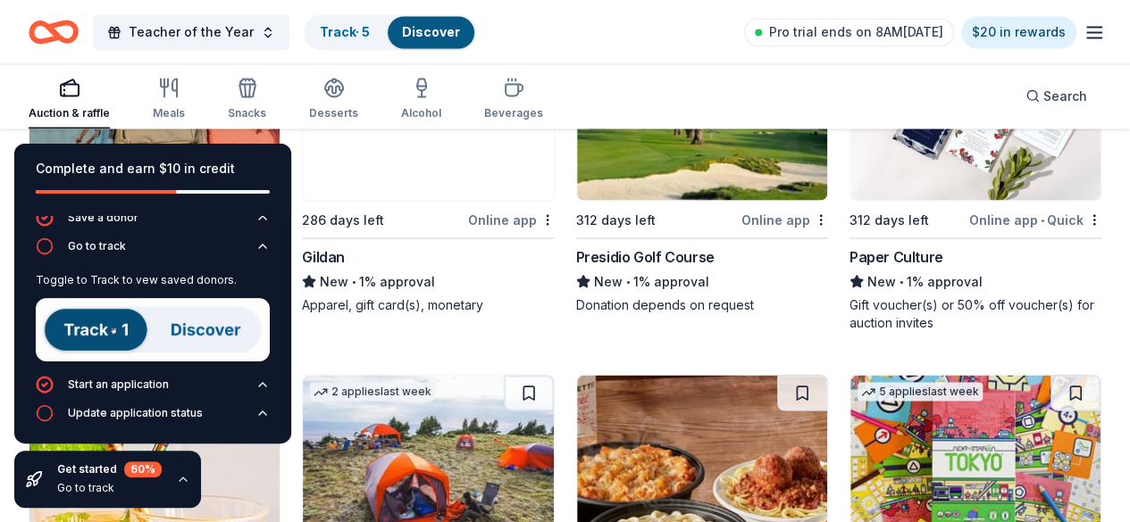
scroll to position [8146, 0]
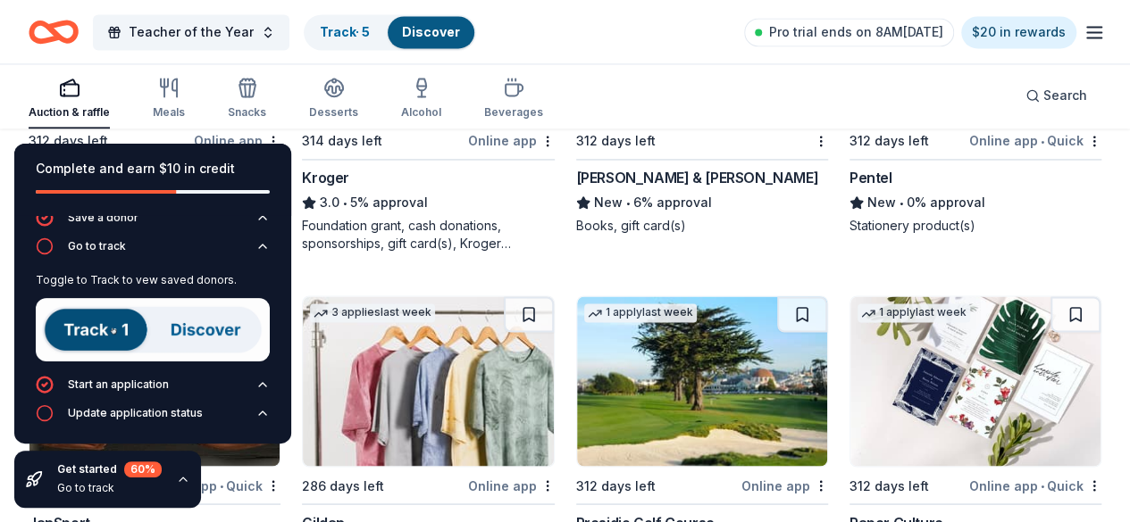
click at [180, 481] on icon "button" at bounding box center [183, 479] width 14 height 14
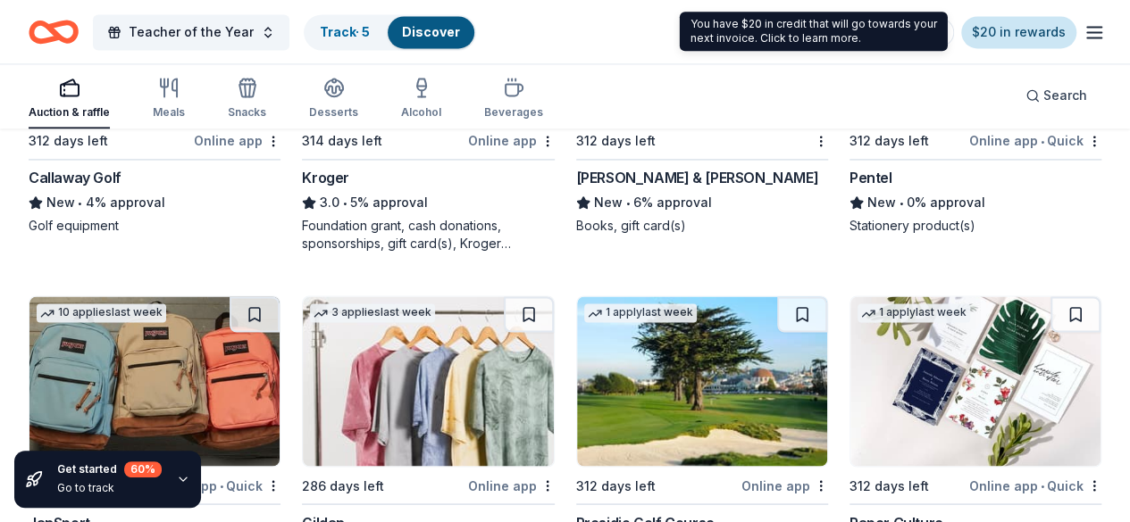
click at [1007, 32] on link "$20 in rewards" at bounding box center [1018, 32] width 115 height 32
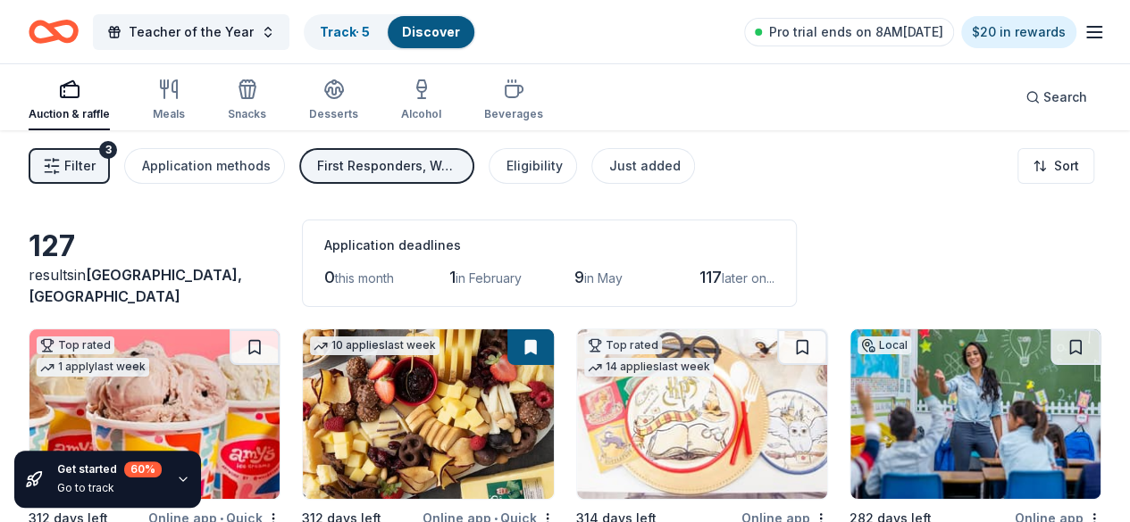
click at [722, 283] on span "later on..." at bounding box center [748, 278] width 53 height 15
click at [722, 276] on span "later on..." at bounding box center [748, 278] width 53 height 15
click at [638, 147] on div "Filter 3 Application methods First Responders, Wellness & Fitness, Poverty & Hu…" at bounding box center [565, 165] width 1130 height 71
click at [643, 169] on div "Just added" at bounding box center [644, 165] width 71 height 21
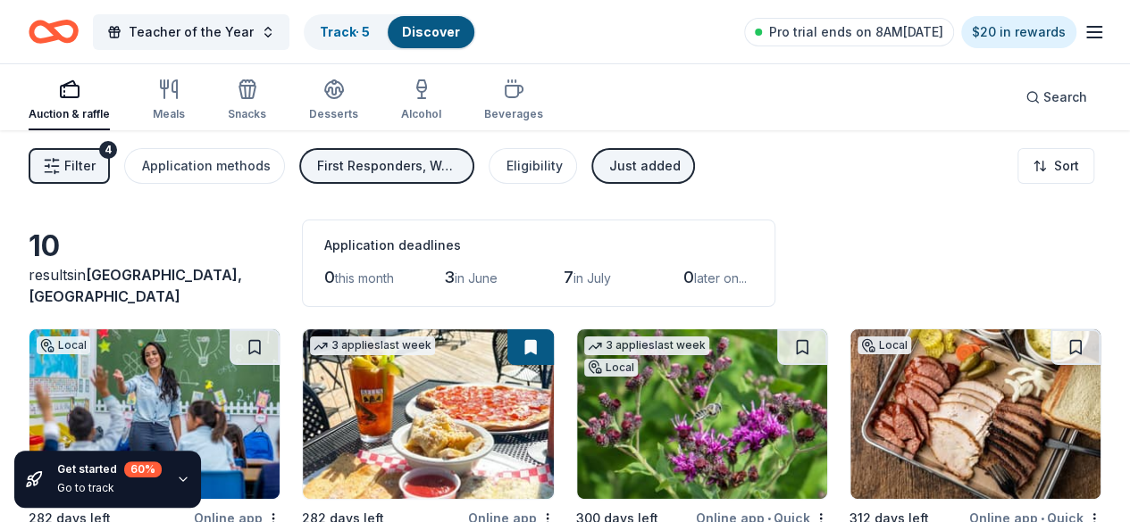
click at [63, 99] on div "button" at bounding box center [69, 89] width 81 height 21
click at [95, 171] on span "Filter" at bounding box center [79, 165] width 31 height 21
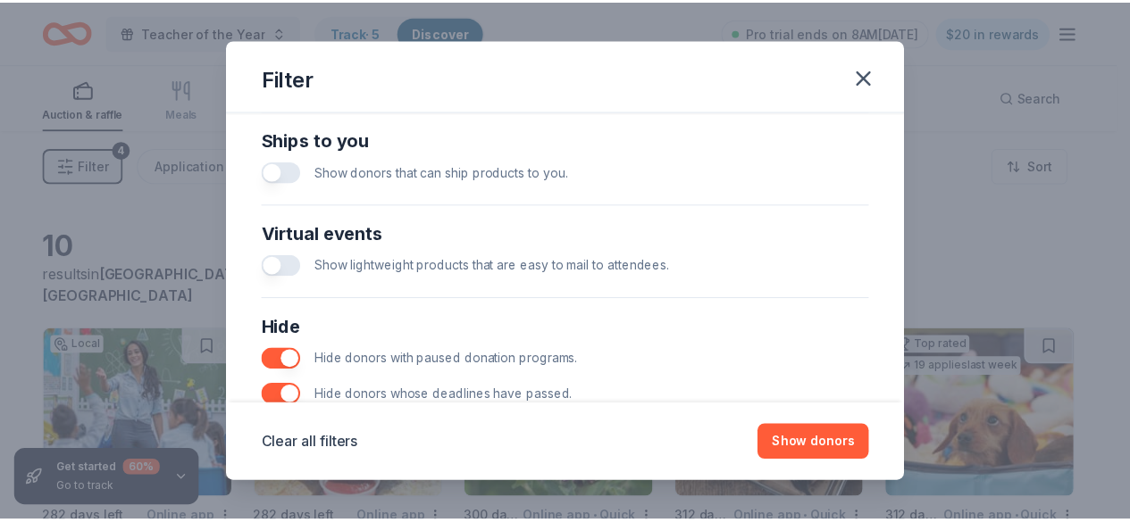
scroll to position [881, 0]
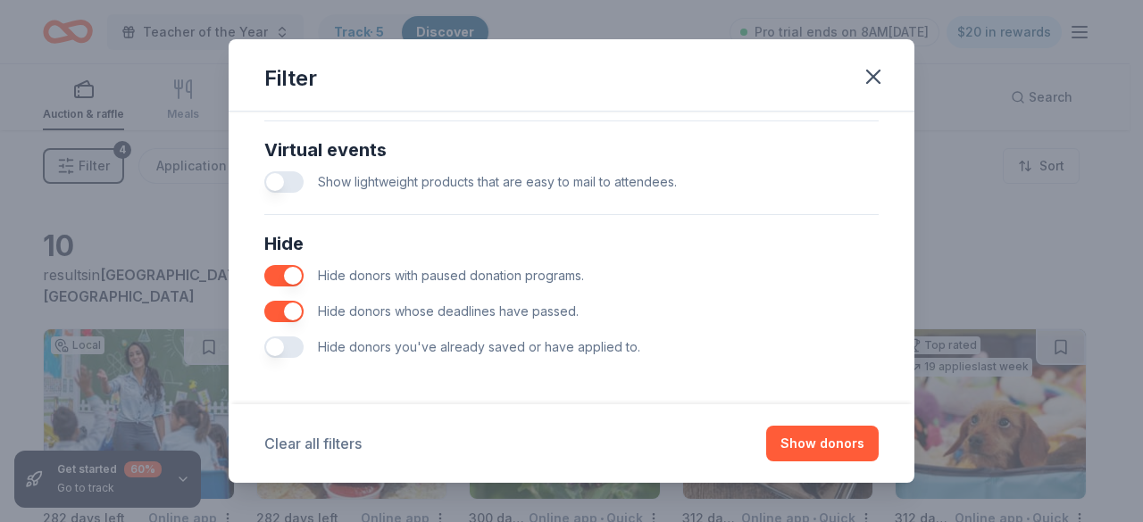
click at [332, 435] on button "Clear all filters" at bounding box center [312, 443] width 97 height 21
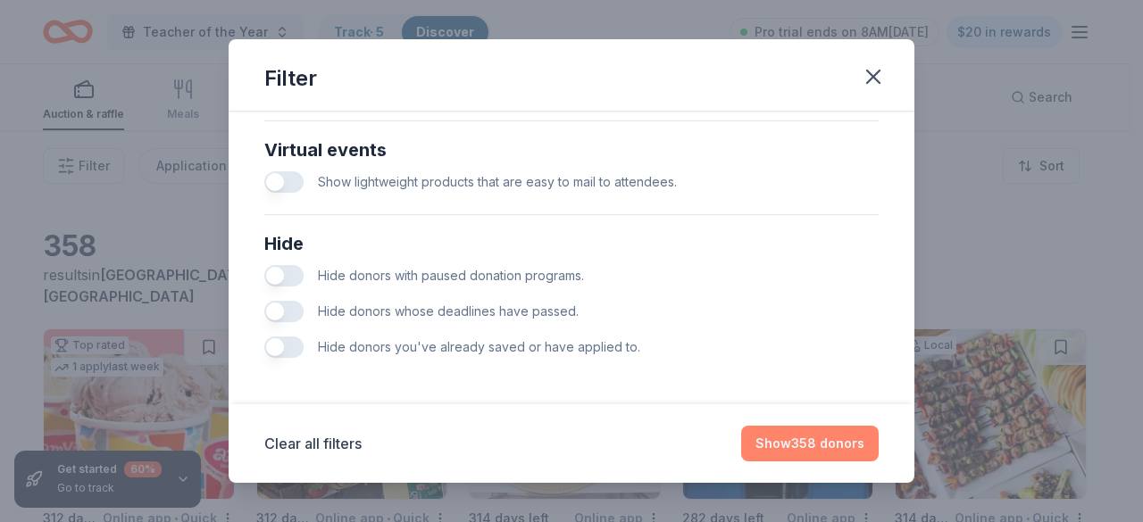
click at [803, 432] on button "Show 358 donors" at bounding box center [810, 444] width 138 height 36
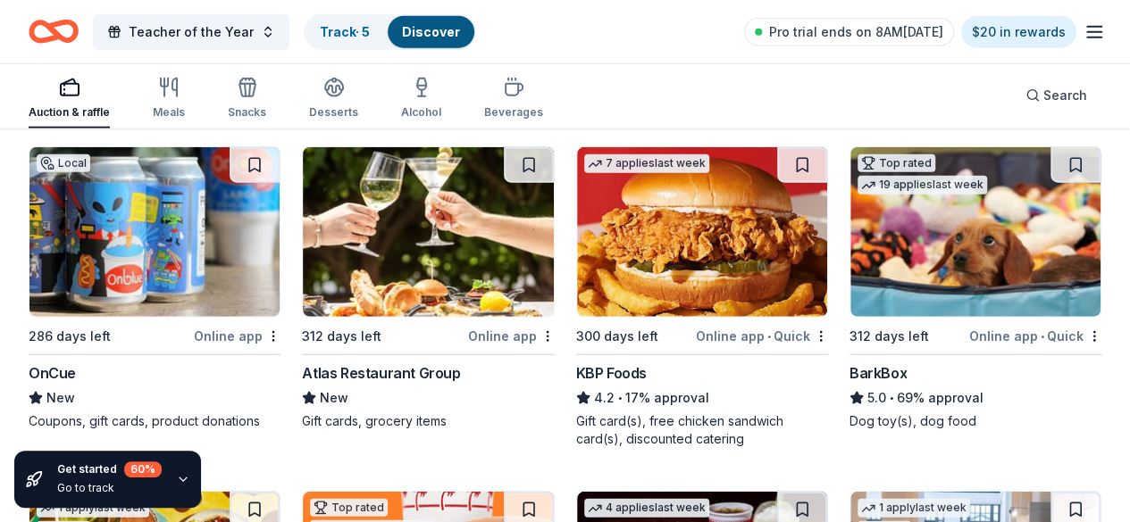
scroll to position [2322, 0]
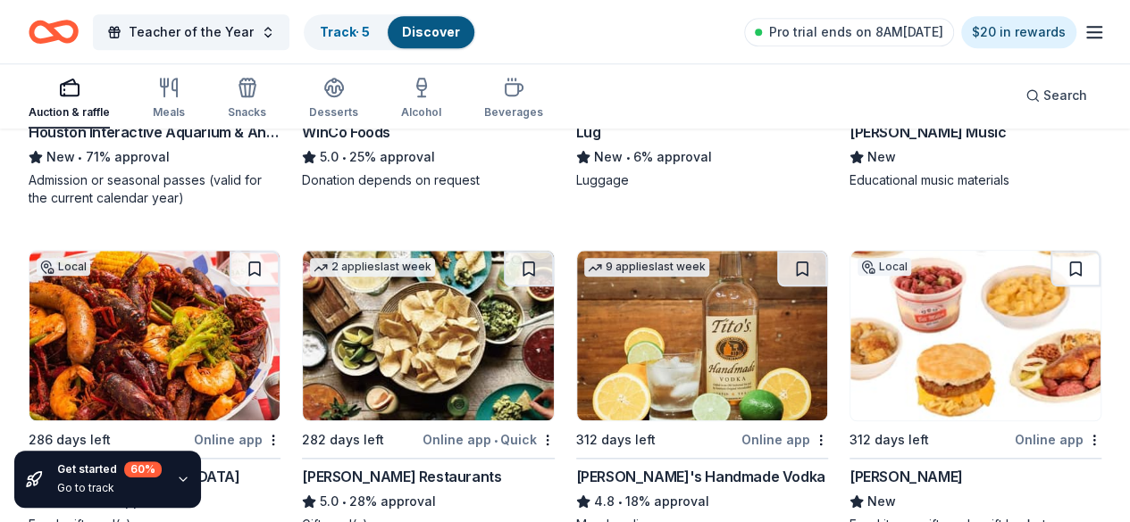
scroll to position [4287, 0]
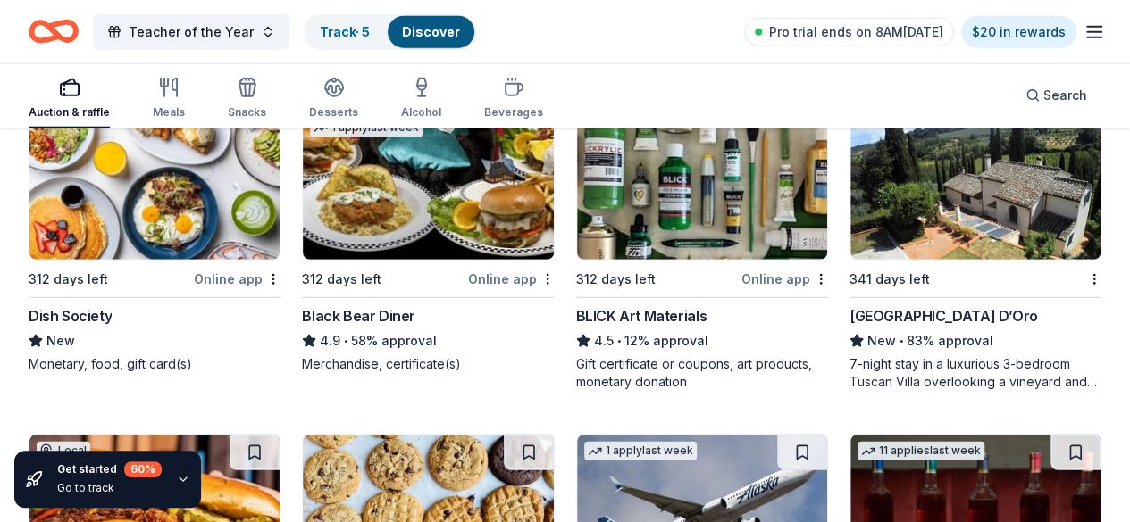
scroll to position [5692, 0]
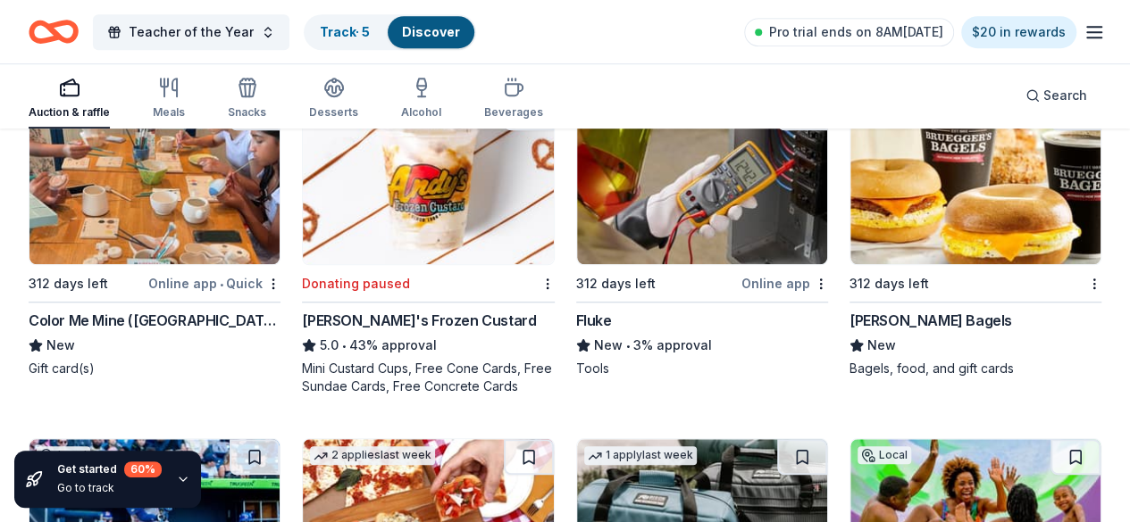
scroll to position [7375, 0]
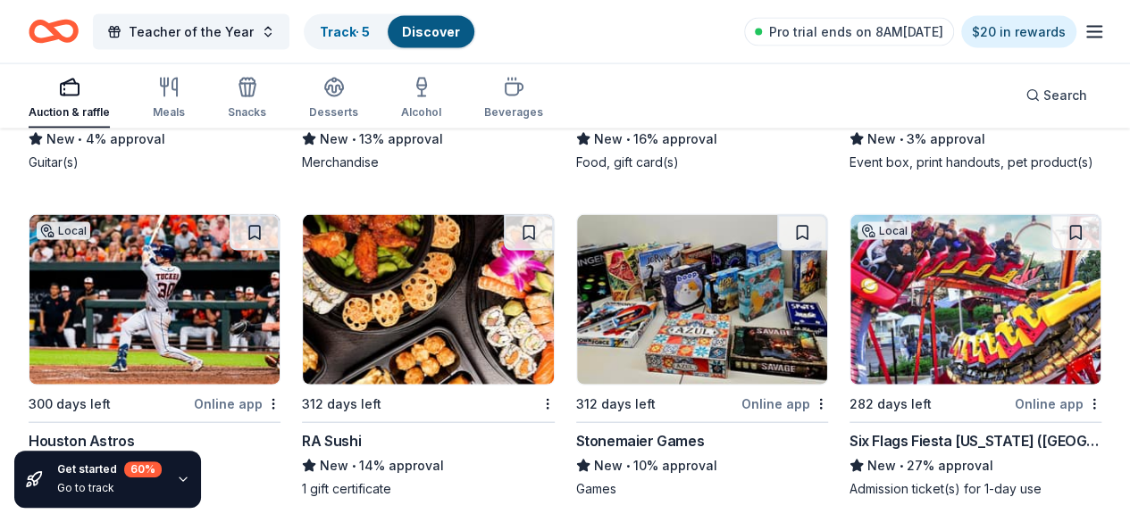
scroll to position [8715, 0]
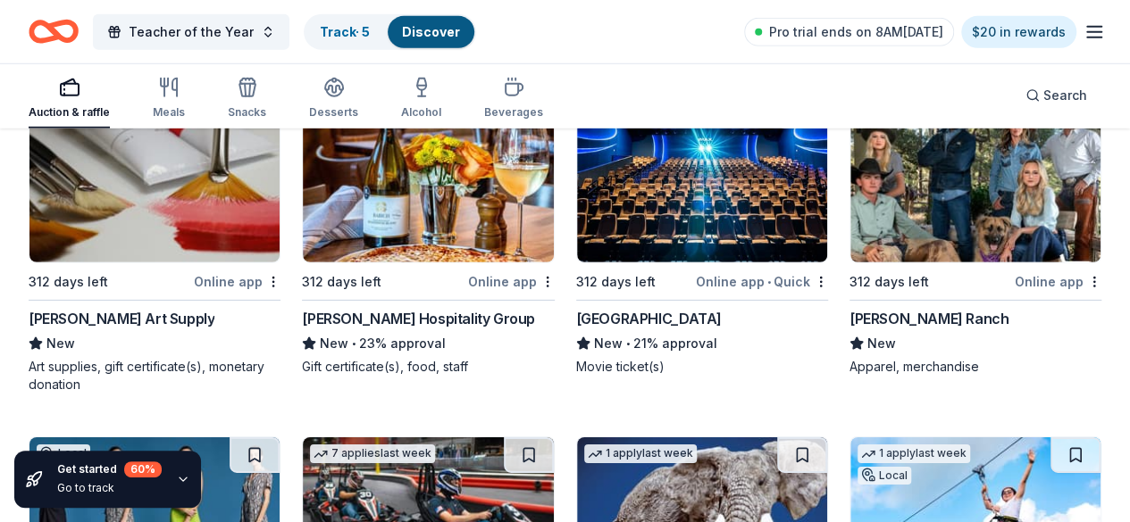
scroll to position [9429, 0]
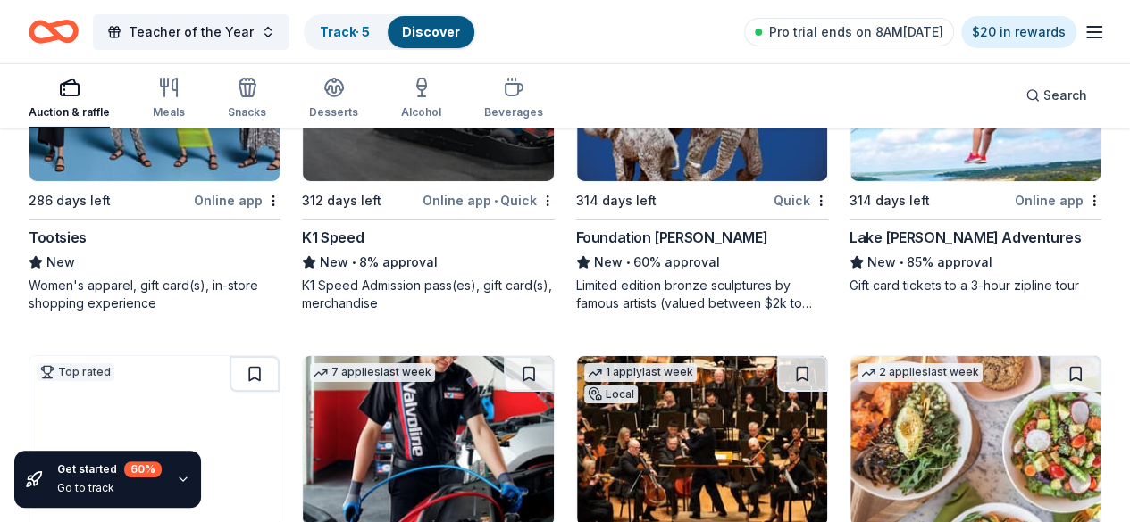
scroll to position [9786, 0]
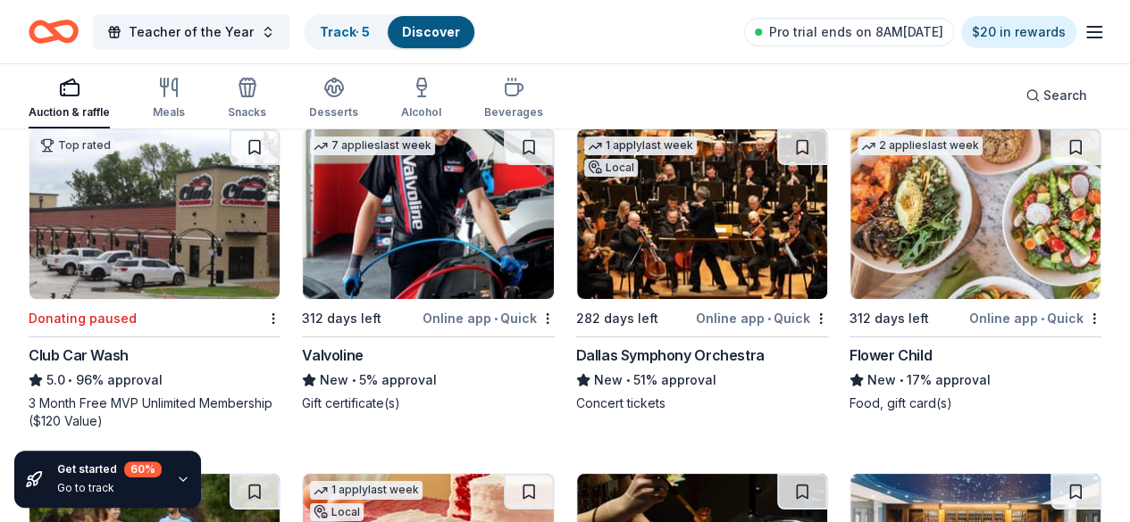
scroll to position [10143, 0]
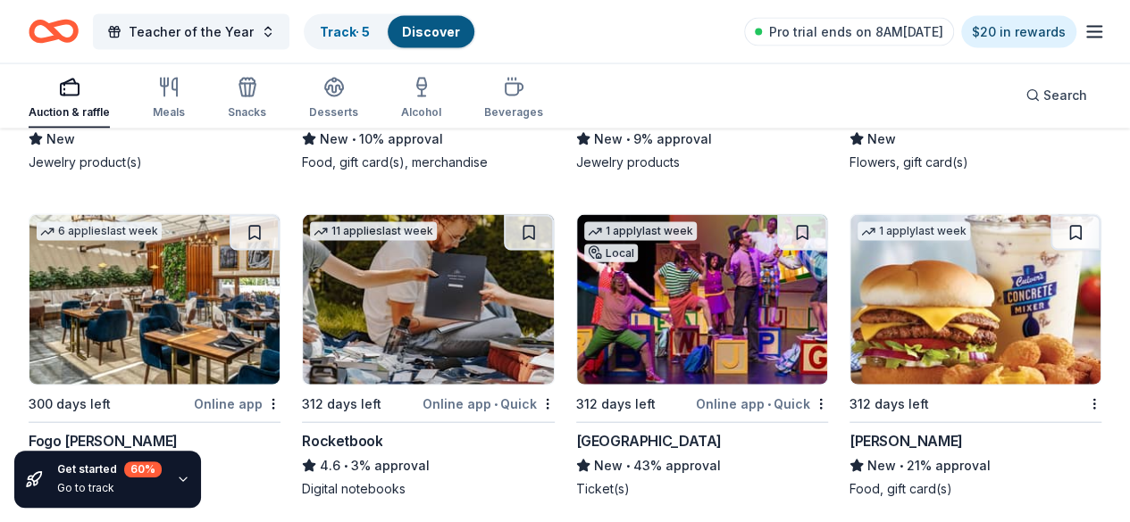
scroll to position [11930, 0]
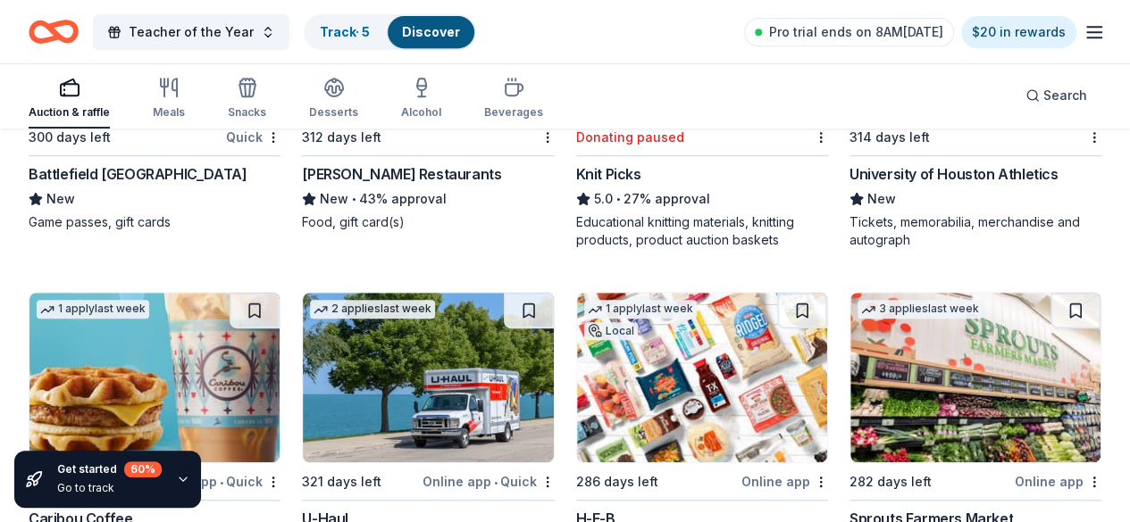
scroll to position [13984, 0]
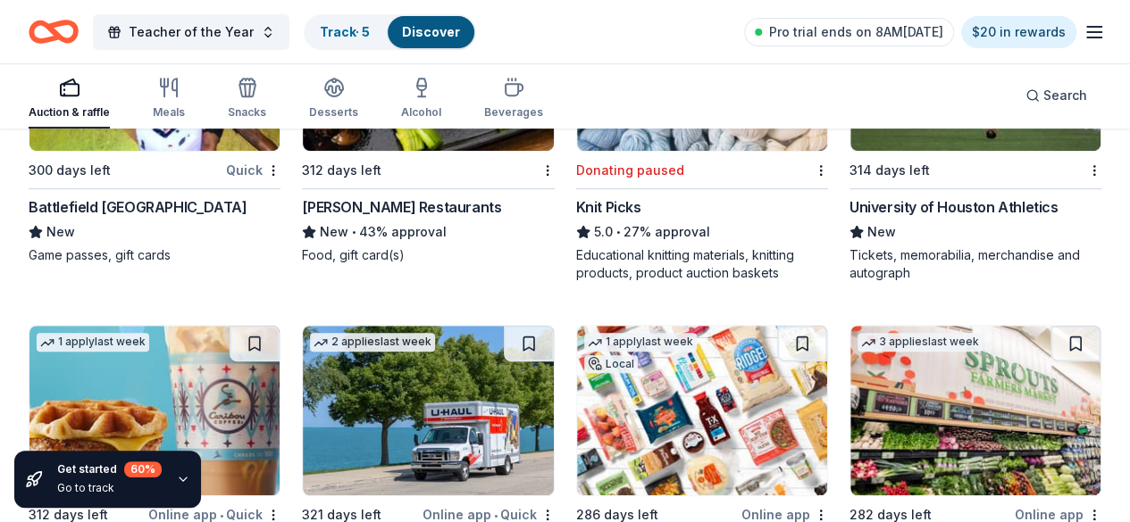
scroll to position [13894, 0]
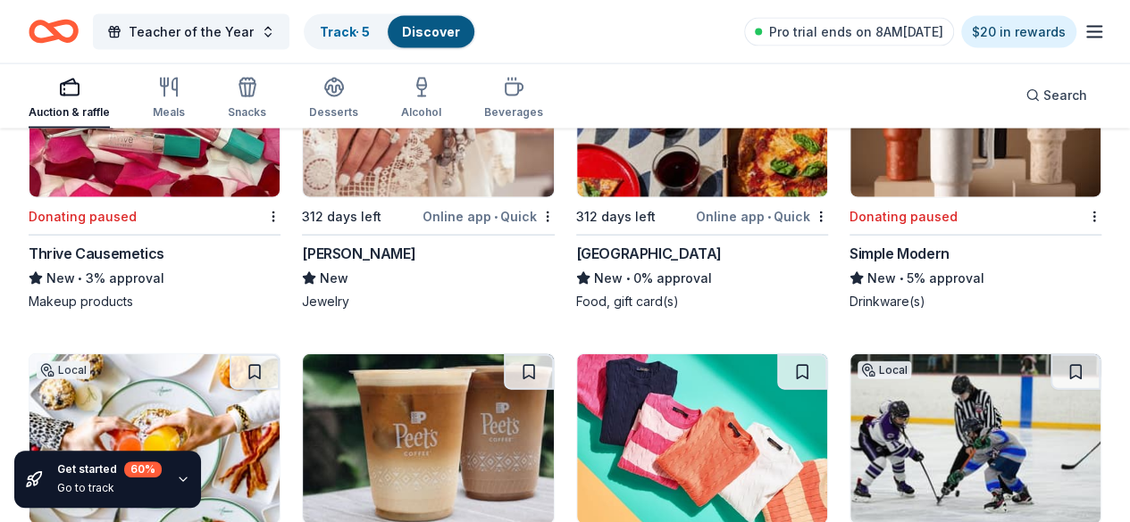
scroll to position [15591, 0]
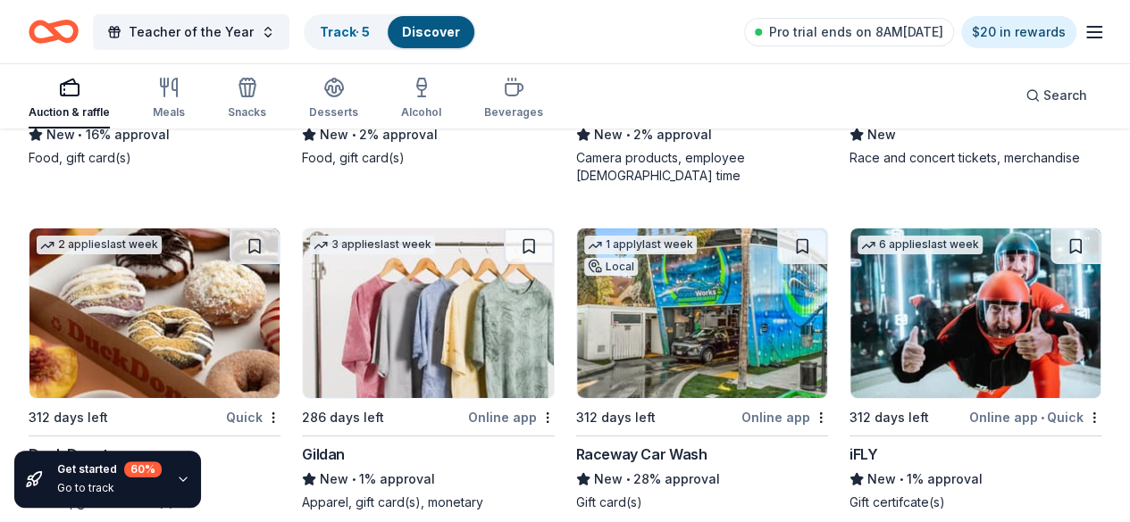
scroll to position [20146, 0]
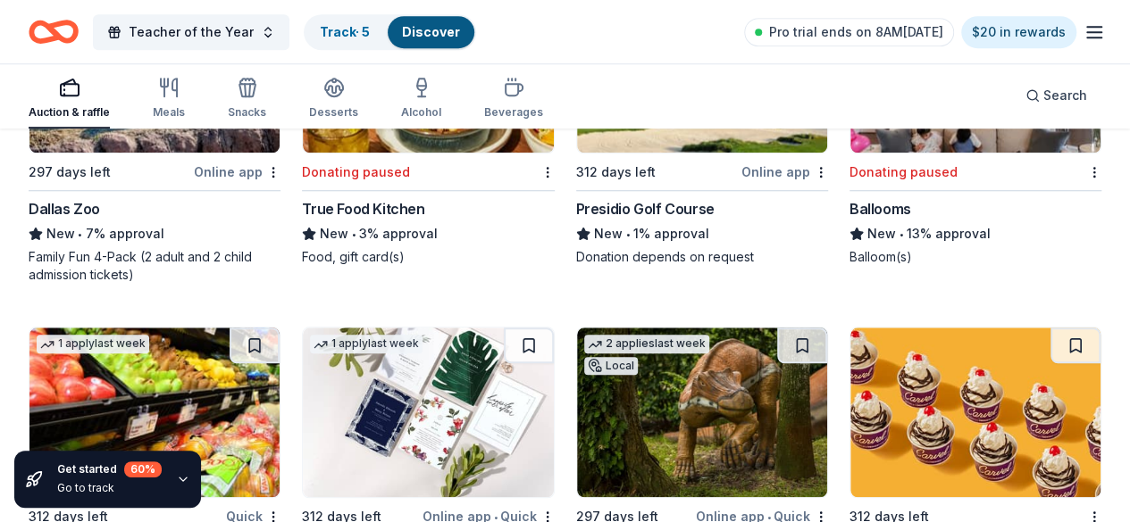
scroll to position [21125, 0]
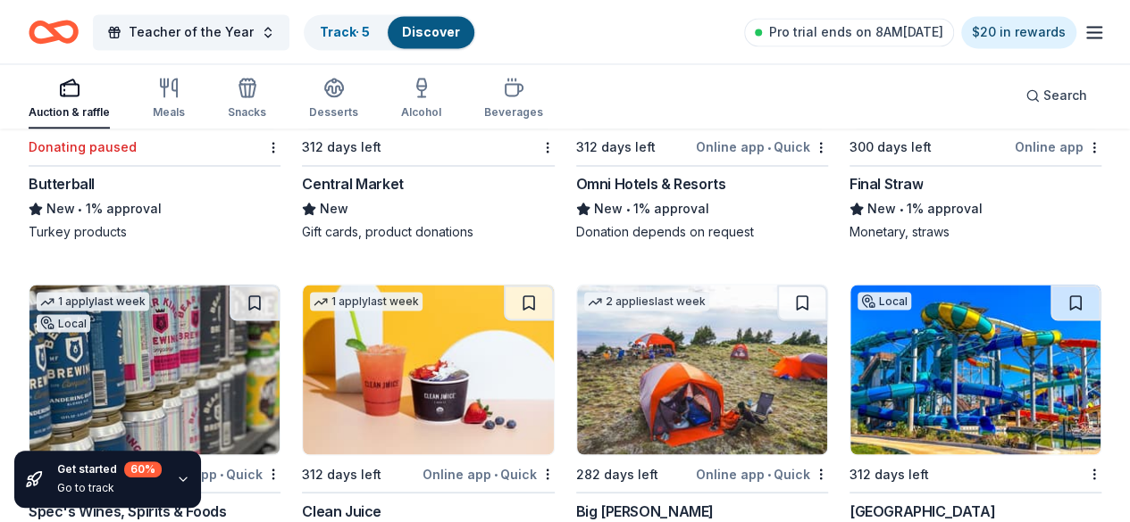
scroll to position [21839, 0]
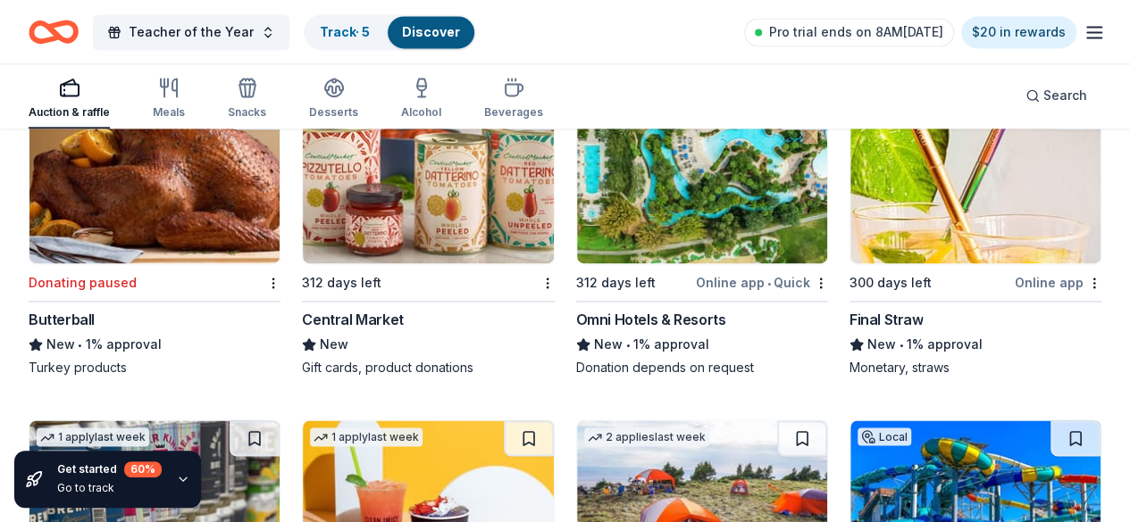
scroll to position [21078, 0]
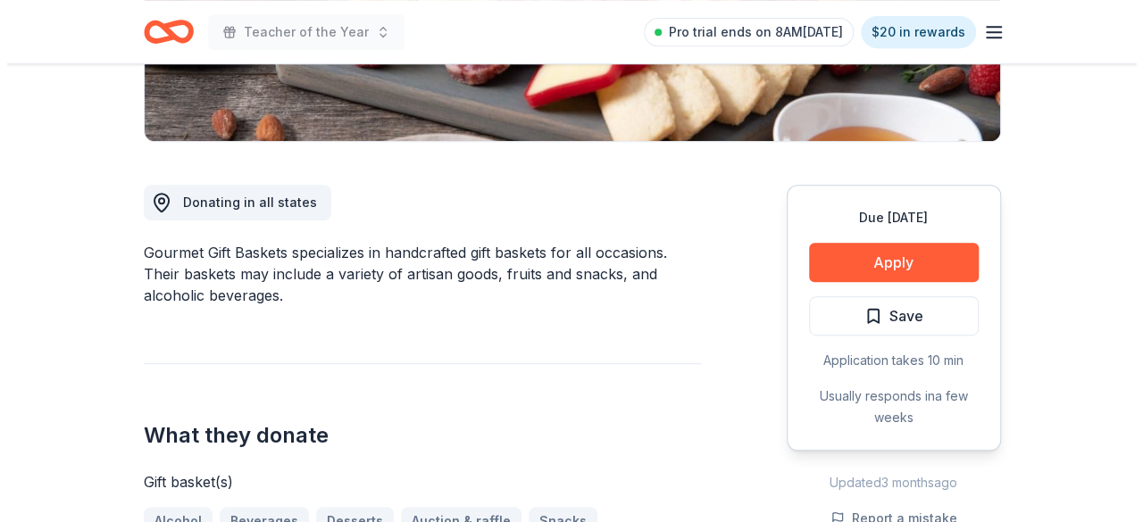
scroll to position [447, 0]
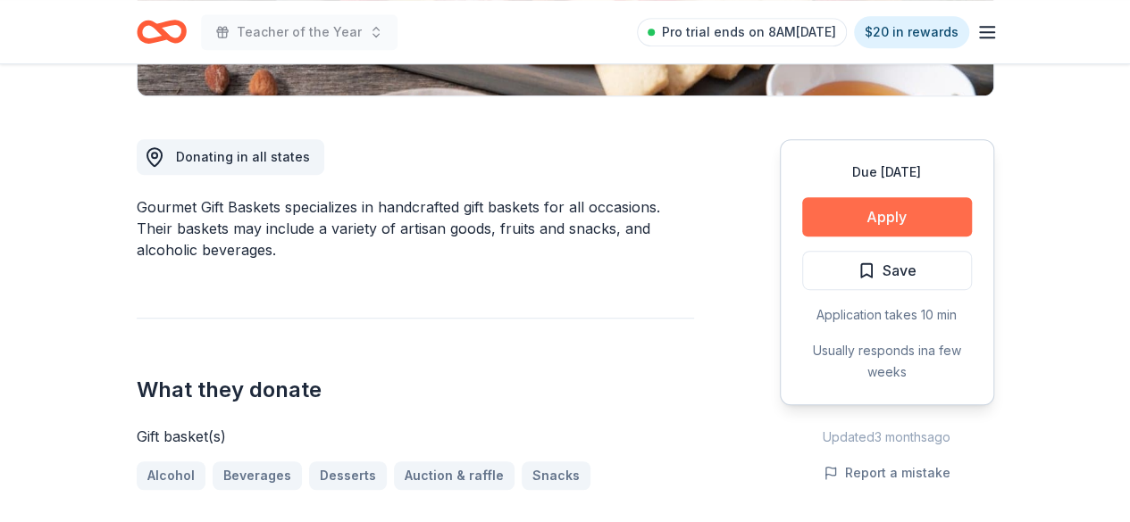
click at [925, 218] on button "Apply" at bounding box center [887, 216] width 170 height 39
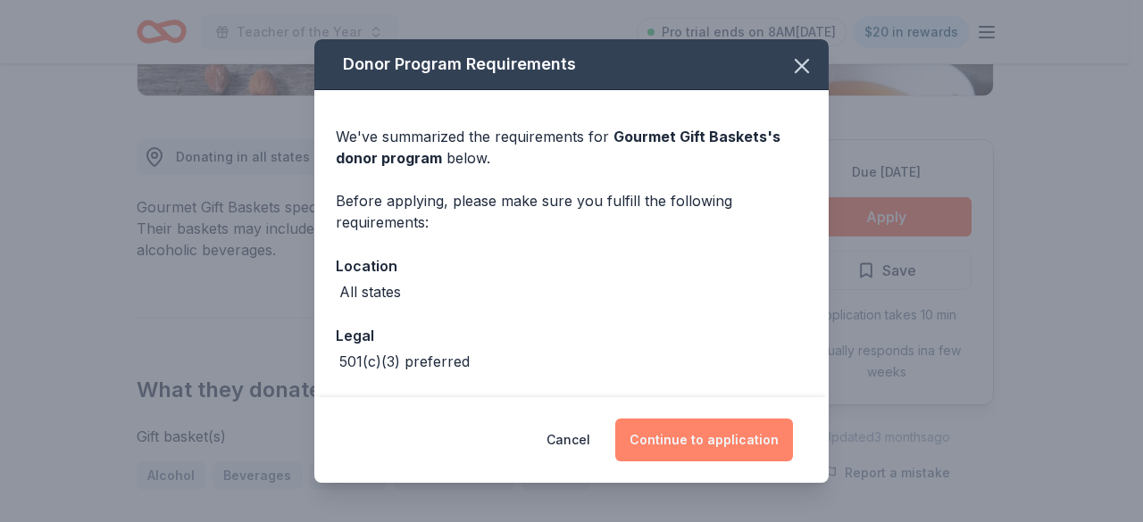
click at [691, 443] on button "Continue to application" at bounding box center [704, 440] width 178 height 43
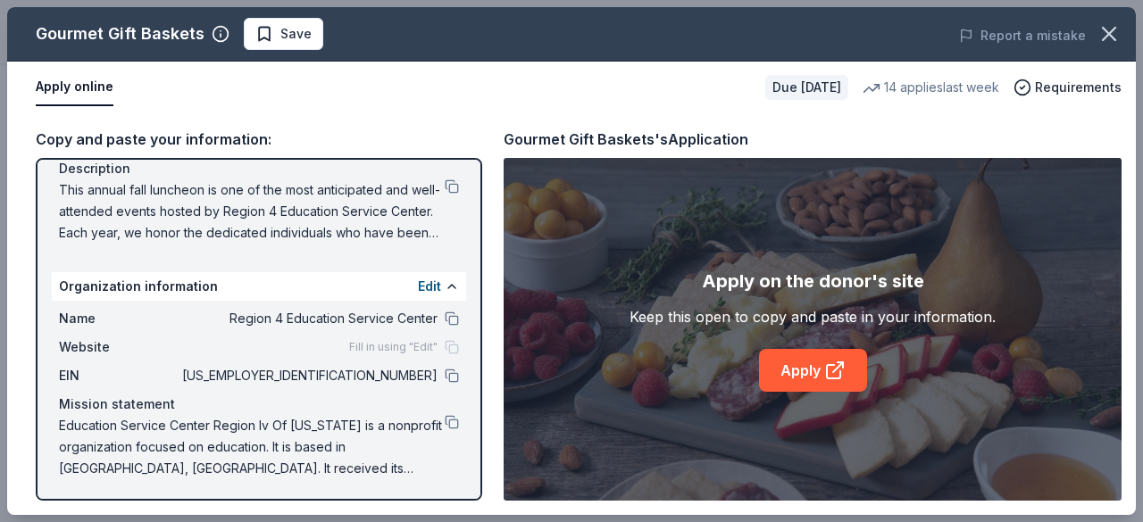
scroll to position [189, 0]
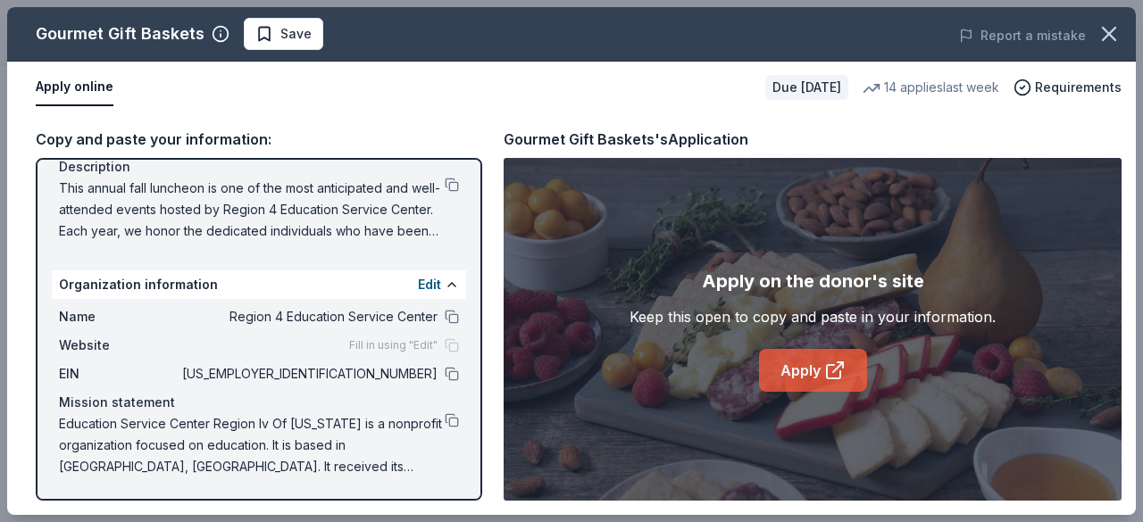
click at [819, 374] on link "Apply" at bounding box center [813, 370] width 108 height 43
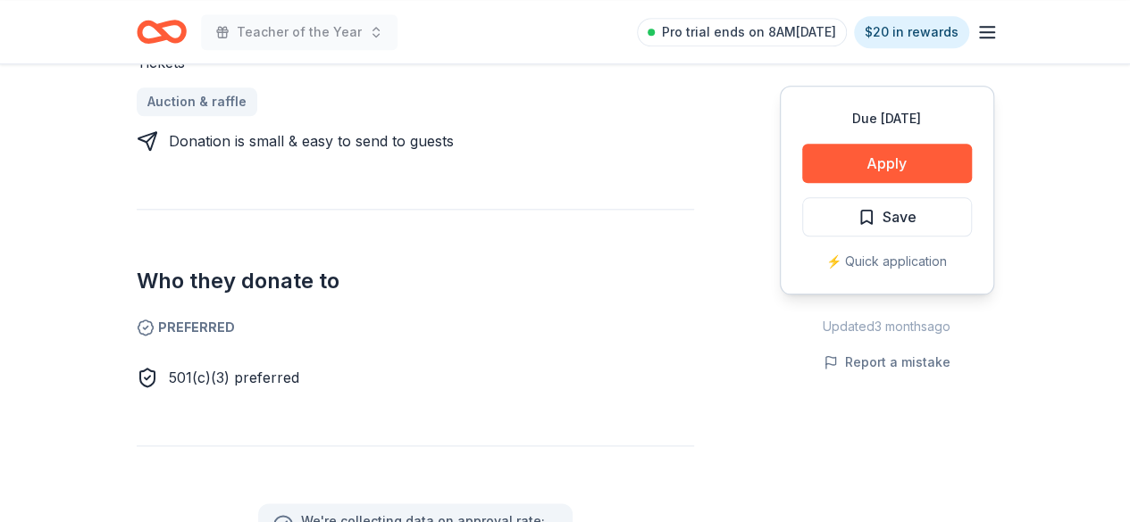
scroll to position [893, 0]
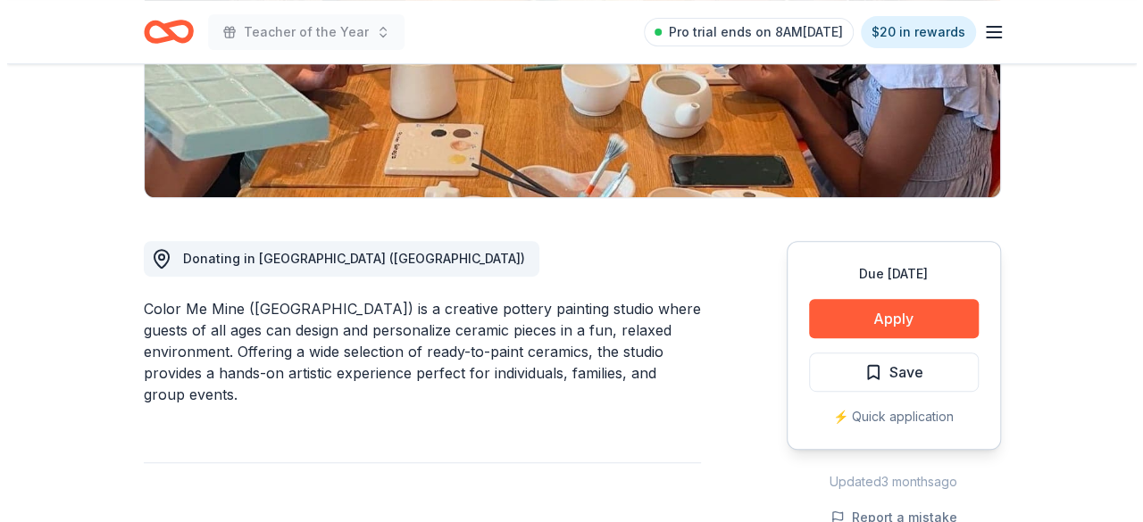
scroll to position [357, 0]
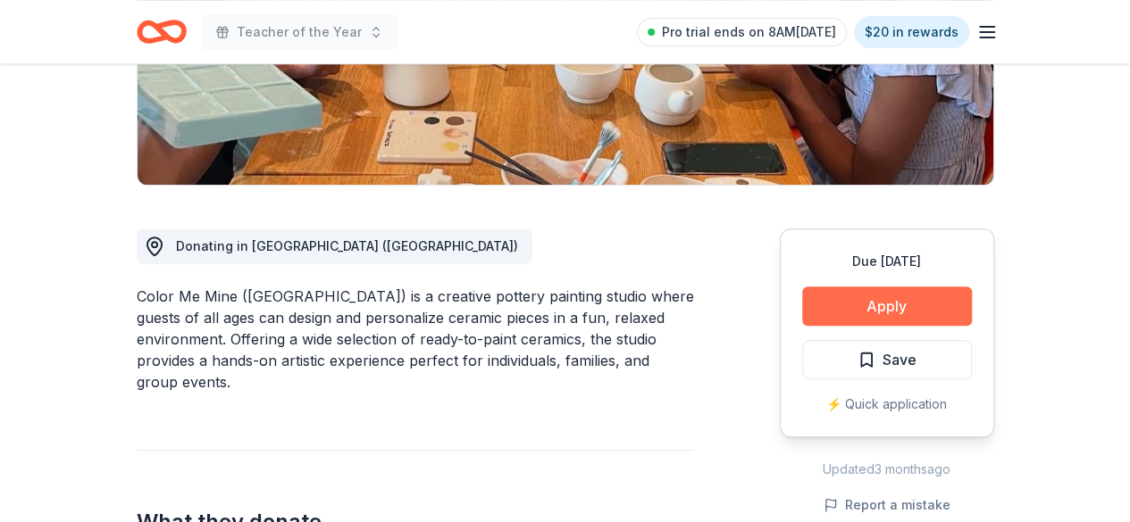
click at [838, 310] on button "Apply" at bounding box center [887, 306] width 170 height 39
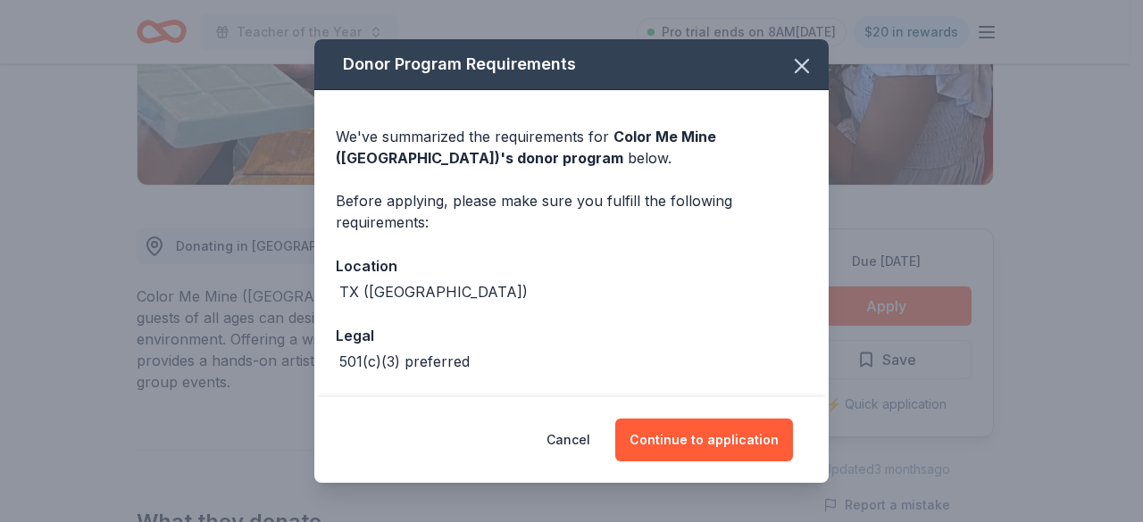
click at [712, 413] on div "Cancel Continue to application" at bounding box center [571, 440] width 514 height 86
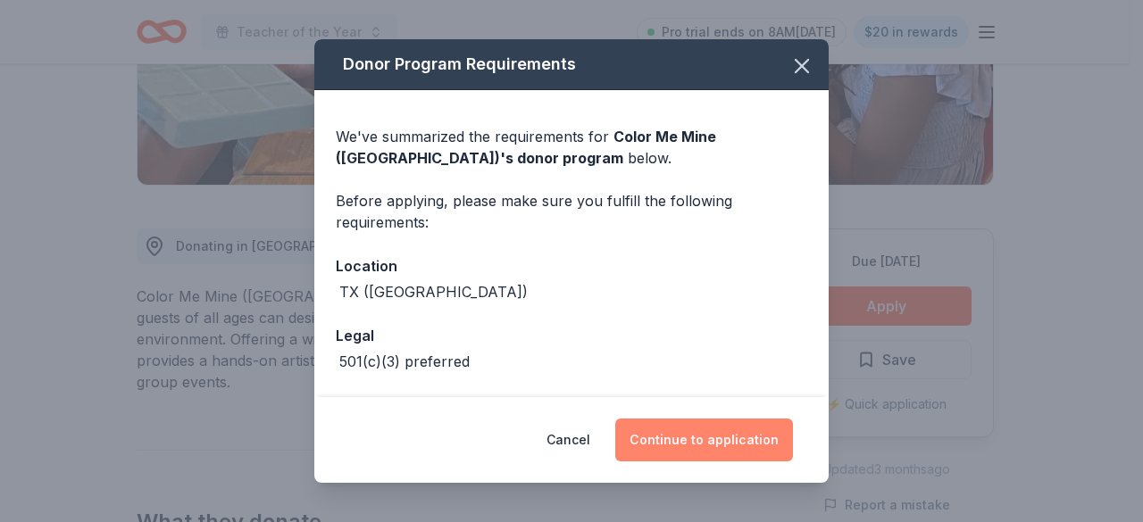
click at [713, 437] on button "Continue to application" at bounding box center [704, 440] width 178 height 43
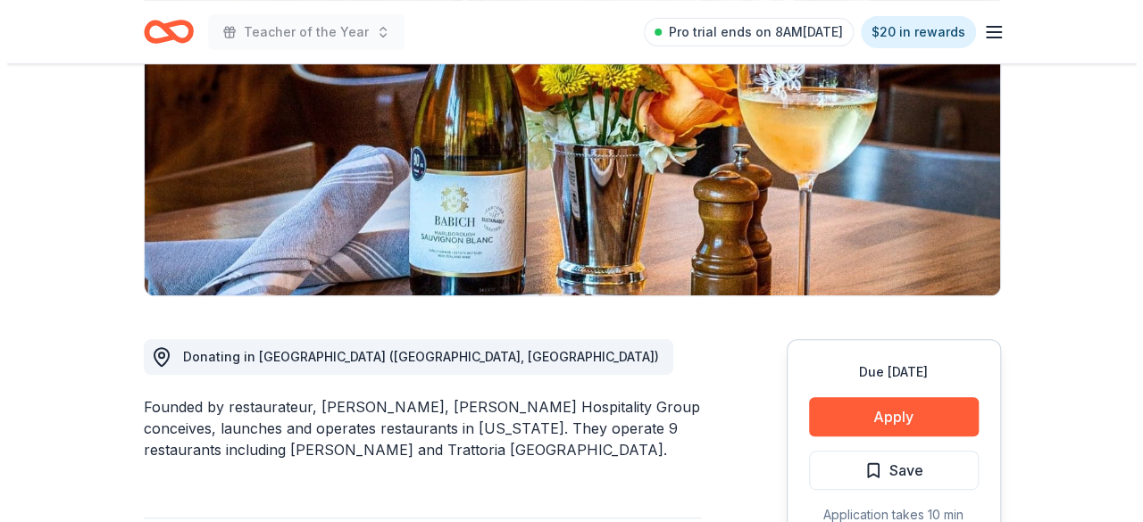
scroll to position [268, 0]
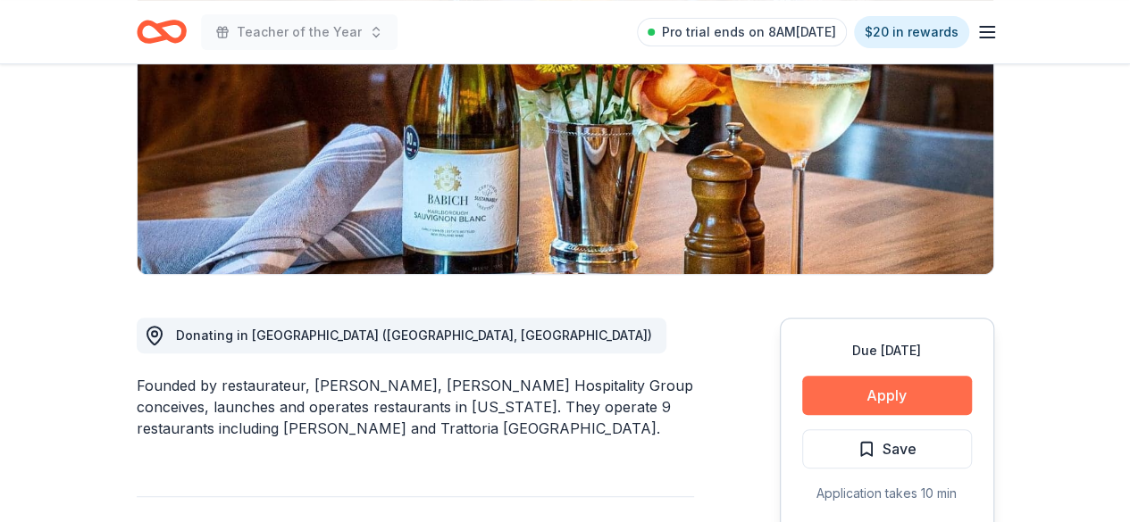
click at [919, 392] on button "Apply" at bounding box center [887, 395] width 170 height 39
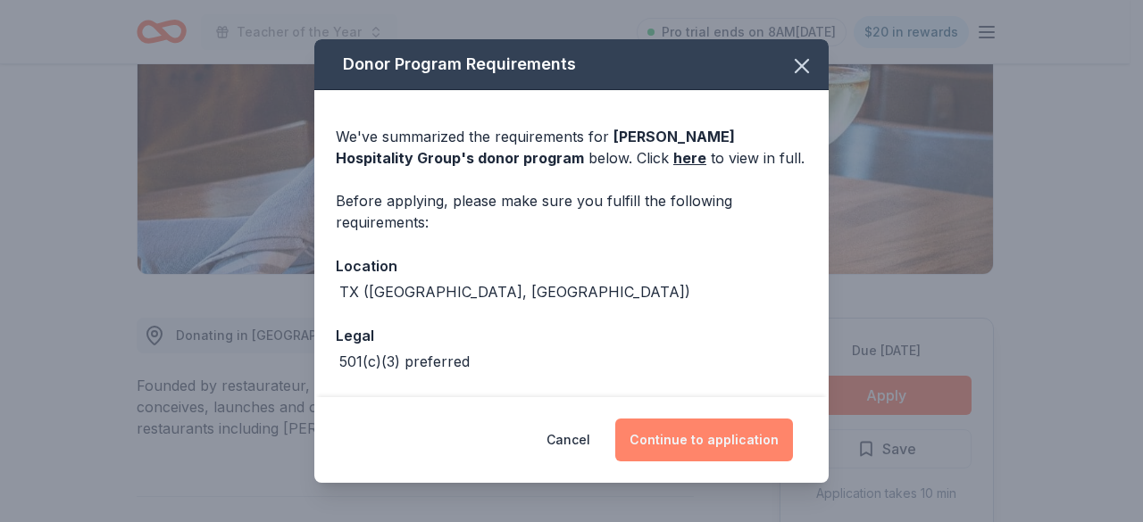
click at [744, 446] on button "Continue to application" at bounding box center [704, 440] width 178 height 43
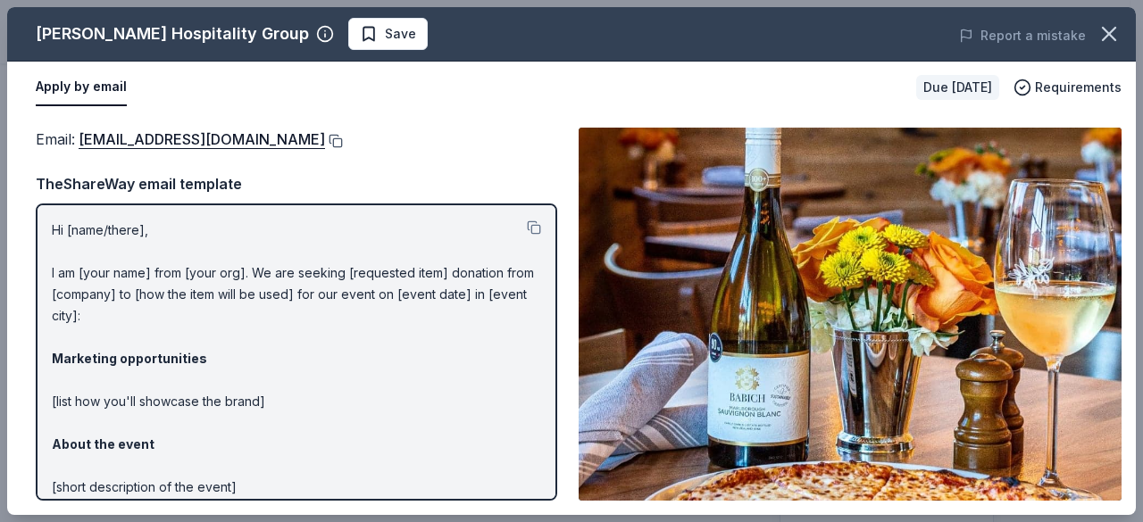
click at [325, 138] on button at bounding box center [334, 141] width 18 height 14
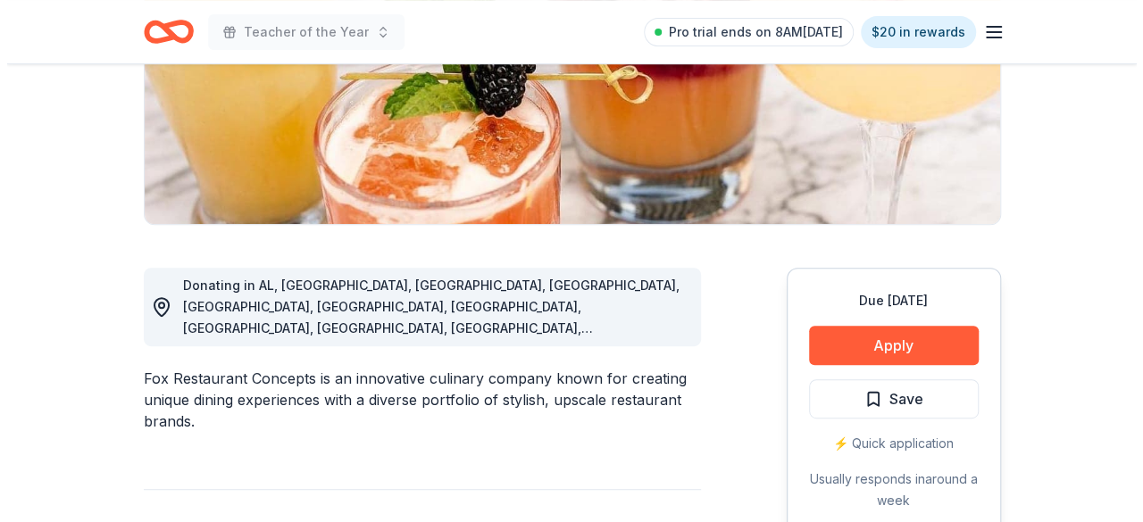
scroll to position [357, 0]
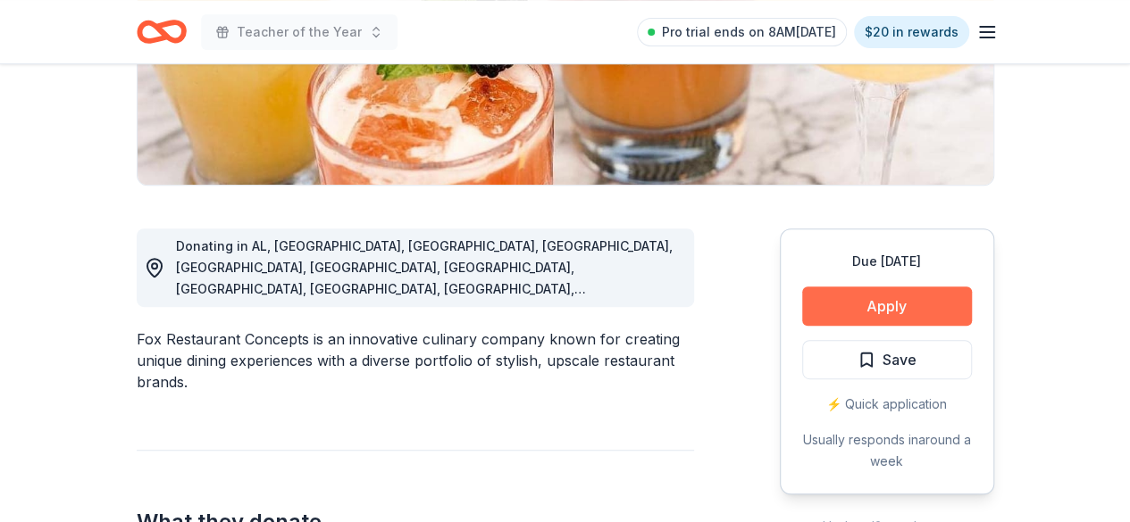
click at [877, 298] on button "Apply" at bounding box center [887, 306] width 170 height 39
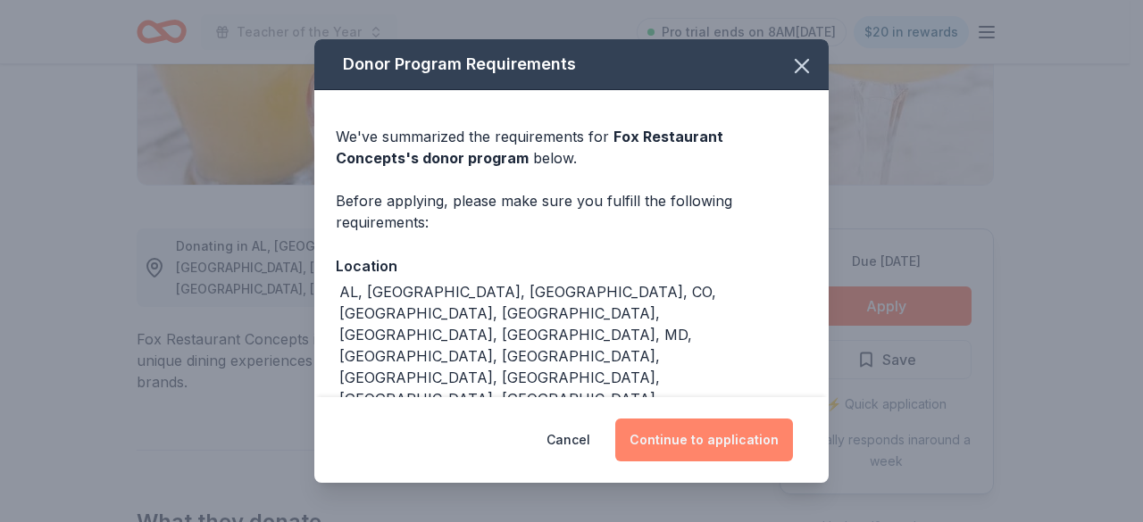
click at [737, 426] on button "Continue to application" at bounding box center [704, 440] width 178 height 43
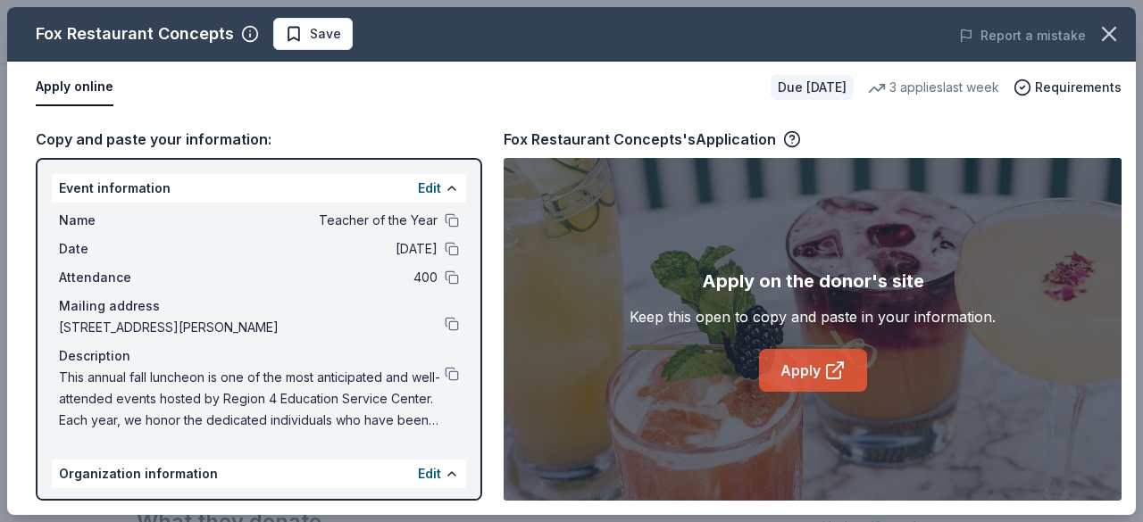
click at [821, 372] on link "Apply" at bounding box center [813, 370] width 108 height 43
click at [831, 367] on icon at bounding box center [834, 370] width 21 height 21
click at [835, 370] on icon at bounding box center [838, 368] width 10 height 10
click at [804, 372] on link "Apply" at bounding box center [813, 370] width 108 height 43
click at [800, 380] on link "Apply" at bounding box center [813, 370] width 108 height 43
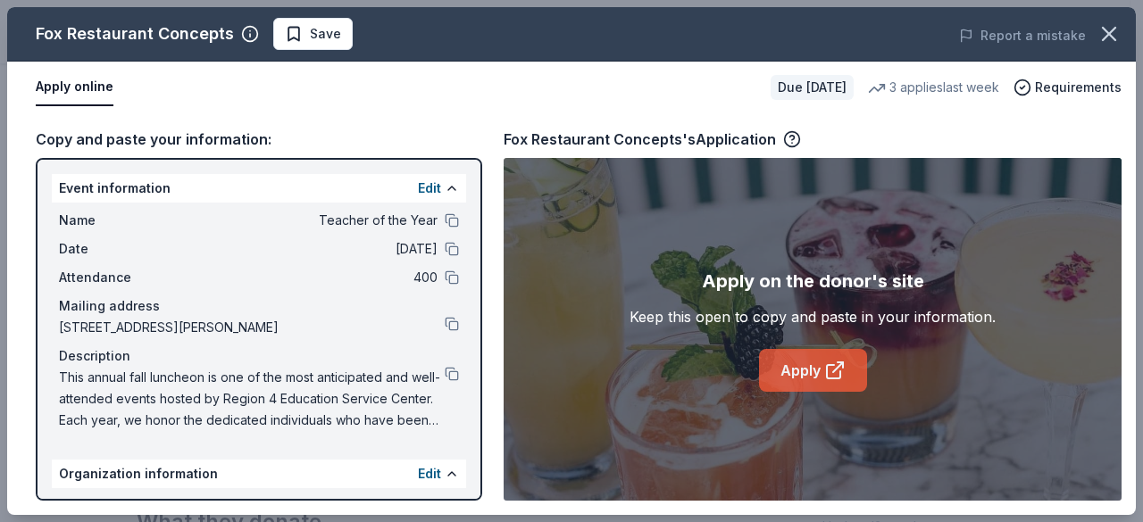
click at [821, 367] on link "Apply" at bounding box center [813, 370] width 108 height 43
click at [838, 357] on link "Apply" at bounding box center [813, 370] width 108 height 43
click at [818, 378] on link "Apply" at bounding box center [813, 370] width 108 height 43
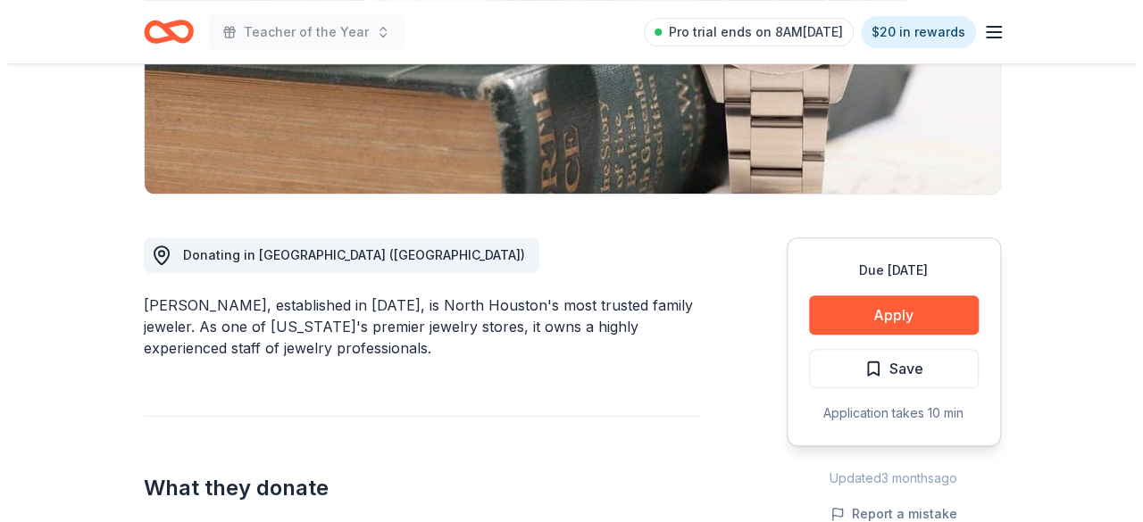
scroll to position [357, 0]
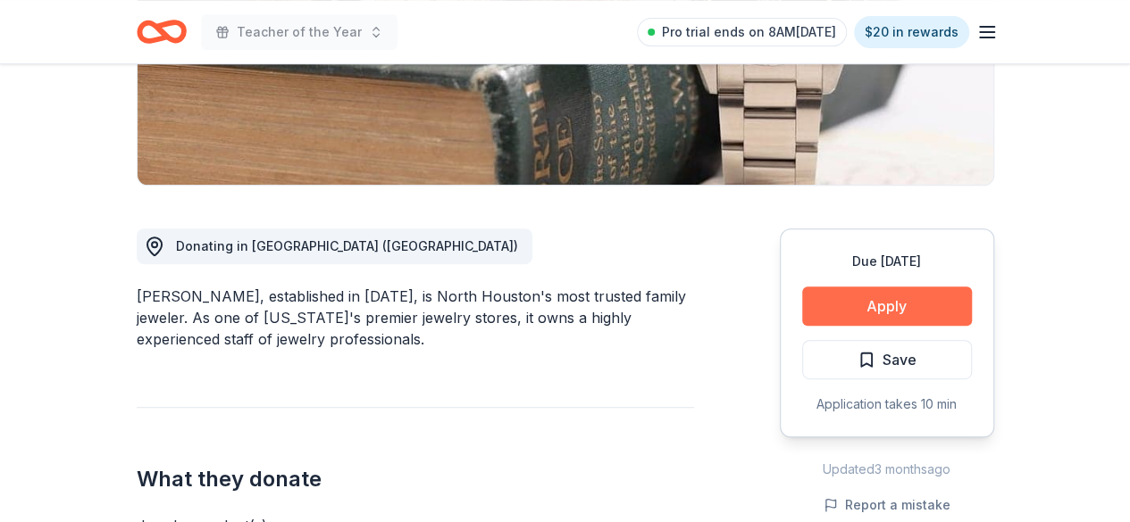
click at [890, 296] on button "Apply" at bounding box center [887, 306] width 170 height 39
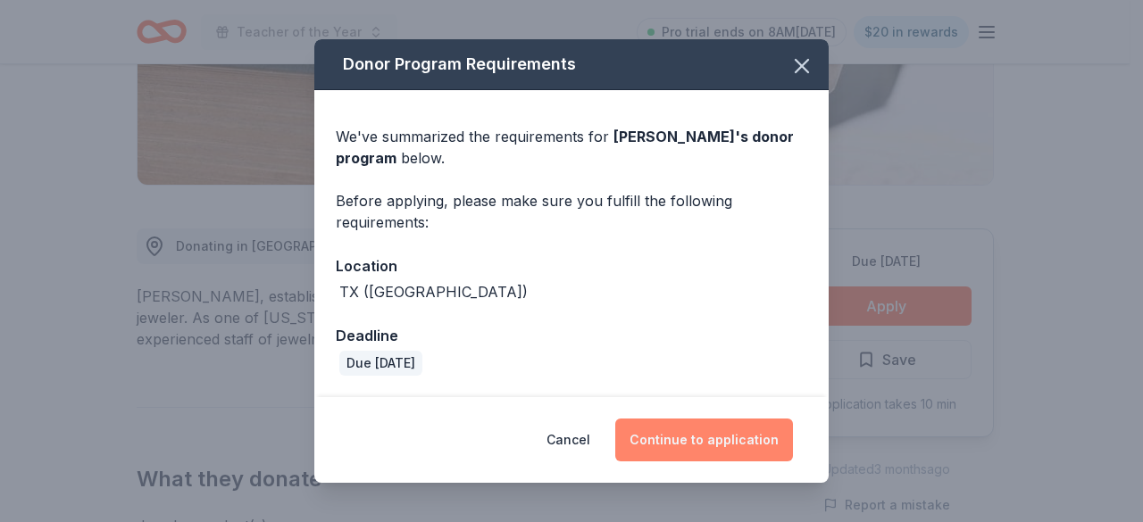
click at [721, 446] on button "Continue to application" at bounding box center [704, 440] width 178 height 43
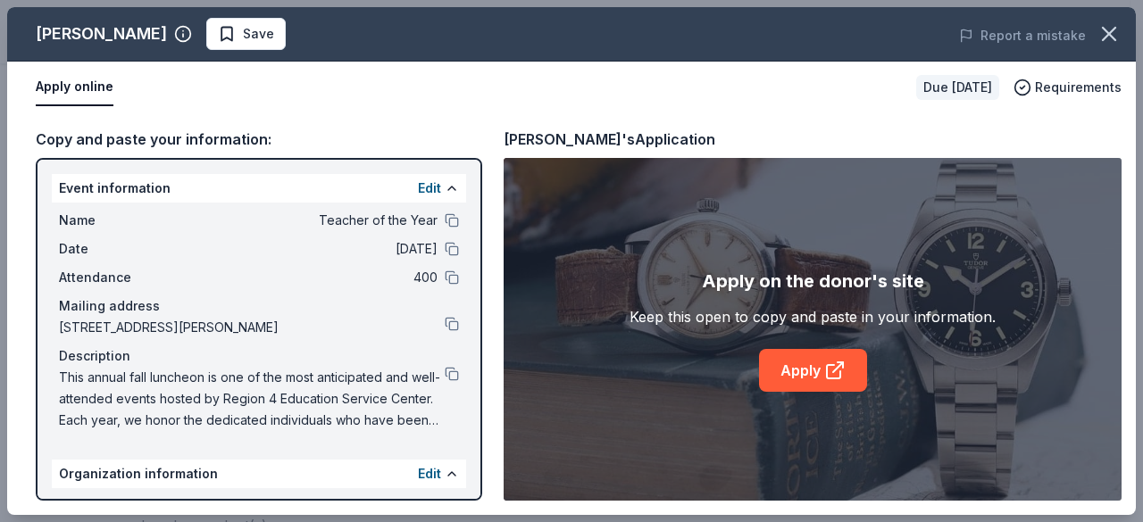
scroll to position [189, 0]
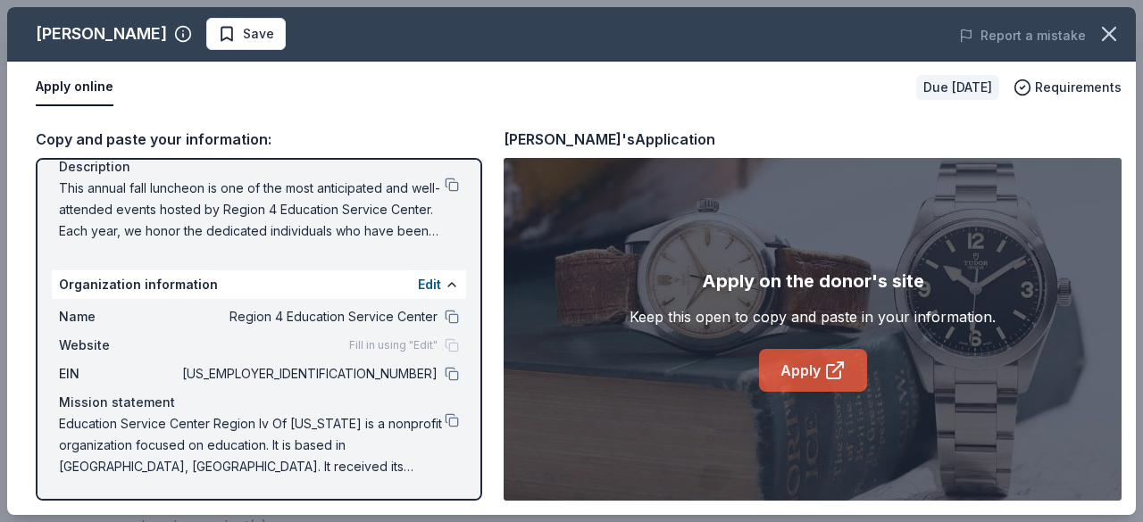
click at [784, 381] on link "Apply" at bounding box center [813, 370] width 108 height 43
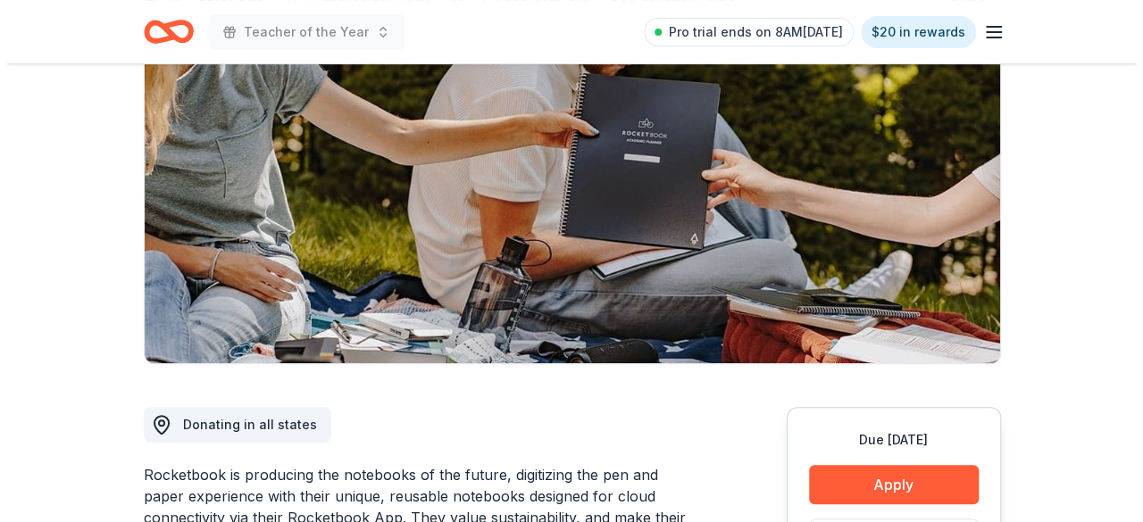
scroll to position [357, 0]
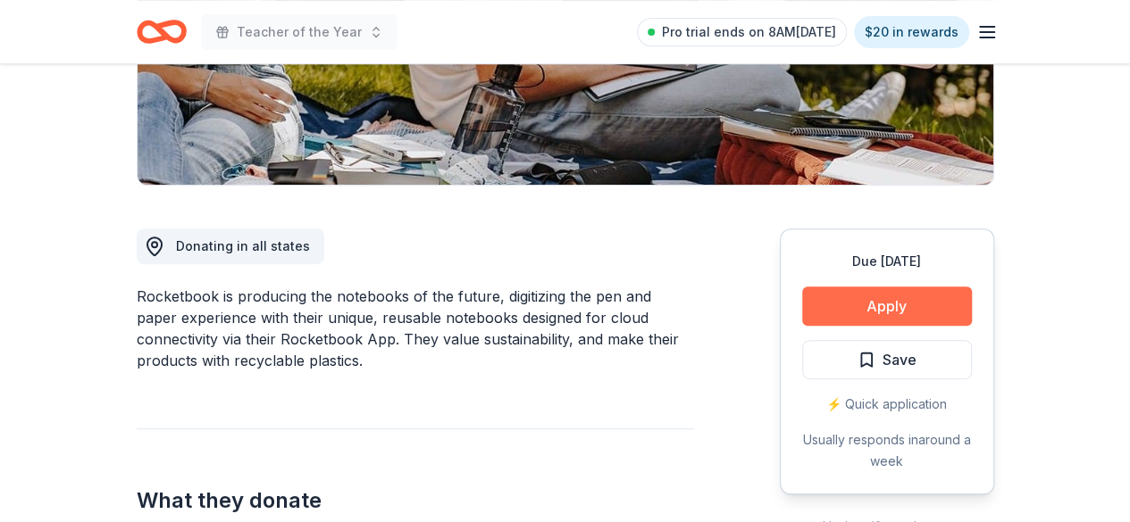
click at [902, 297] on button "Apply" at bounding box center [887, 306] width 170 height 39
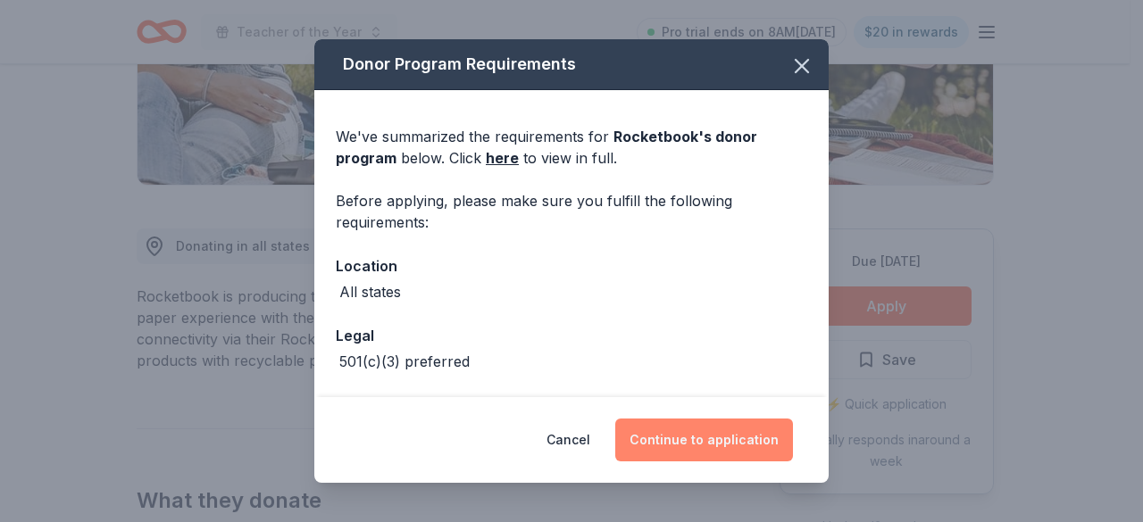
click at [688, 432] on button "Continue to application" at bounding box center [704, 440] width 178 height 43
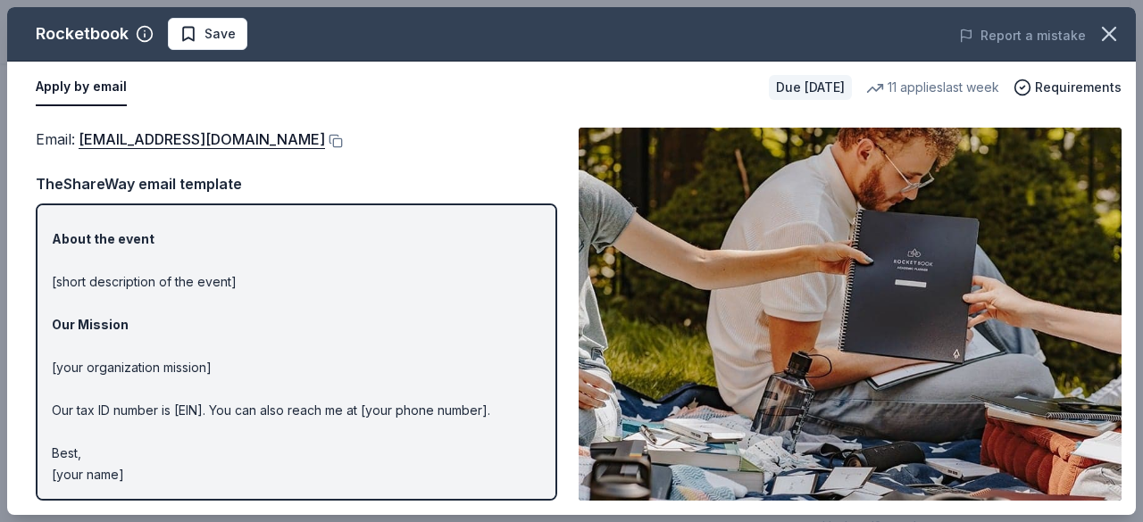
scroll to position [0, 0]
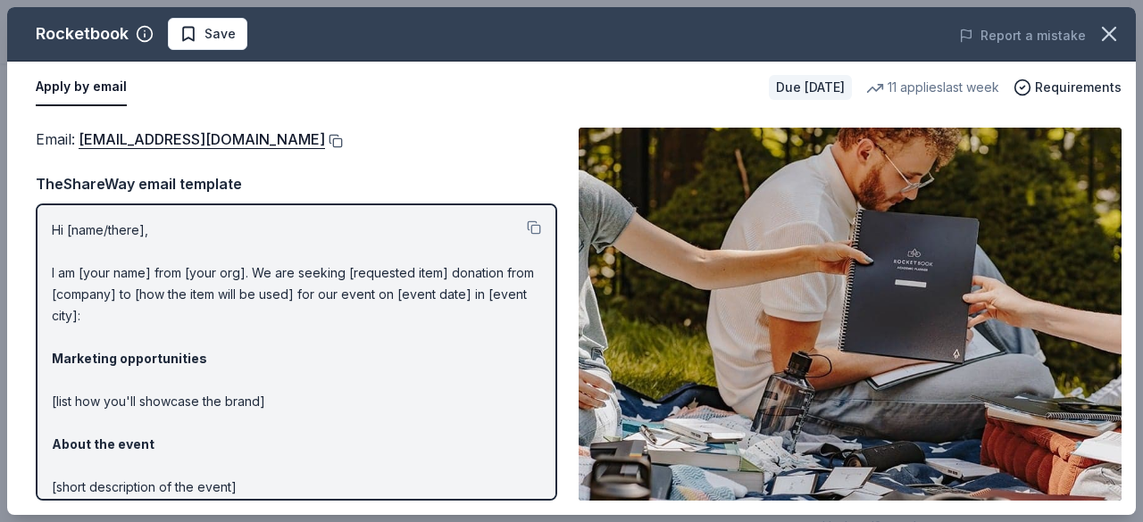
click at [343, 140] on button at bounding box center [334, 141] width 18 height 14
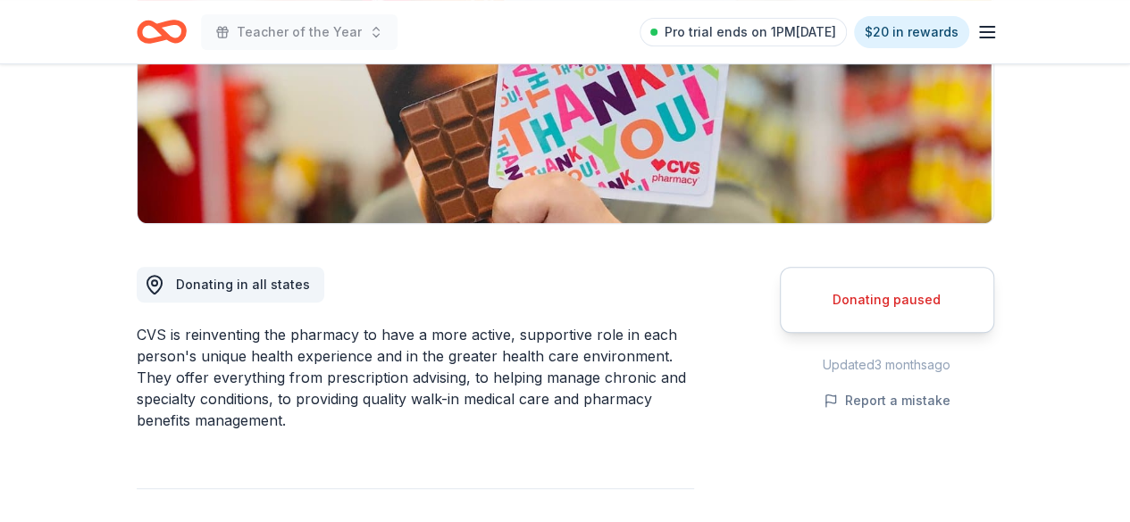
scroll to position [357, 0]
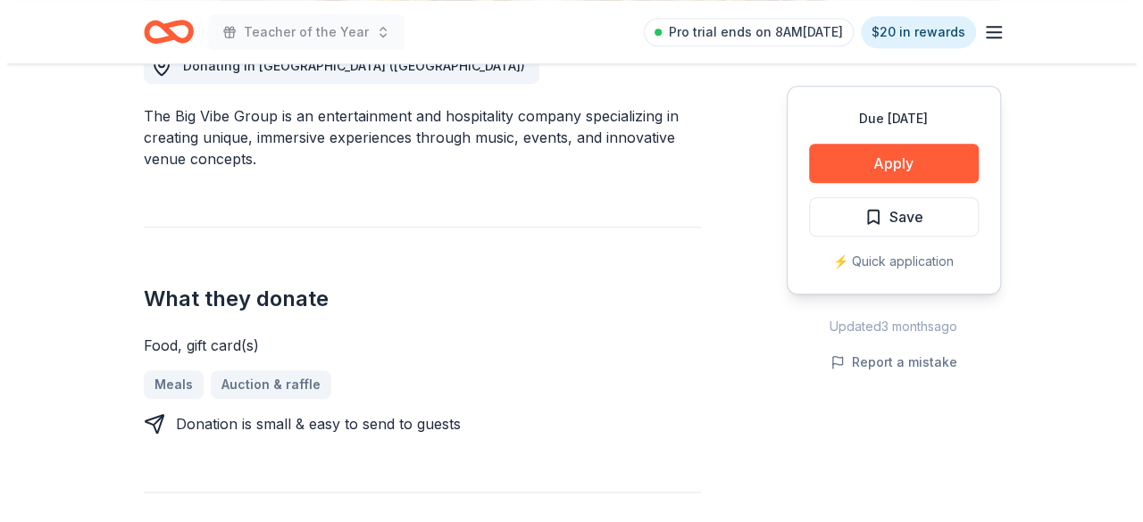
scroll to position [536, 0]
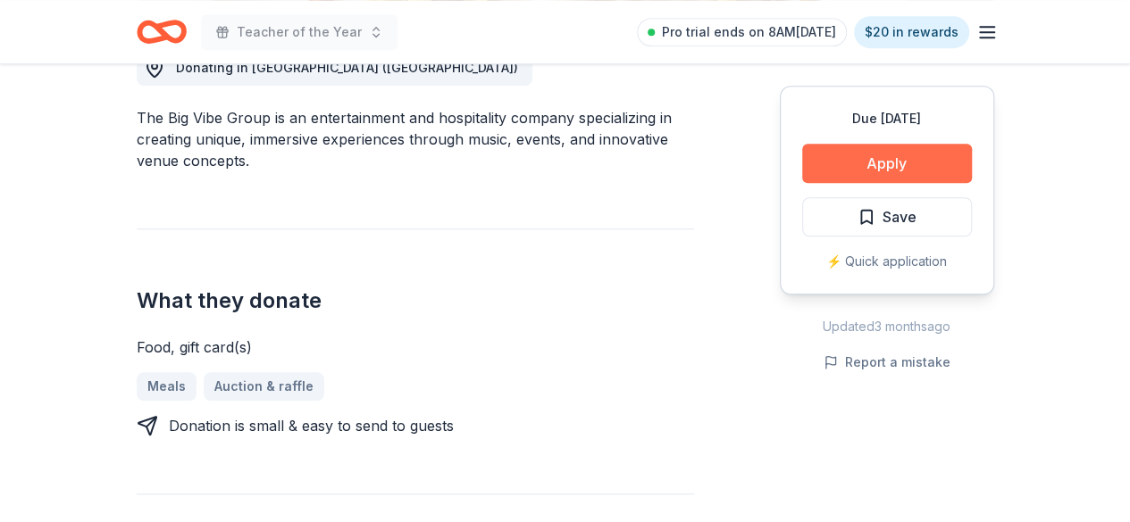
click at [854, 159] on button "Apply" at bounding box center [887, 163] width 170 height 39
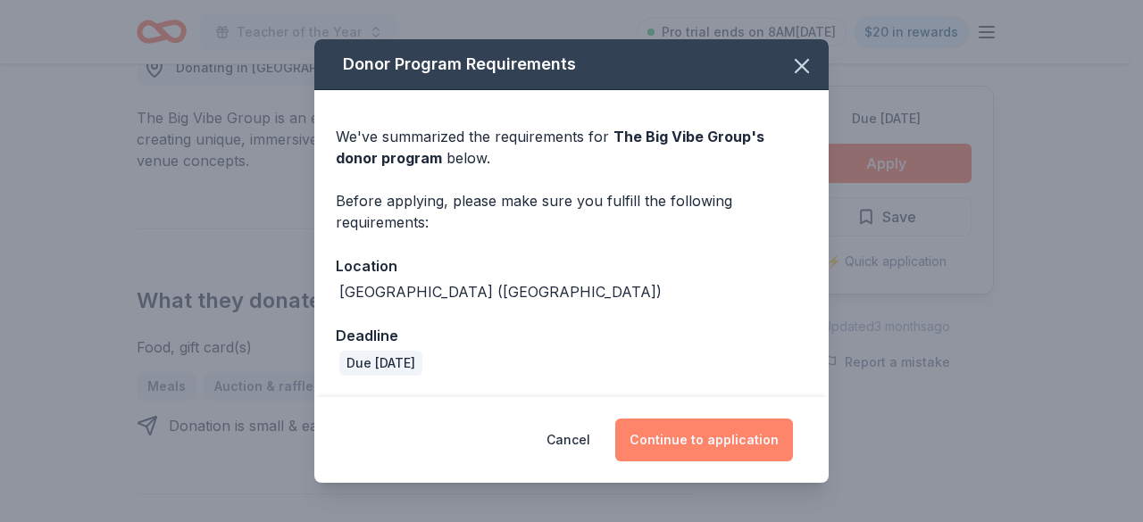
click at [700, 430] on button "Continue to application" at bounding box center [704, 440] width 178 height 43
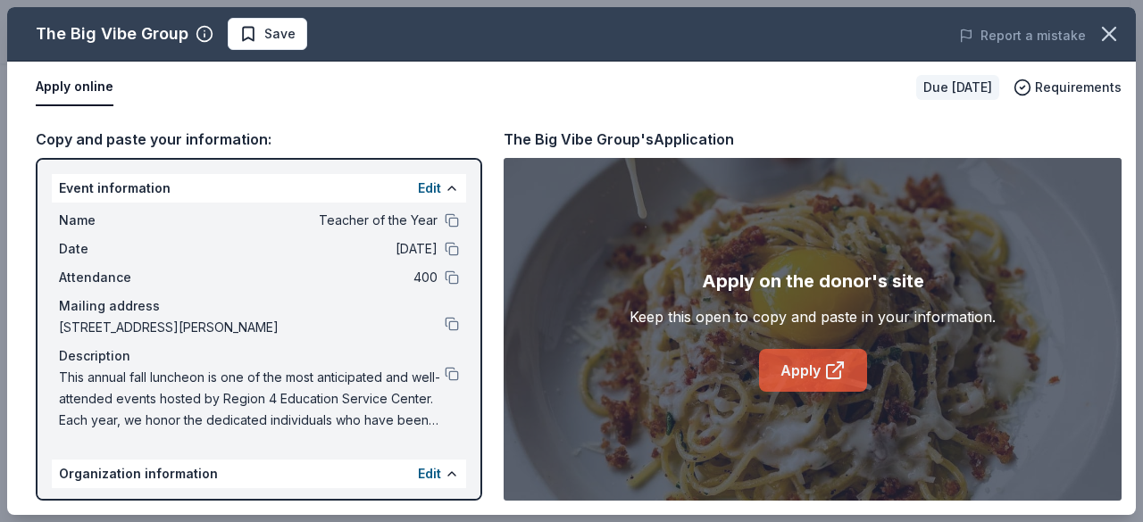
click at [797, 369] on link "Apply" at bounding box center [813, 370] width 108 height 43
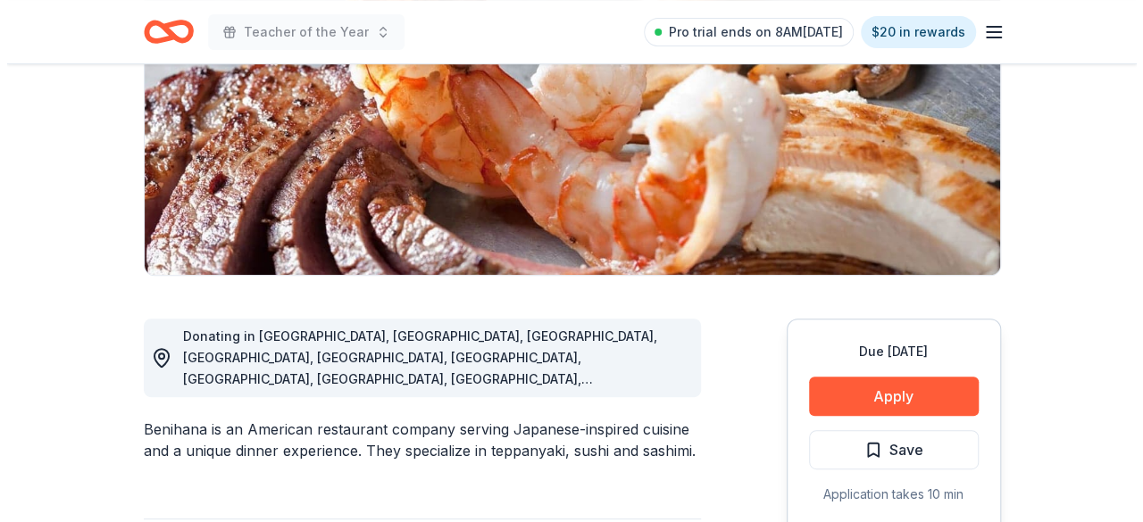
scroll to position [268, 0]
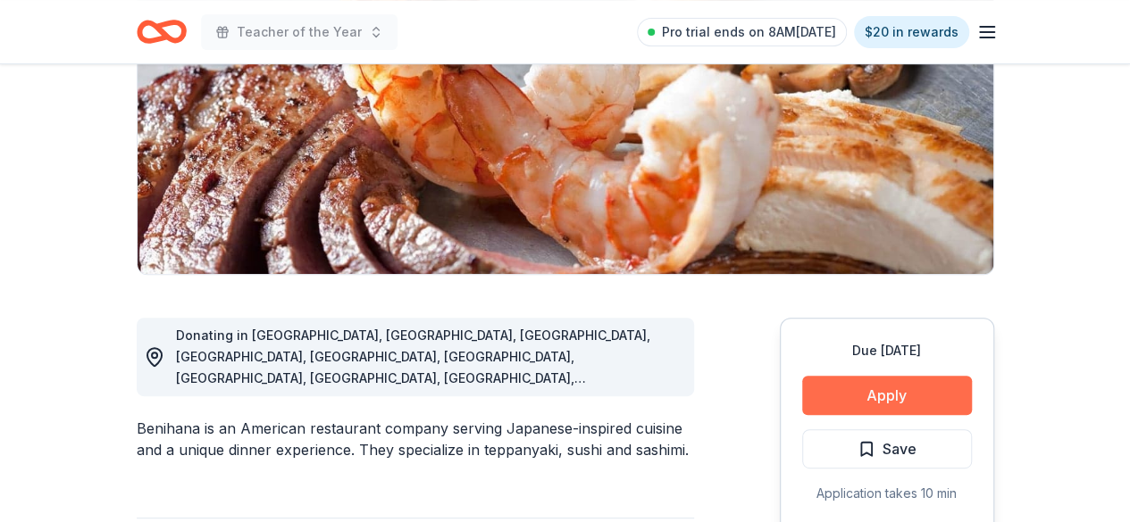
click at [870, 391] on button "Apply" at bounding box center [887, 395] width 170 height 39
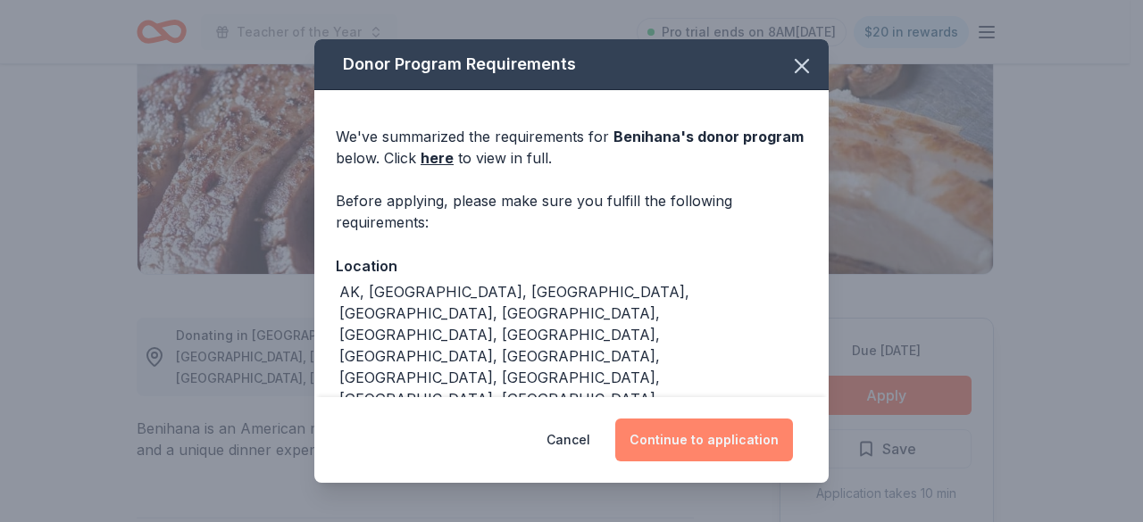
click at [705, 428] on button "Continue to application" at bounding box center [704, 440] width 178 height 43
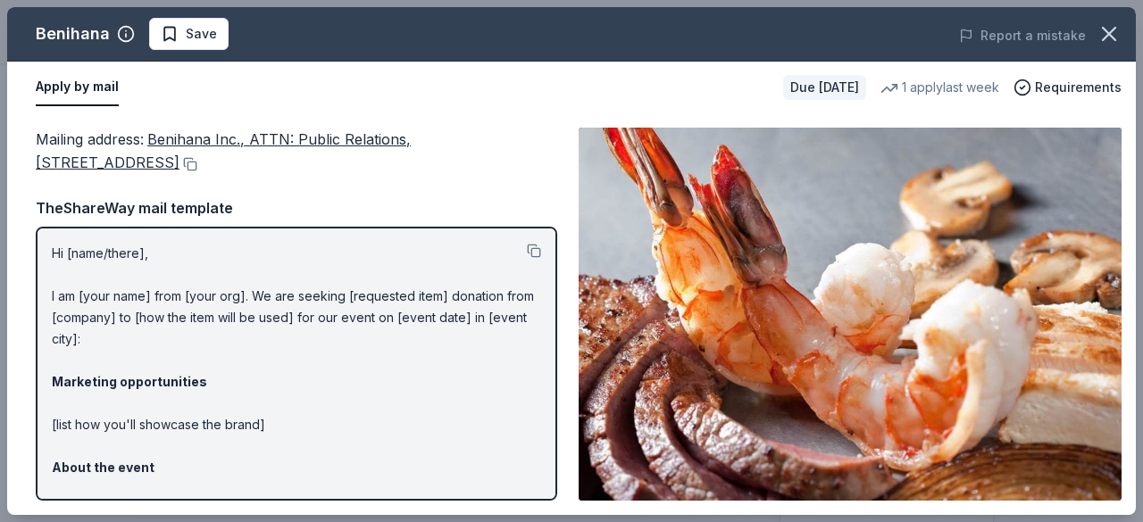
scroll to position [229, 0]
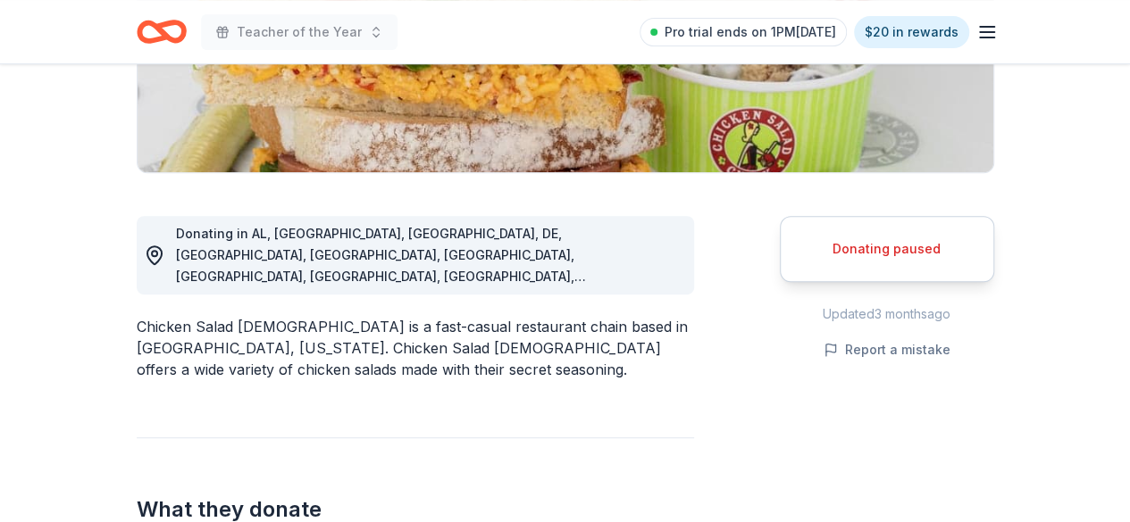
scroll to position [447, 0]
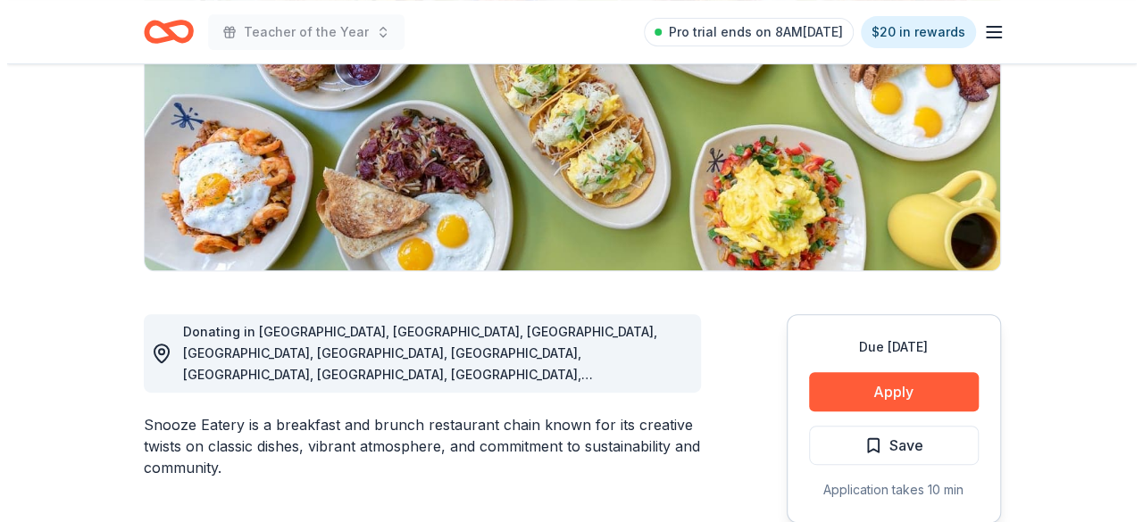
scroll to position [357, 0]
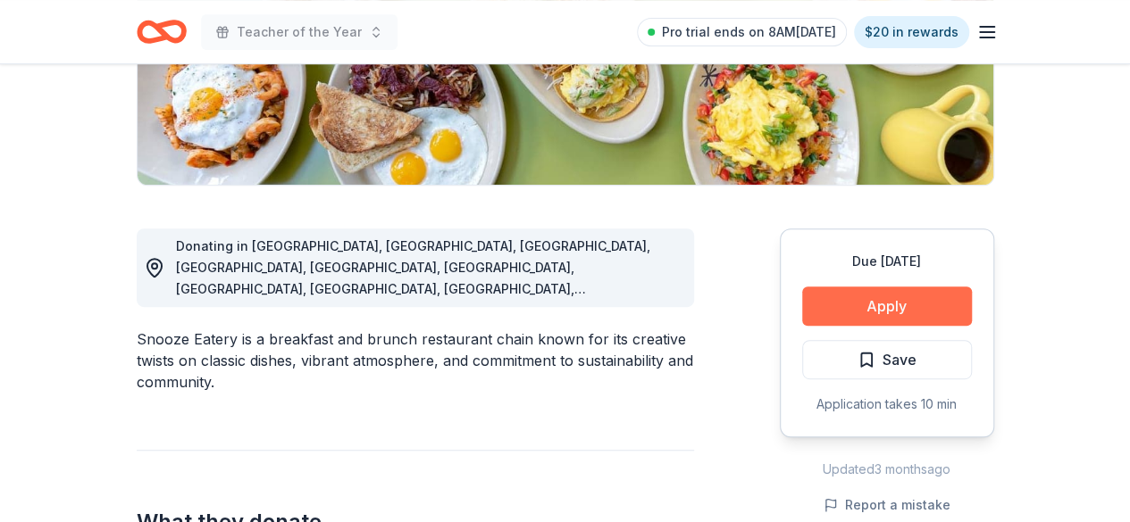
click at [891, 312] on button "Apply" at bounding box center [887, 306] width 170 height 39
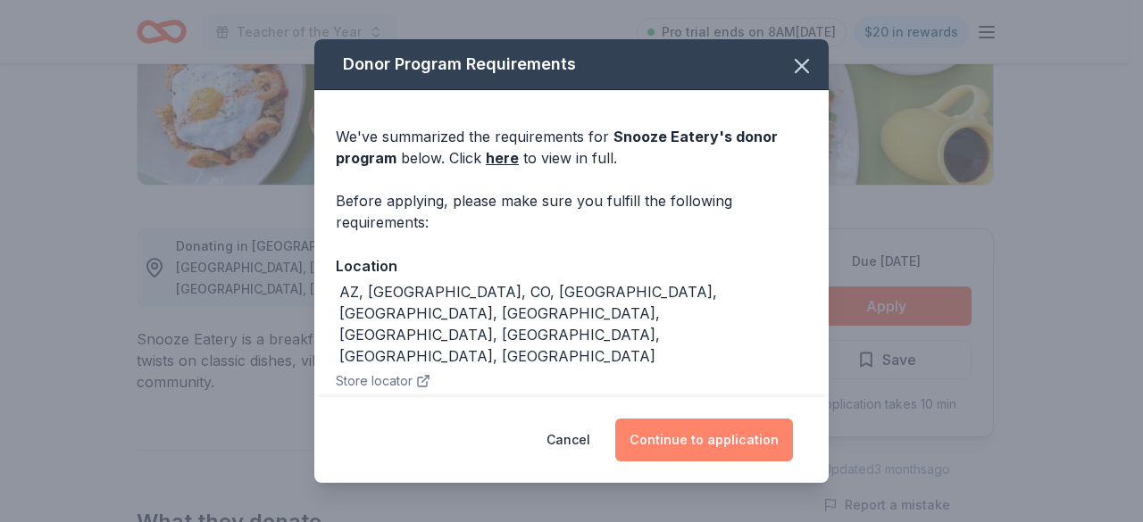
click at [744, 447] on button "Continue to application" at bounding box center [704, 440] width 178 height 43
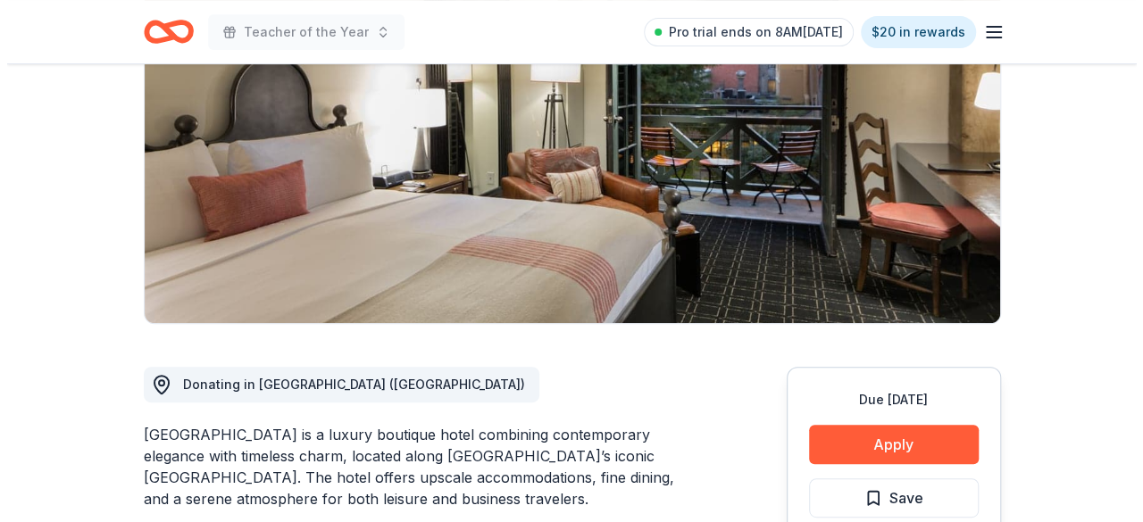
scroll to position [357, 0]
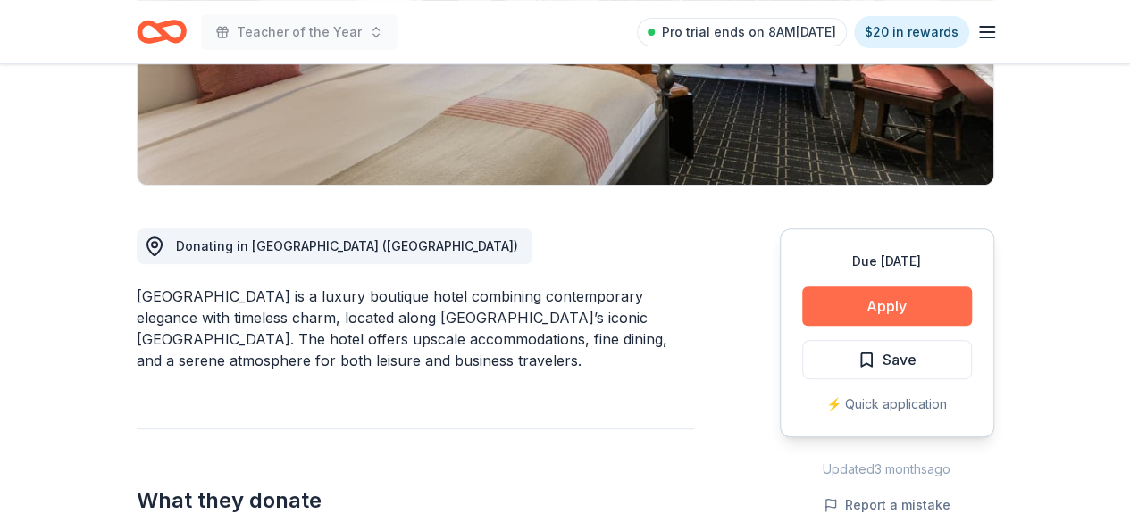
click at [872, 307] on button "Apply" at bounding box center [887, 306] width 170 height 39
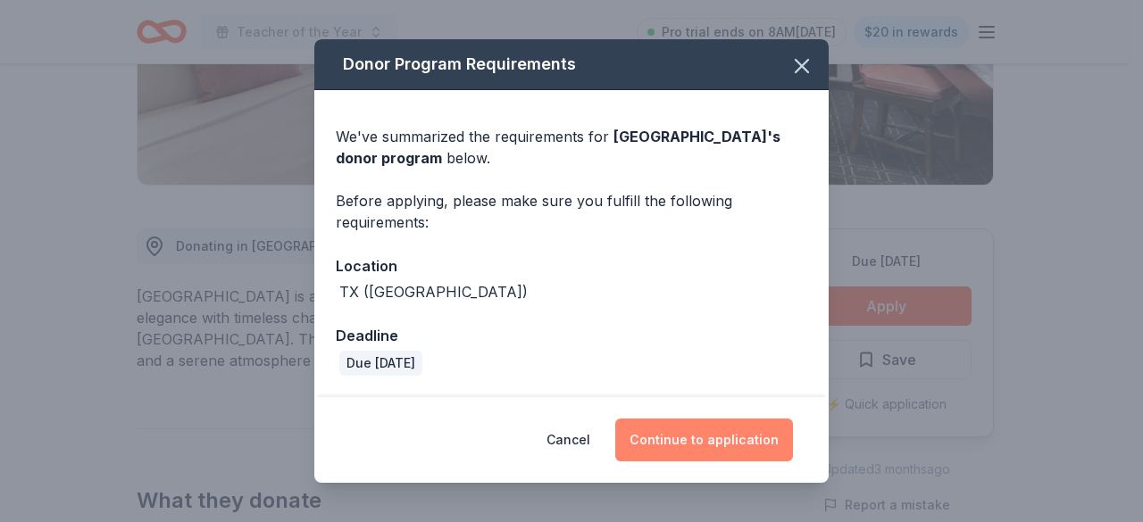
click at [697, 442] on button "Continue to application" at bounding box center [704, 440] width 178 height 43
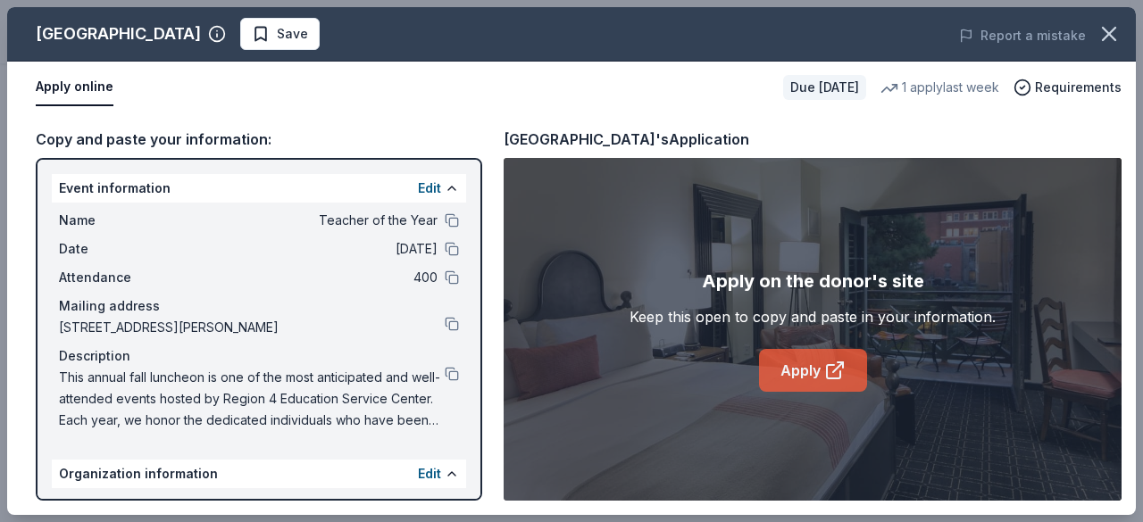
click at [831, 355] on link "Apply" at bounding box center [813, 370] width 108 height 43
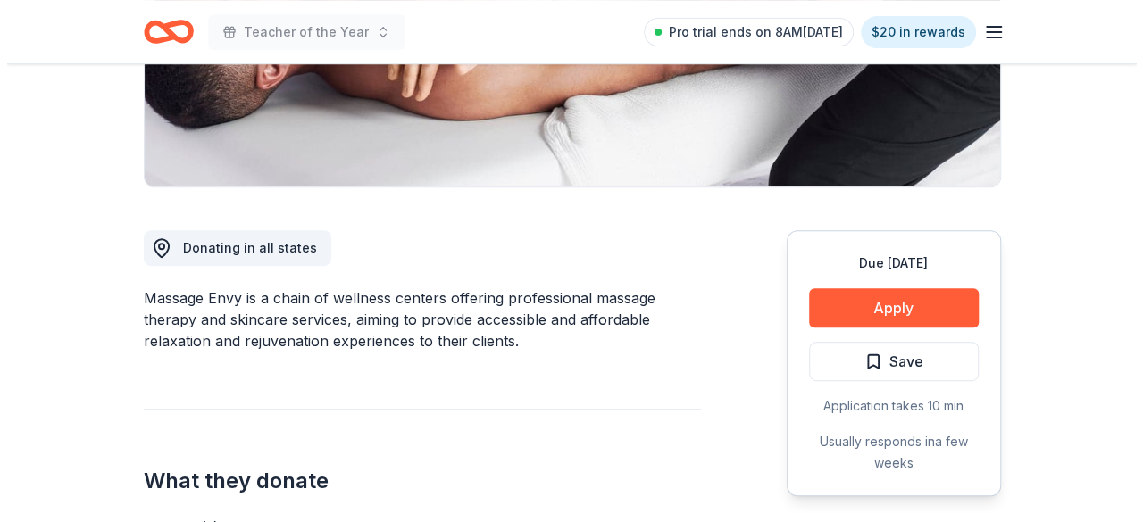
scroll to position [357, 0]
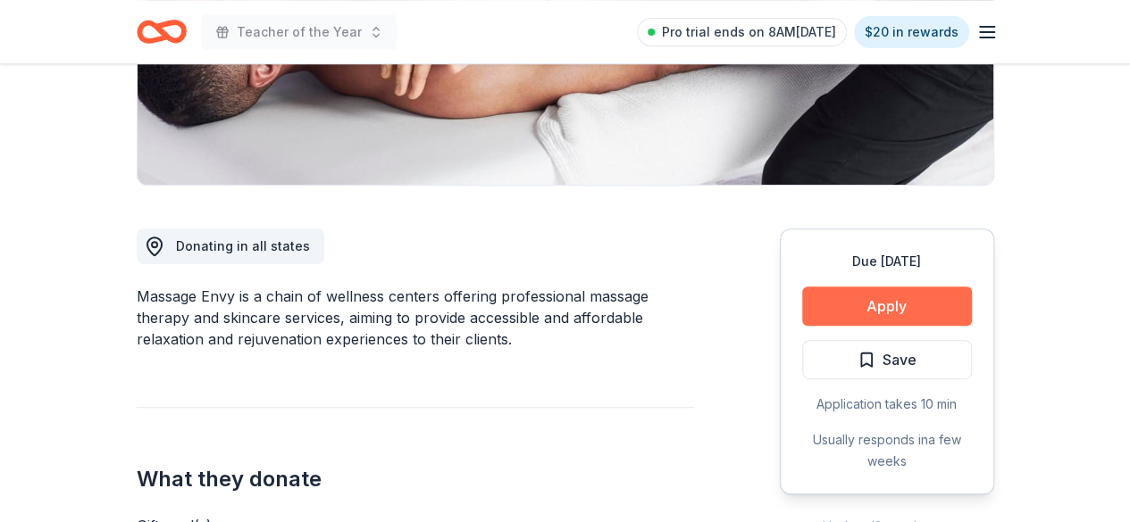
click at [880, 294] on button "Apply" at bounding box center [887, 306] width 170 height 39
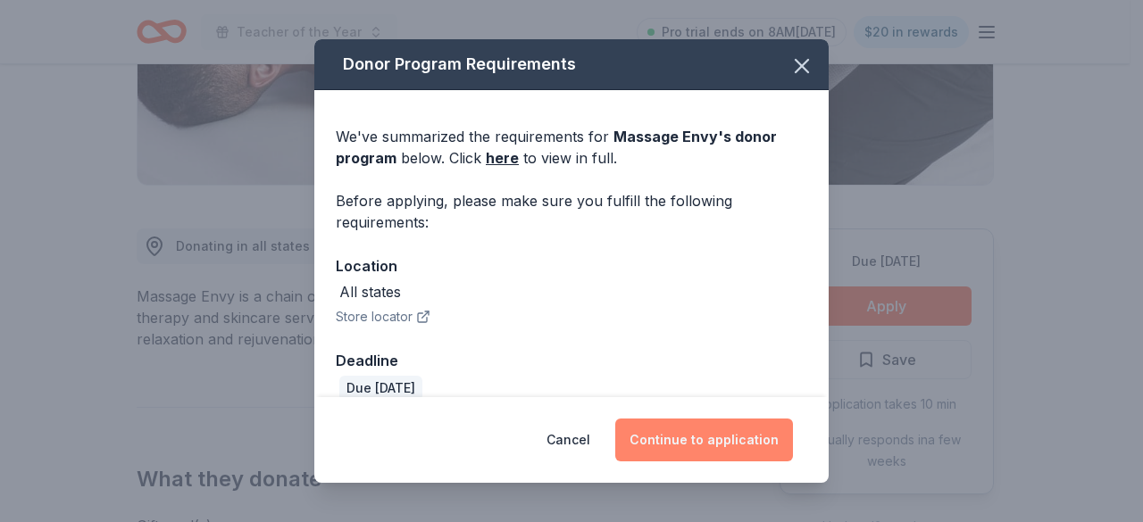
click at [685, 430] on button "Continue to application" at bounding box center [704, 440] width 178 height 43
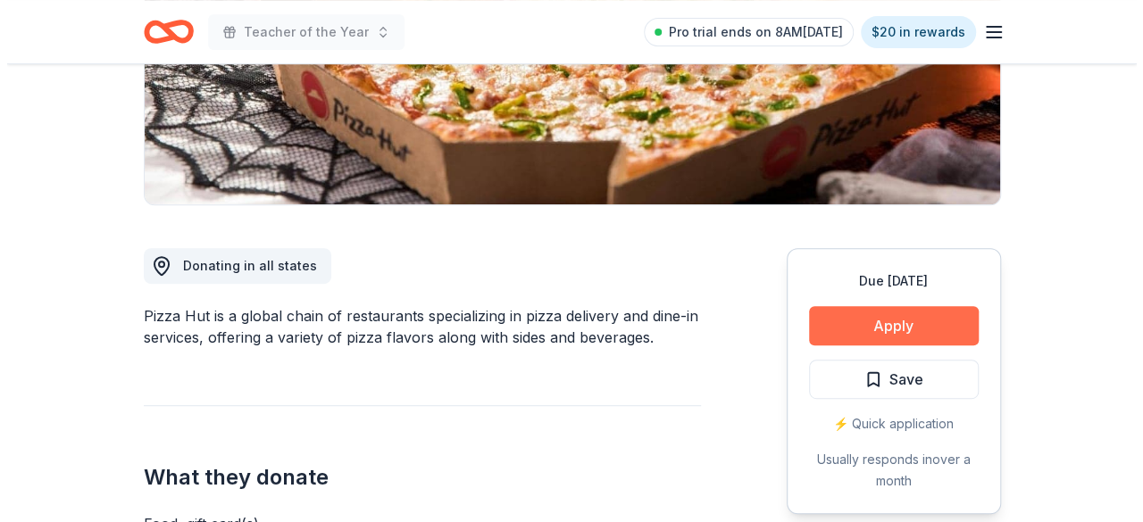
scroll to position [357, 0]
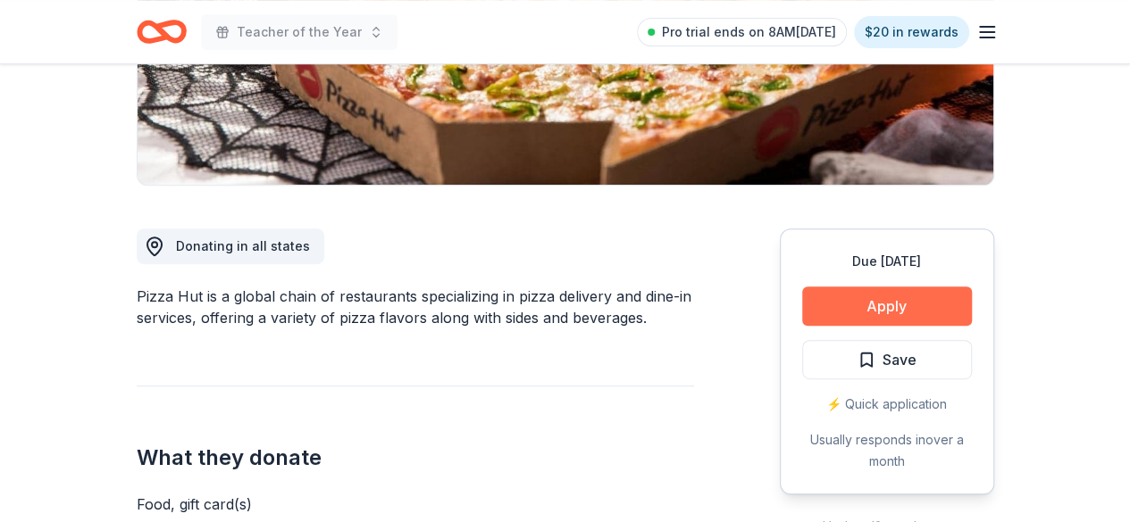
click at [867, 301] on button "Apply" at bounding box center [887, 306] width 170 height 39
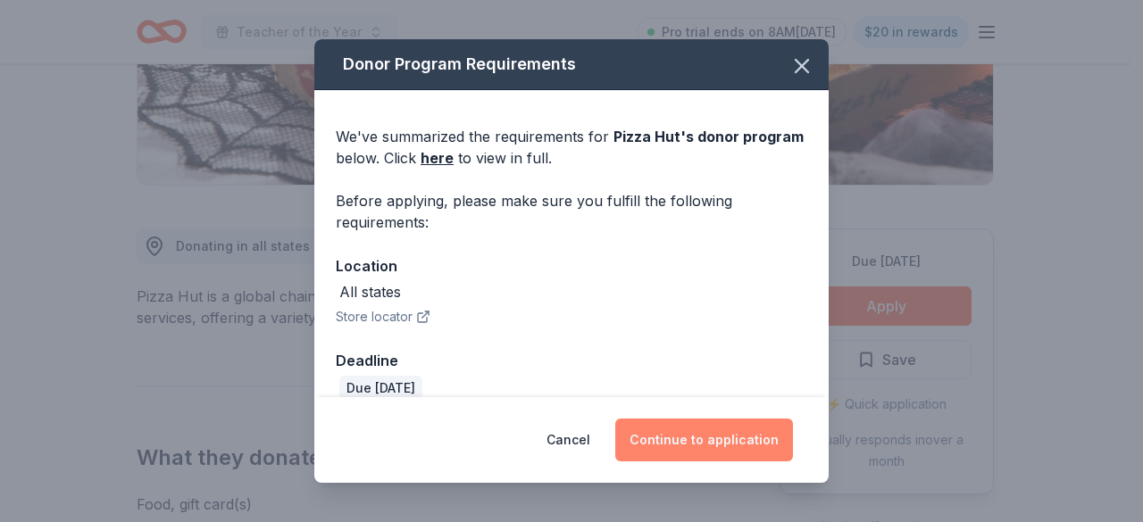
click at [707, 432] on button "Continue to application" at bounding box center [704, 440] width 178 height 43
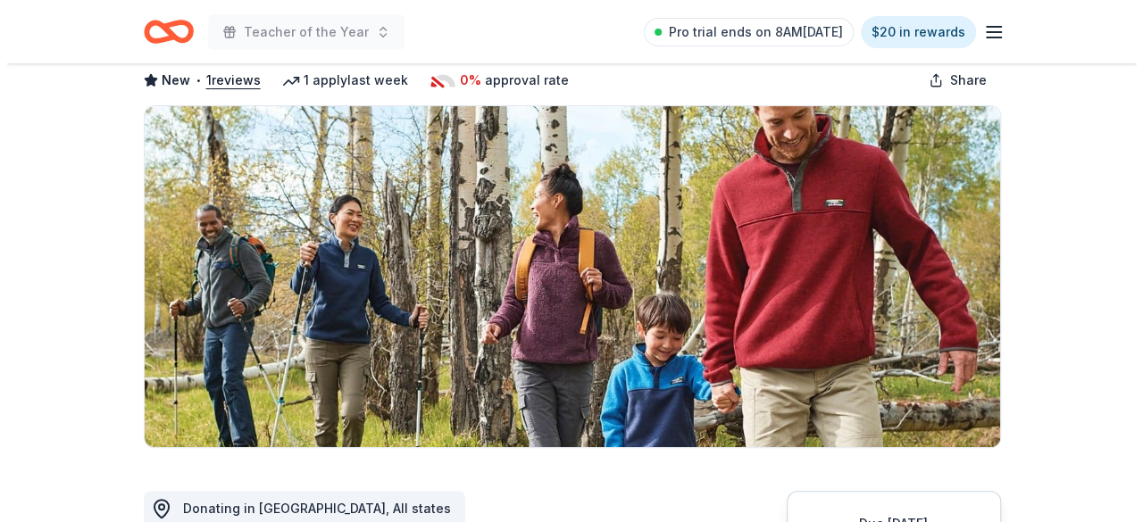
scroll to position [357, 0]
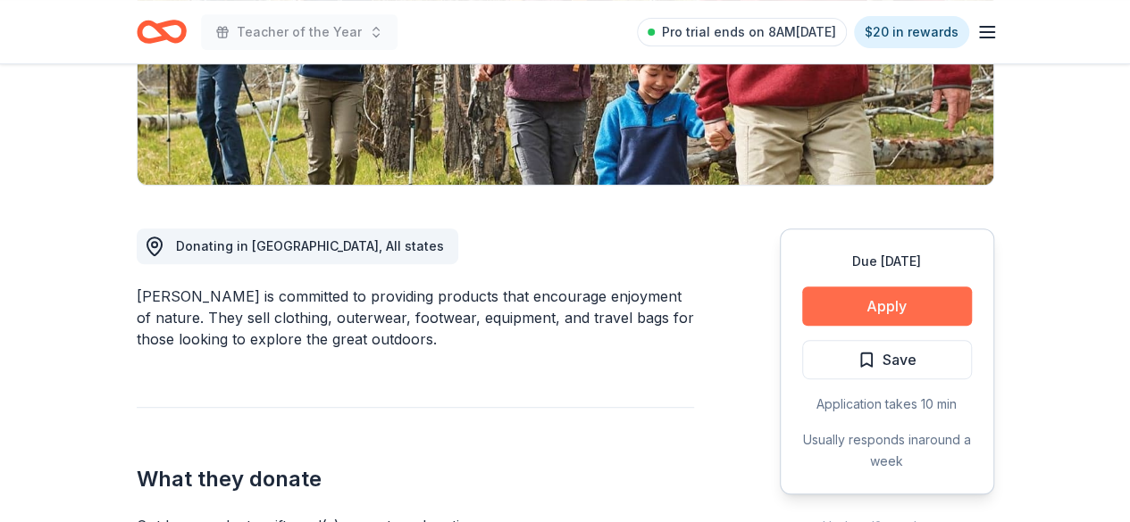
click at [881, 315] on button "Apply" at bounding box center [887, 306] width 170 height 39
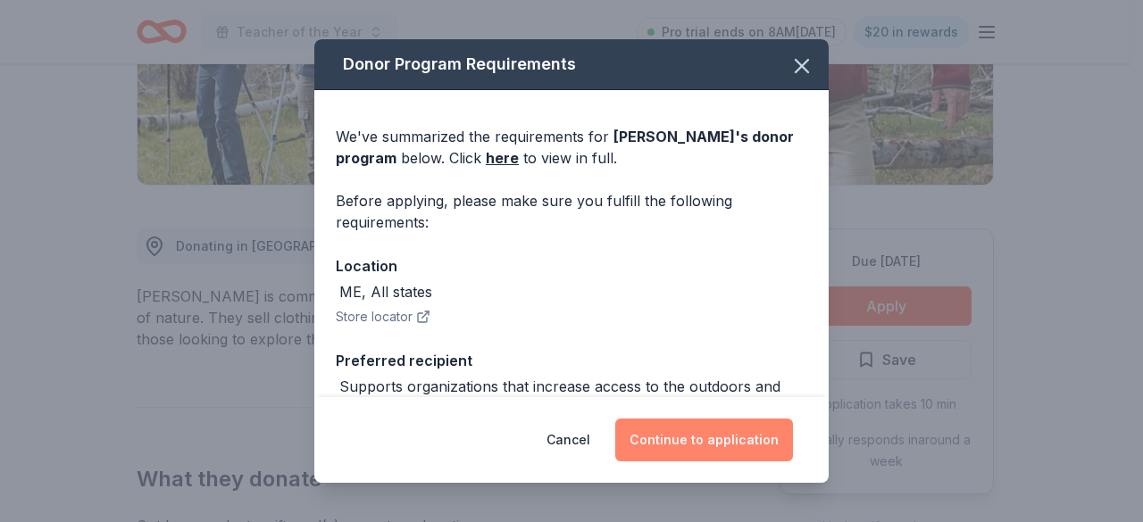
click at [688, 435] on button "Continue to application" at bounding box center [704, 440] width 178 height 43
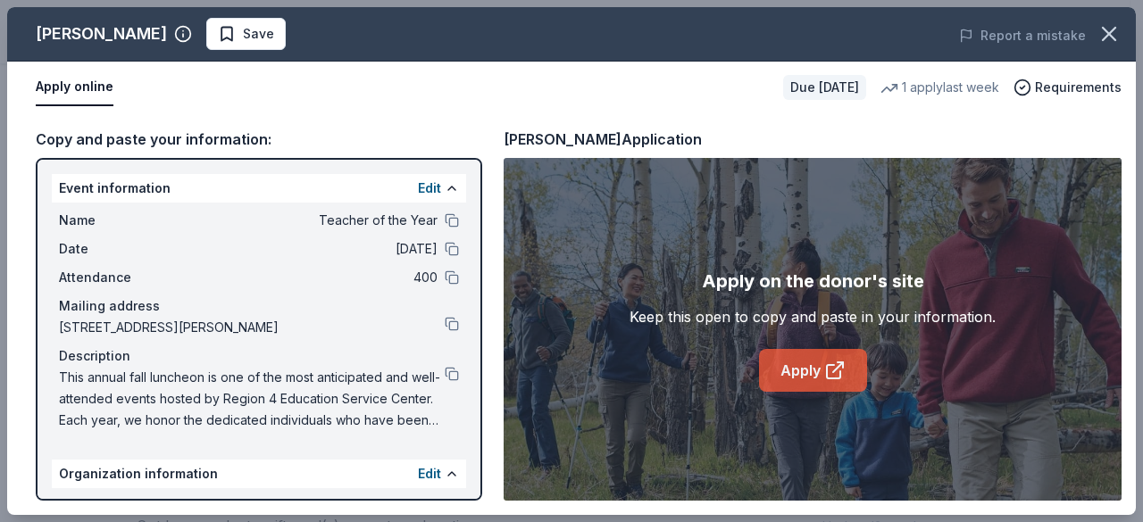
click at [789, 363] on link "Apply" at bounding box center [813, 370] width 108 height 43
